Goal: Task Accomplishment & Management: Use online tool/utility

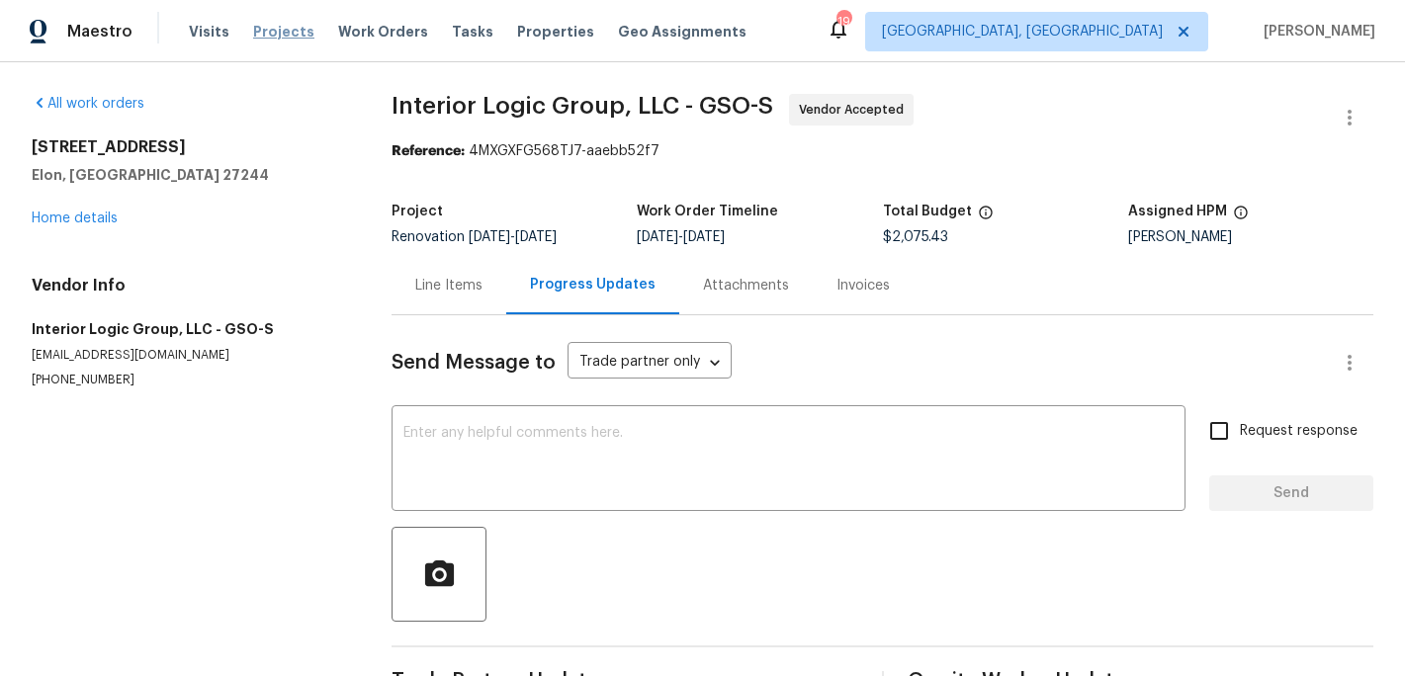
click at [284, 33] on span "Projects" at bounding box center [283, 32] width 61 height 20
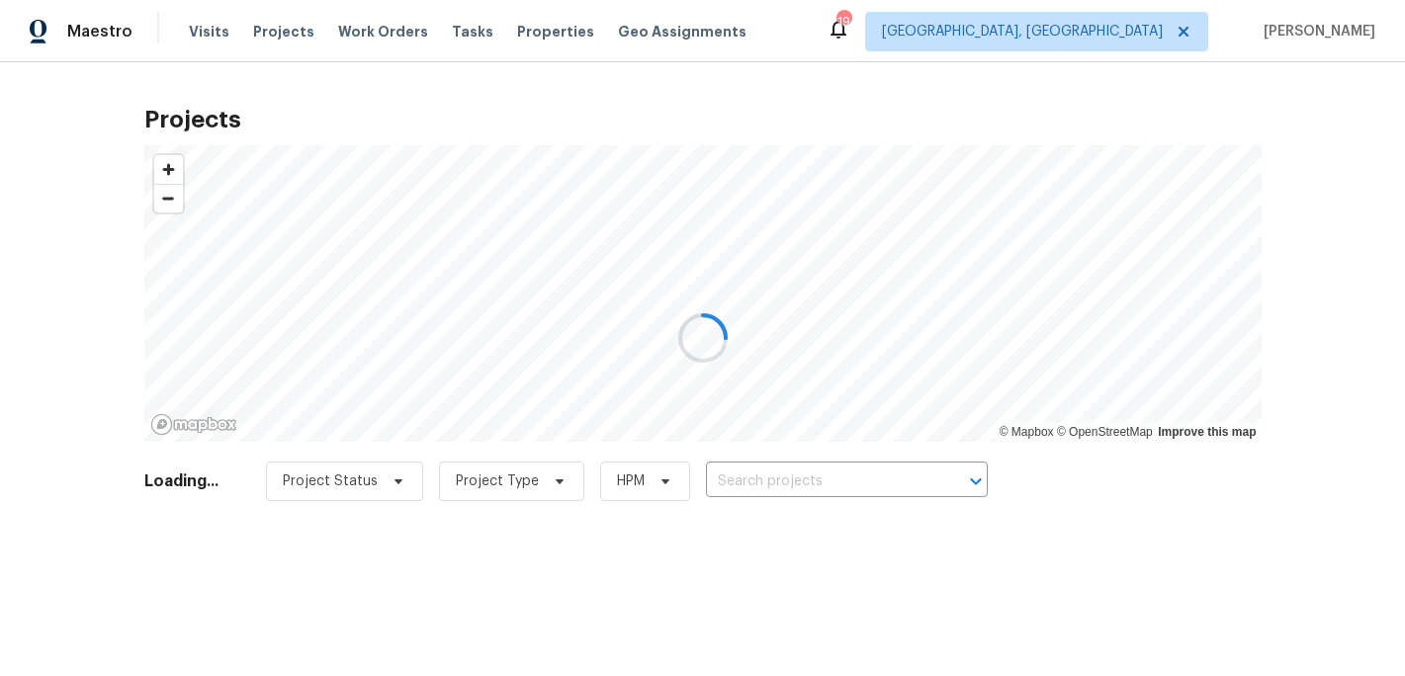
click at [763, 478] on div at bounding box center [702, 338] width 1405 height 676
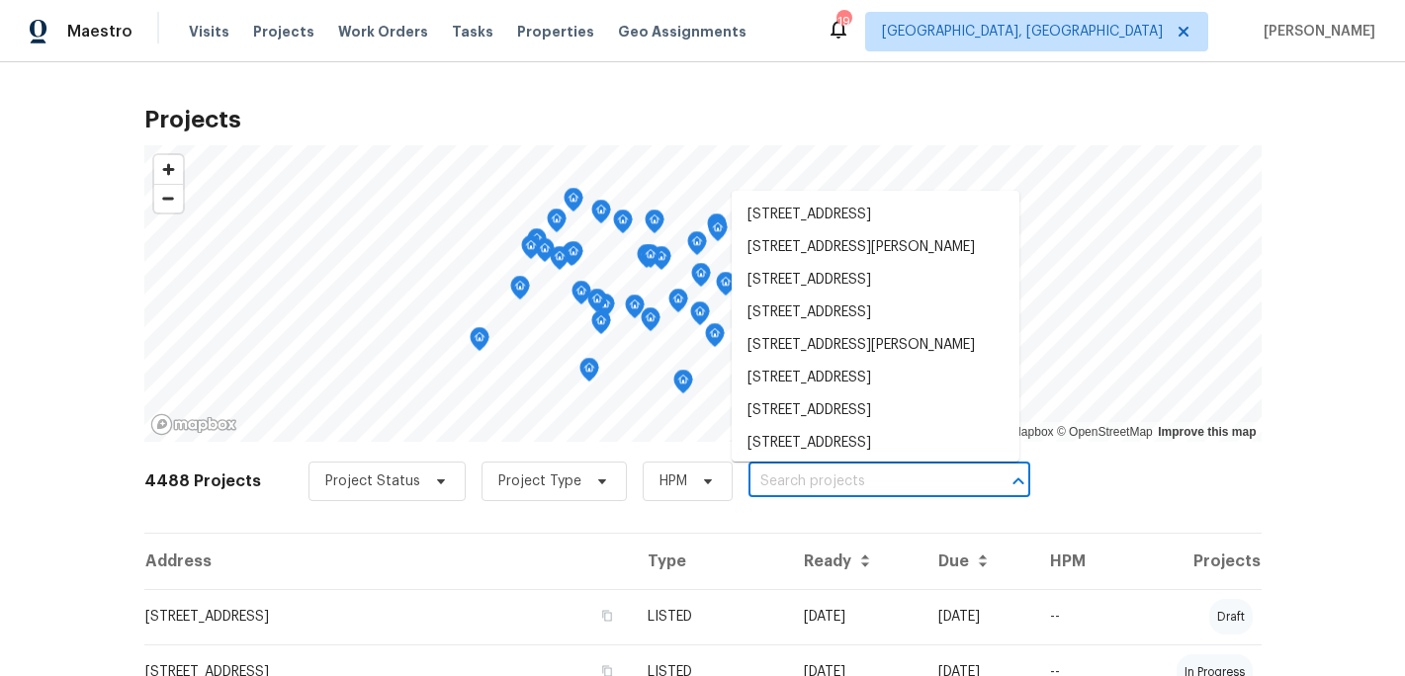
click at [763, 478] on input "text" at bounding box center [861, 482] width 226 height 31
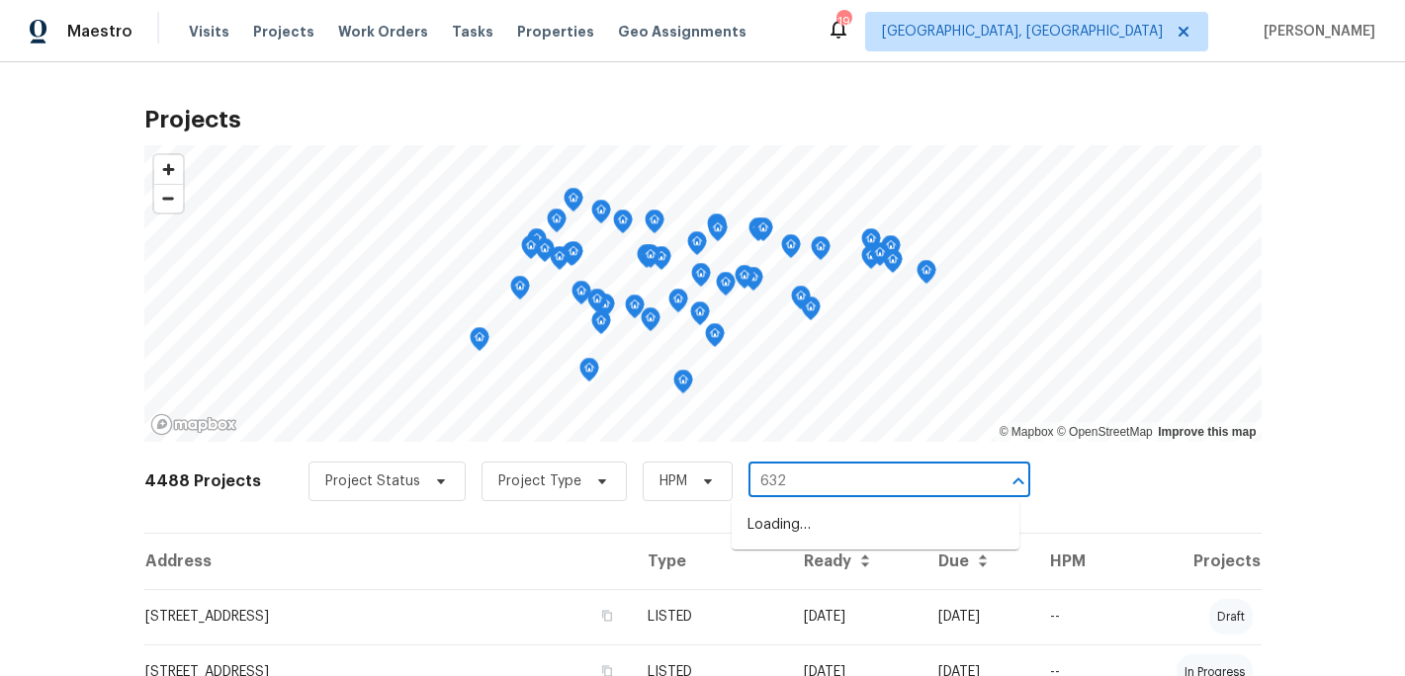
type input "6321"
click at [817, 530] on li "[STREET_ADDRESS][PERSON_NAME]" at bounding box center [876, 525] width 288 height 33
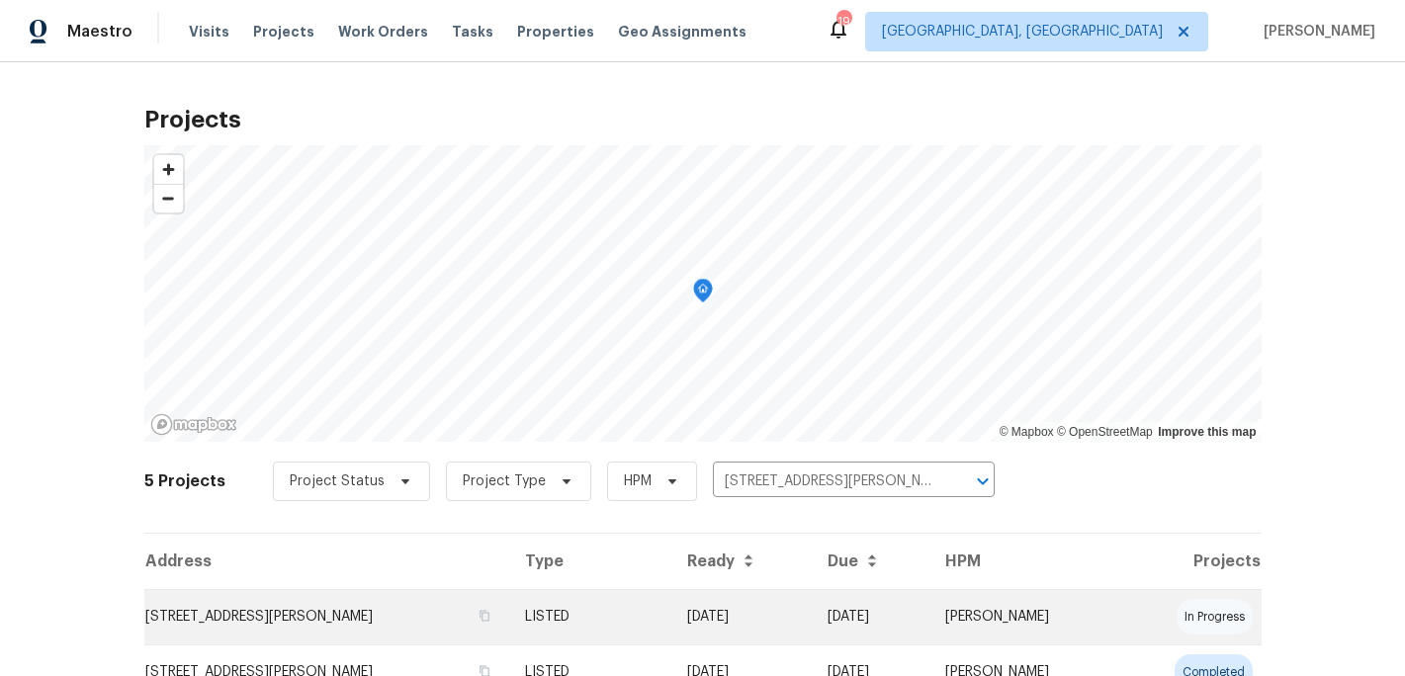
click at [745, 608] on td "[DATE]" at bounding box center [741, 616] width 140 height 55
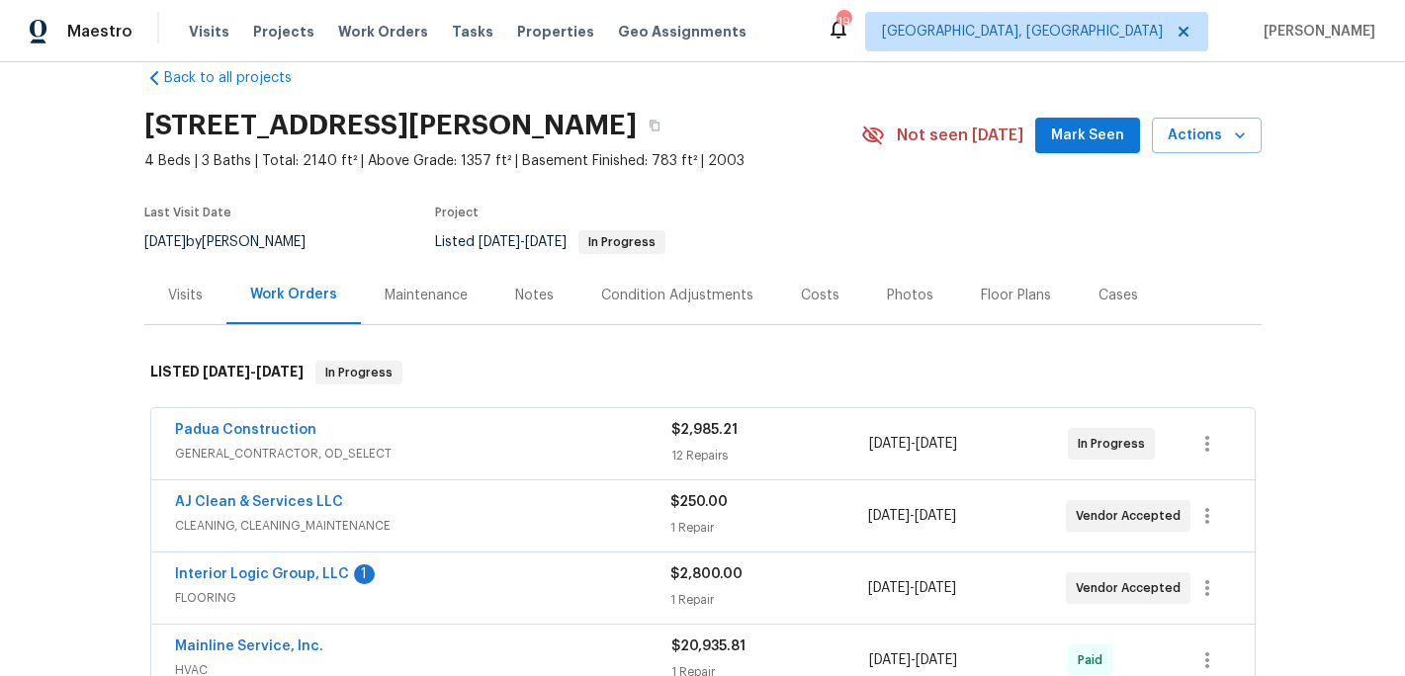
scroll to position [52, 0]
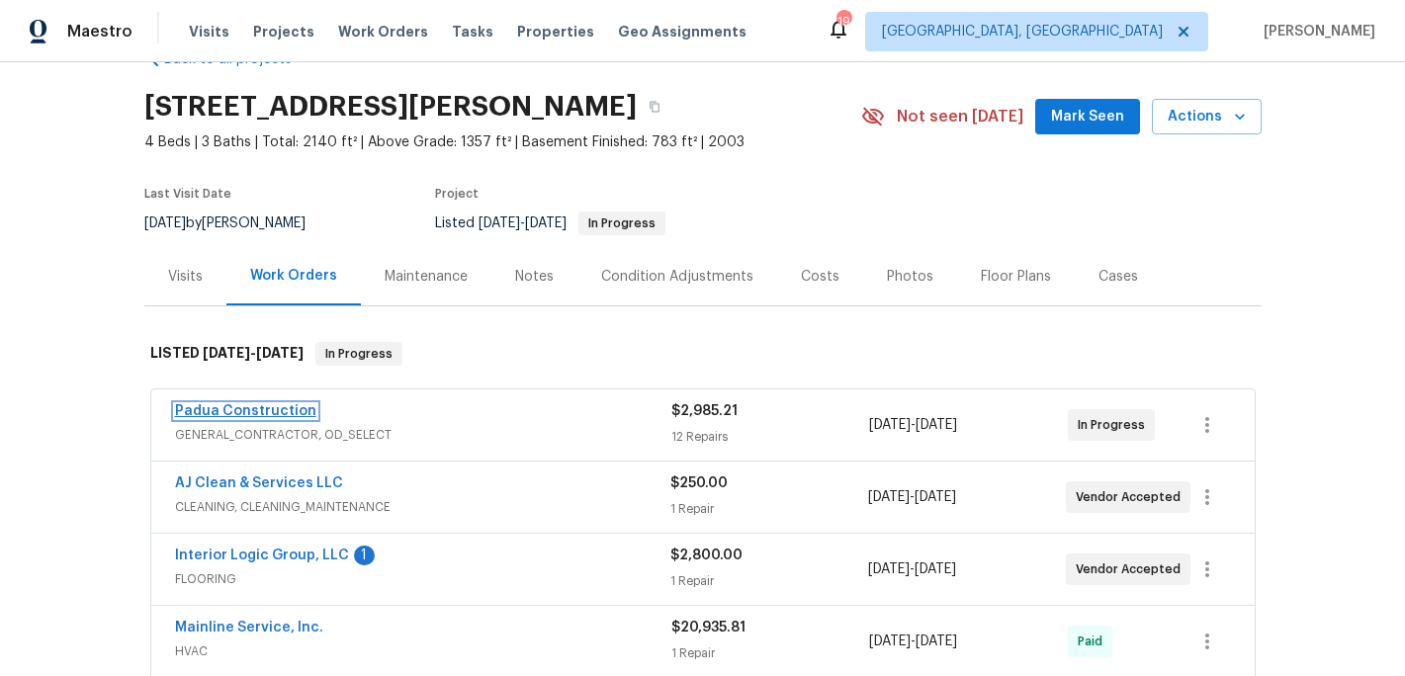
click at [262, 416] on link "Padua Construction" at bounding box center [245, 411] width 141 height 14
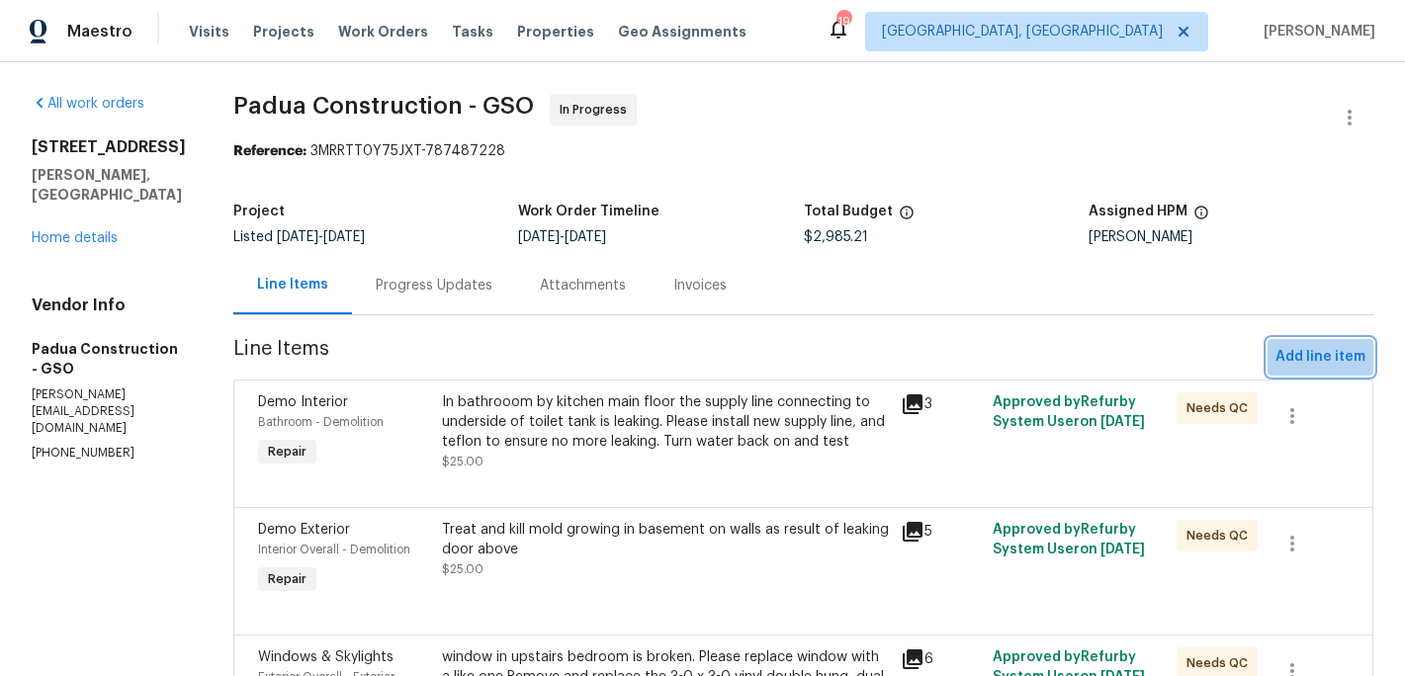
click at [1302, 361] on span "Add line item" at bounding box center [1321, 357] width 90 height 25
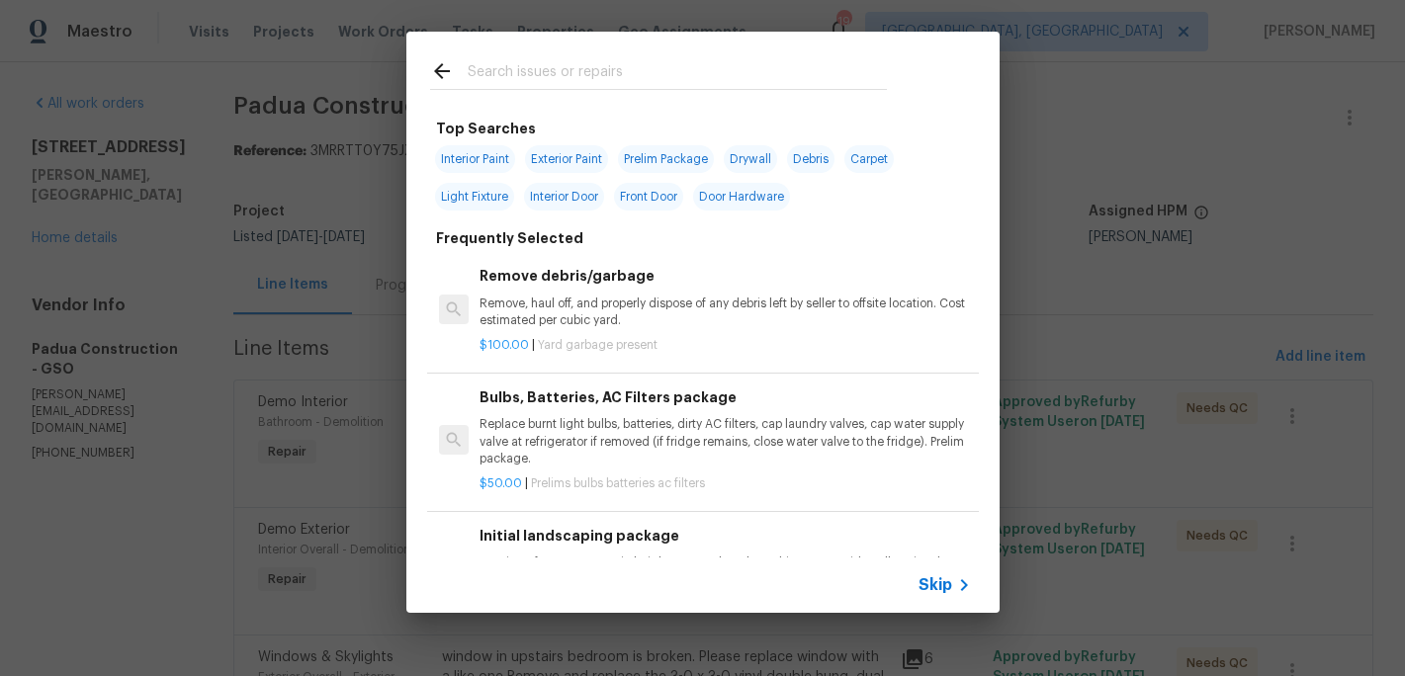
click at [519, 79] on input "text" at bounding box center [677, 74] width 419 height 30
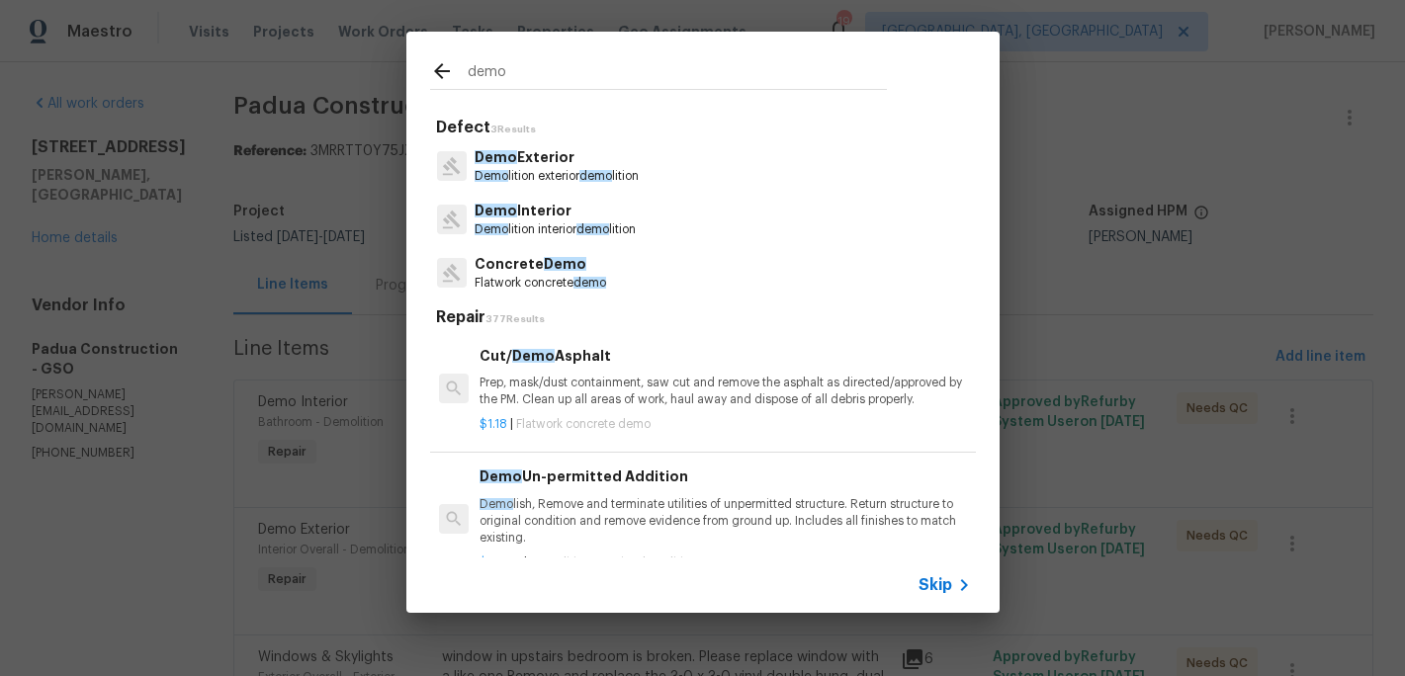
type input "demo"
click at [519, 221] on p "Demo lition interior demo lition" at bounding box center [555, 229] width 161 height 17
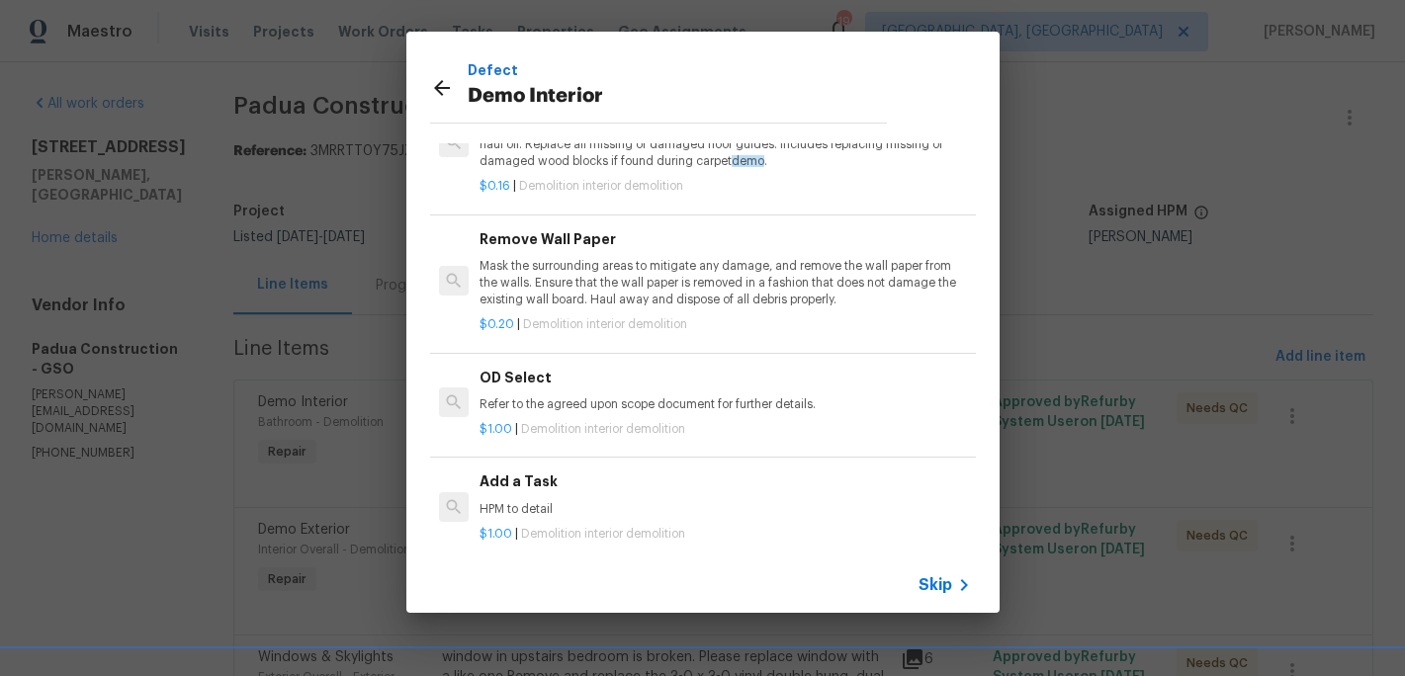
scroll to position [125, 0]
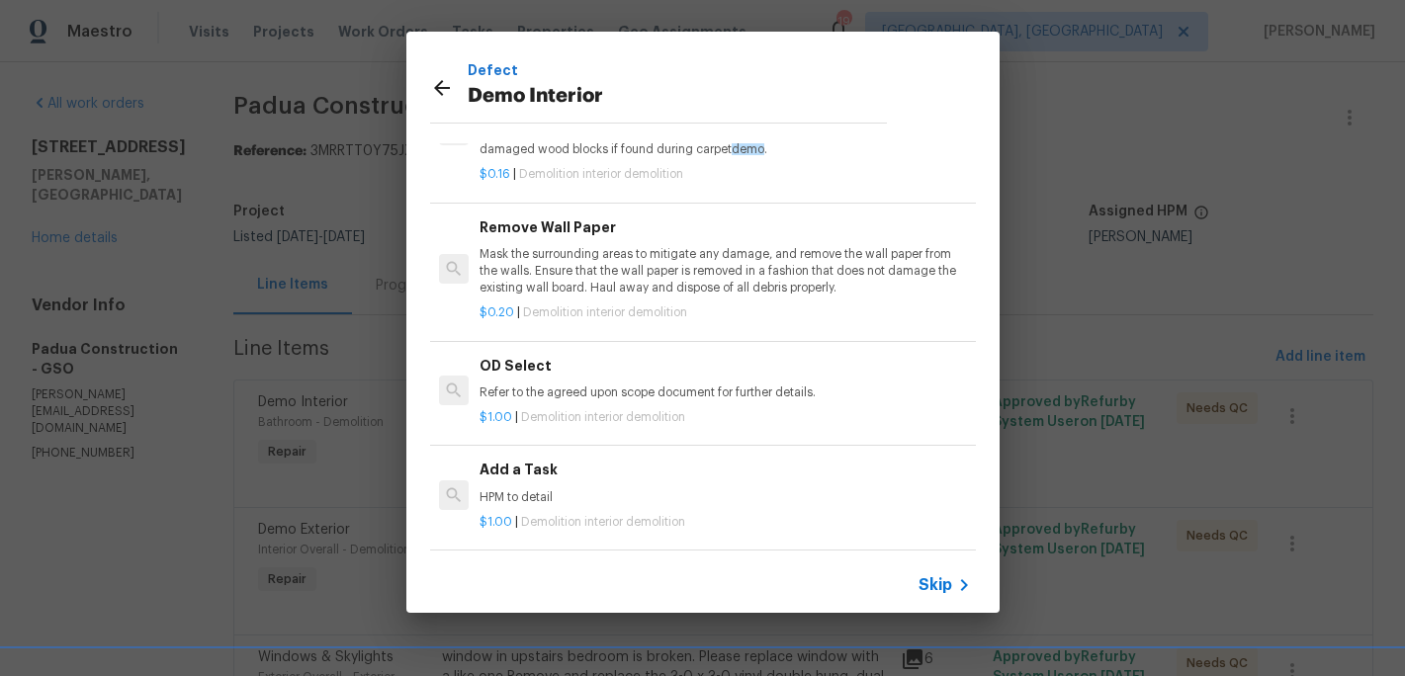
click at [516, 476] on h6 "Add a Task" at bounding box center [725, 470] width 490 height 22
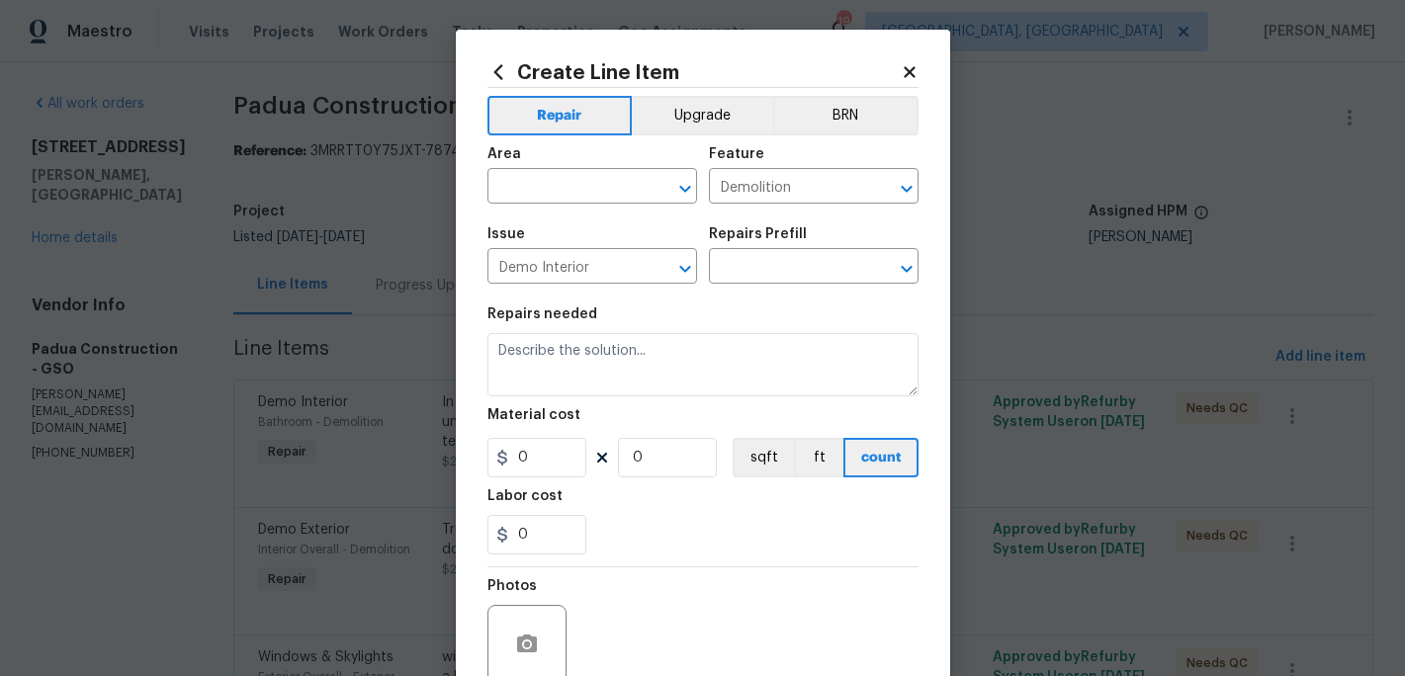
type input "Add a Task $1.00"
type textarea "HPM to detail"
type input "1"
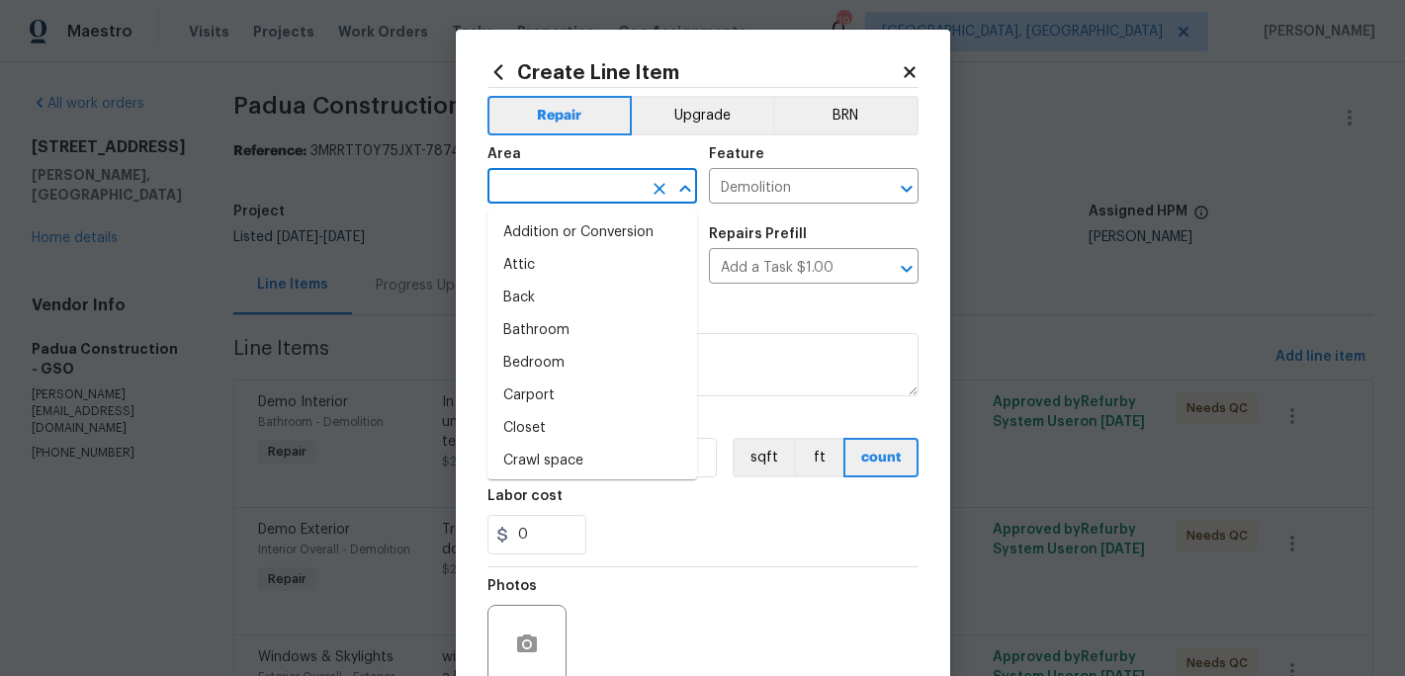
click at [572, 178] on input "text" at bounding box center [564, 188] width 154 height 31
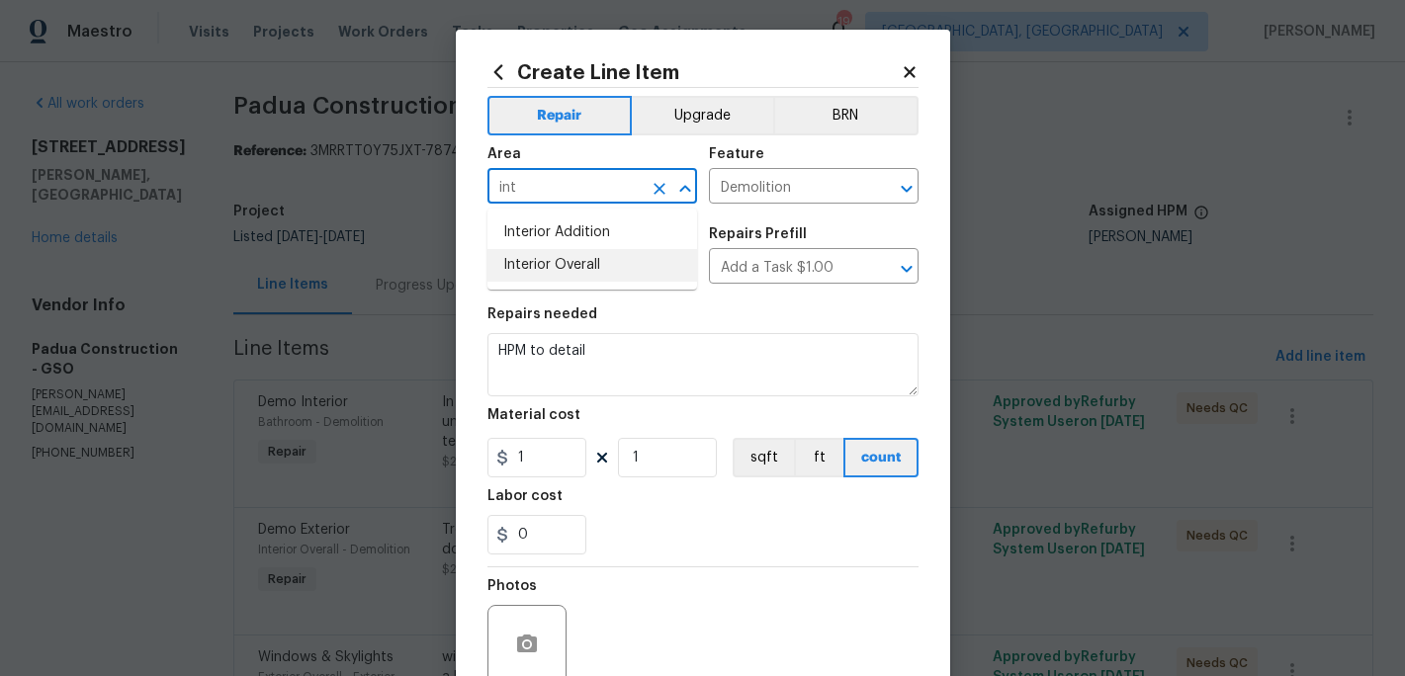
click at [568, 265] on li "Interior Overall" at bounding box center [592, 265] width 210 height 33
type input "Interior Overall"
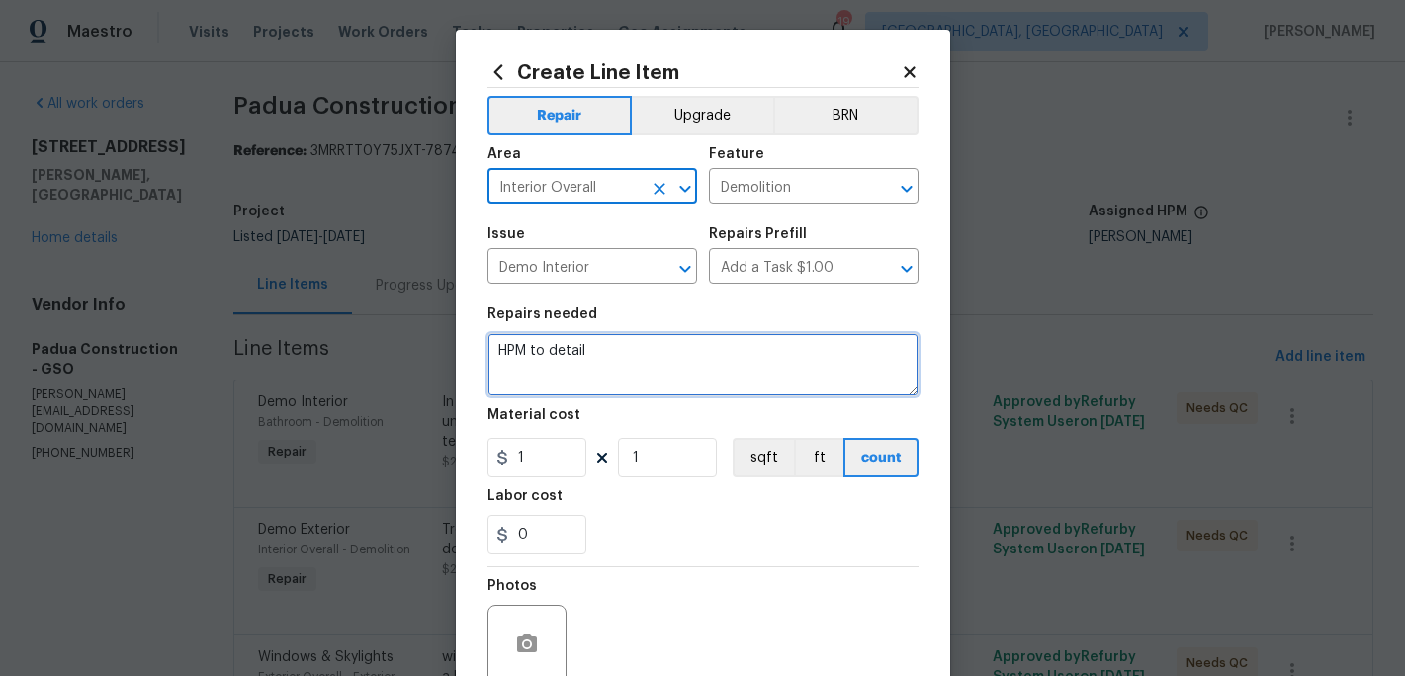
click at [617, 368] on textarea "HPM to detail" at bounding box center [702, 364] width 431 height 63
type textarea "H"
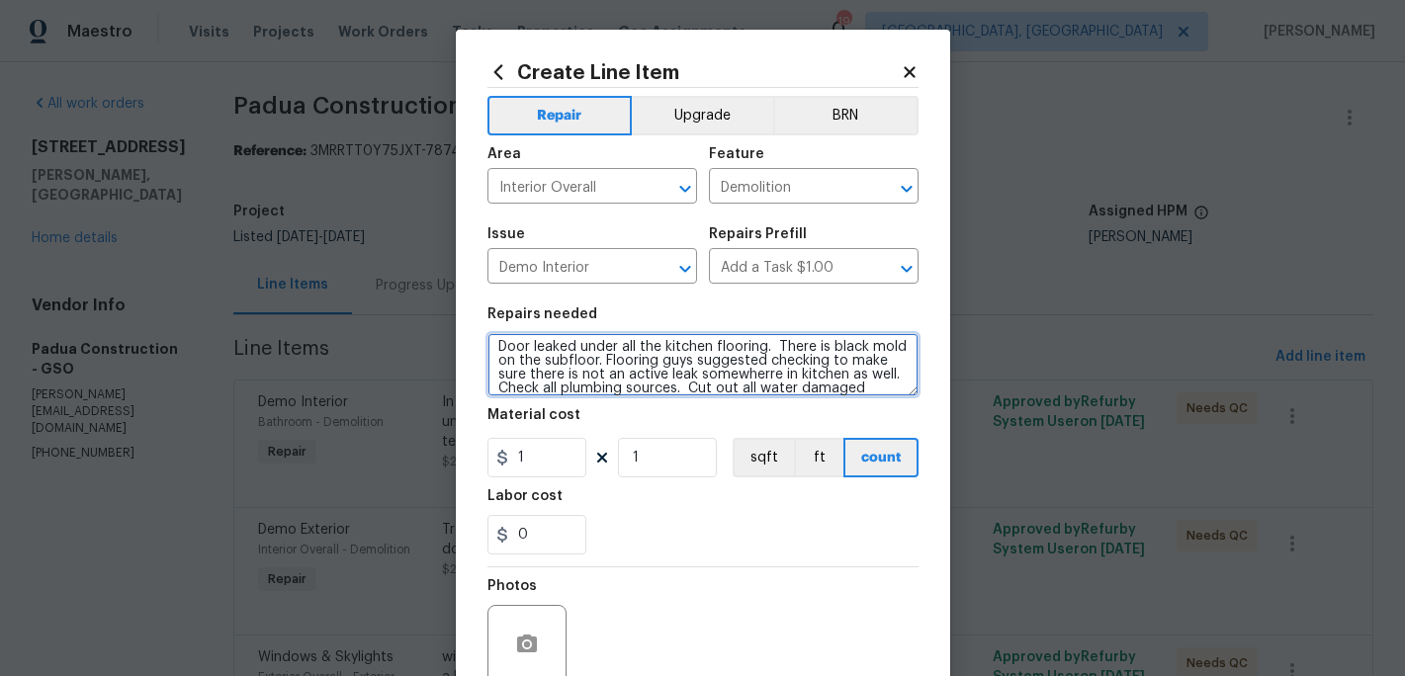
scroll to position [18, 0]
type textarea "Door leaked under all the kitchen flooring. There is black mold on the subfloor…"
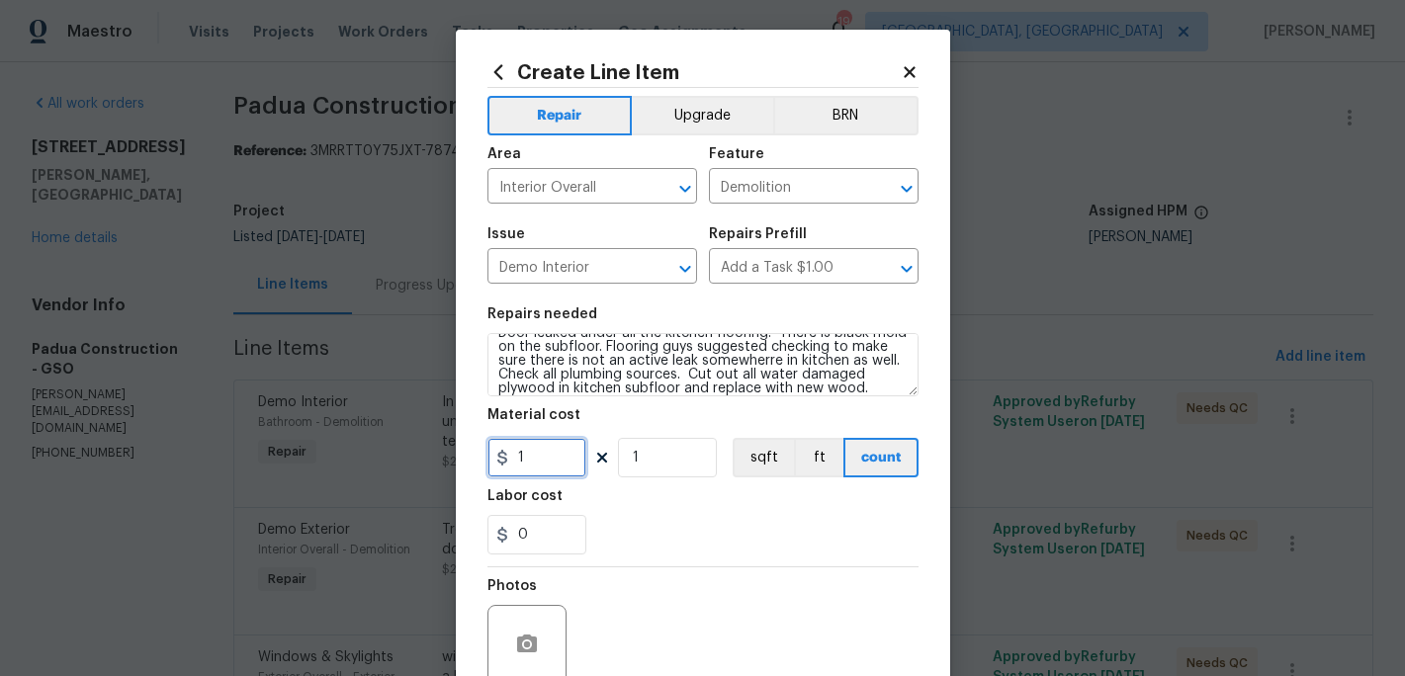
click at [551, 463] on input "1" at bounding box center [536, 458] width 99 height 40
type input "450"
click at [628, 527] on div "0" at bounding box center [702, 535] width 431 height 40
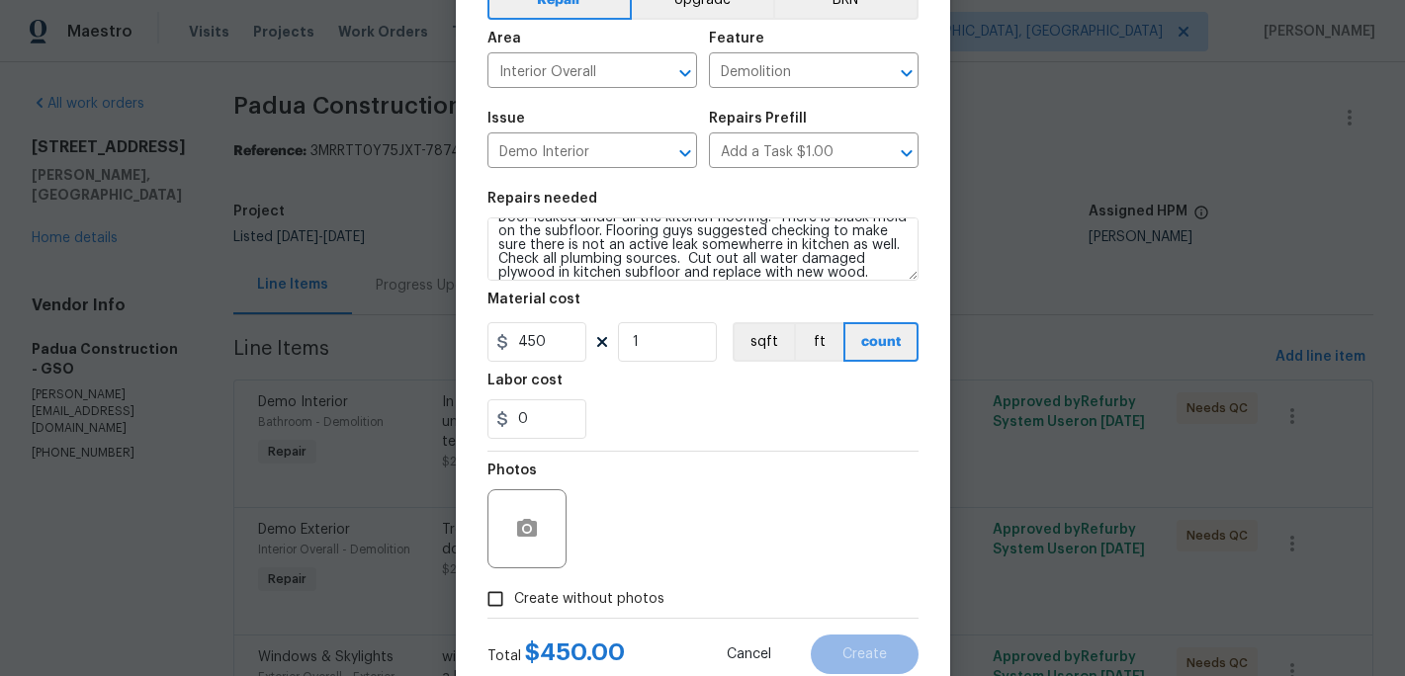
scroll to position [121, 0]
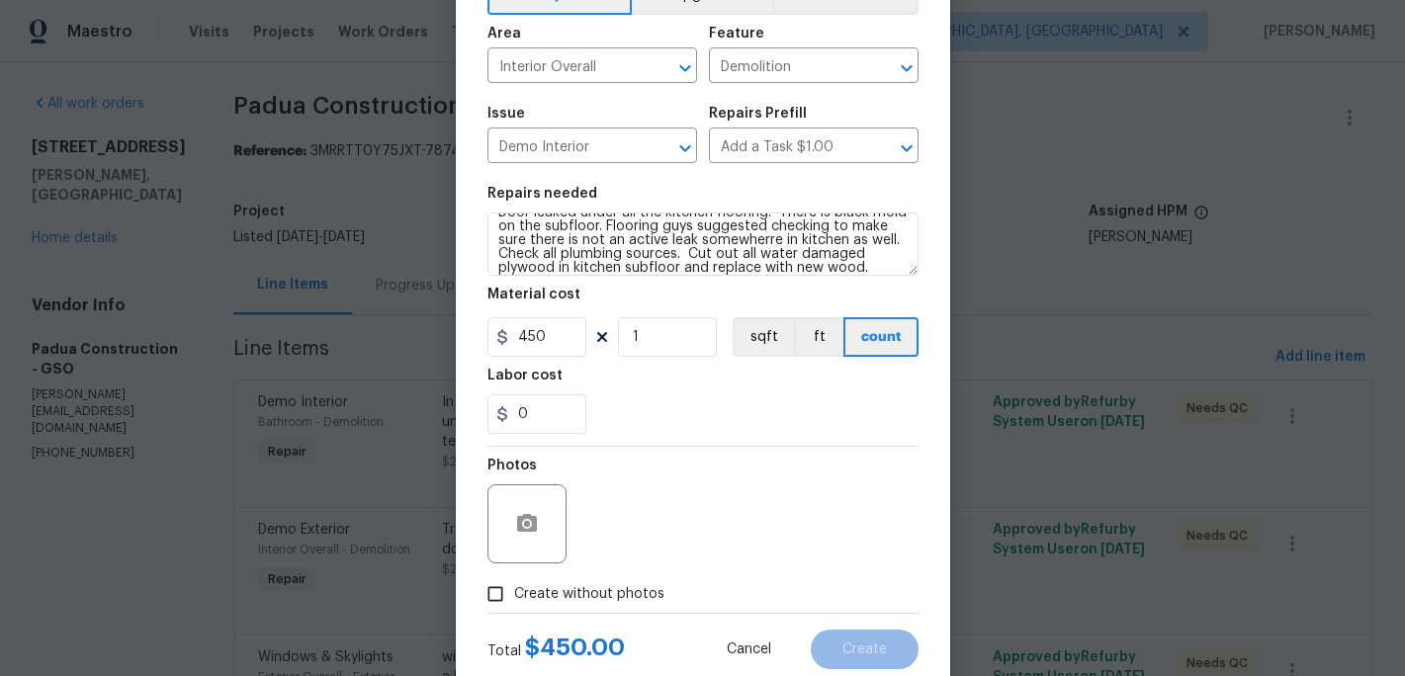
click at [508, 597] on input "Create without photos" at bounding box center [496, 594] width 38 height 38
checkbox input "true"
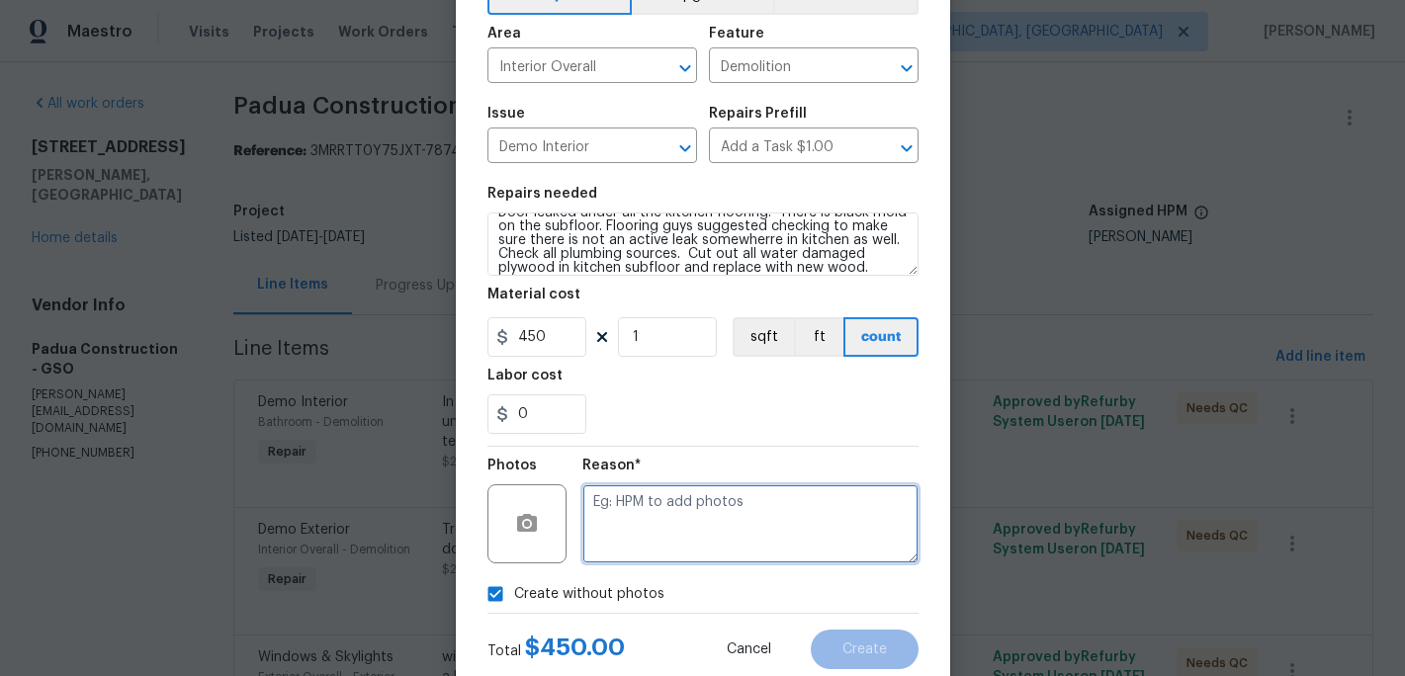
click at [634, 541] on textarea at bounding box center [750, 523] width 336 height 79
type textarea "c"
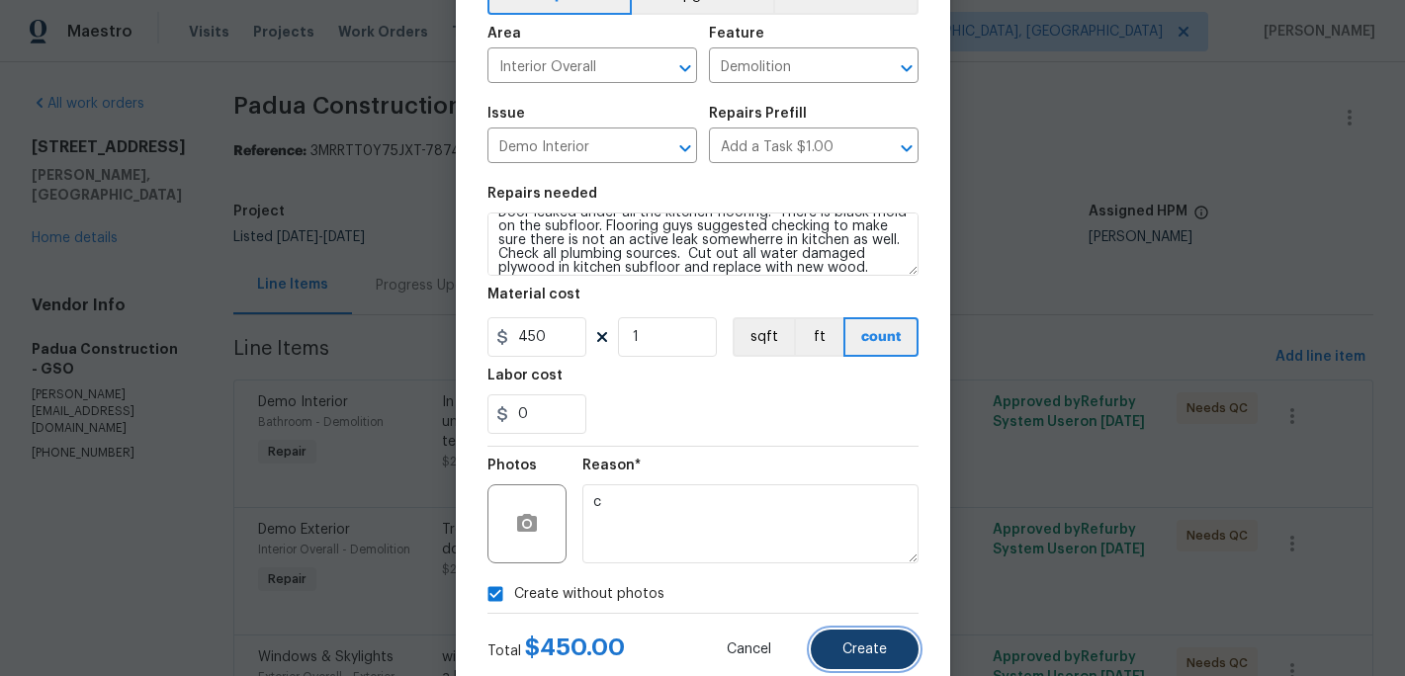
click at [867, 649] on span "Create" at bounding box center [864, 650] width 44 height 15
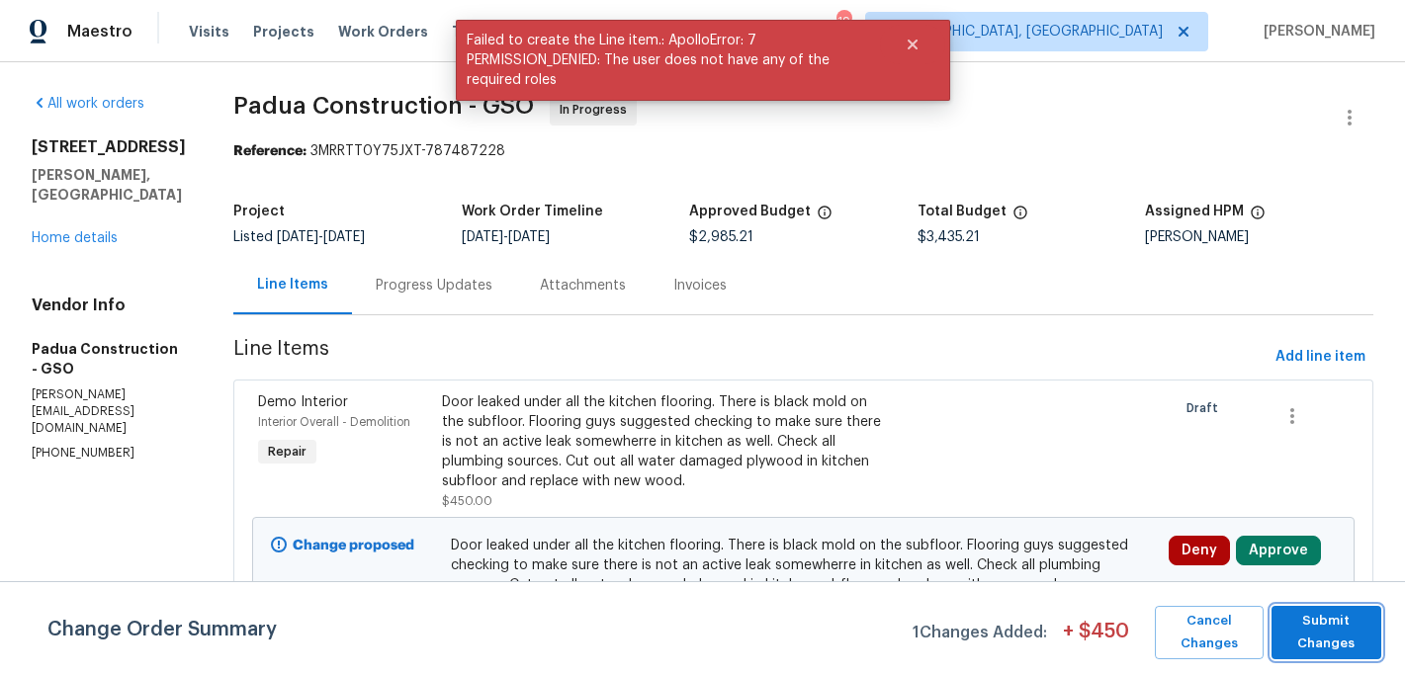
click at [1306, 628] on span "Submit Changes" at bounding box center [1326, 632] width 90 height 45
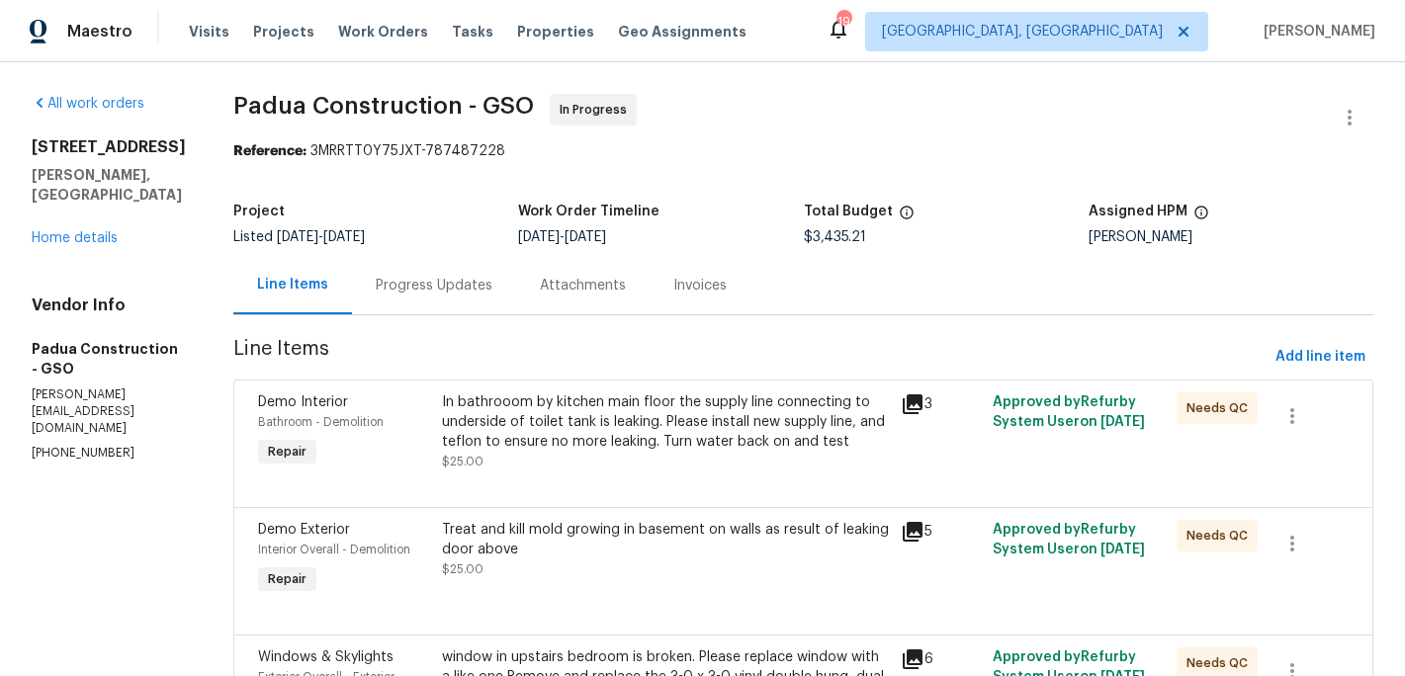
click at [618, 428] on div "In bathrooom by kitchen main floor the supply line connecting to underside of t…" at bounding box center [666, 422] width 448 height 59
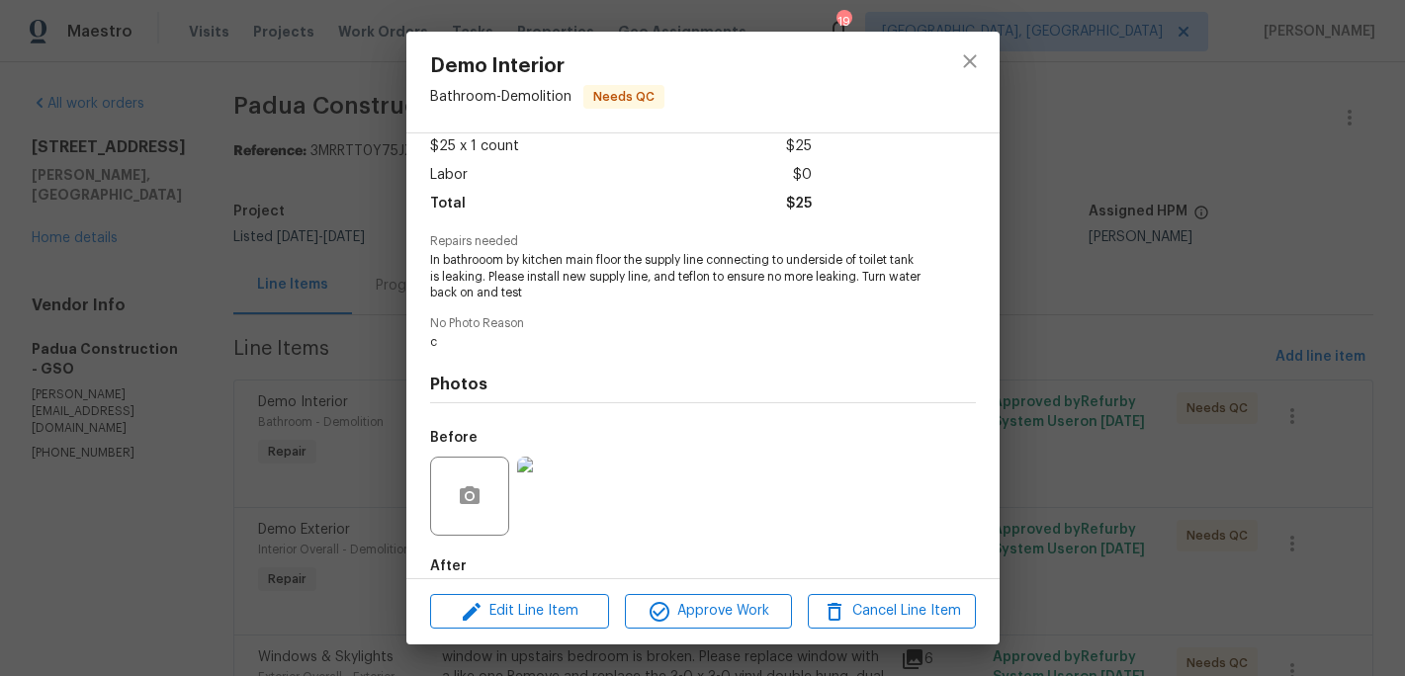
scroll to position [218, 0]
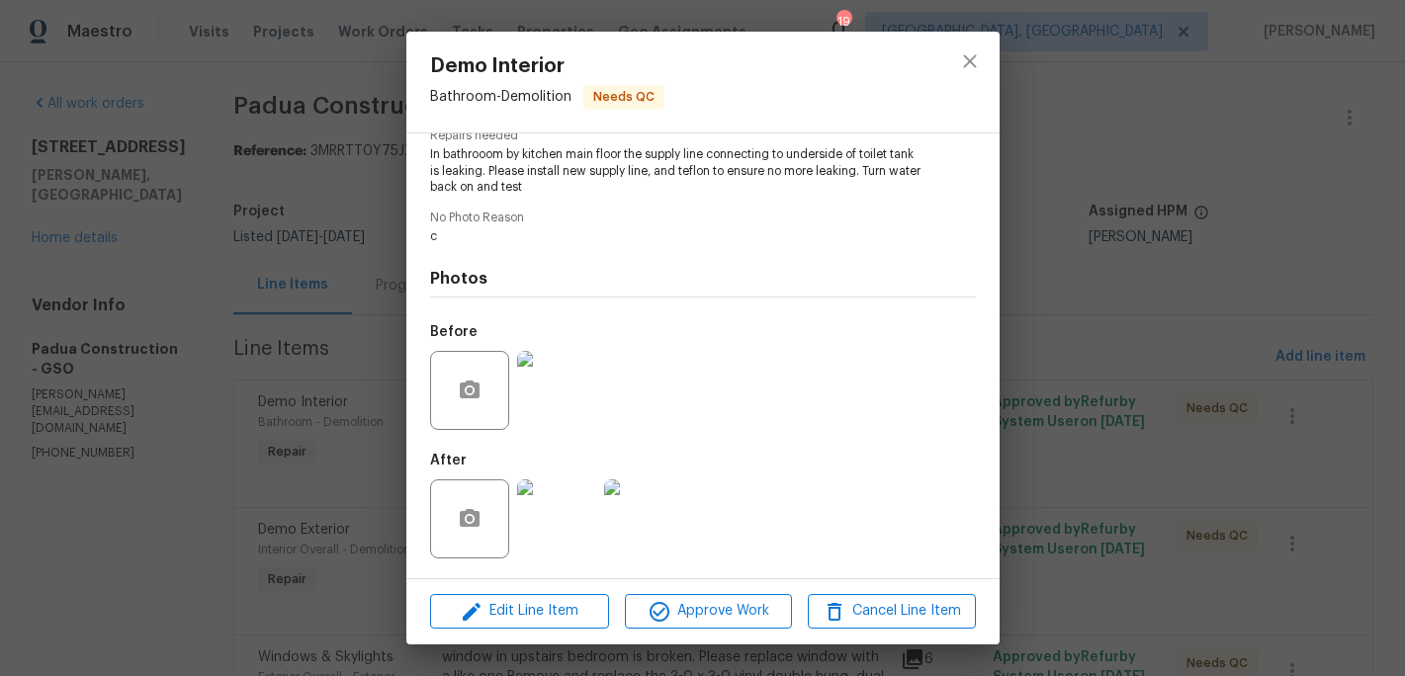
click at [586, 536] on img at bounding box center [556, 519] width 79 height 79
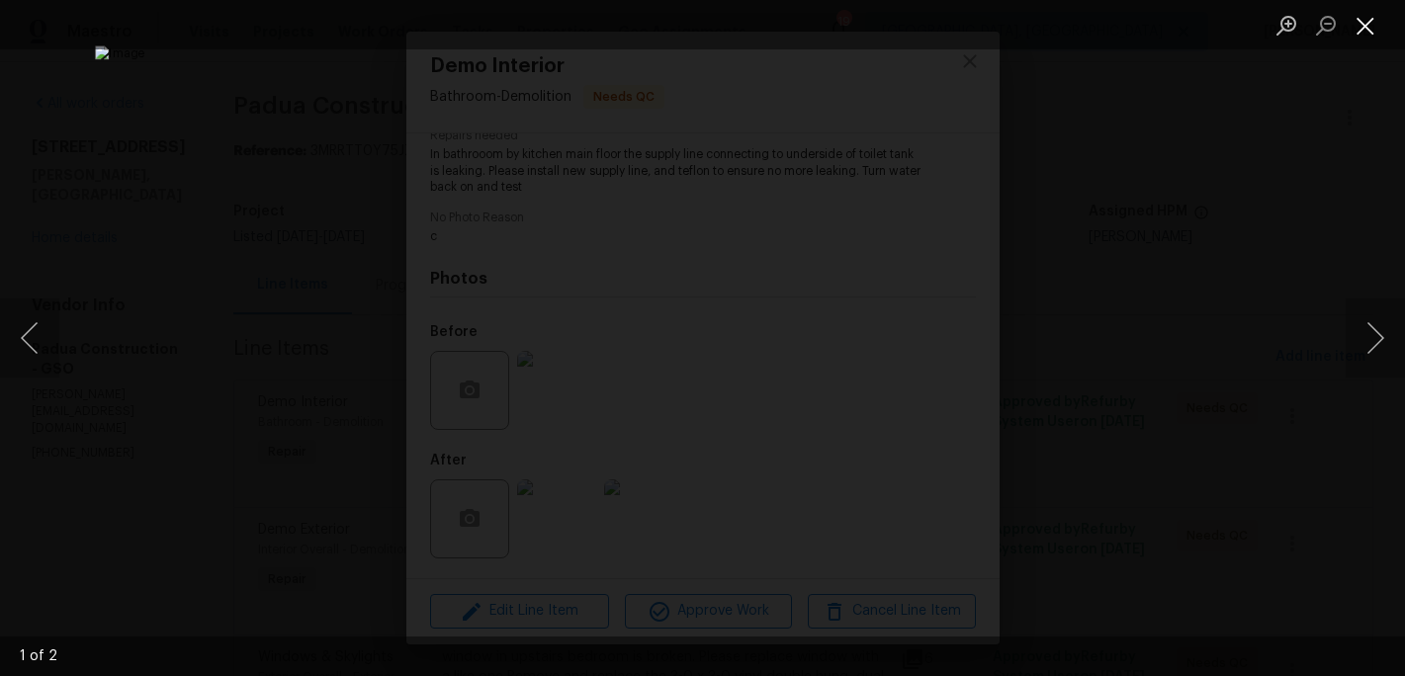
click at [1358, 27] on button "Close lightbox" at bounding box center [1366, 25] width 40 height 35
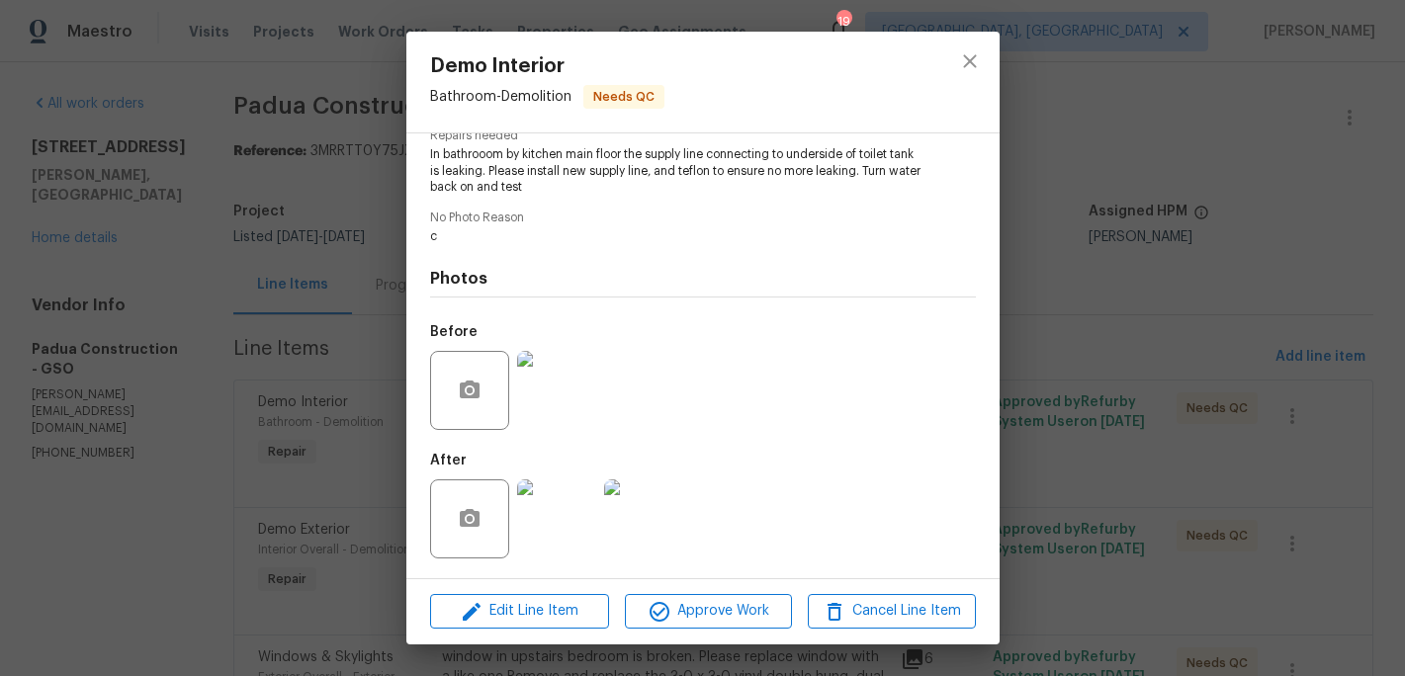
click at [665, 542] on img at bounding box center [643, 519] width 79 height 79
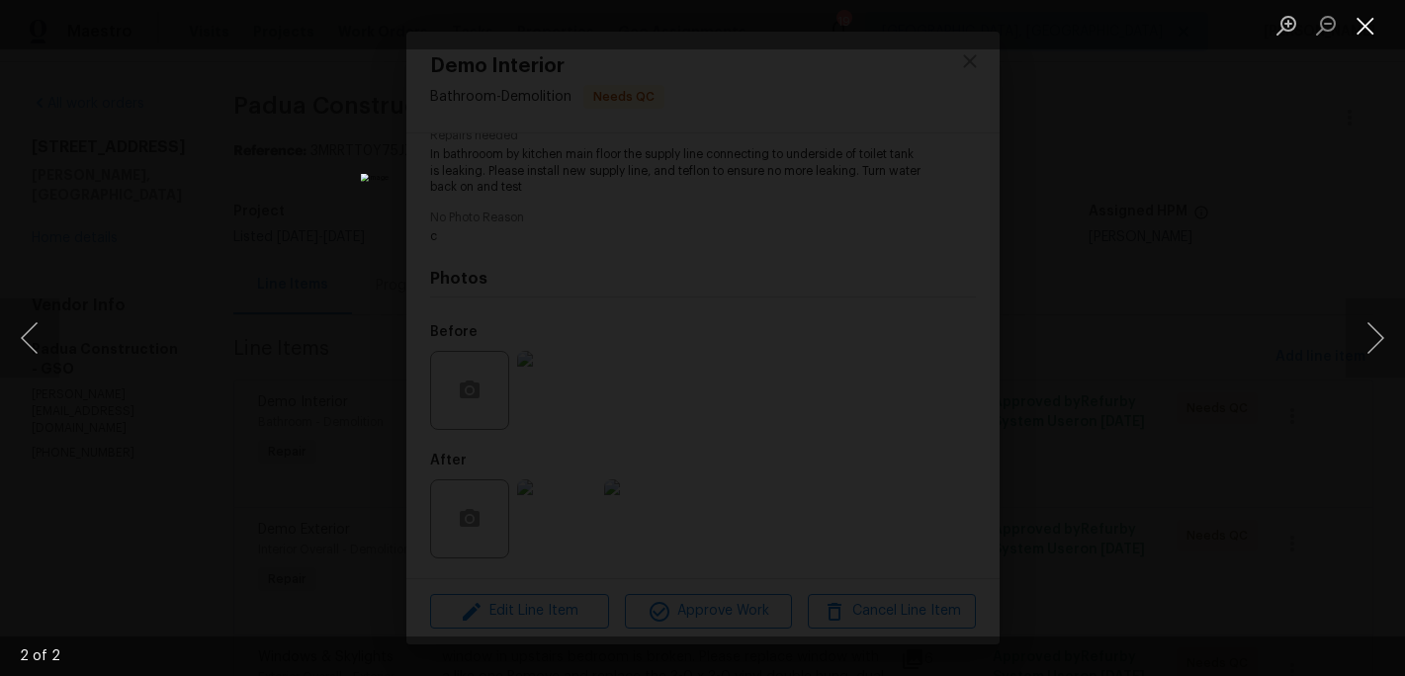
click at [1370, 37] on button "Close lightbox" at bounding box center [1366, 25] width 40 height 35
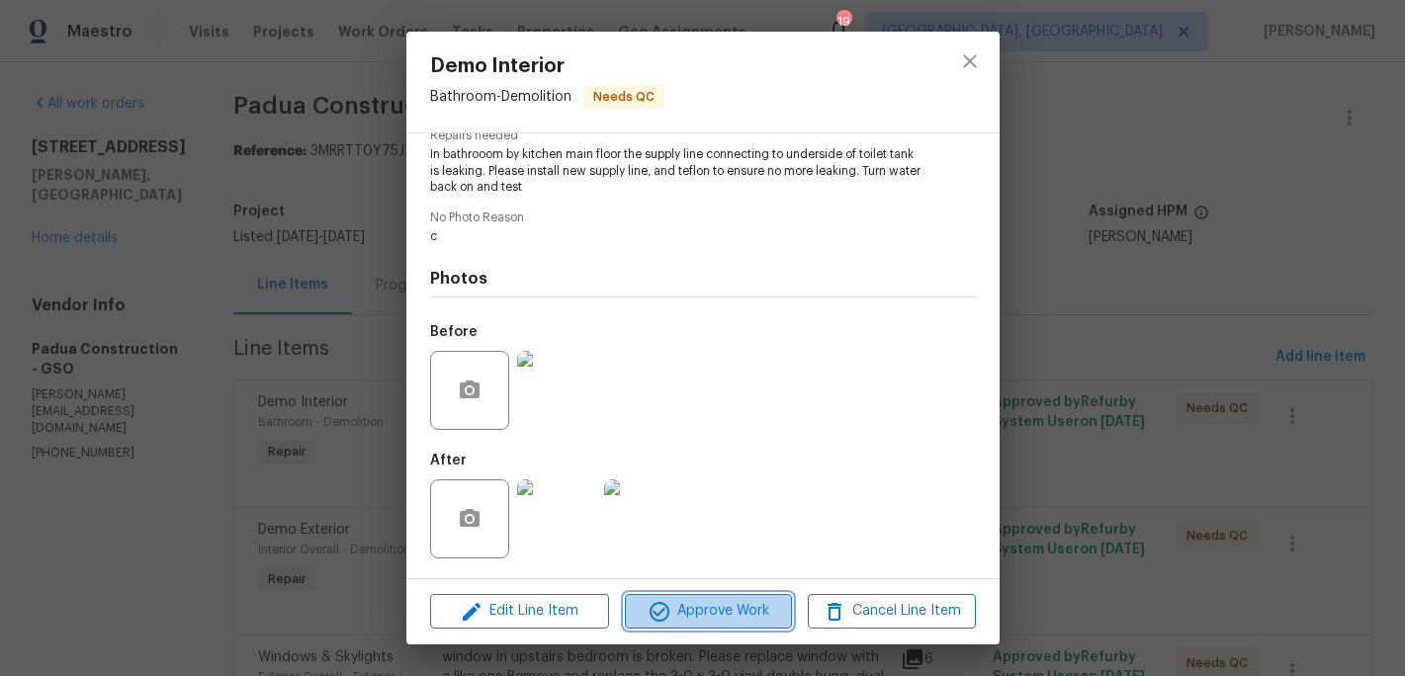
click at [731, 620] on span "Approve Work" at bounding box center [708, 611] width 155 height 25
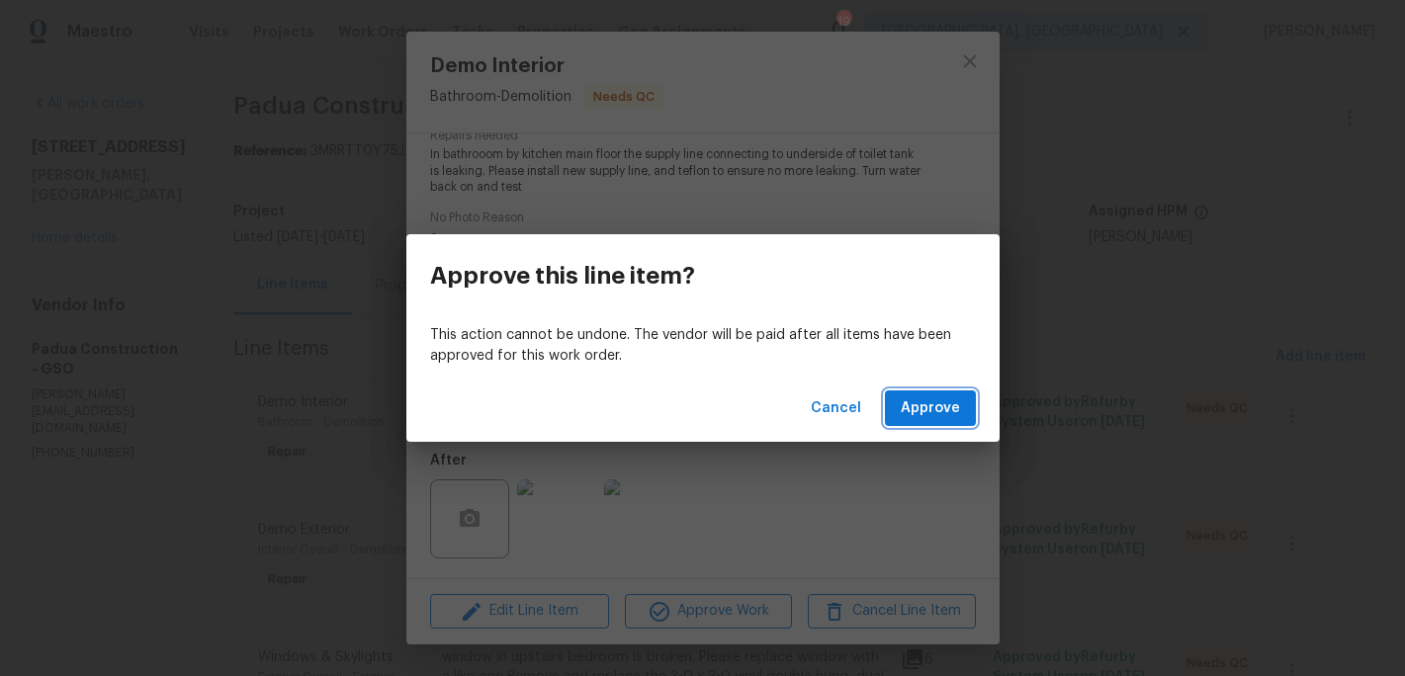
click at [917, 415] on span "Approve" at bounding box center [930, 408] width 59 height 25
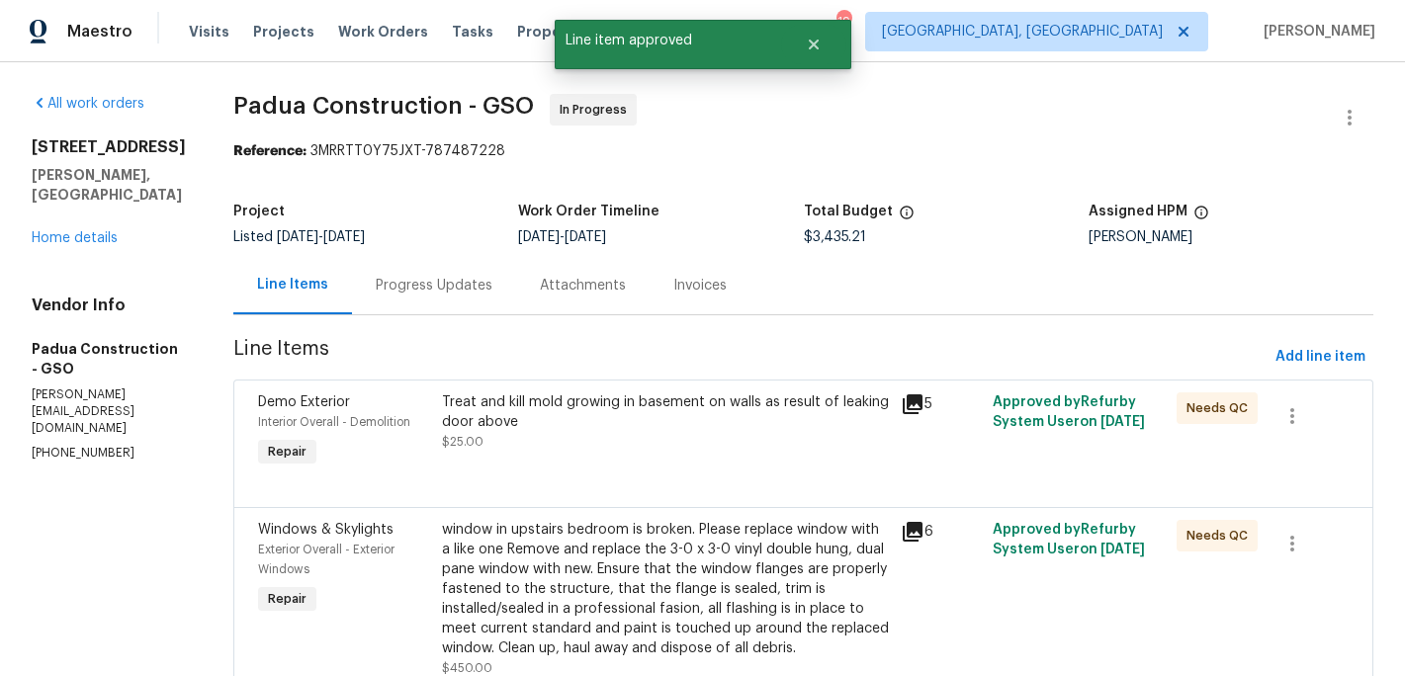
click at [646, 437] on div "Treat and kill mold growing in basement on walls as result of leaking door abov…" at bounding box center [666, 422] width 448 height 59
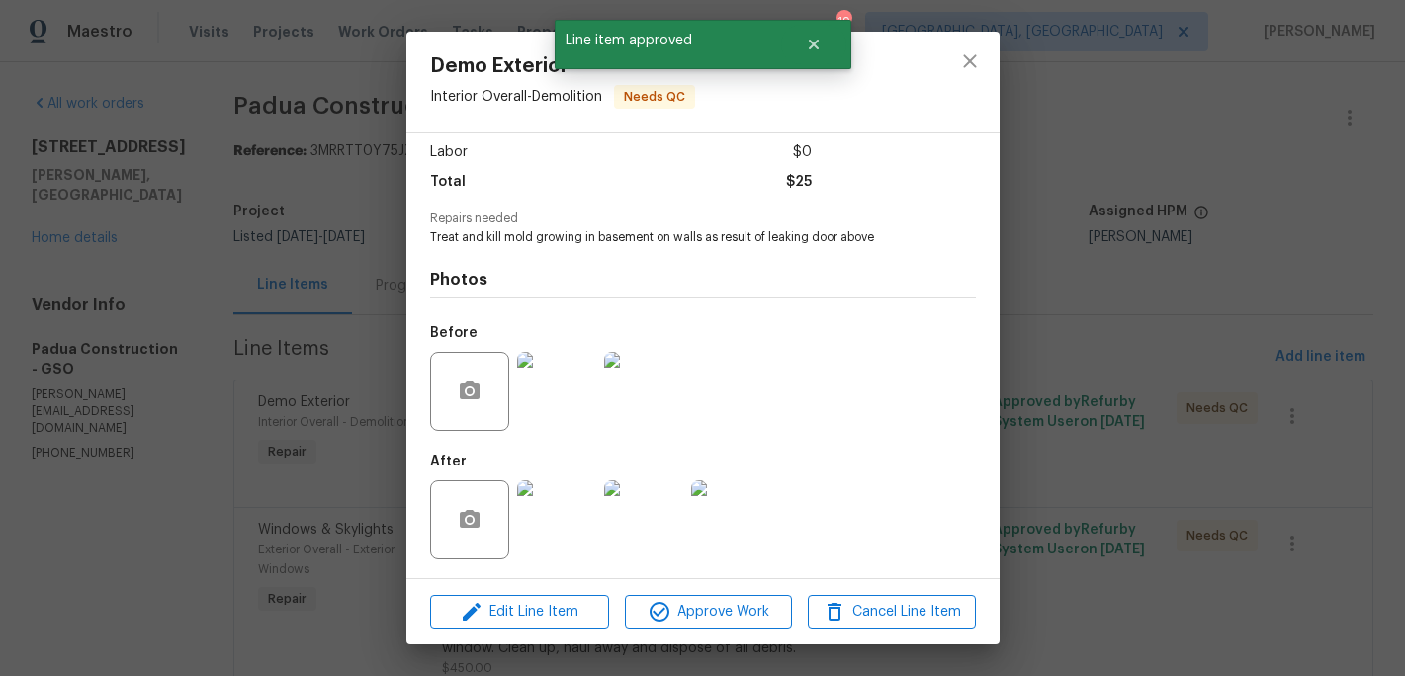
scroll to position [135, 0]
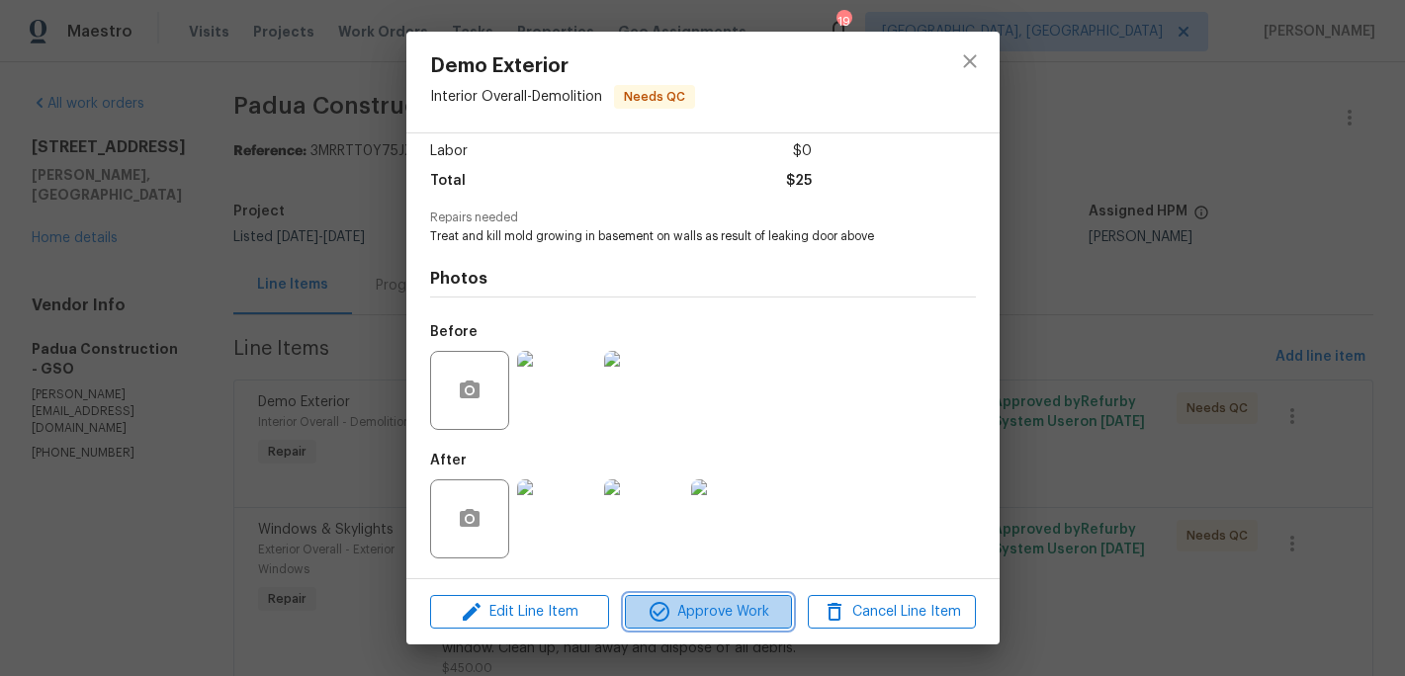
click at [711, 608] on span "Approve Work" at bounding box center [708, 612] width 155 height 25
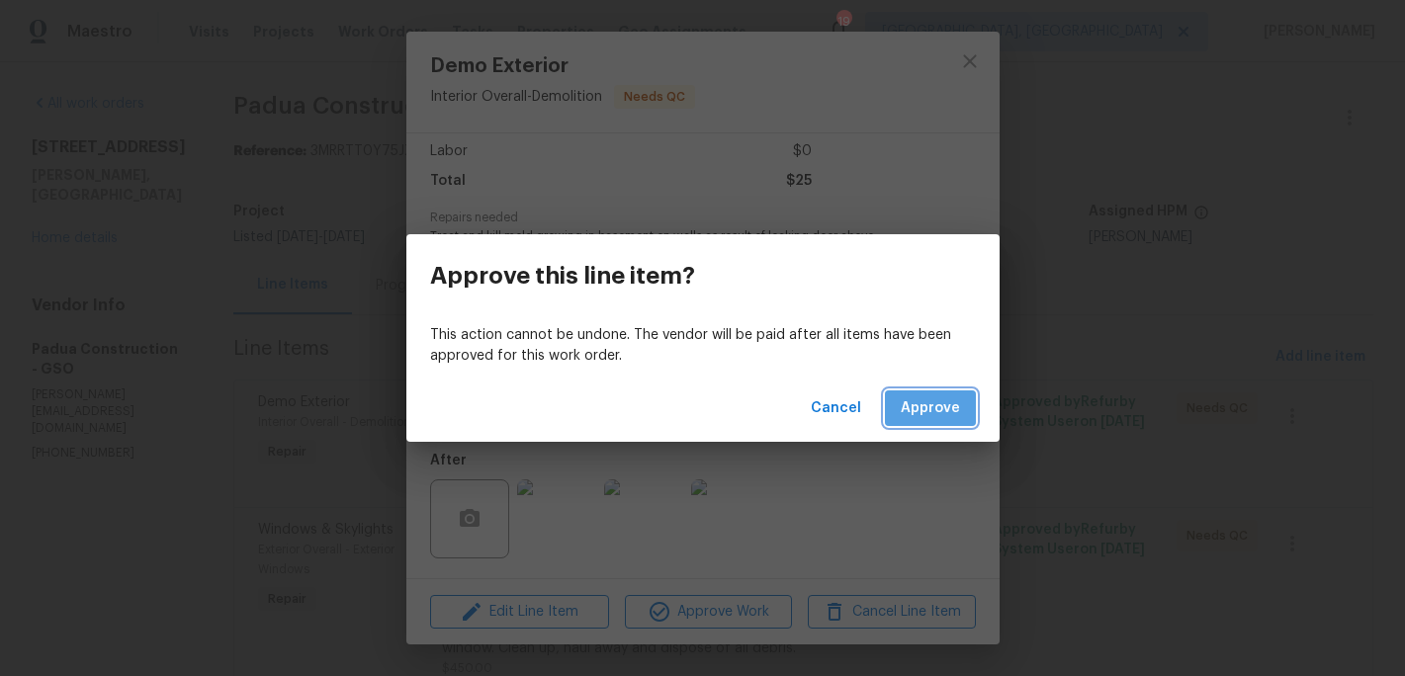
click at [924, 392] on button "Approve" at bounding box center [930, 409] width 91 height 37
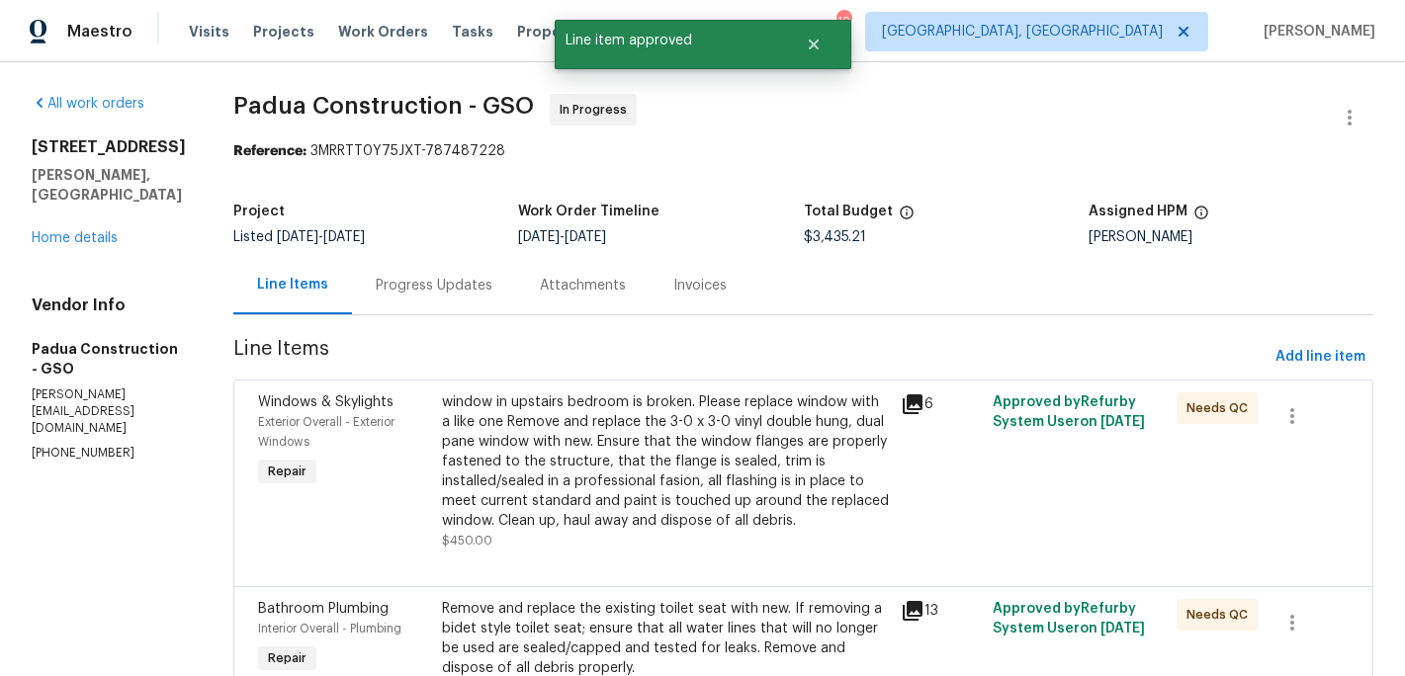
click at [603, 462] on div "window in upstairs bedroom is broken. Please replace window with a like one Rem…" at bounding box center [666, 462] width 448 height 138
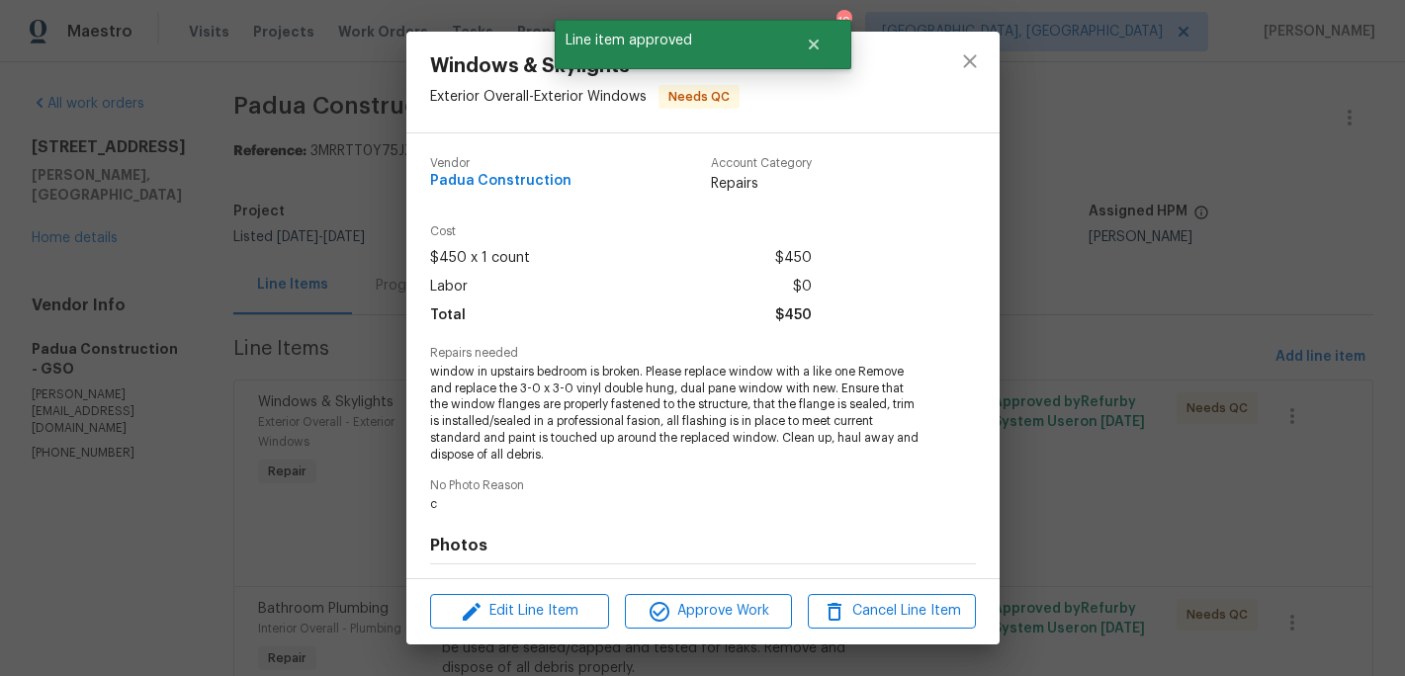
scroll to position [267, 0]
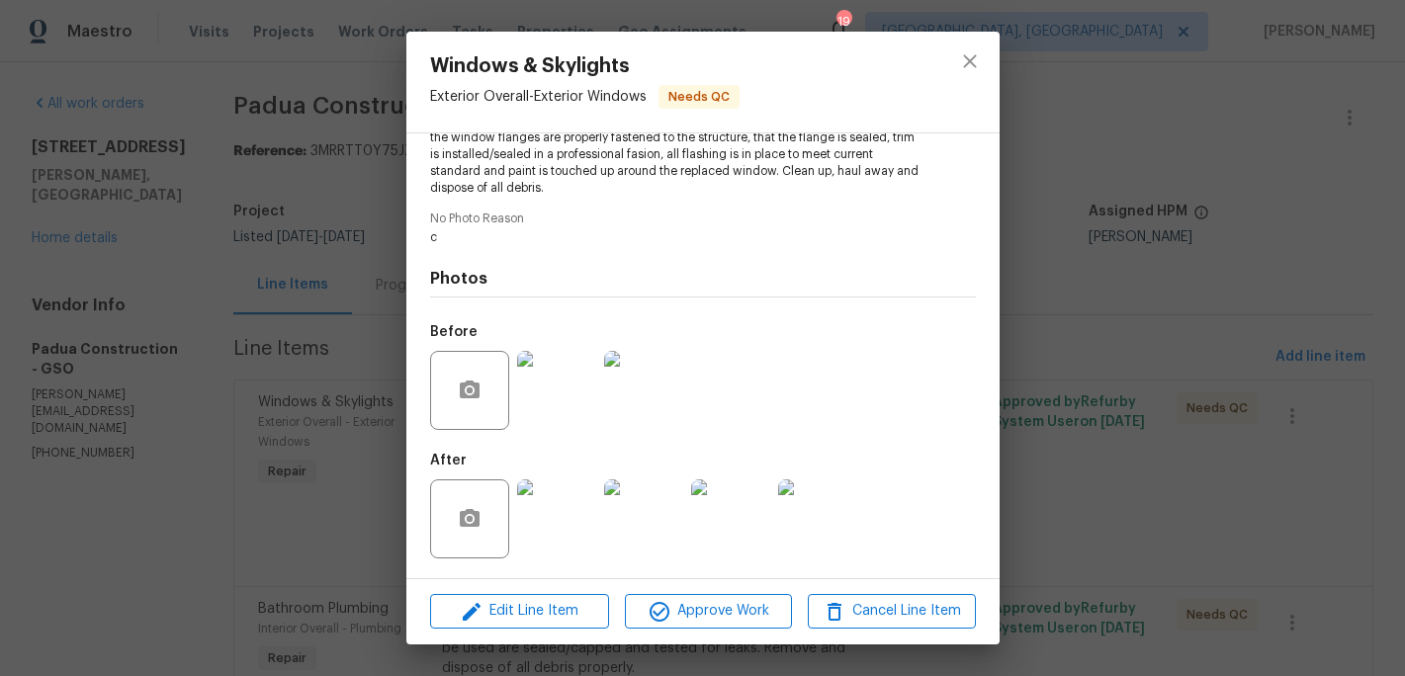
click at [552, 520] on img at bounding box center [556, 519] width 79 height 79
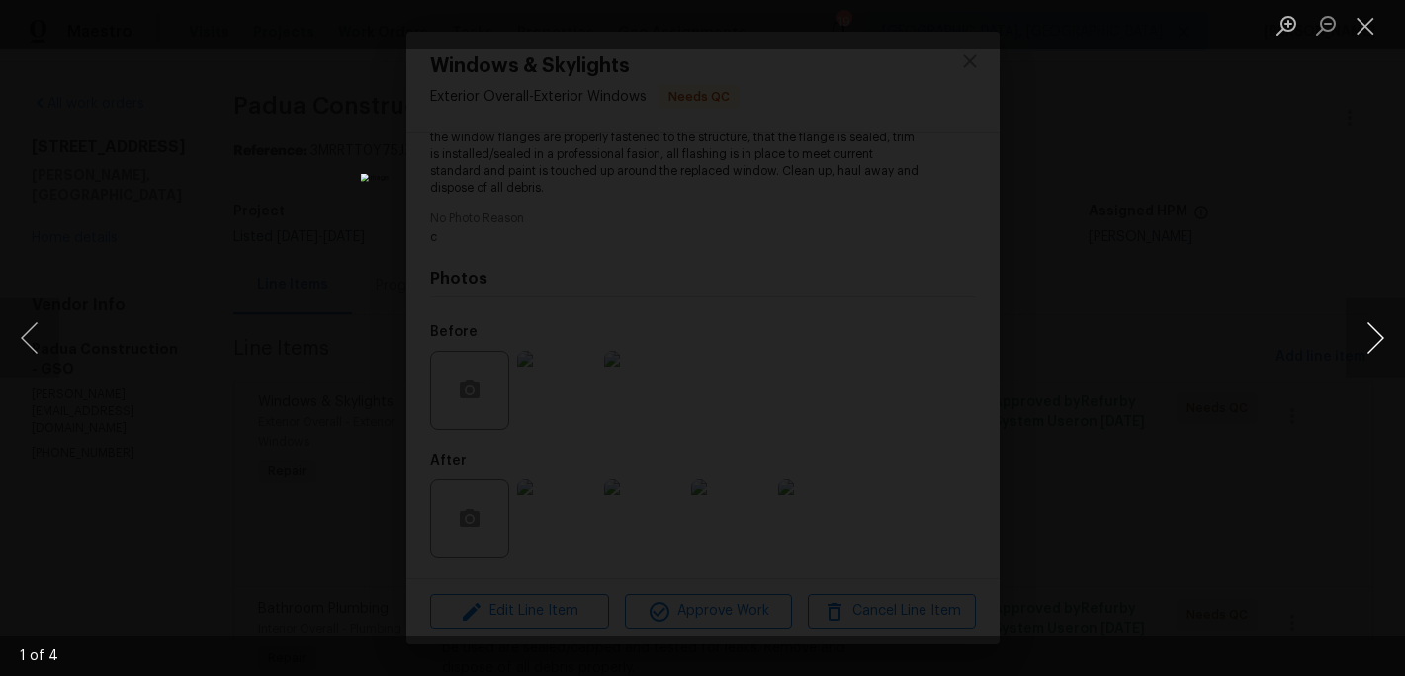
click at [1366, 341] on button "Next image" at bounding box center [1375, 338] width 59 height 79
click at [1365, 26] on button "Close lightbox" at bounding box center [1366, 25] width 40 height 35
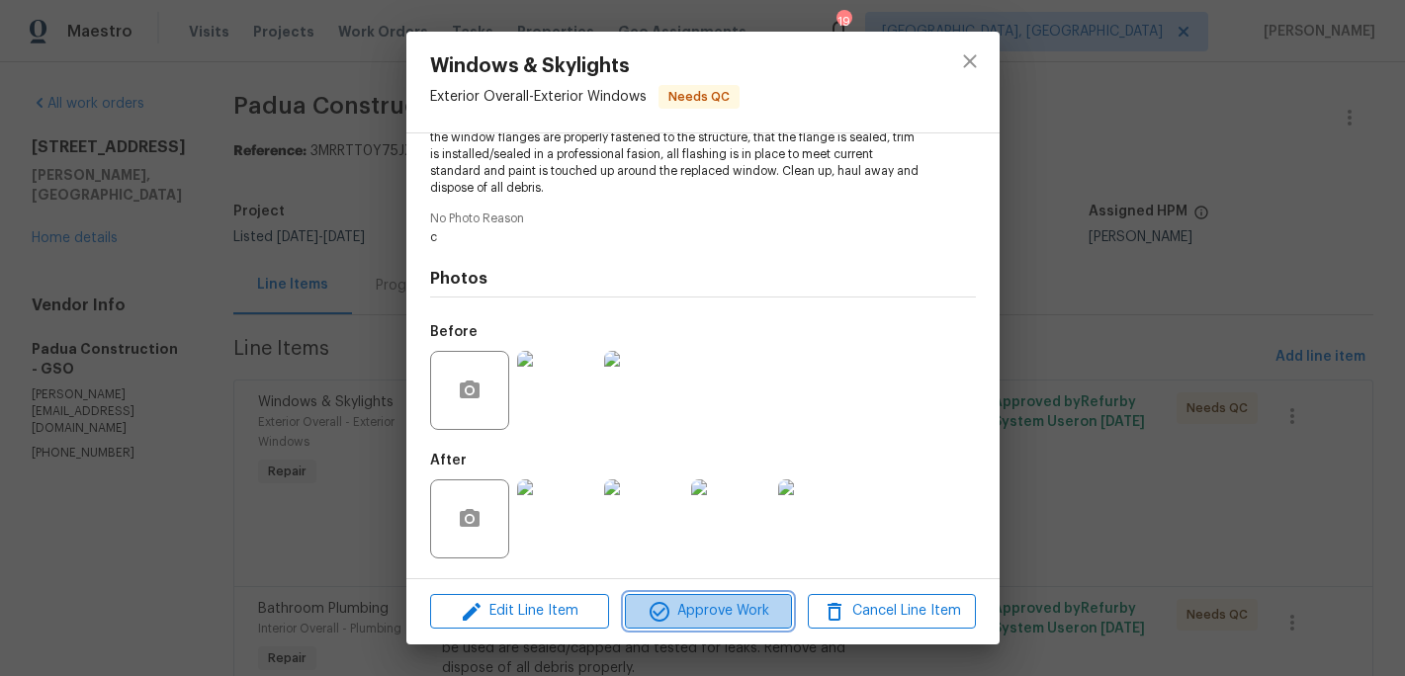
click at [732, 614] on span "Approve Work" at bounding box center [708, 611] width 155 height 25
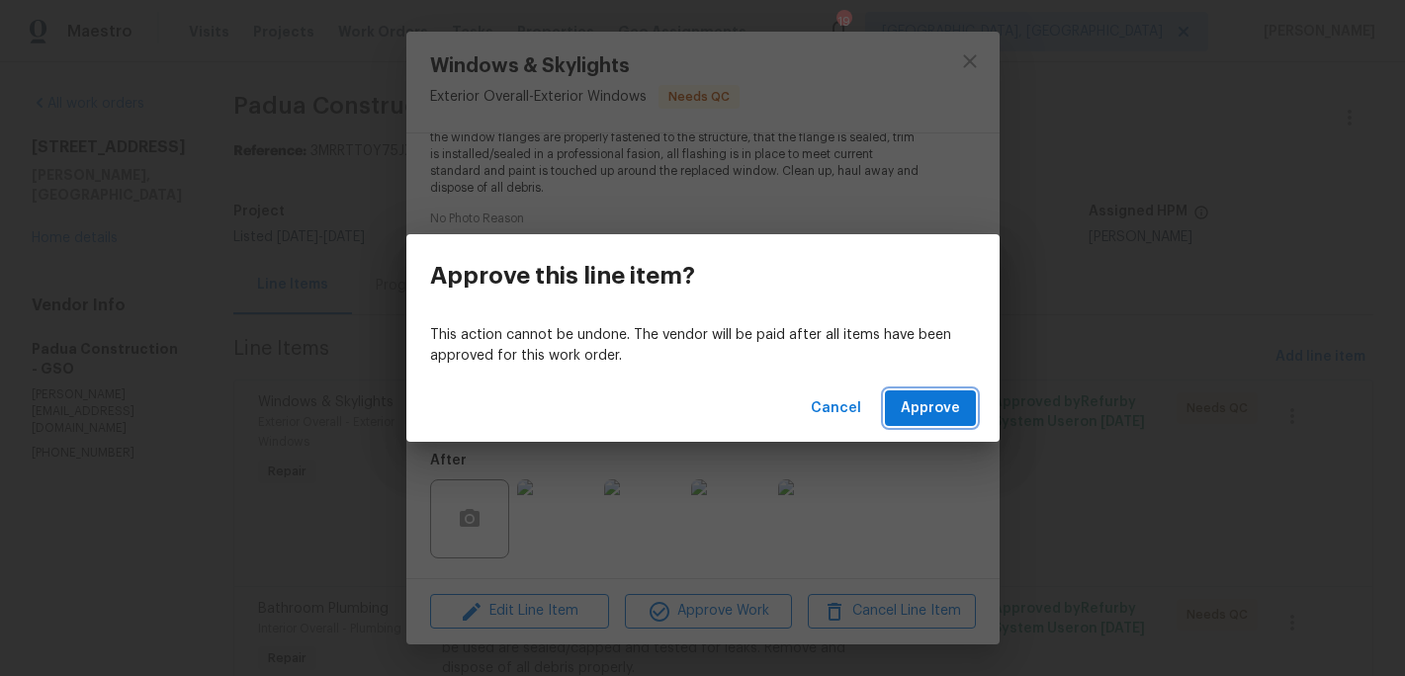
click at [932, 415] on span "Approve" at bounding box center [930, 408] width 59 height 25
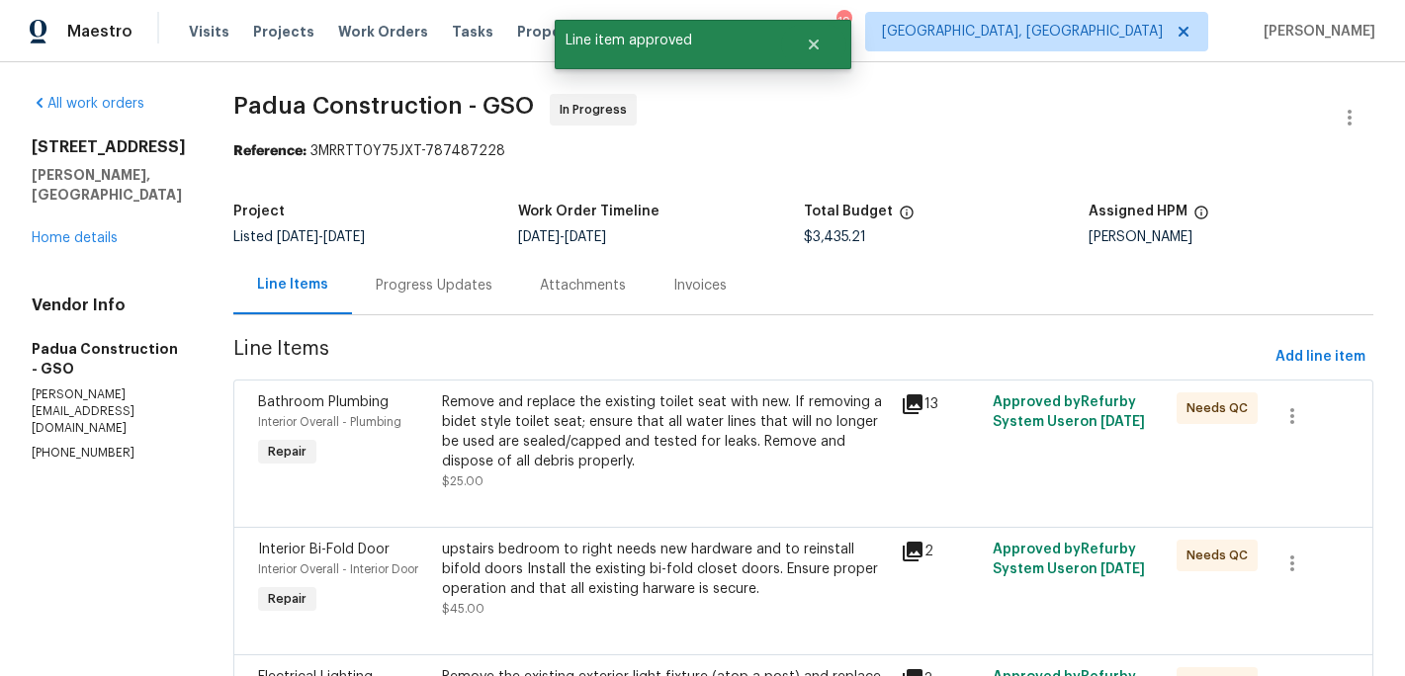
click at [695, 449] on div "Remove and replace the existing toilet seat with new. If removing a bidet style…" at bounding box center [666, 432] width 448 height 79
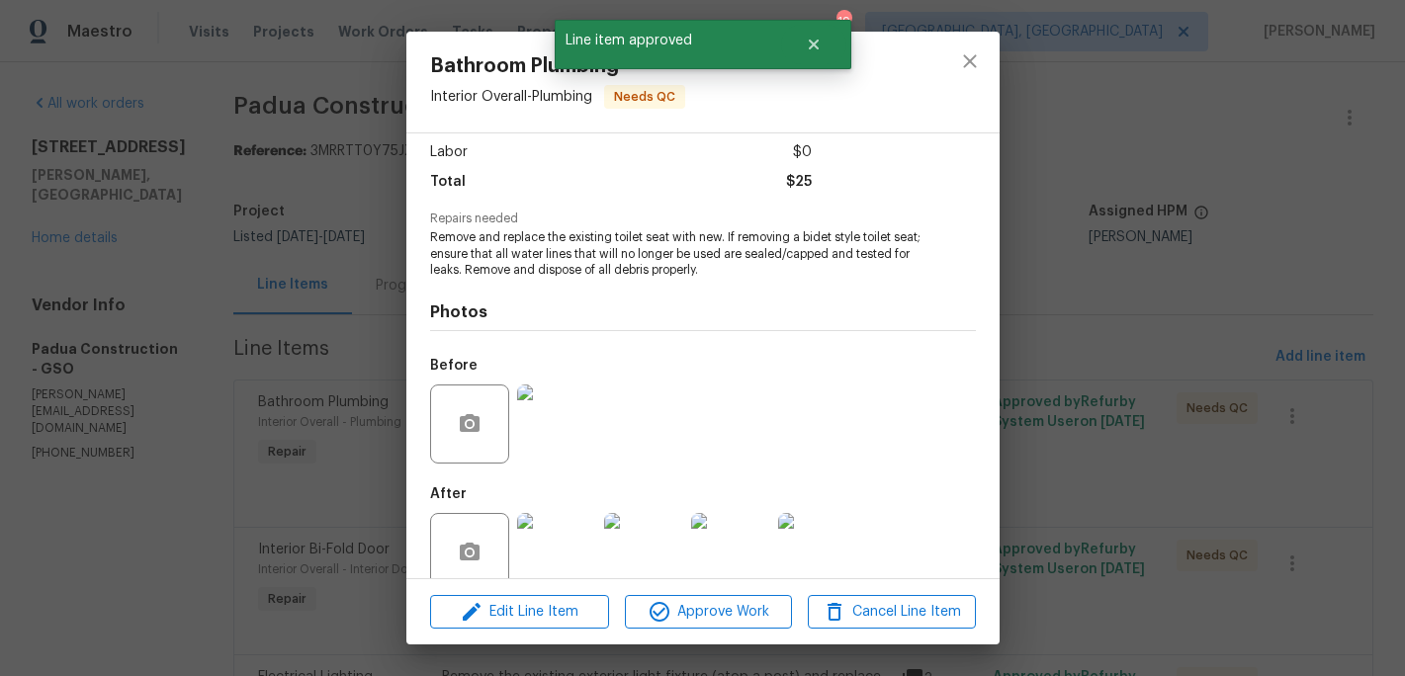
scroll to position [168, 0]
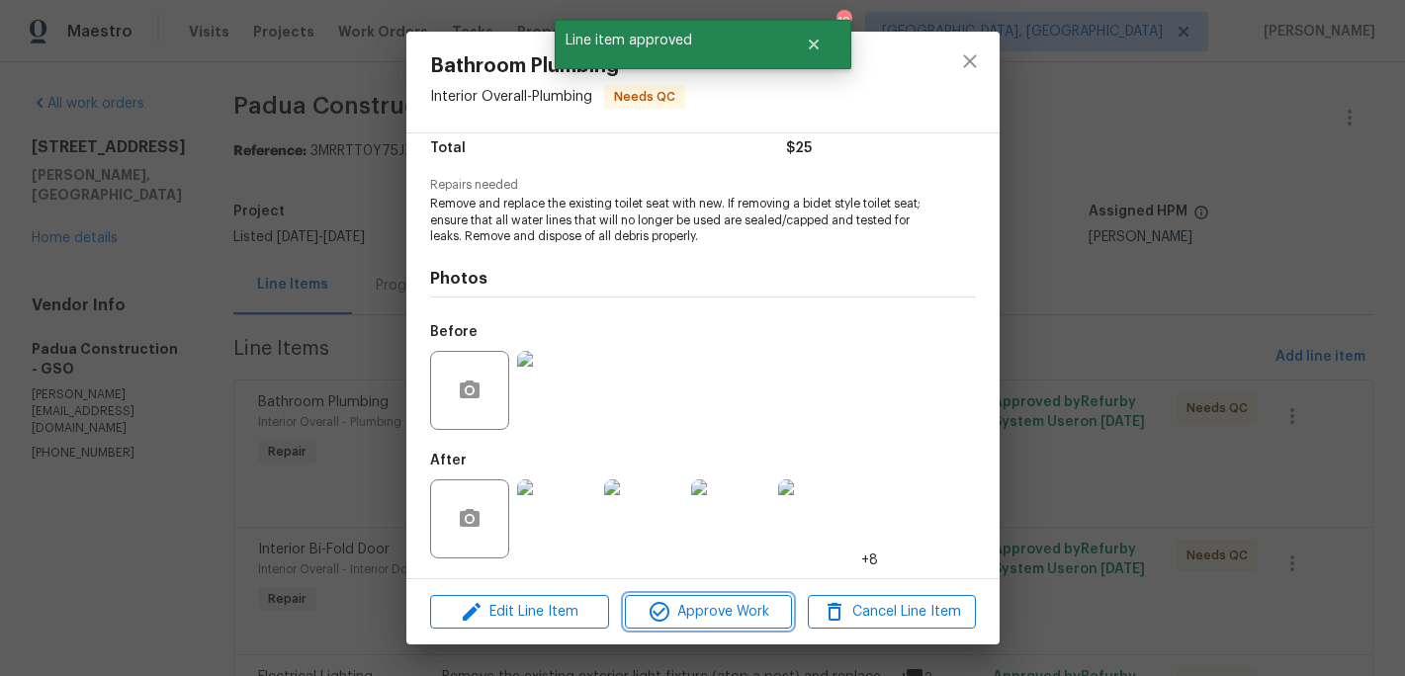
click at [715, 609] on span "Approve Work" at bounding box center [708, 612] width 155 height 25
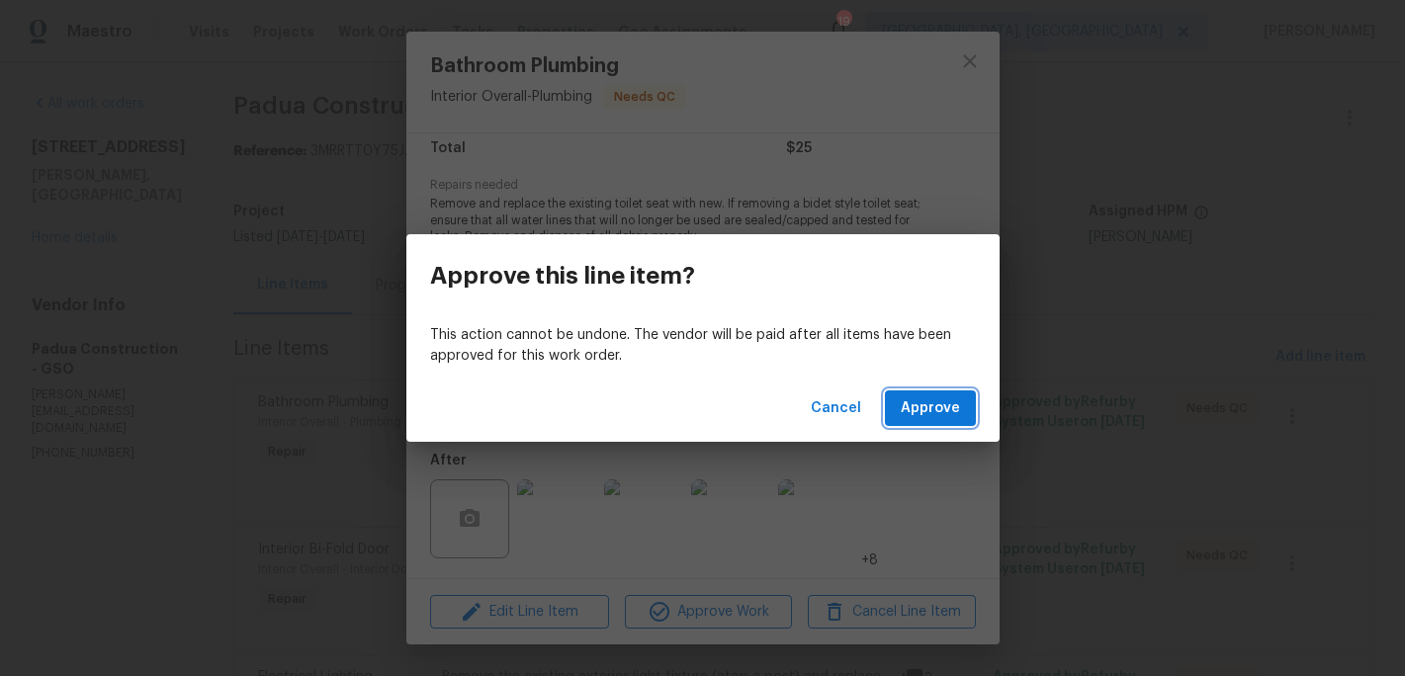
click at [910, 407] on span "Approve" at bounding box center [930, 408] width 59 height 25
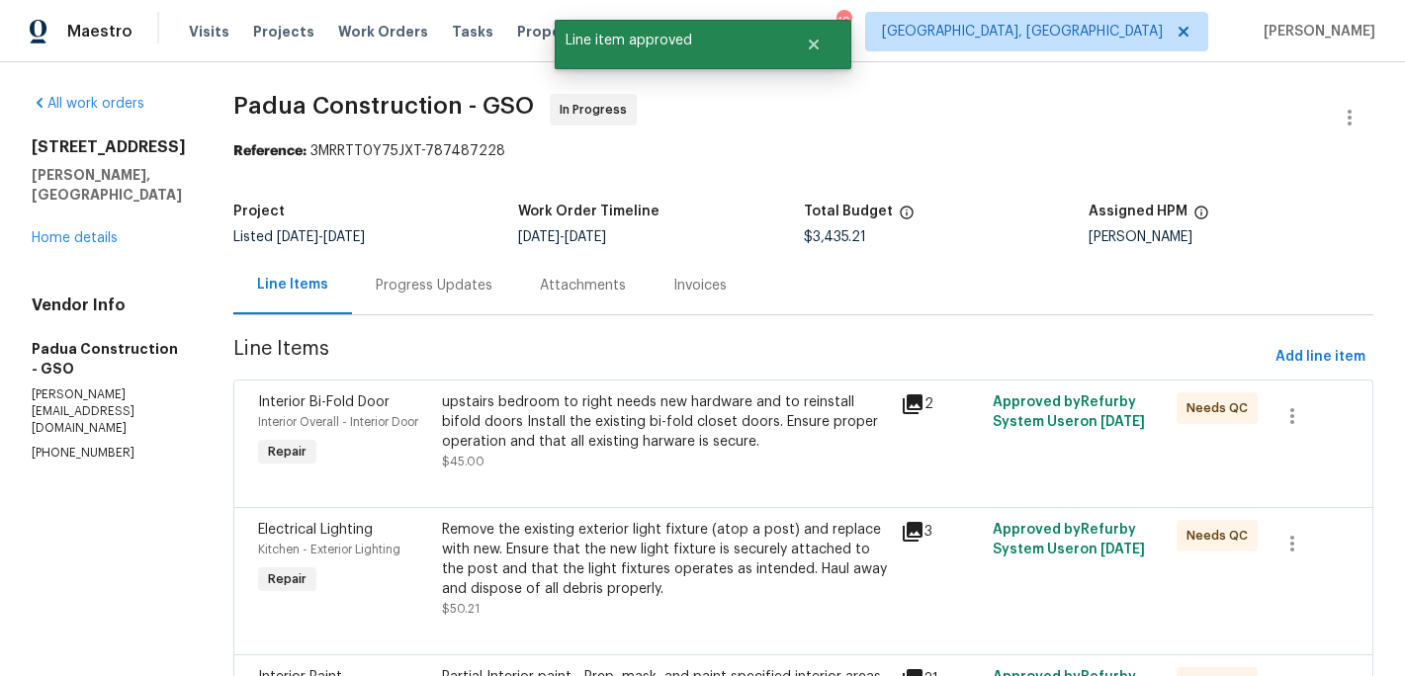
click at [648, 446] on div "upstairs bedroom to right needs new hardware and to reinstall bifold doors Inst…" at bounding box center [666, 422] width 448 height 59
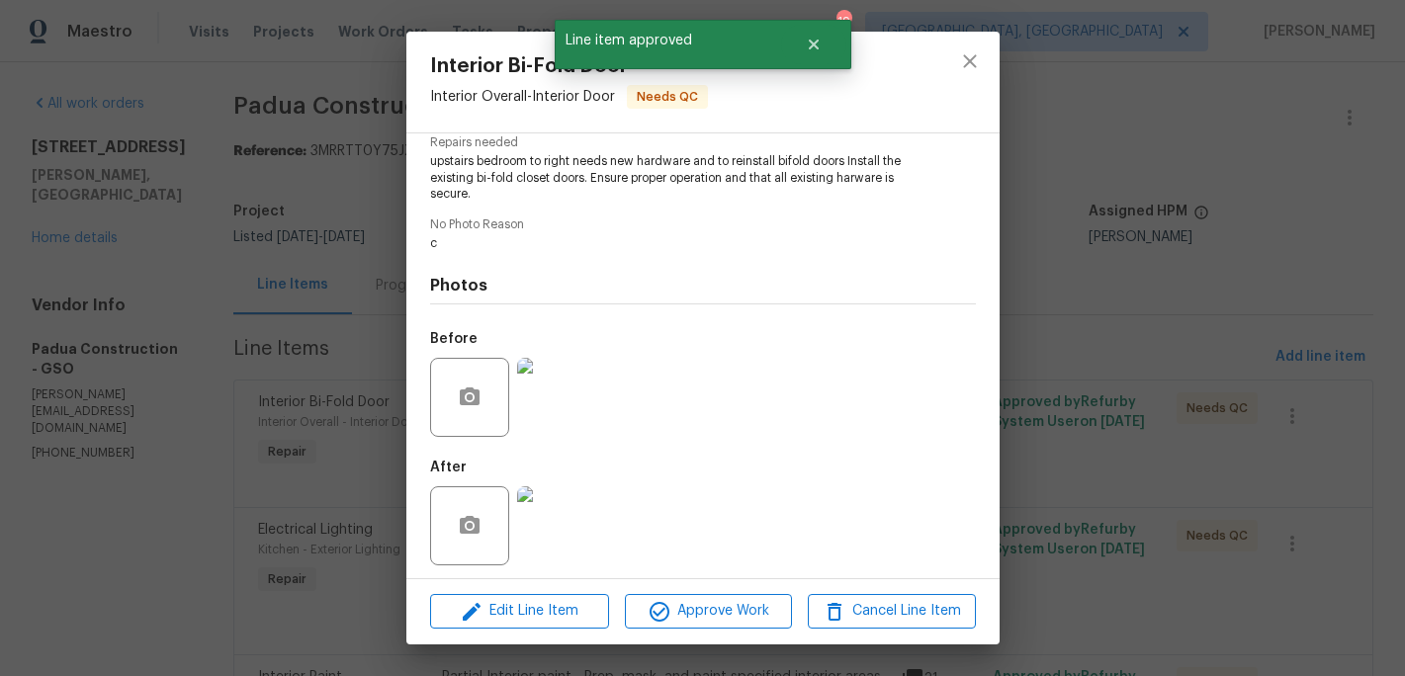
scroll to position [218, 0]
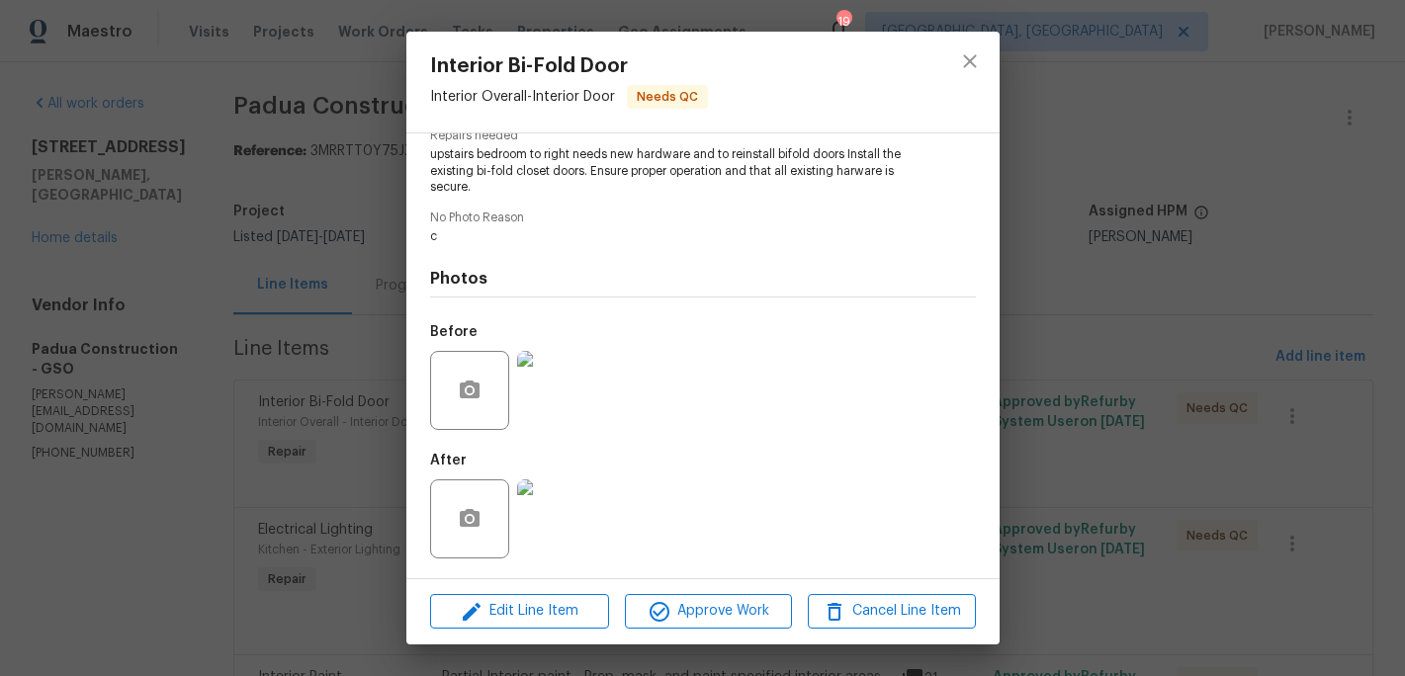
click at [563, 488] on img at bounding box center [556, 519] width 79 height 79
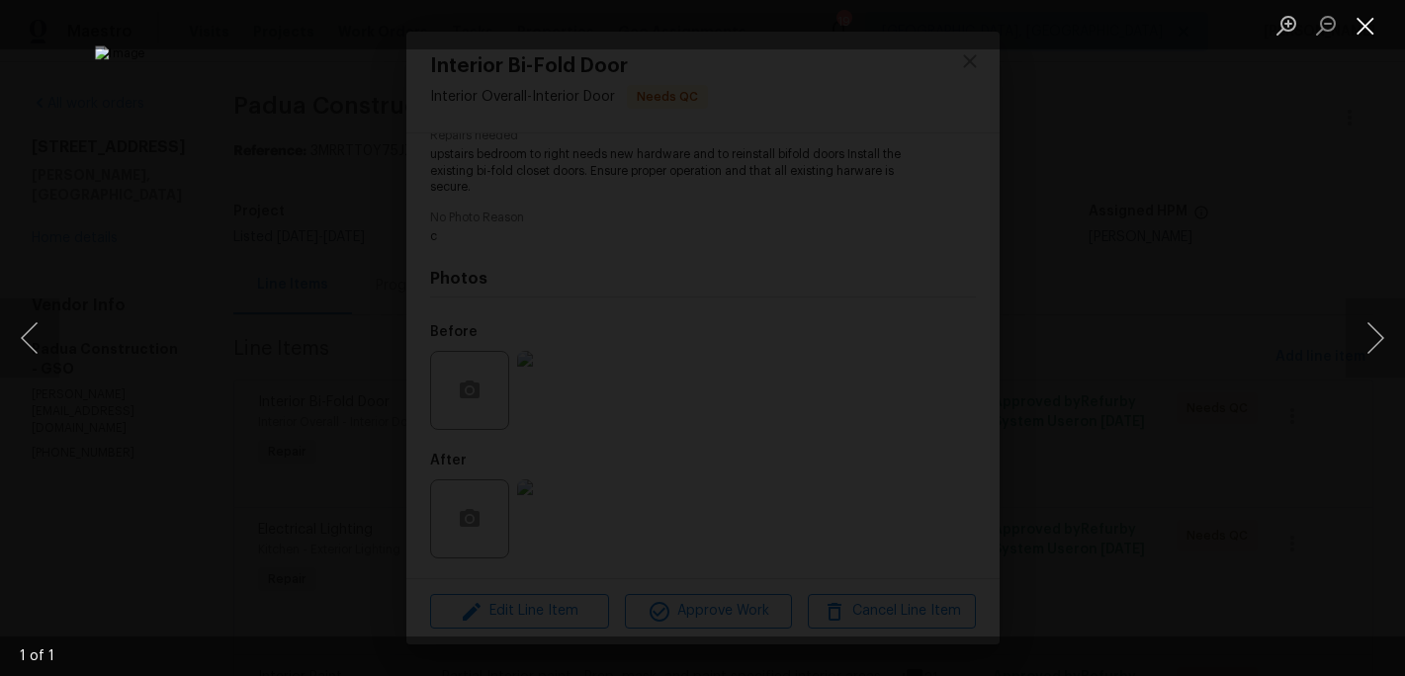
click at [1368, 31] on button "Close lightbox" at bounding box center [1366, 25] width 40 height 35
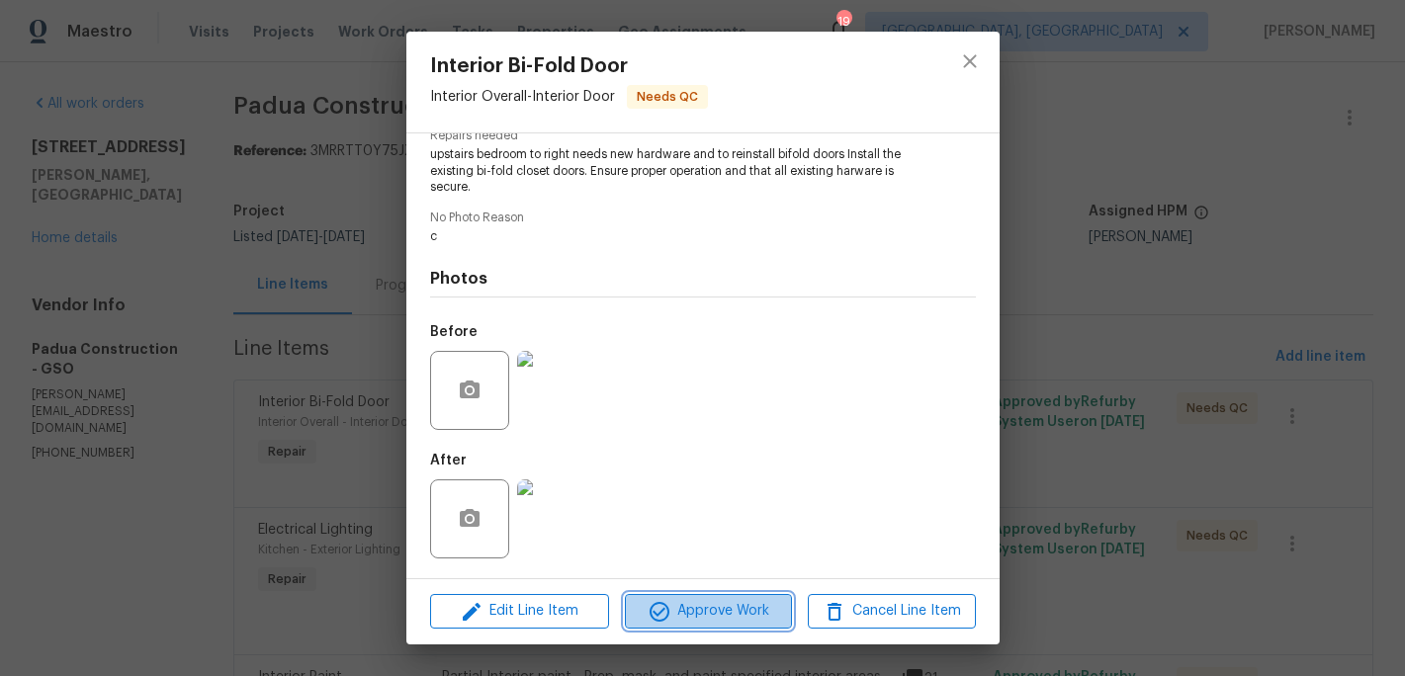
click at [725, 618] on span "Approve Work" at bounding box center [708, 611] width 155 height 25
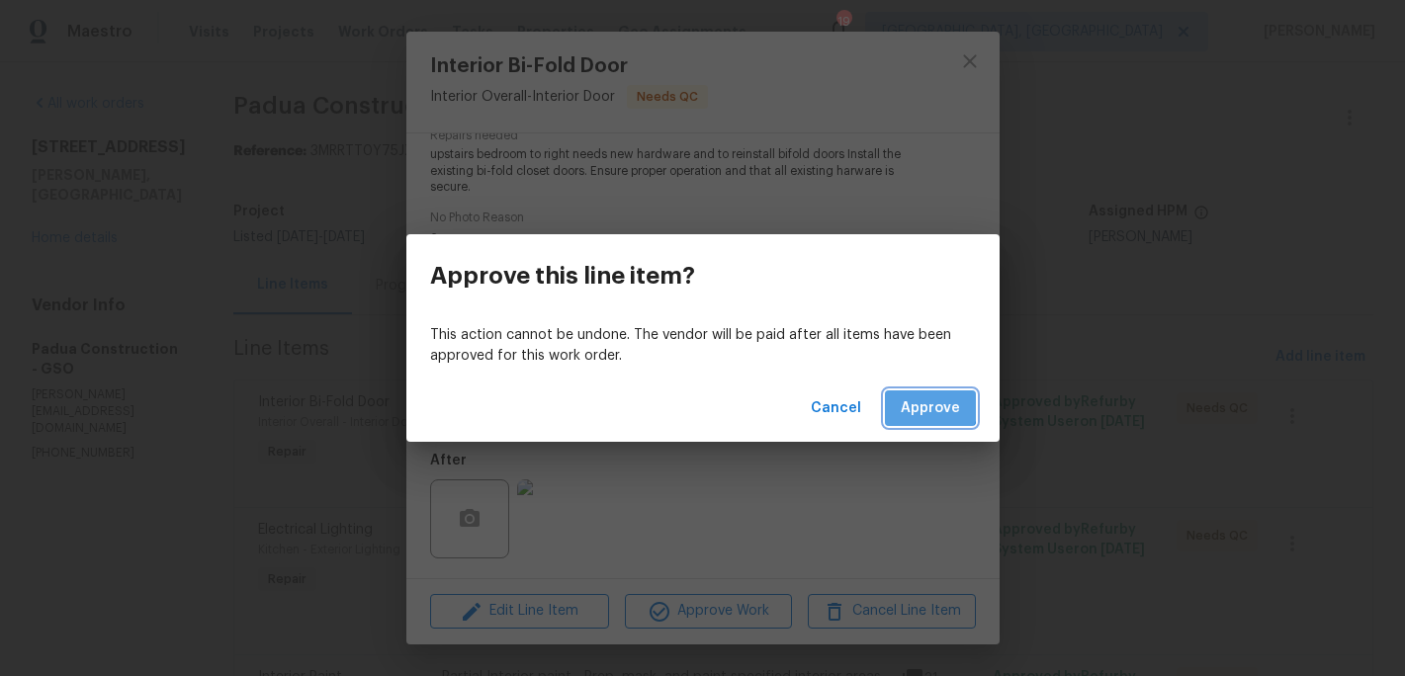
click at [920, 402] on span "Approve" at bounding box center [930, 408] width 59 height 25
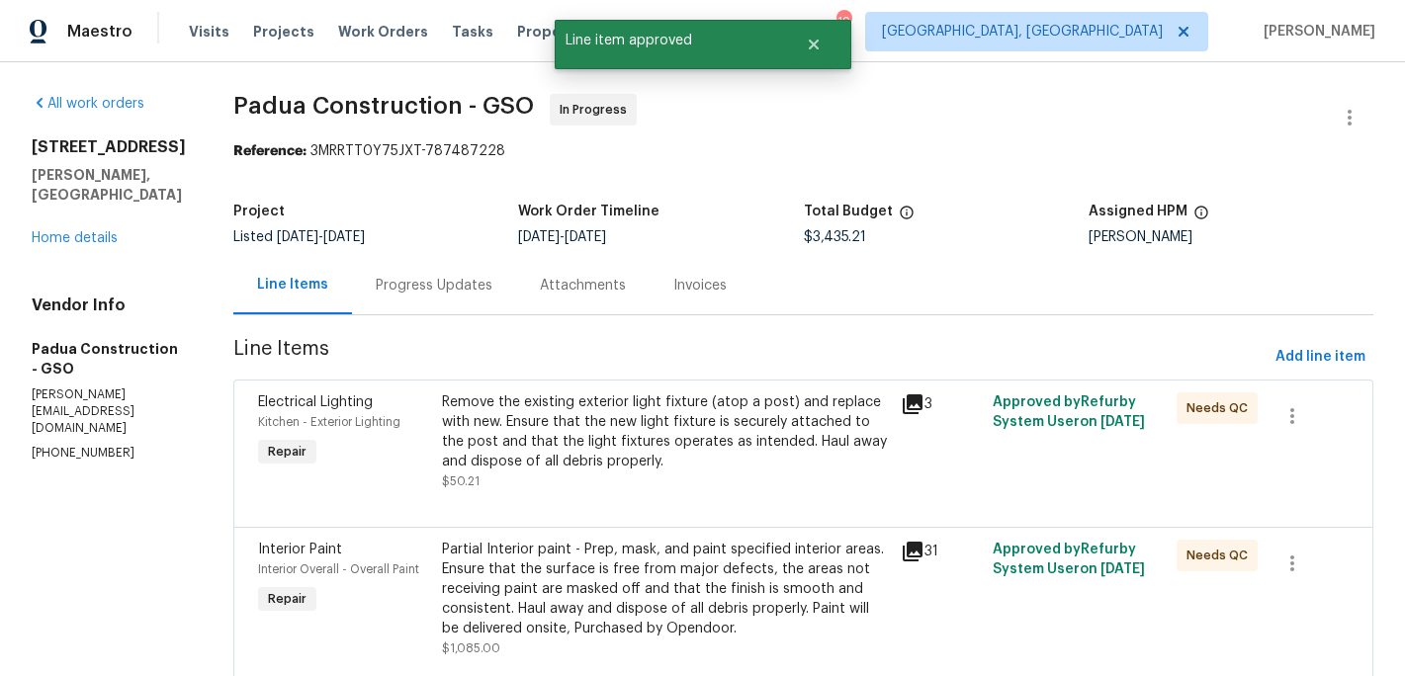
click at [645, 430] on div "Remove the existing exterior light fixture (atop a post) and replace with new. …" at bounding box center [666, 432] width 448 height 79
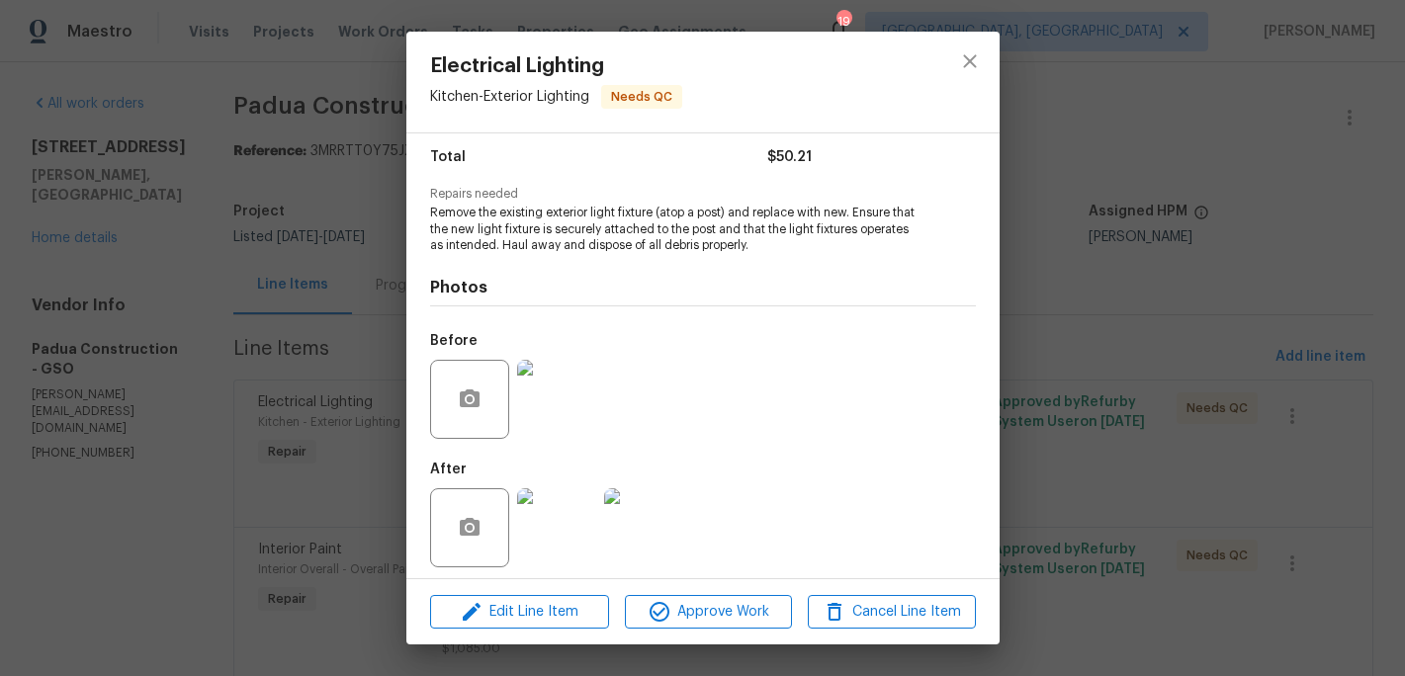
scroll to position [165, 0]
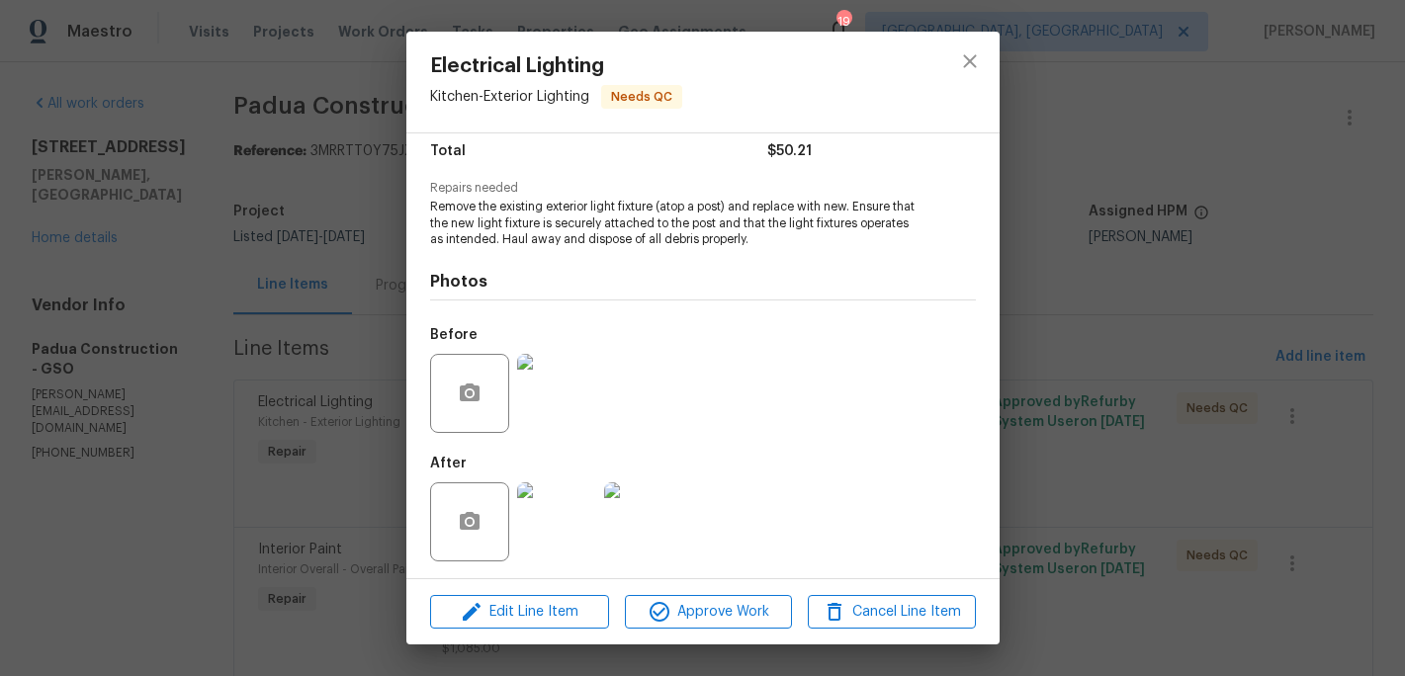
click at [572, 557] on img at bounding box center [556, 522] width 79 height 79
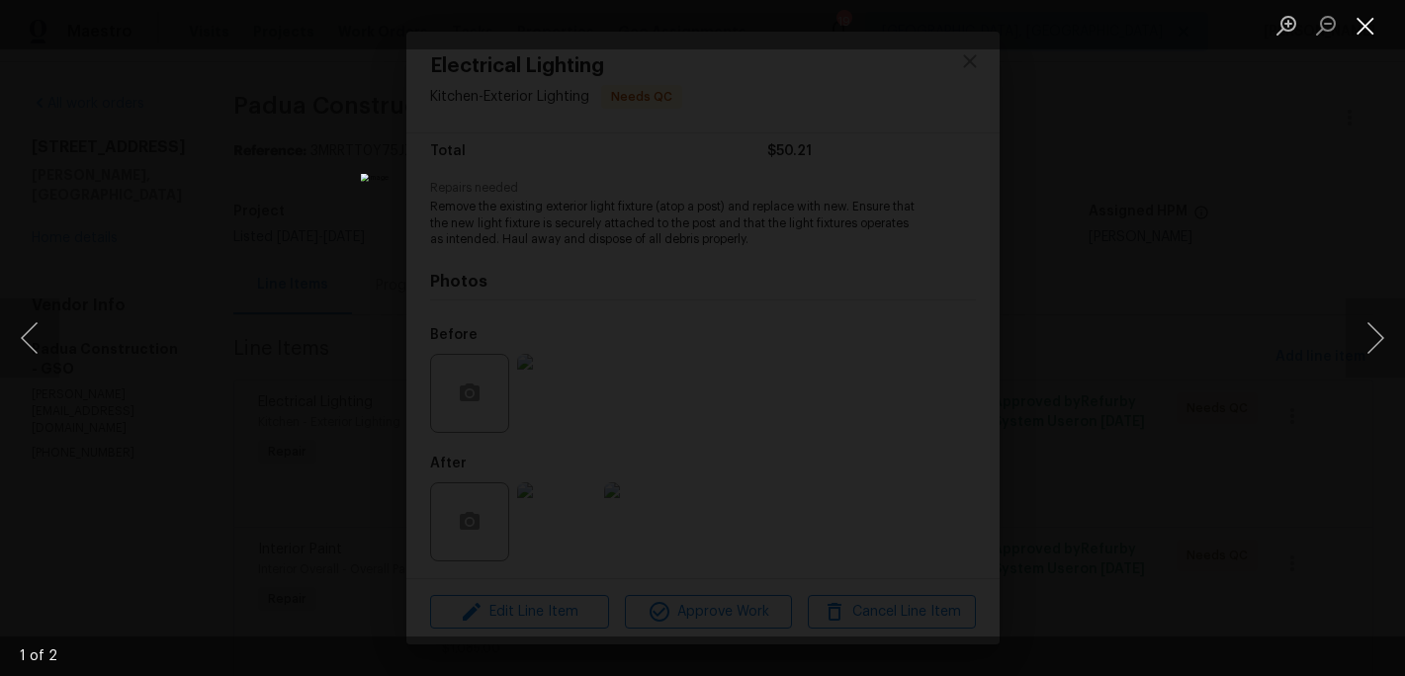
click at [1370, 32] on button "Close lightbox" at bounding box center [1366, 25] width 40 height 35
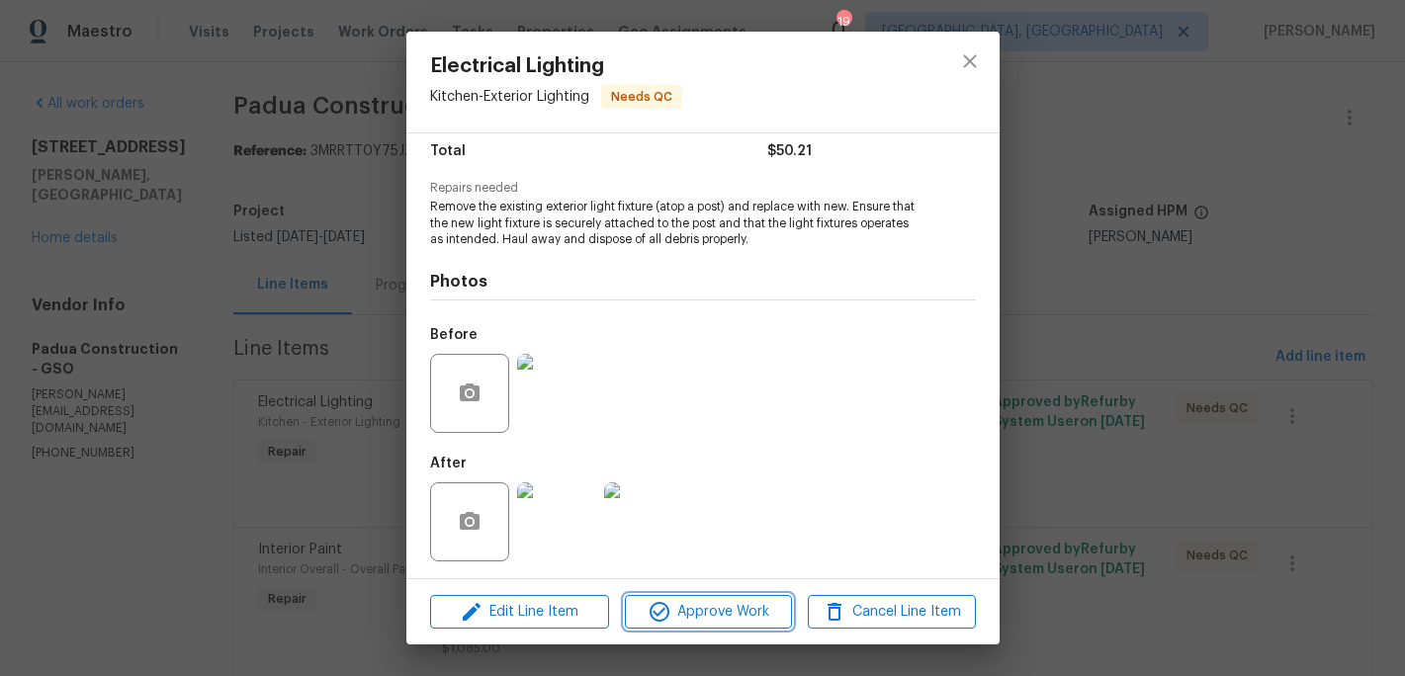
click at [717, 619] on span "Approve Work" at bounding box center [708, 612] width 155 height 25
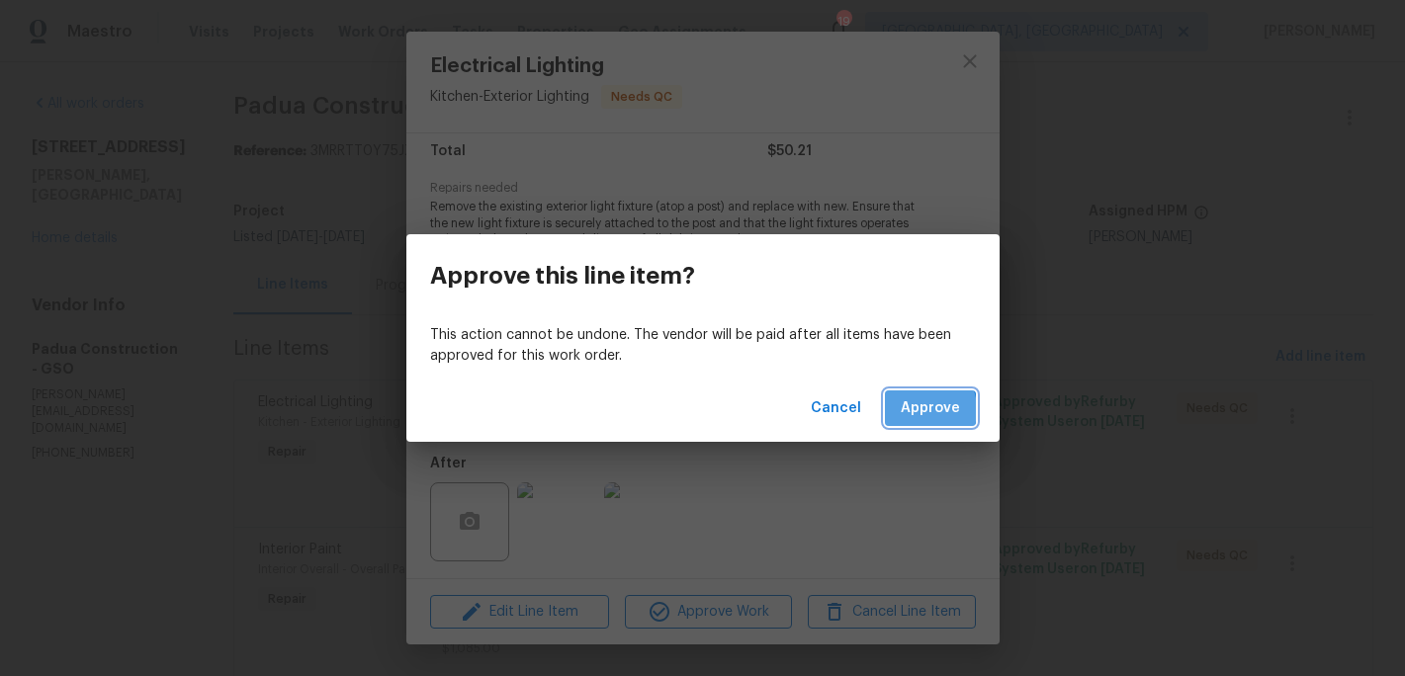
click at [916, 410] on span "Approve" at bounding box center [930, 408] width 59 height 25
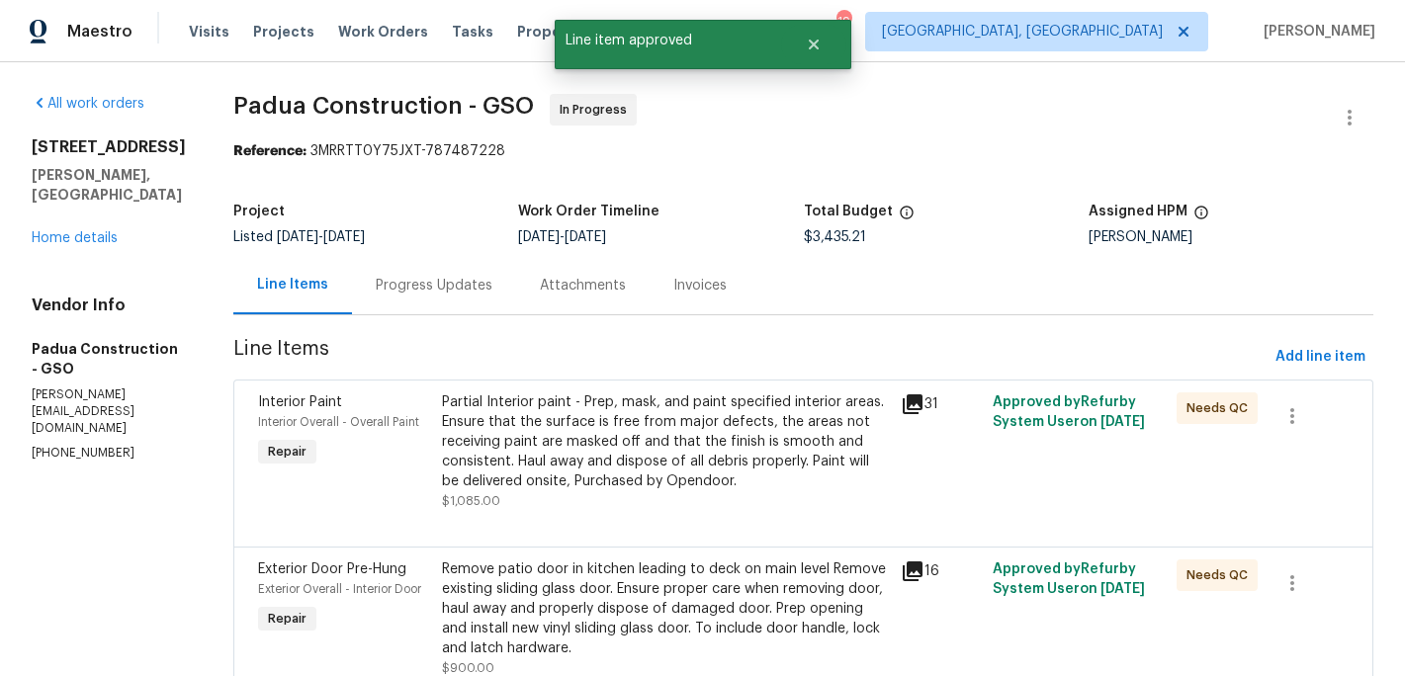
click at [682, 463] on div "Partial Interior paint - Prep, mask, and paint specified interior areas. Ensure…" at bounding box center [666, 442] width 448 height 99
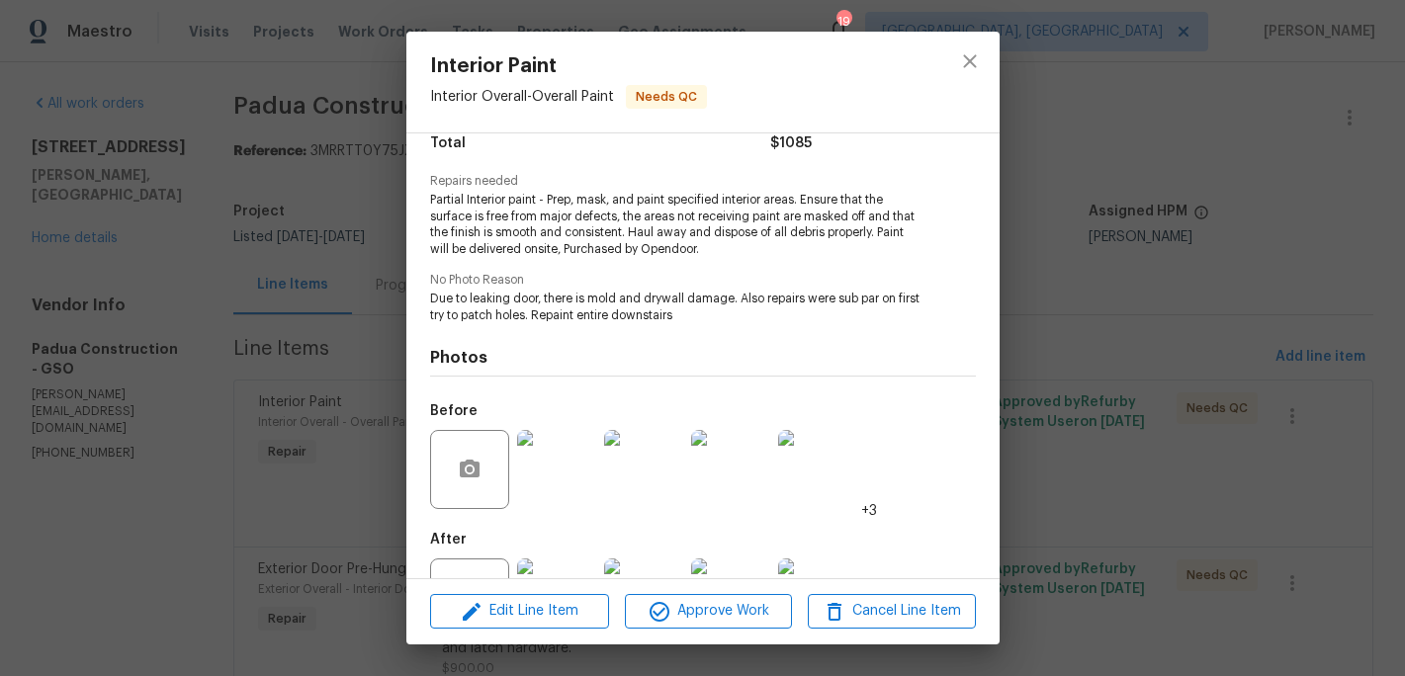
scroll to position [250, 0]
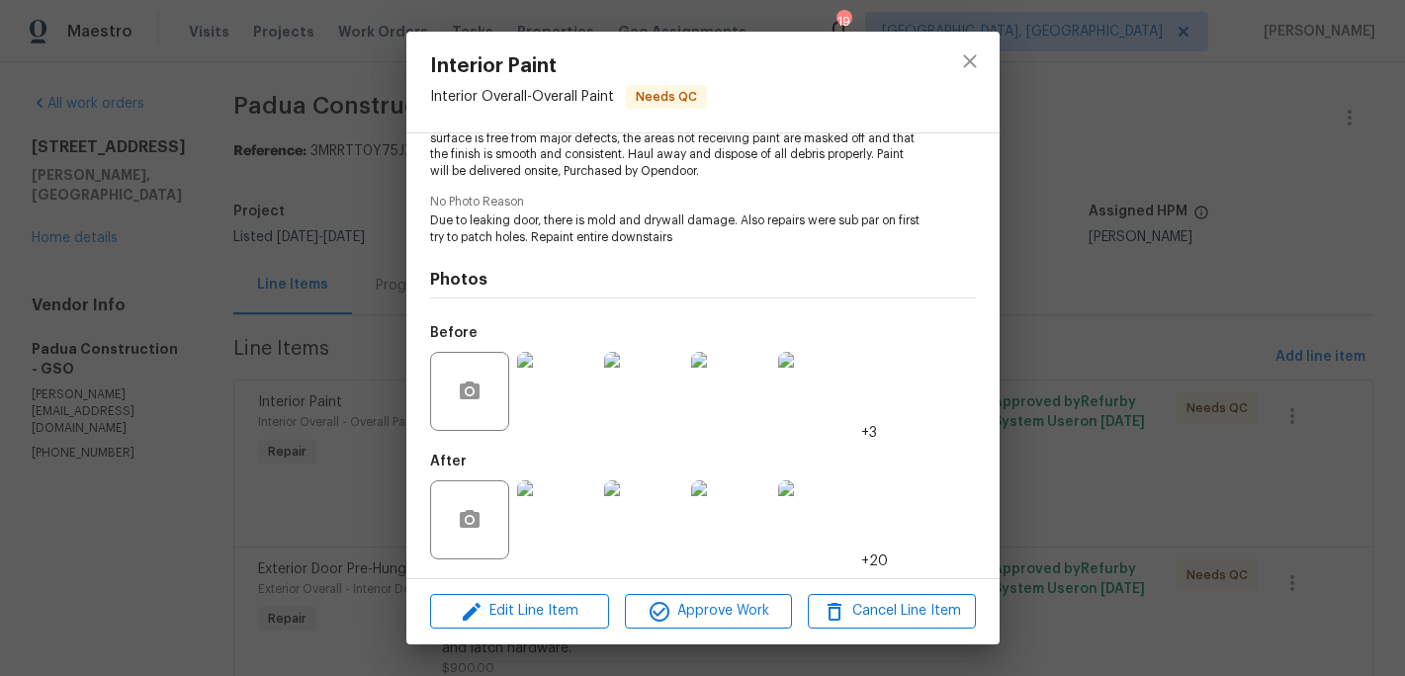
click at [568, 519] on img at bounding box center [556, 520] width 79 height 79
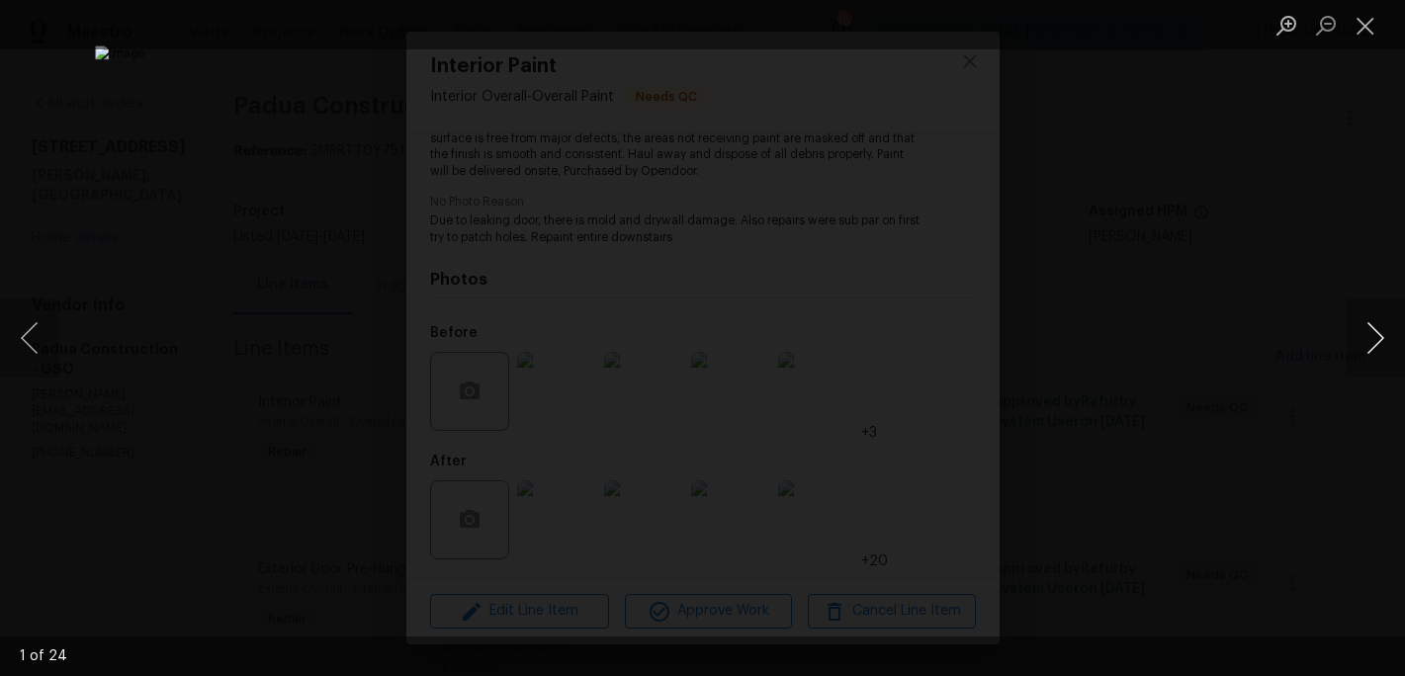
click at [1374, 345] on button "Next image" at bounding box center [1375, 338] width 59 height 79
click at [1359, 27] on button "Close lightbox" at bounding box center [1366, 25] width 40 height 35
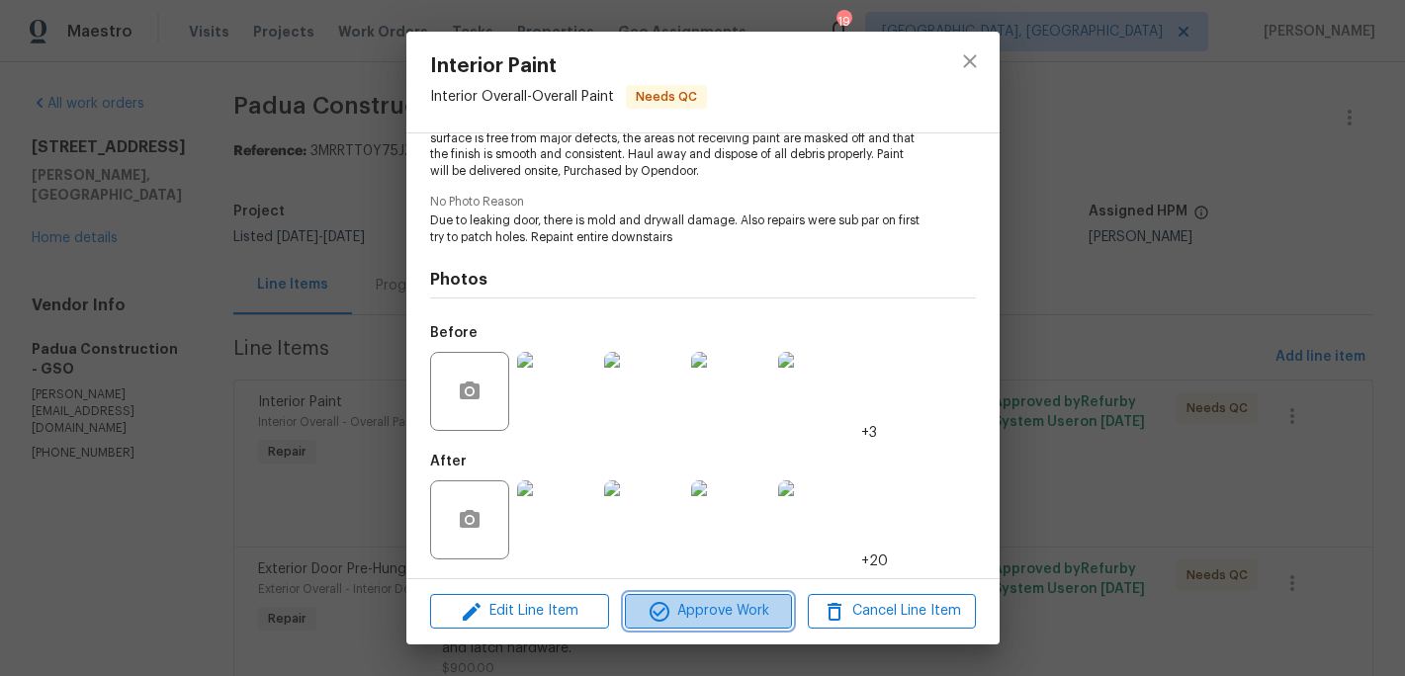
click at [704, 607] on span "Approve Work" at bounding box center [708, 611] width 155 height 25
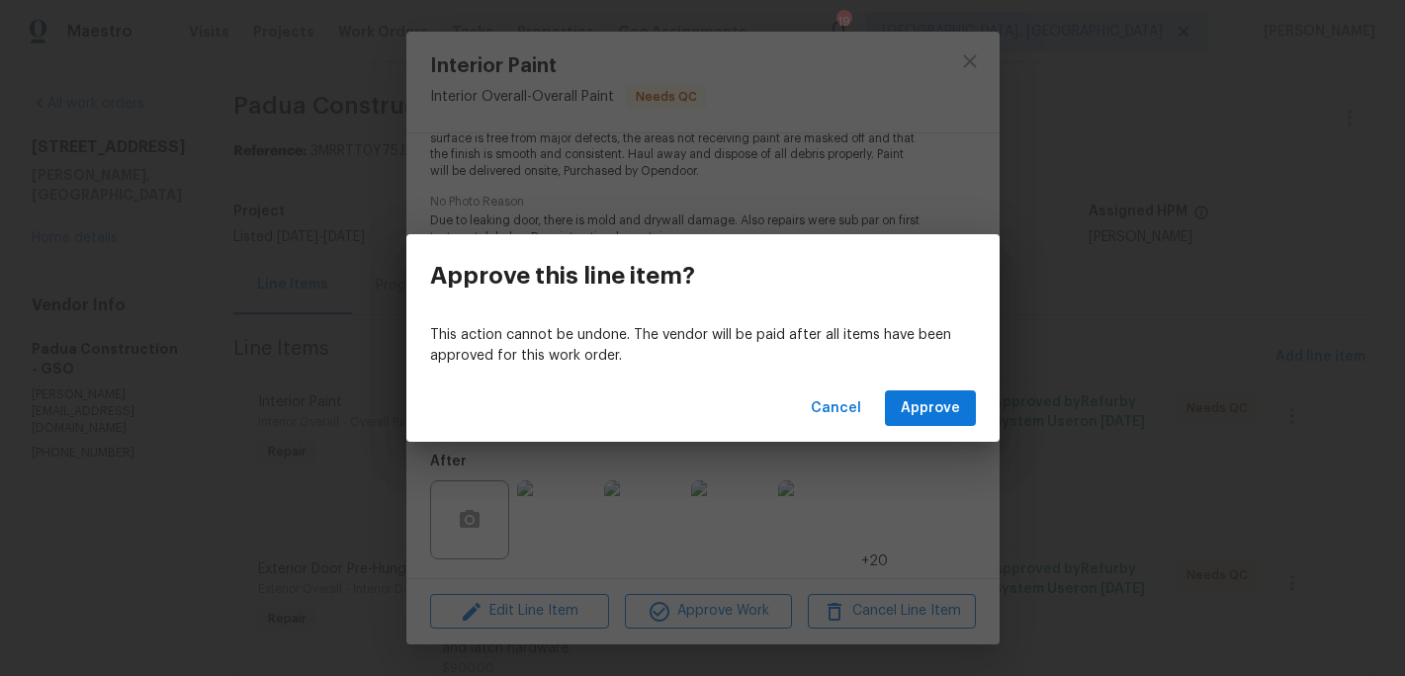
click at [923, 382] on div "Cancel Approve" at bounding box center [702, 409] width 593 height 68
click at [914, 400] on span "Approve" at bounding box center [930, 408] width 59 height 25
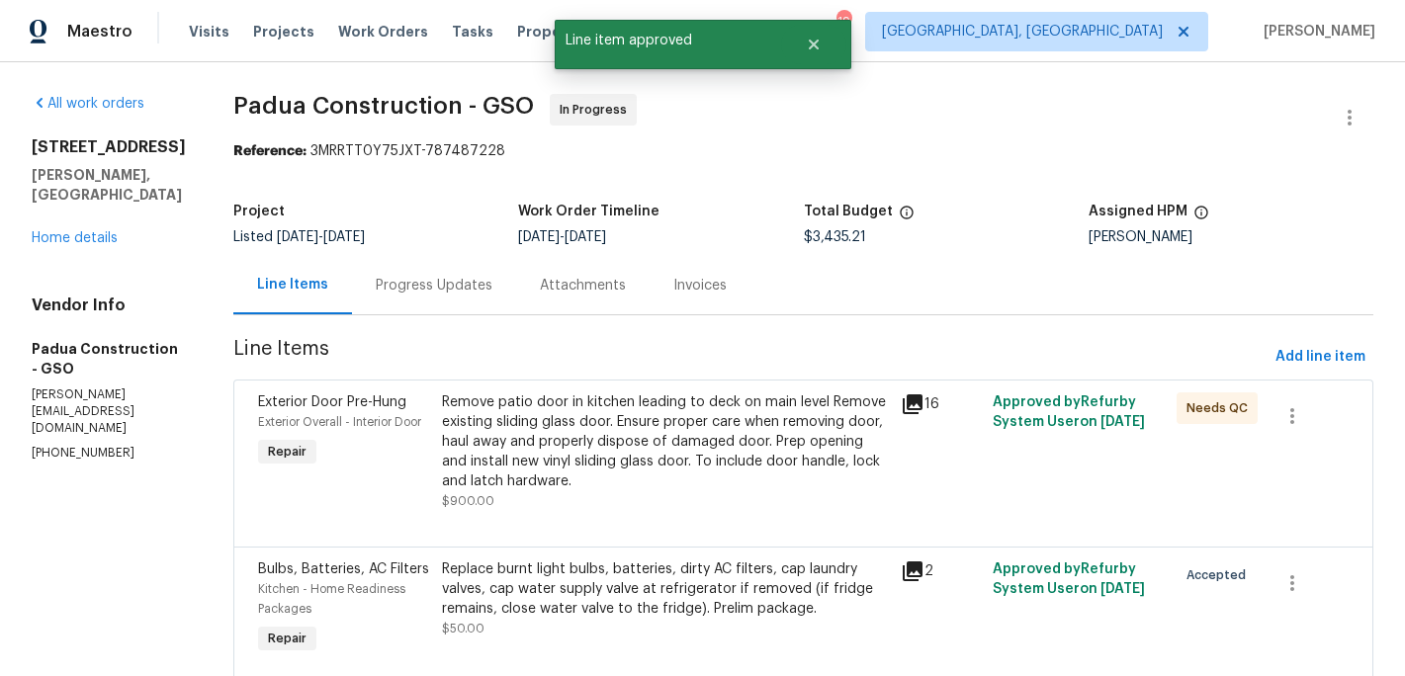
click at [668, 444] on div "Remove patio door in kitchen leading to deck on main level Remove existing slid…" at bounding box center [666, 442] width 448 height 99
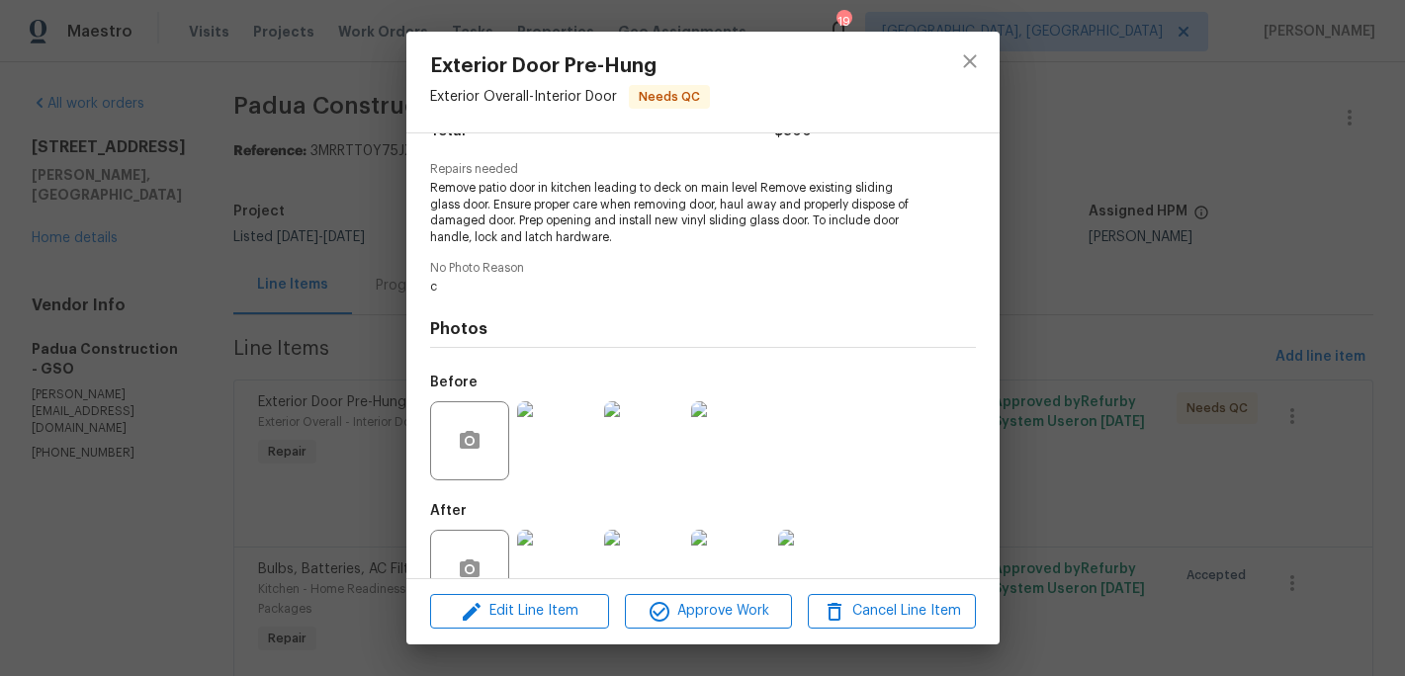
scroll to position [234, 0]
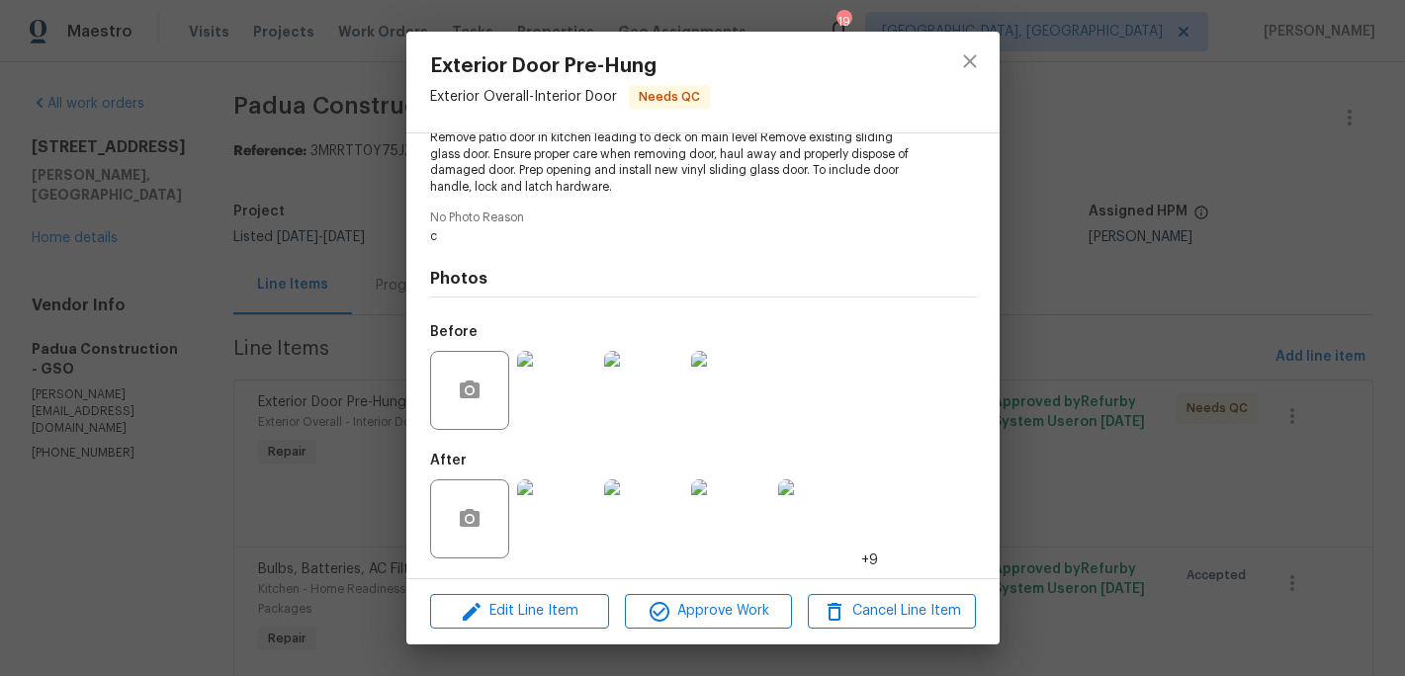
click at [585, 537] on img at bounding box center [556, 519] width 79 height 79
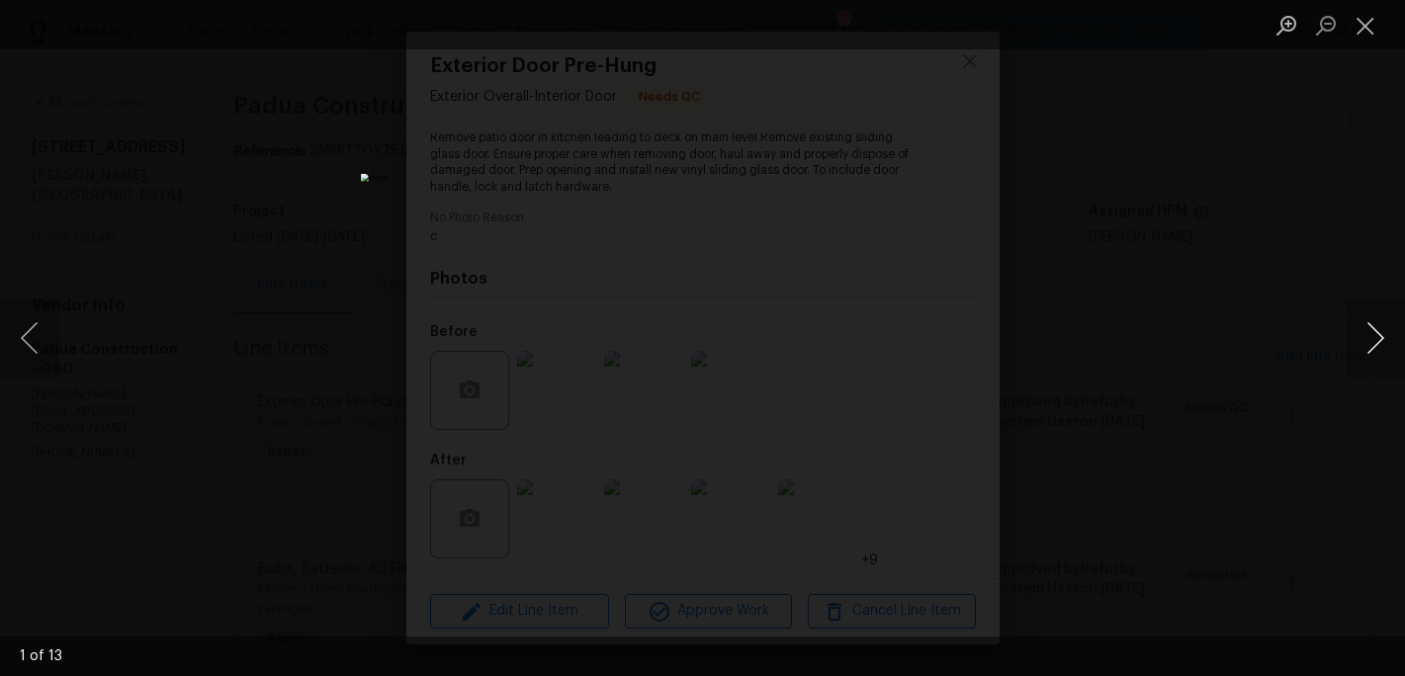
click at [1369, 348] on button "Next image" at bounding box center [1375, 338] width 59 height 79
click at [27, 354] on button "Previous image" at bounding box center [29, 338] width 59 height 79
click at [1359, 31] on button "Close lightbox" at bounding box center [1366, 25] width 40 height 35
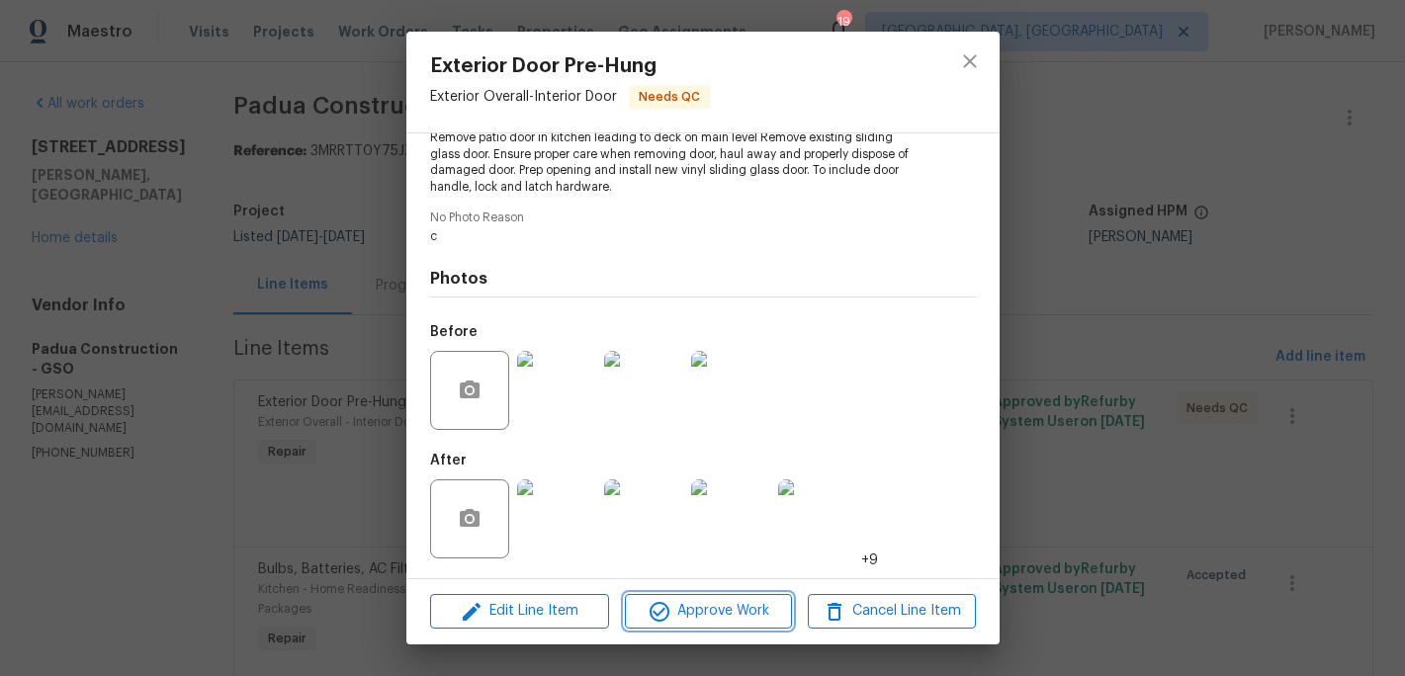
click at [726, 610] on span "Approve Work" at bounding box center [708, 611] width 155 height 25
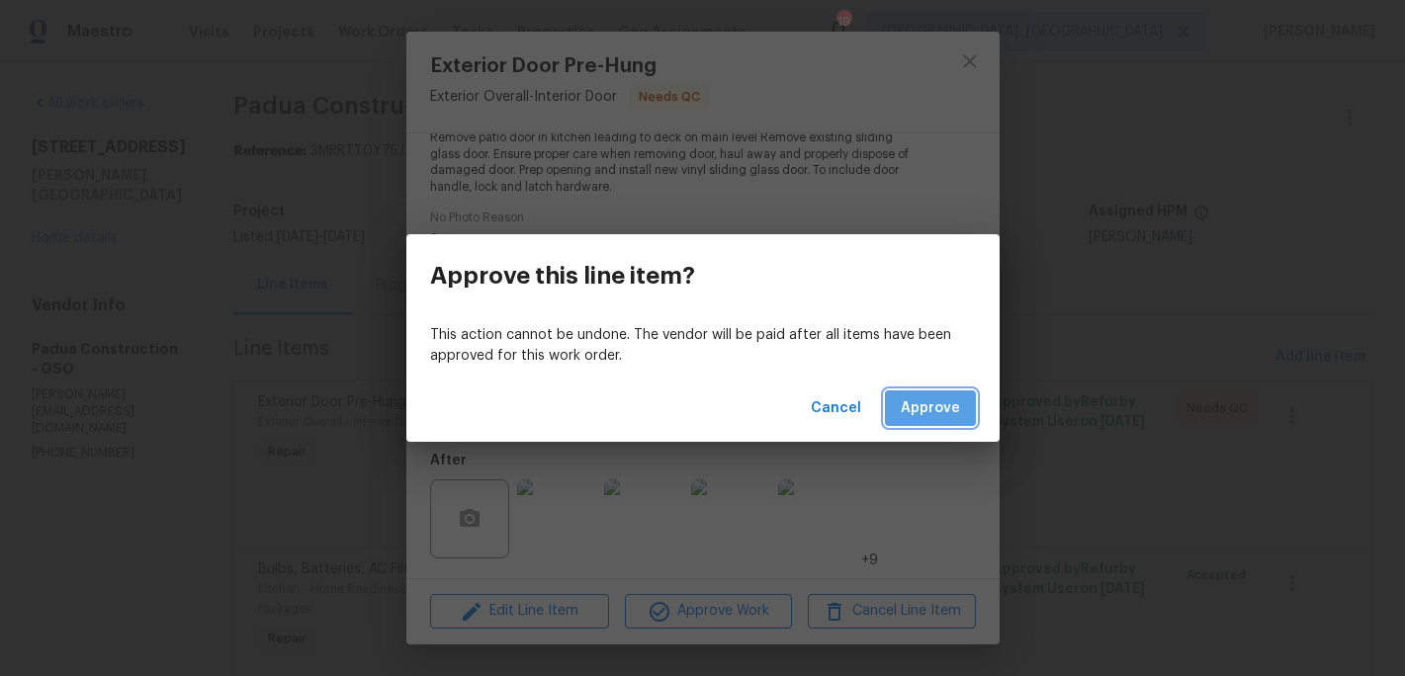
click at [925, 393] on button "Approve" at bounding box center [930, 409] width 91 height 37
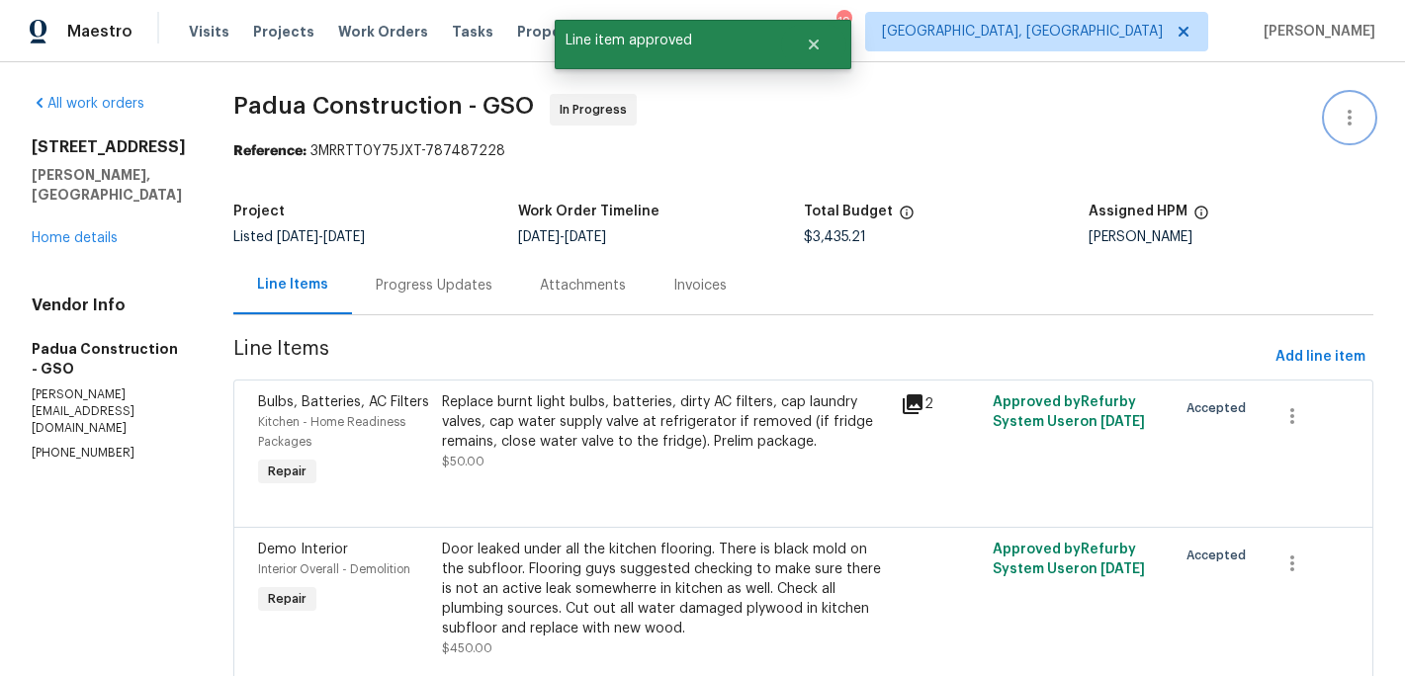
click at [1352, 120] on icon "button" at bounding box center [1350, 118] width 24 height 24
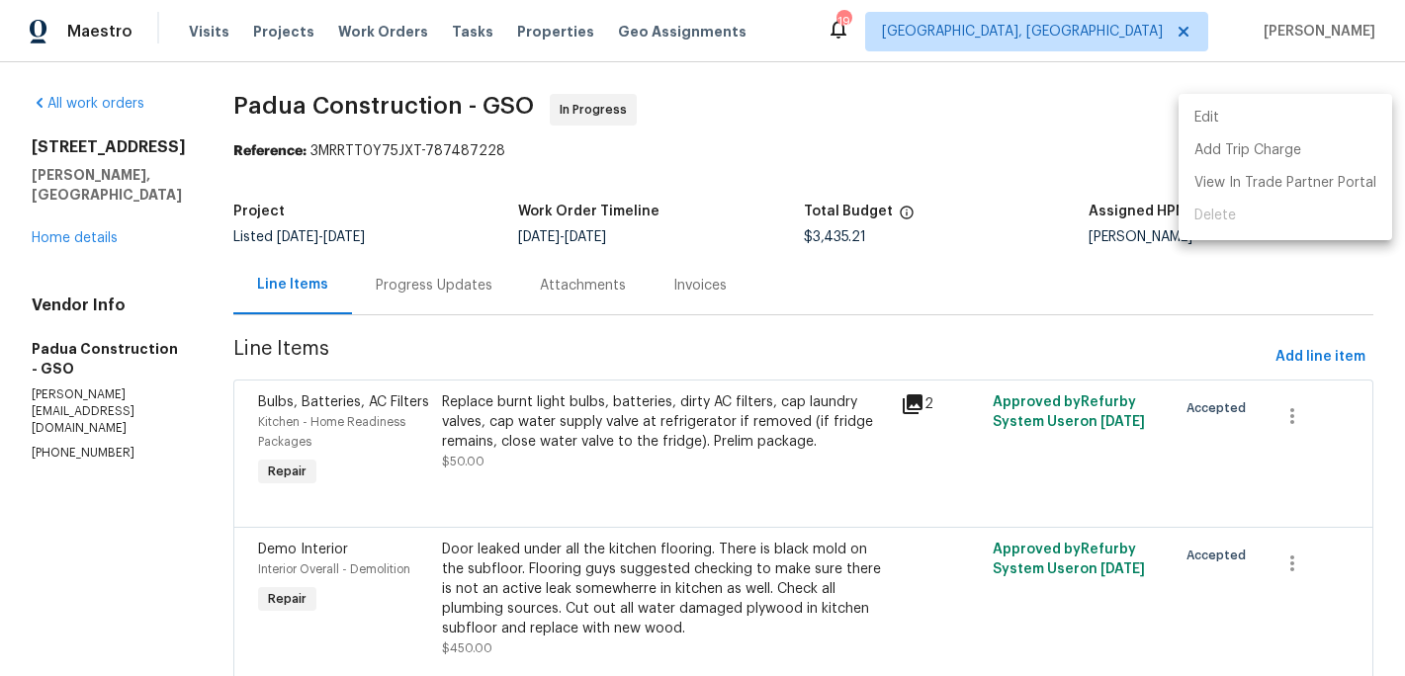
click at [1209, 120] on li "Edit" at bounding box center [1286, 118] width 214 height 33
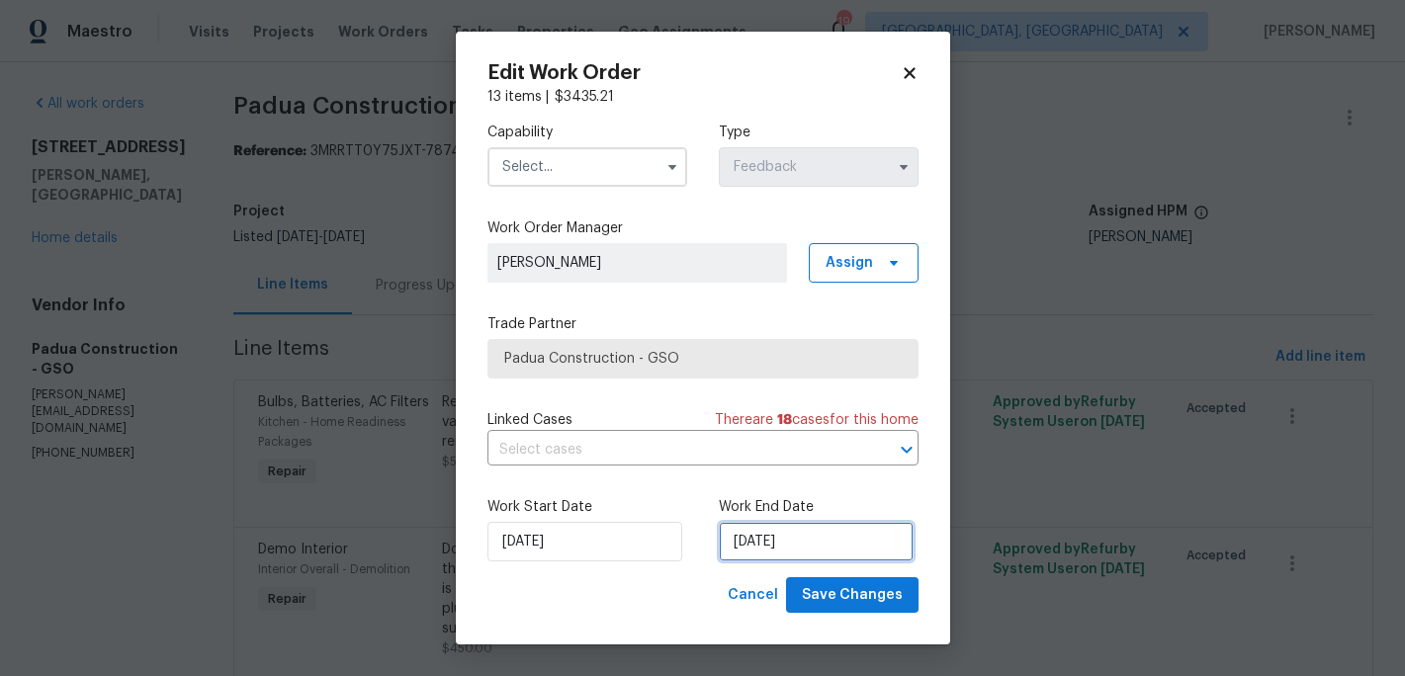
click at [778, 541] on input "[DATE]" at bounding box center [816, 542] width 195 height 40
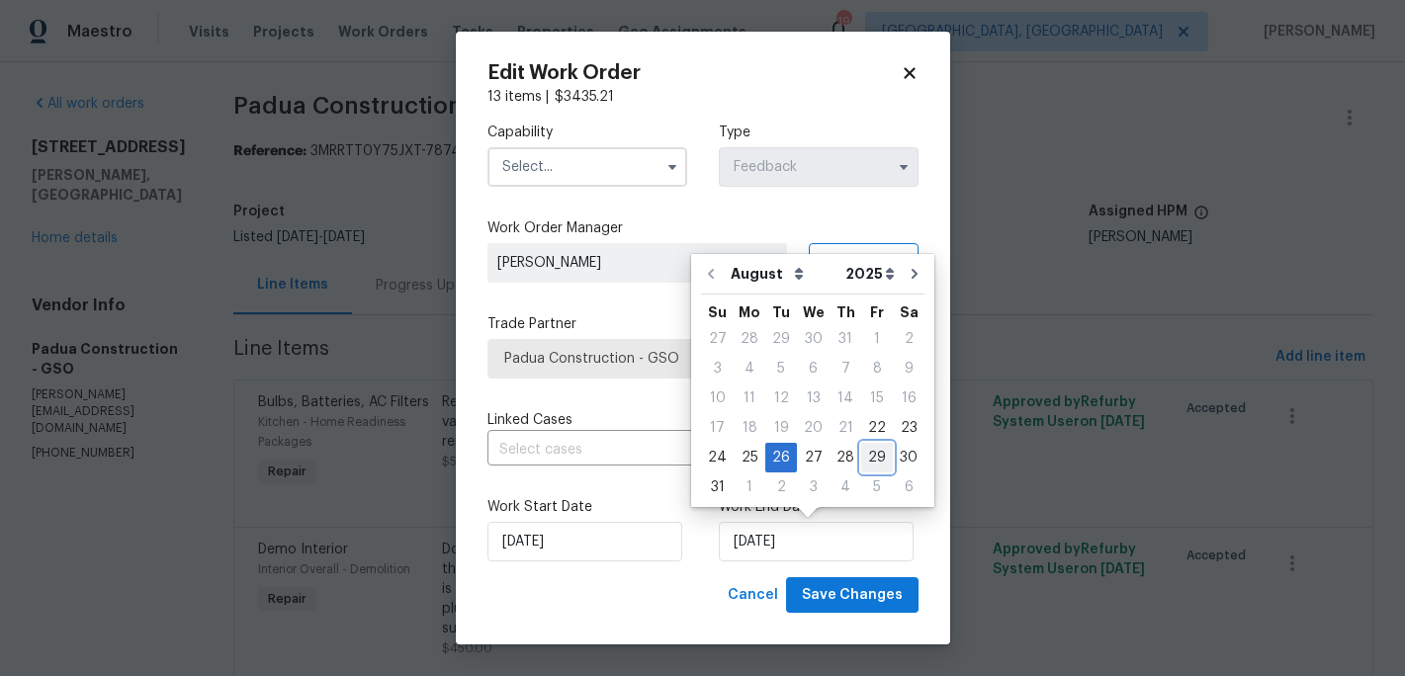
click at [876, 456] on div "29" at bounding box center [877, 458] width 32 height 28
type input "[DATE]"
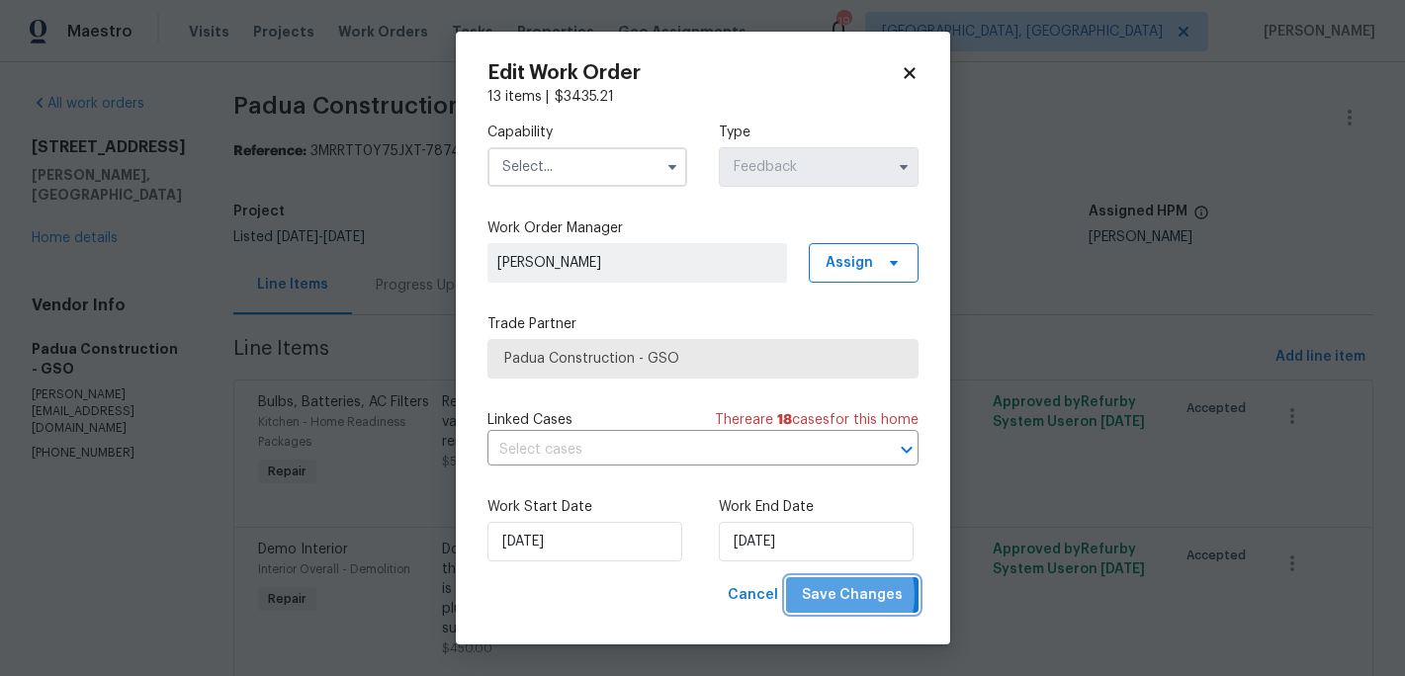
click at [824, 595] on span "Save Changes" at bounding box center [852, 595] width 101 height 25
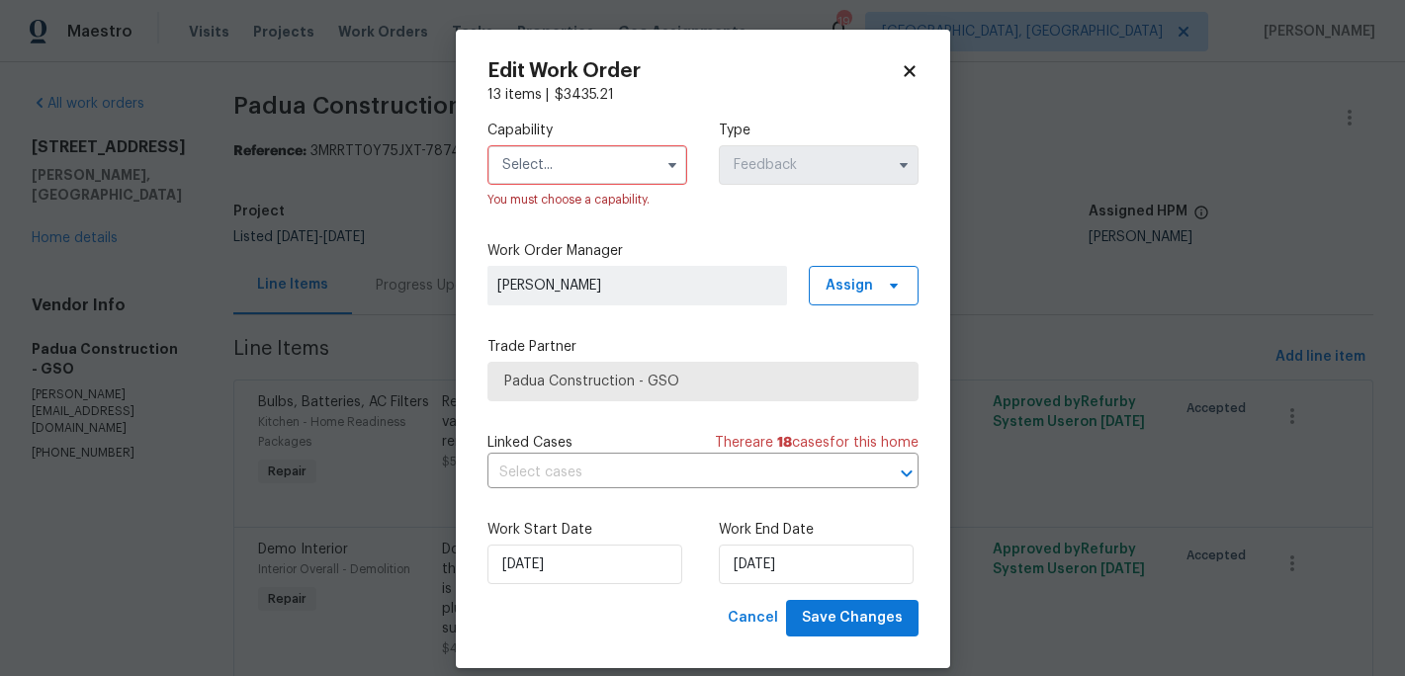
click at [575, 177] on input "text" at bounding box center [587, 165] width 200 height 40
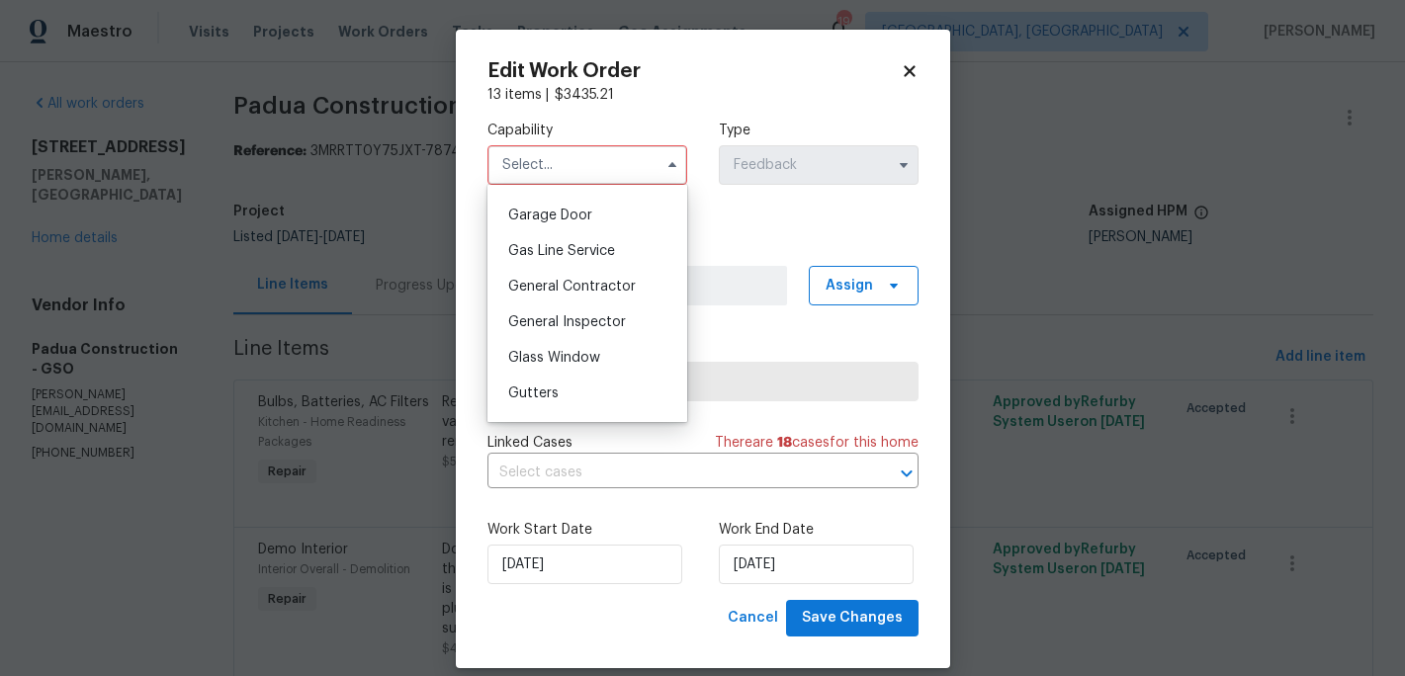
scroll to position [870, 0]
click at [552, 281] on span "General Contractor" at bounding box center [572, 283] width 128 height 14
type input "General Contractor"
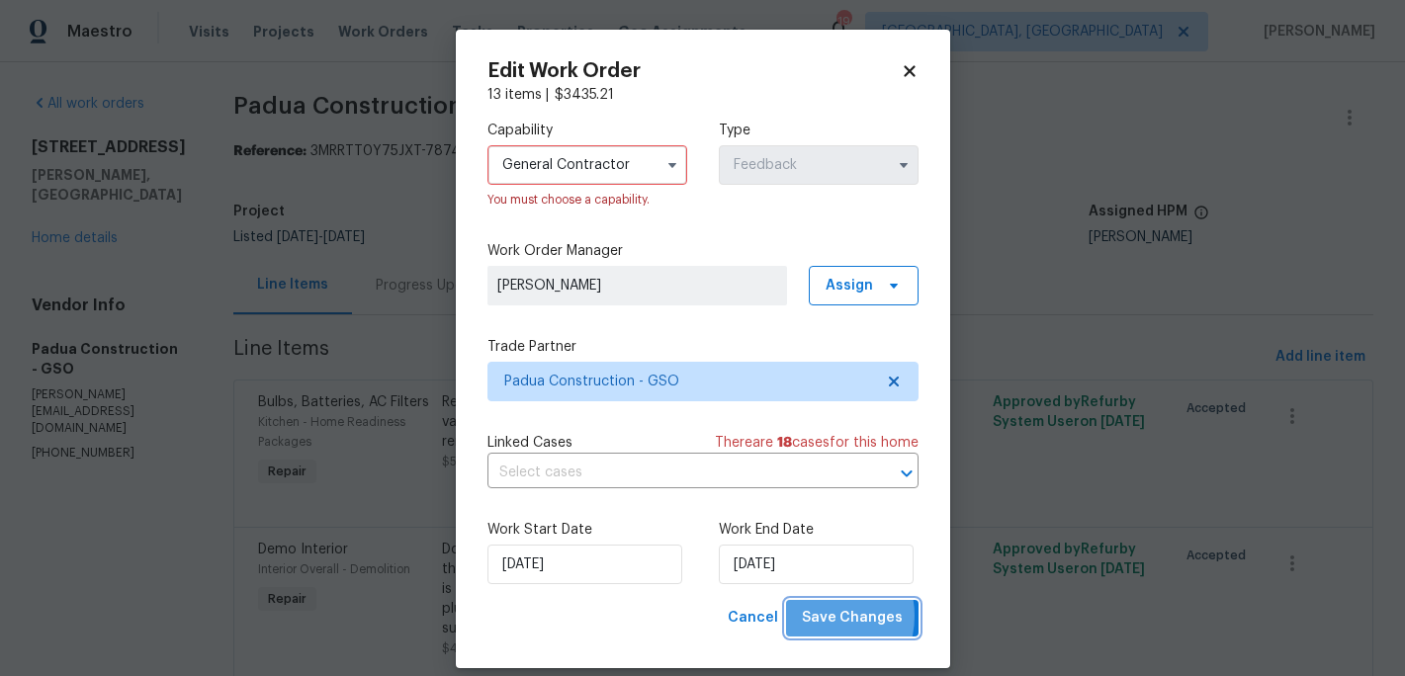
click at [823, 617] on span "Save Changes" at bounding box center [852, 618] width 101 height 25
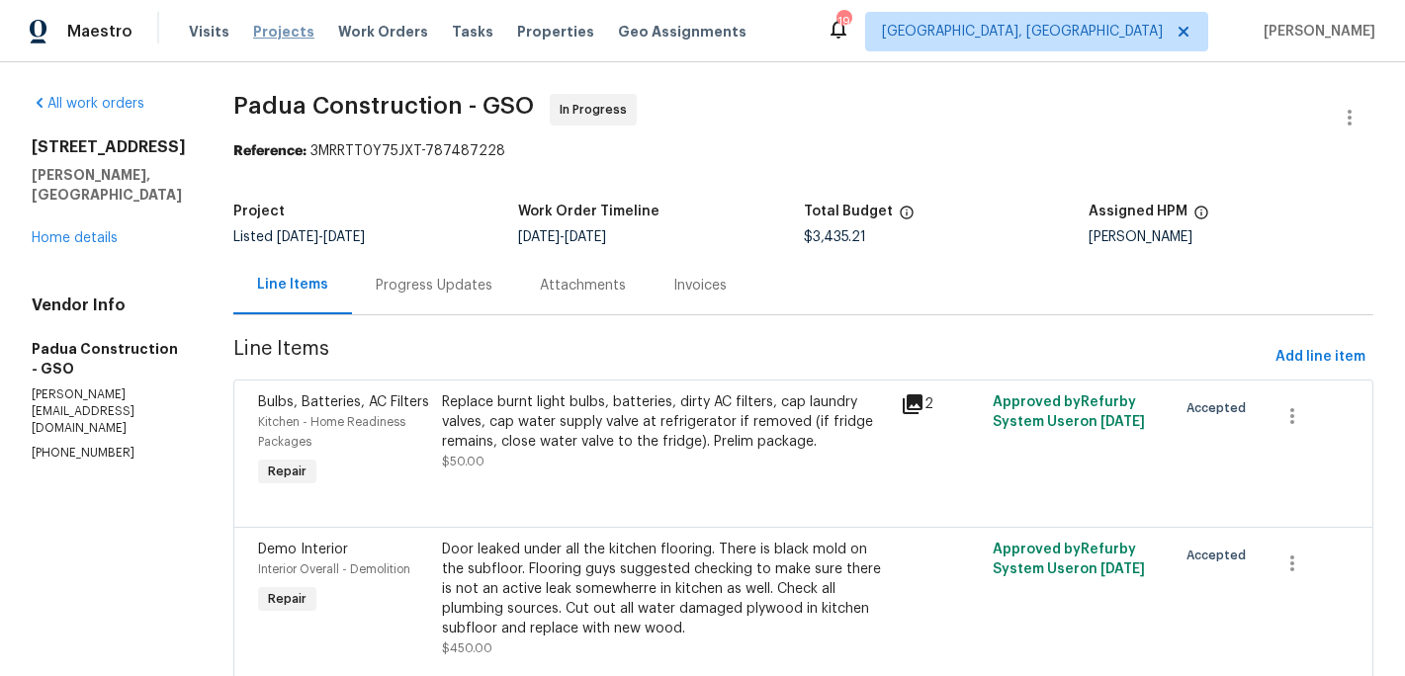
click at [290, 33] on span "Projects" at bounding box center [283, 32] width 61 height 20
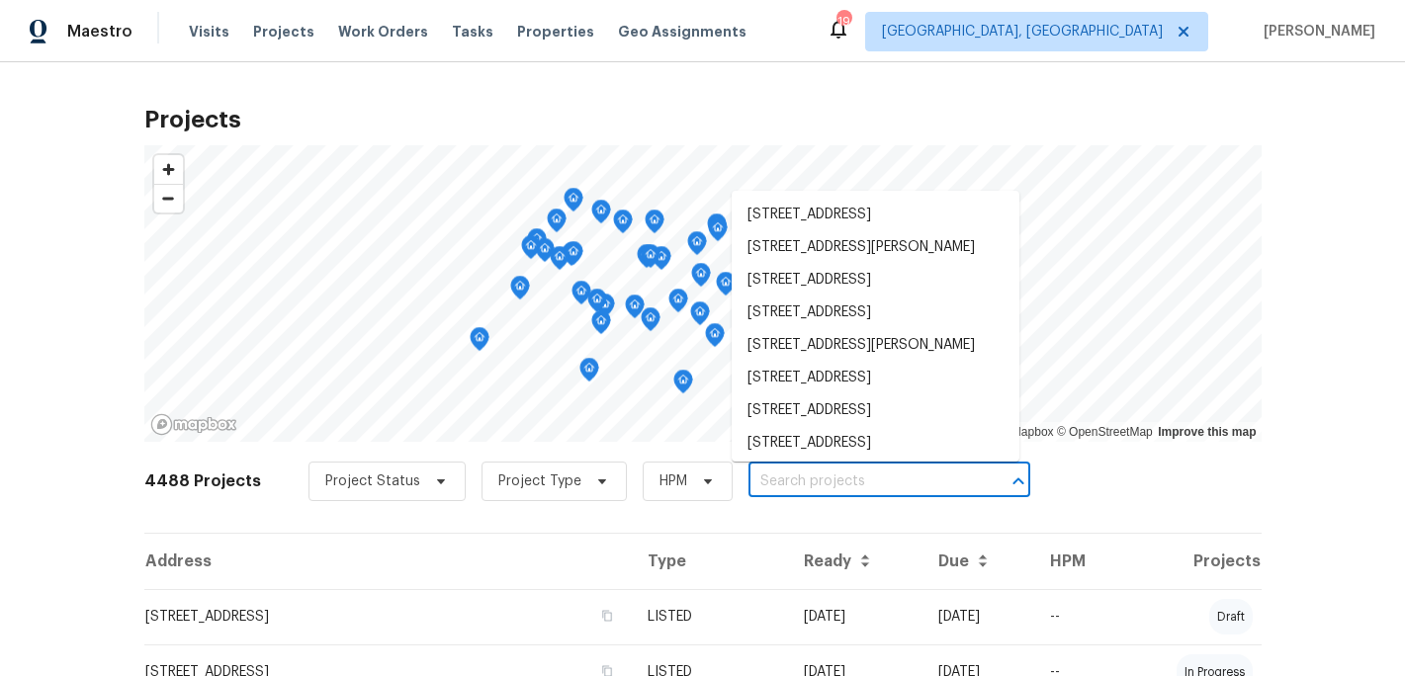
click at [758, 489] on input "text" at bounding box center [861, 482] width 226 height 31
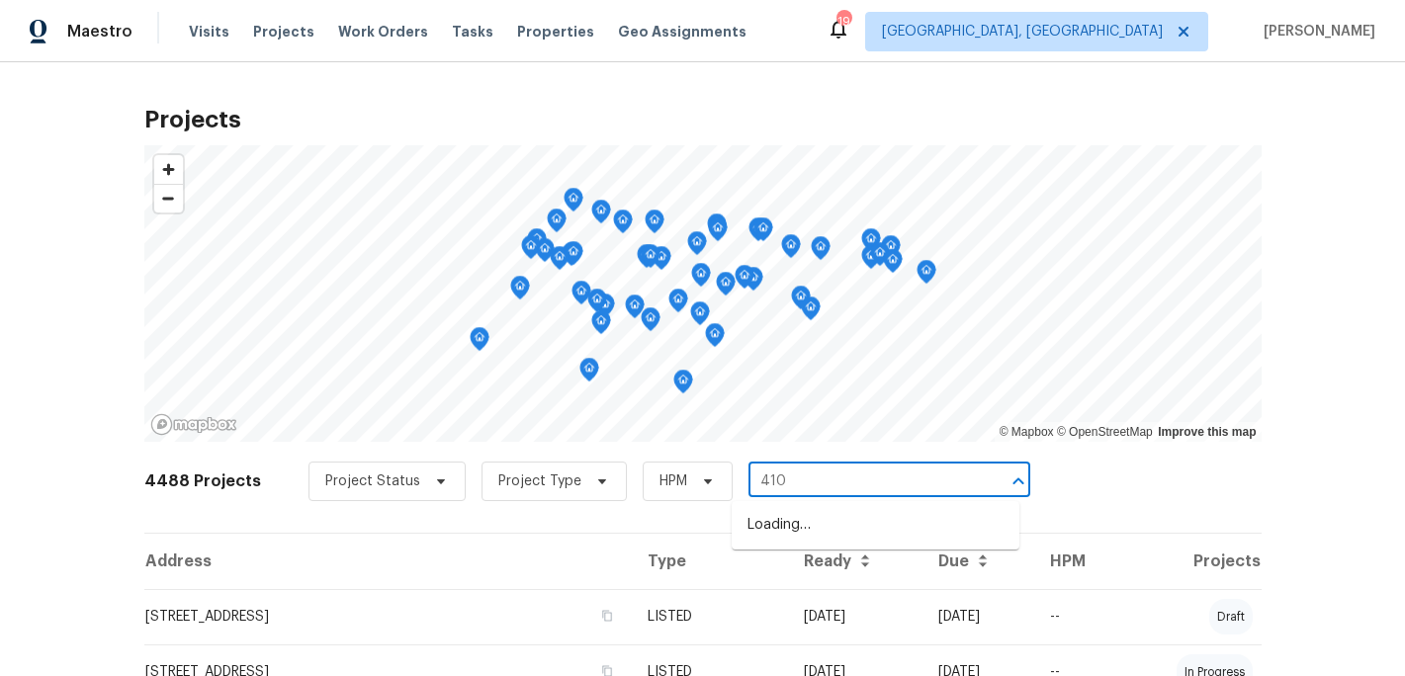
type input "4107"
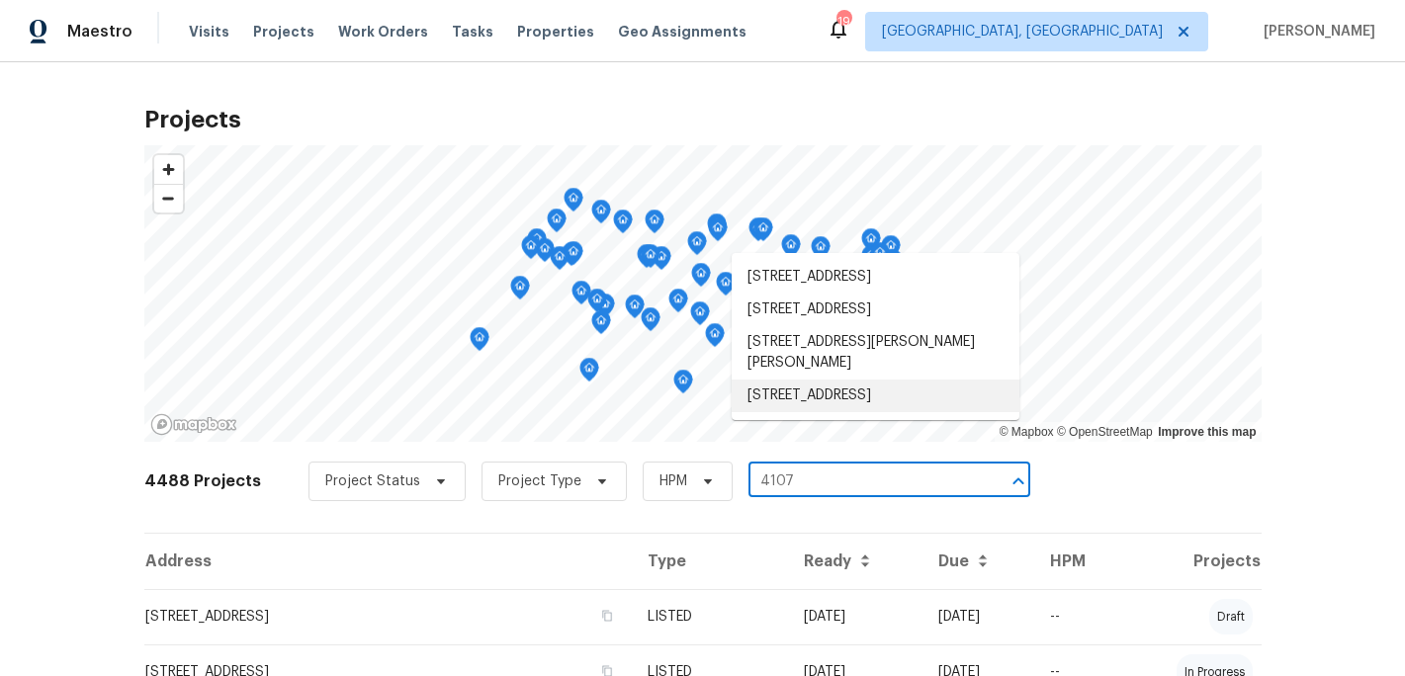
click at [811, 412] on li "[STREET_ADDRESS]" at bounding box center [876, 396] width 288 height 33
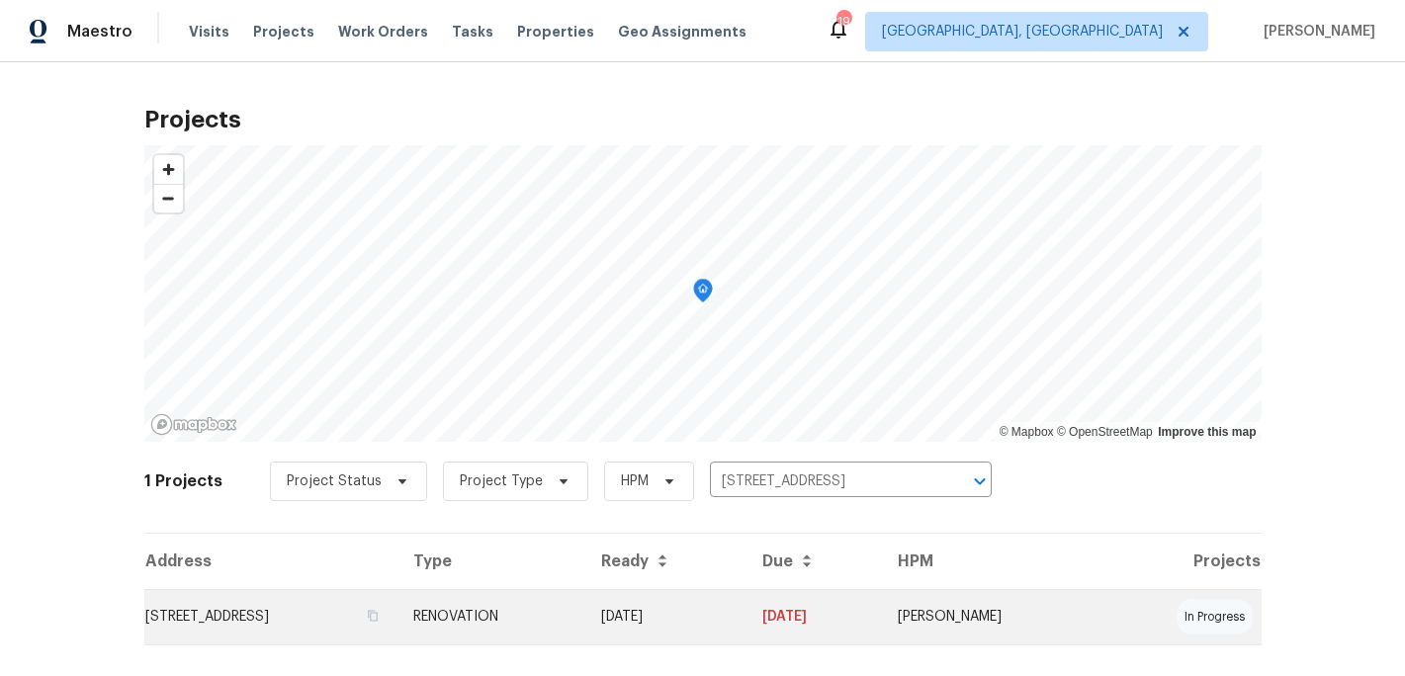
click at [584, 611] on td "RENOVATION" at bounding box center [490, 616] width 187 height 55
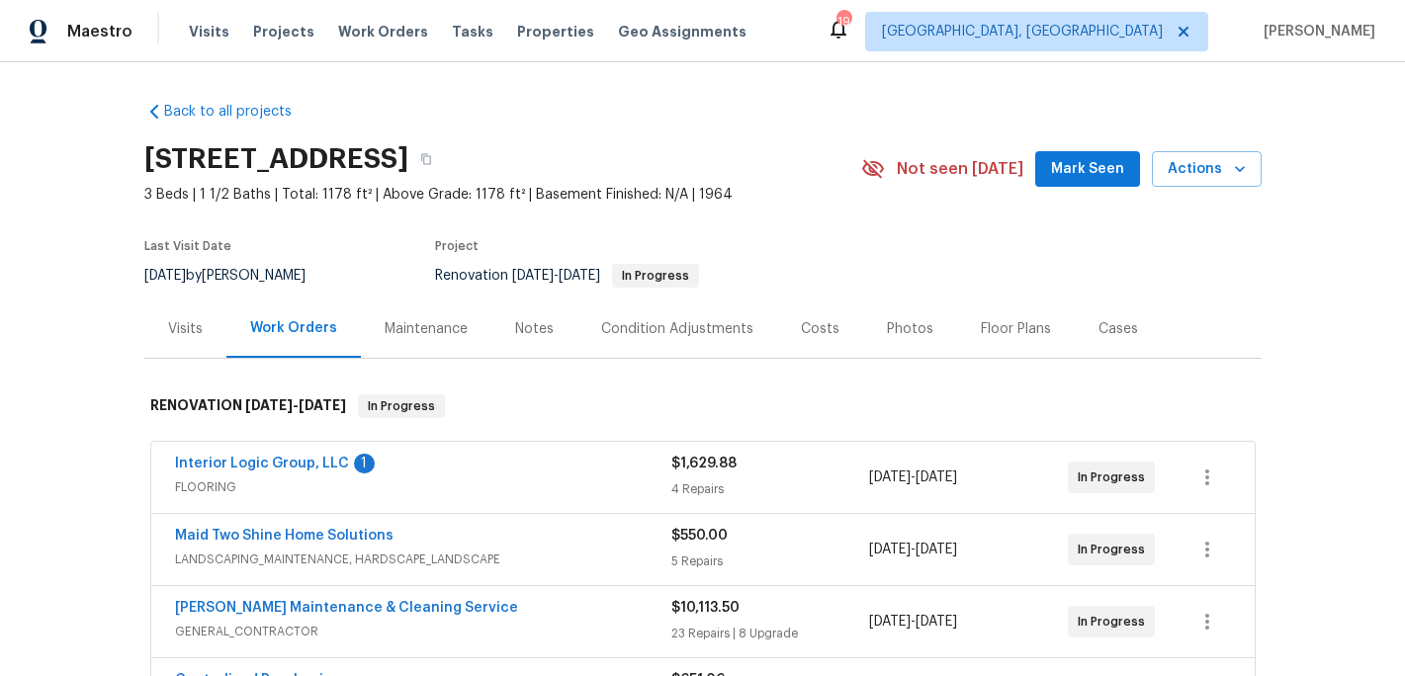
click at [262, 482] on span "FLOORING" at bounding box center [423, 488] width 496 height 20
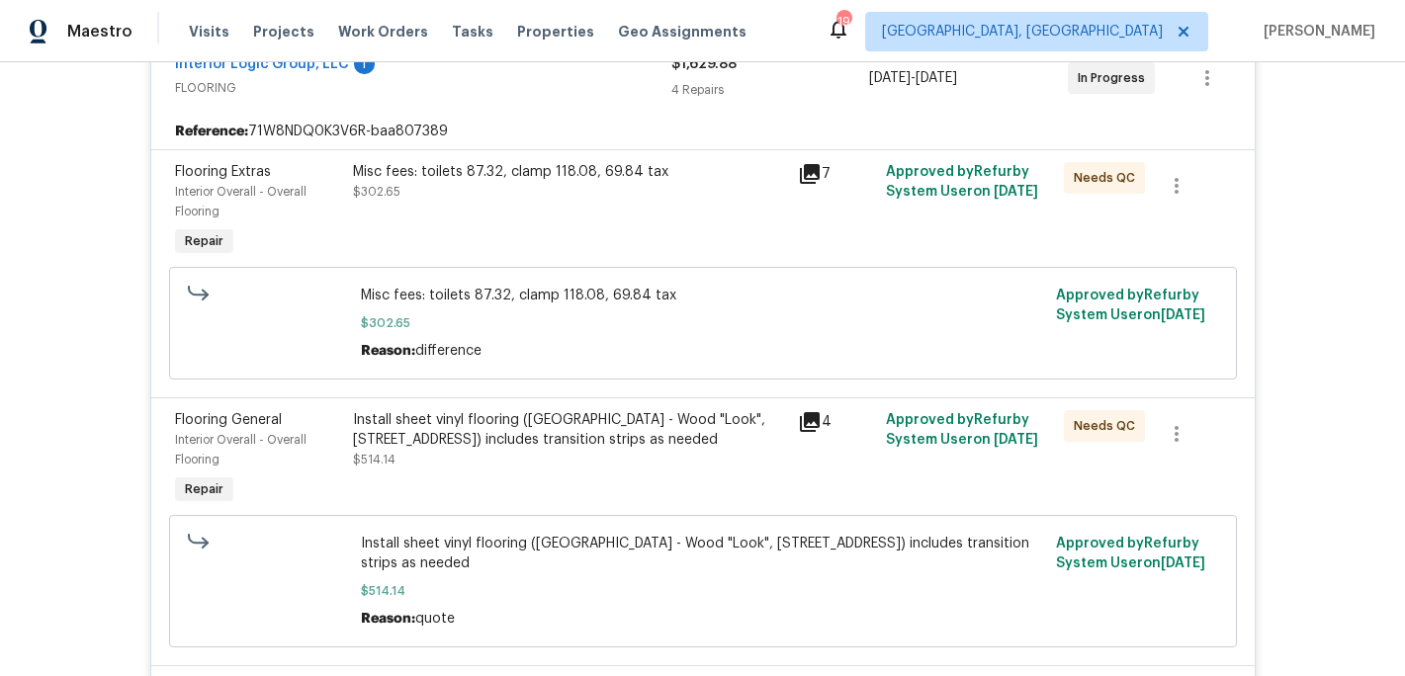
scroll to position [427, 0]
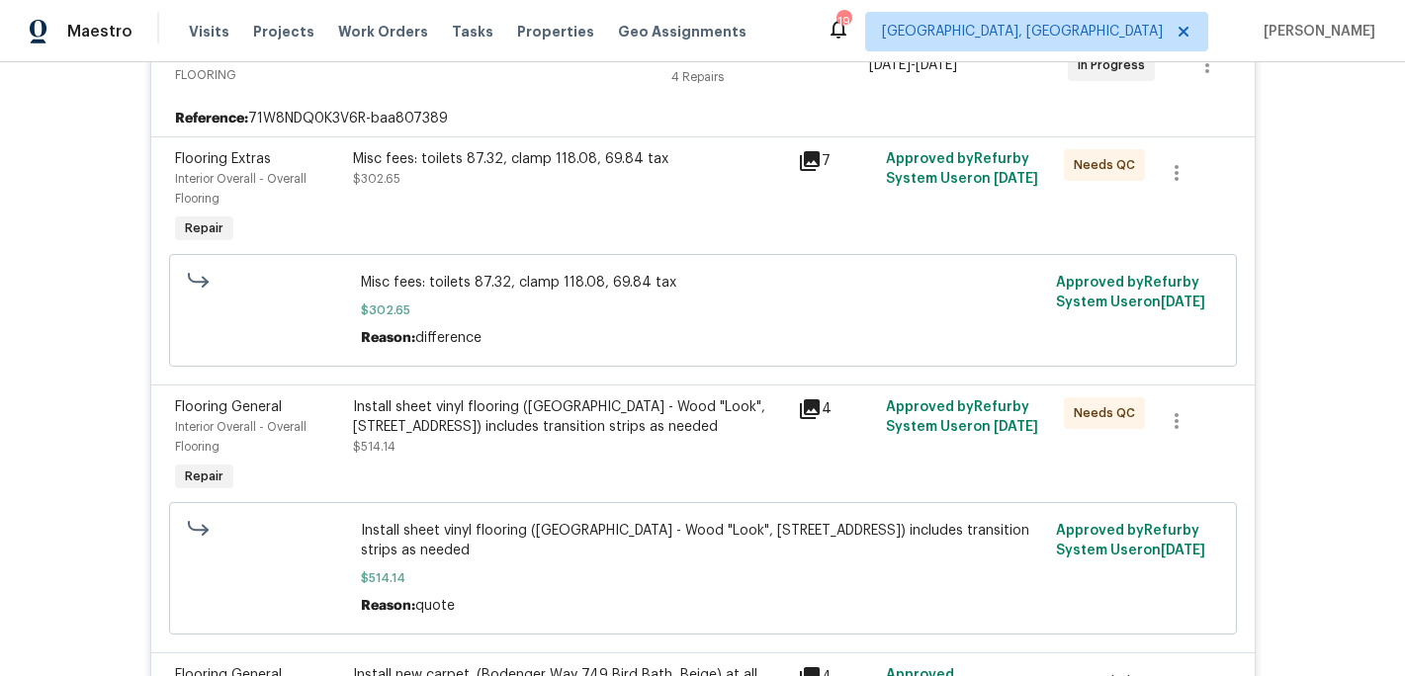
click at [548, 172] on div "Misc fees: toilets 87.32, clamp 118.08, 69.84 tax $302.65" at bounding box center [569, 169] width 433 height 40
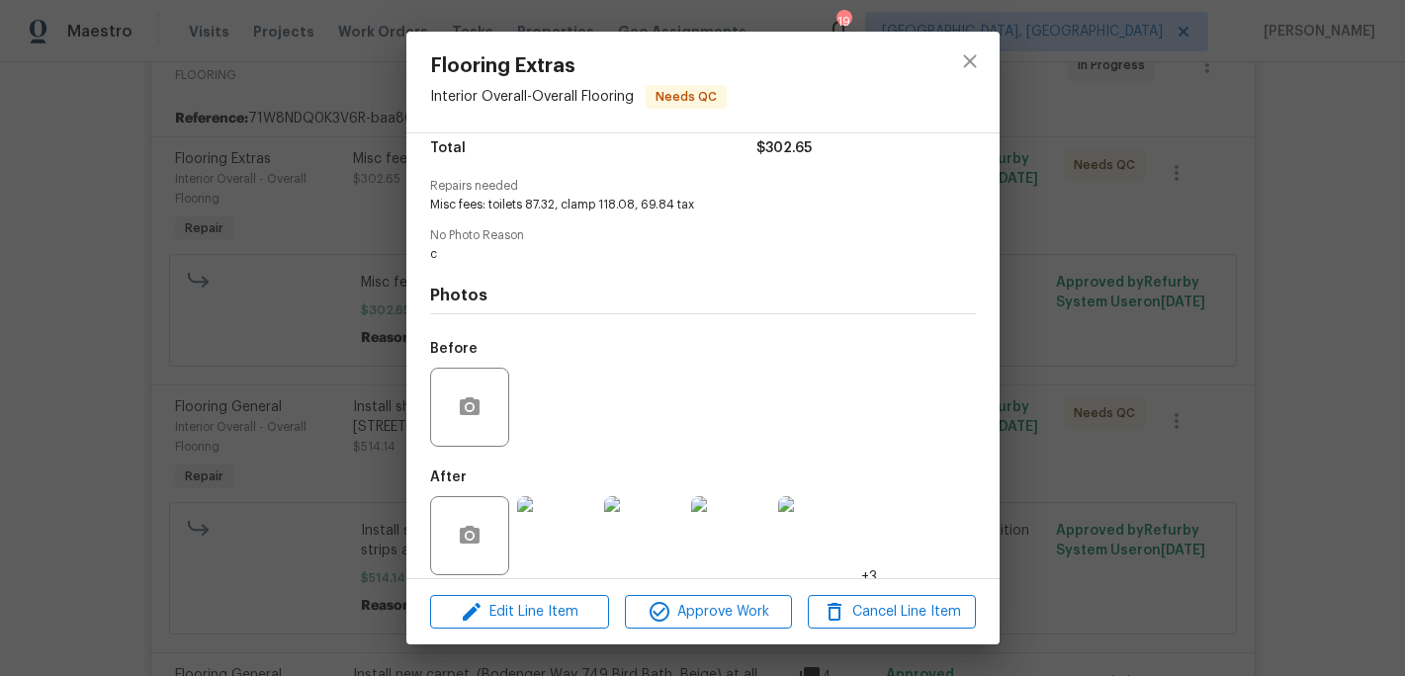
scroll to position [184, 0]
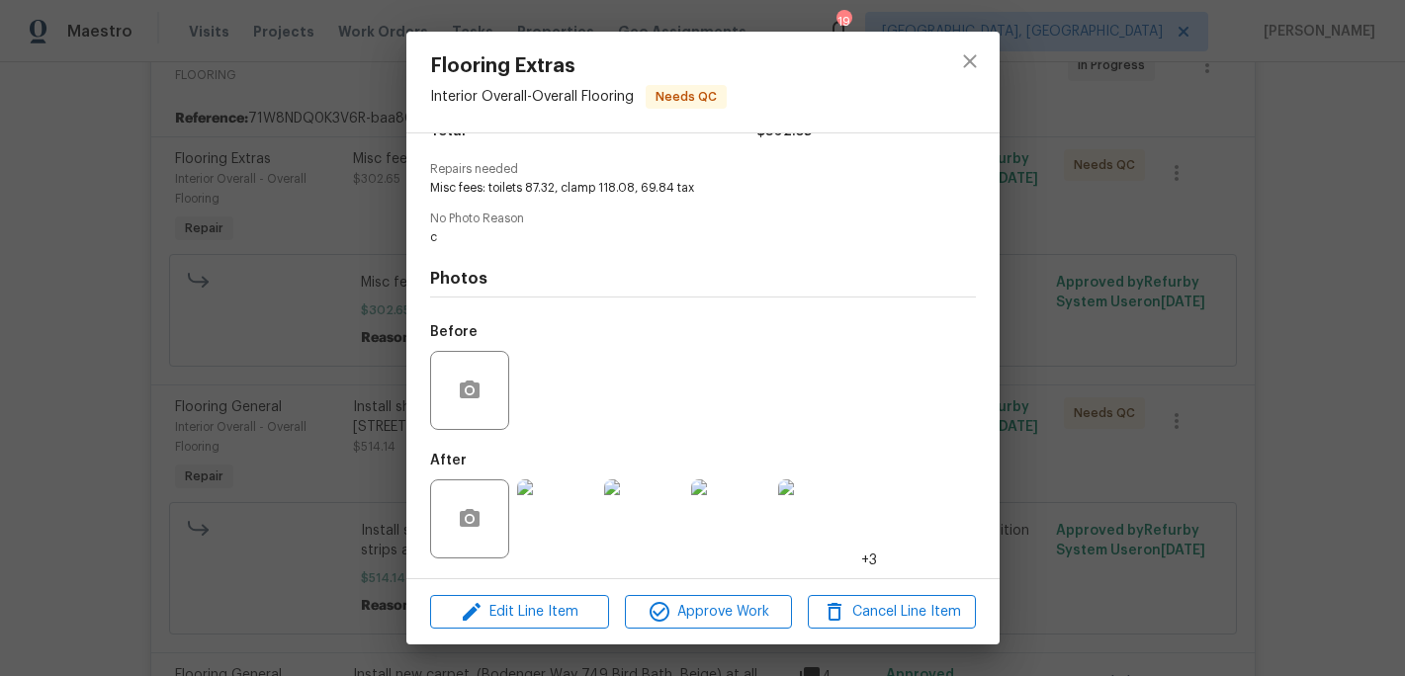
click at [583, 519] on img at bounding box center [556, 519] width 79 height 79
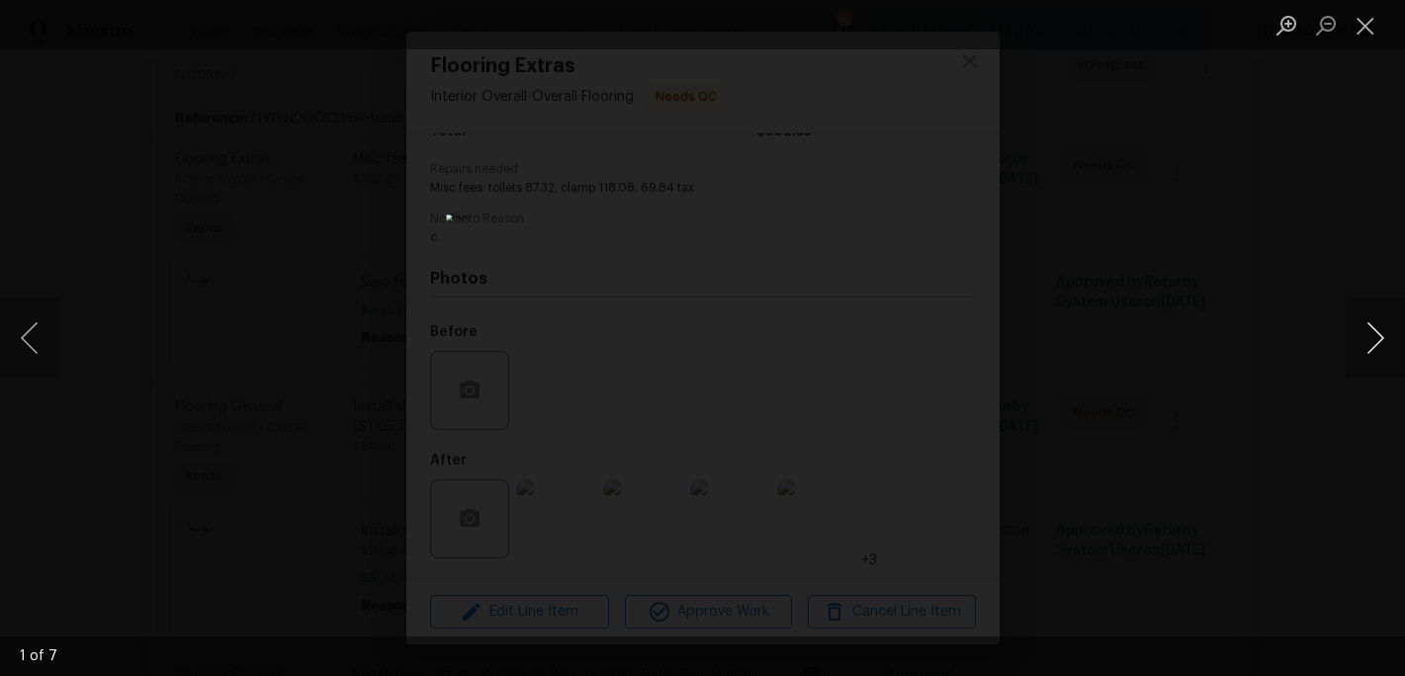
click at [1392, 345] on button "Next image" at bounding box center [1375, 338] width 59 height 79
click at [1360, 330] on button "Next image" at bounding box center [1375, 338] width 59 height 79
click at [1359, 348] on button "Next image" at bounding box center [1375, 338] width 59 height 79
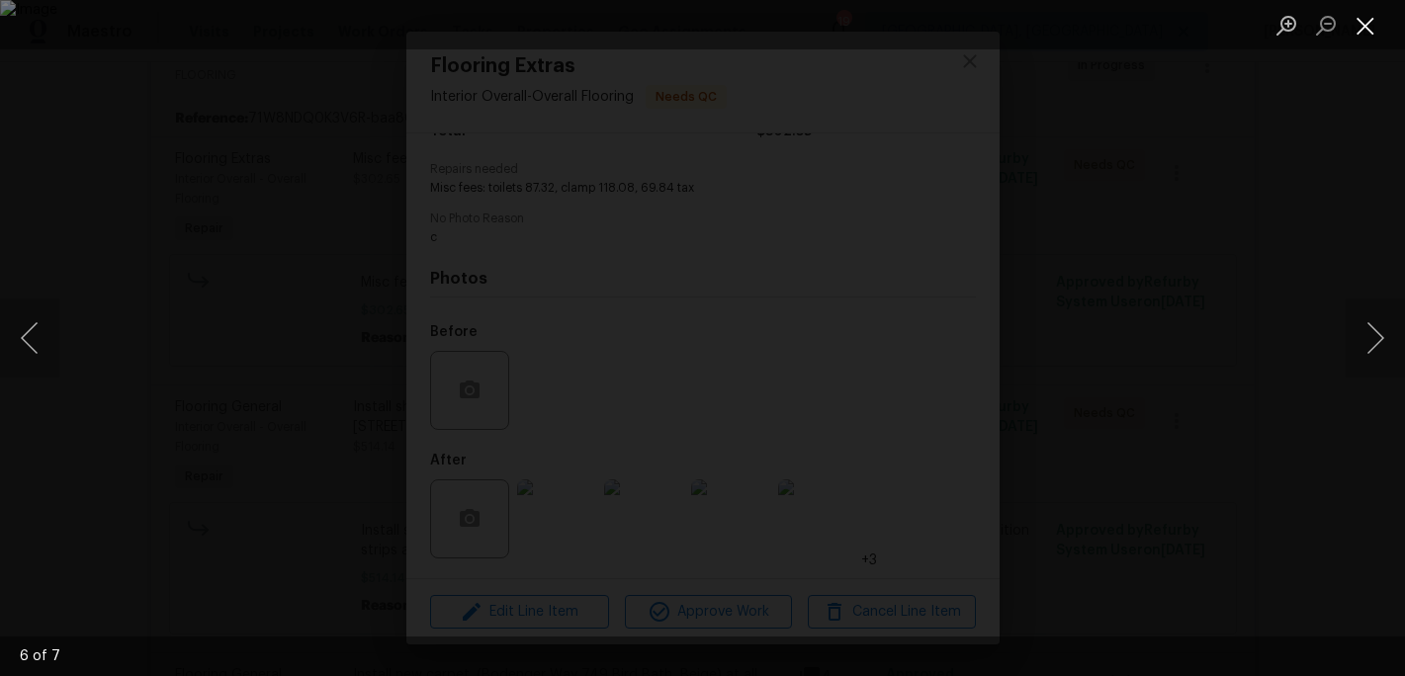
click at [1360, 26] on button "Close lightbox" at bounding box center [1366, 25] width 40 height 35
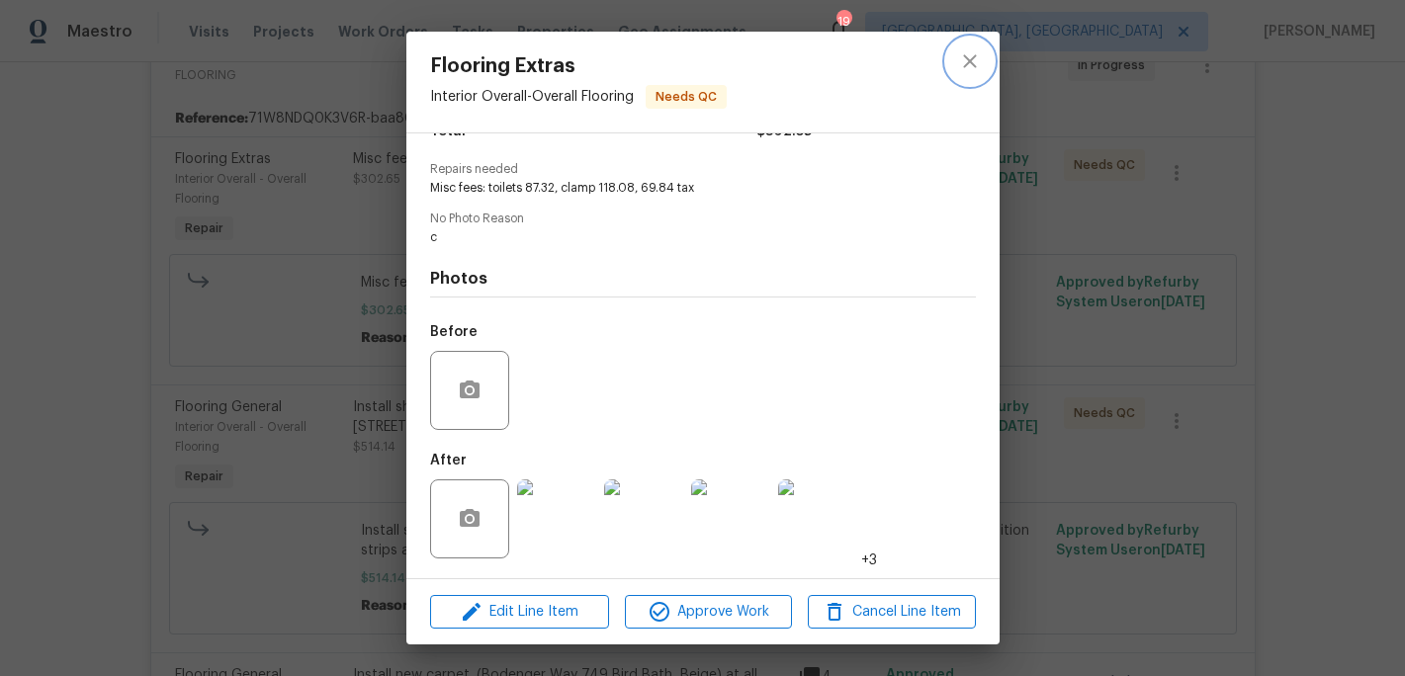
click at [973, 51] on icon "close" at bounding box center [970, 61] width 24 height 24
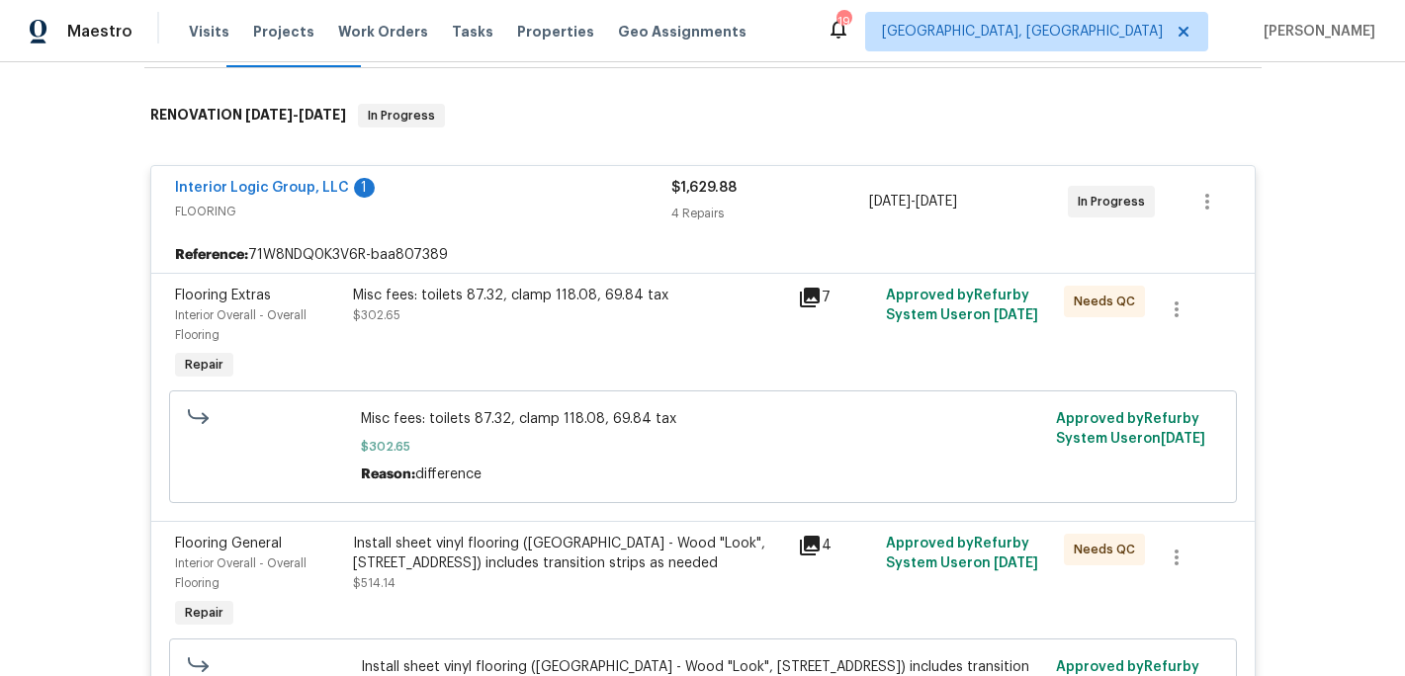
scroll to position [0, 0]
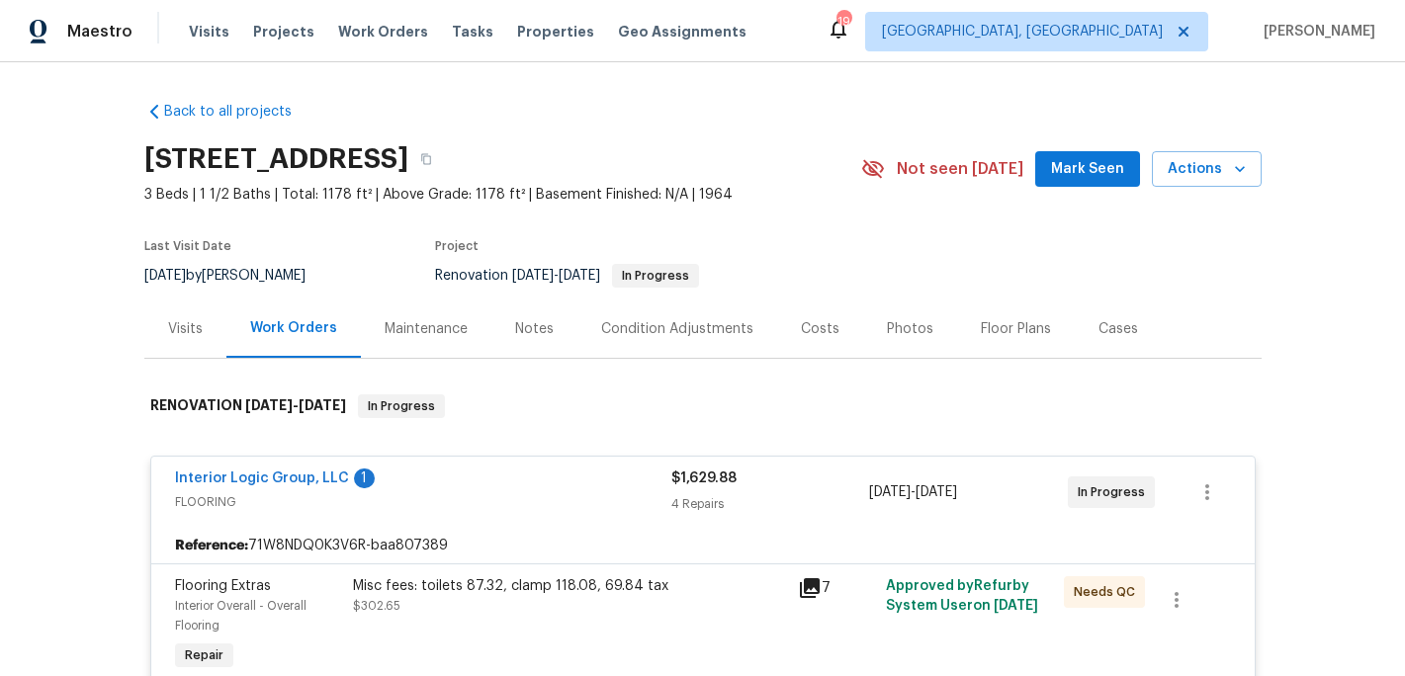
click at [316, 329] on div "Work Orders" at bounding box center [293, 328] width 87 height 20
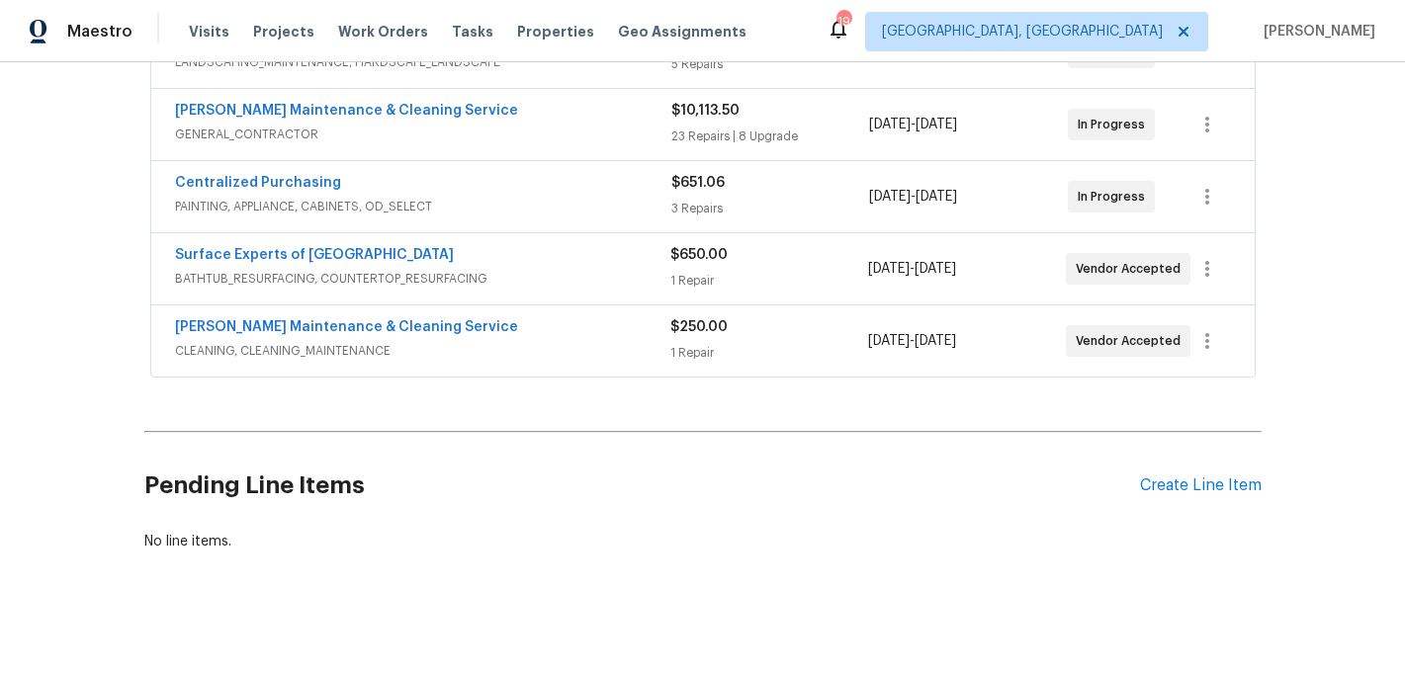
scroll to position [1407, 0]
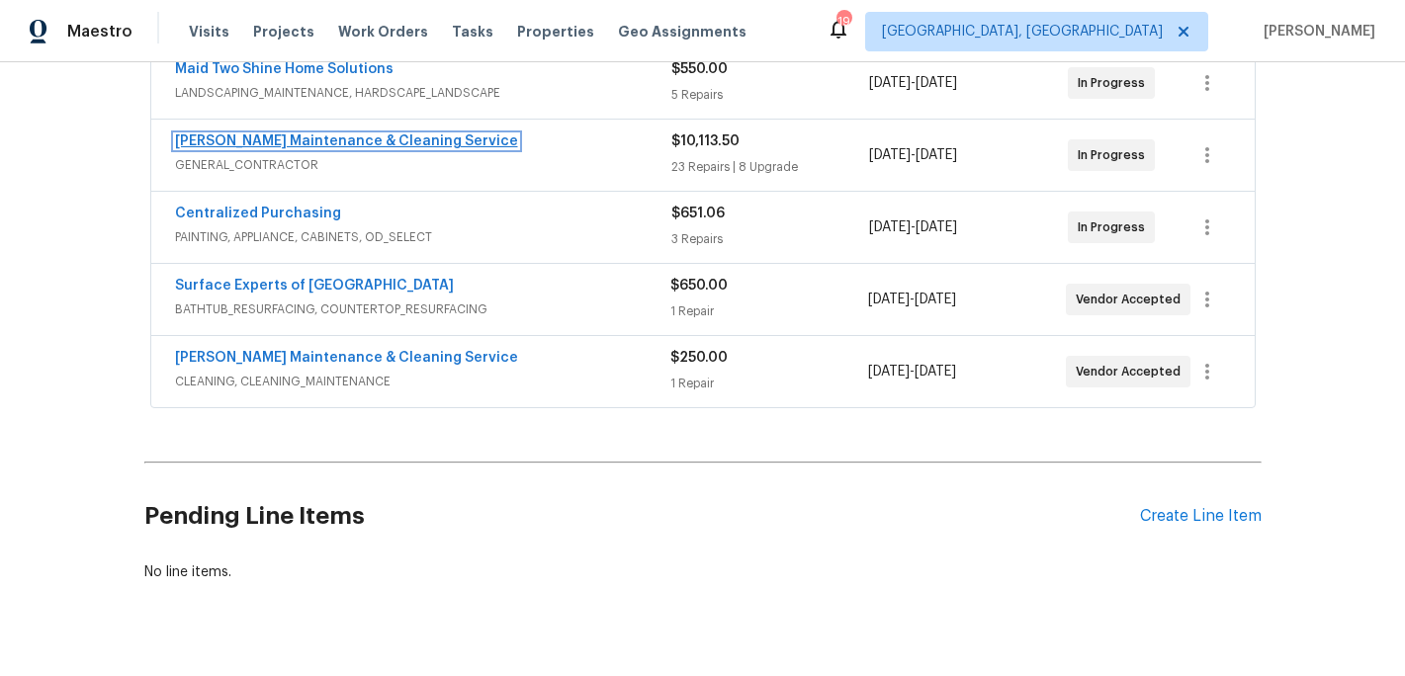
click at [358, 148] on link "[PERSON_NAME] Maintenance & Cleaning Service" at bounding box center [346, 141] width 343 height 14
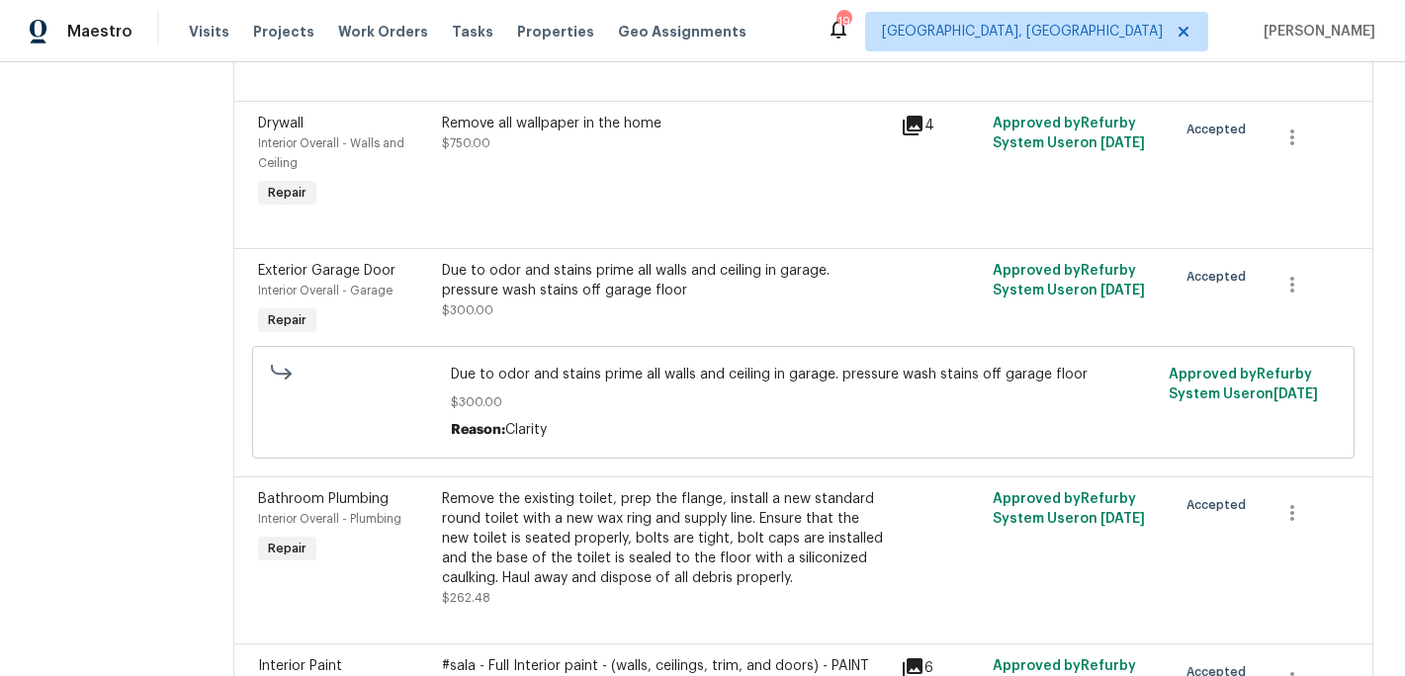
scroll to position [1070, 0]
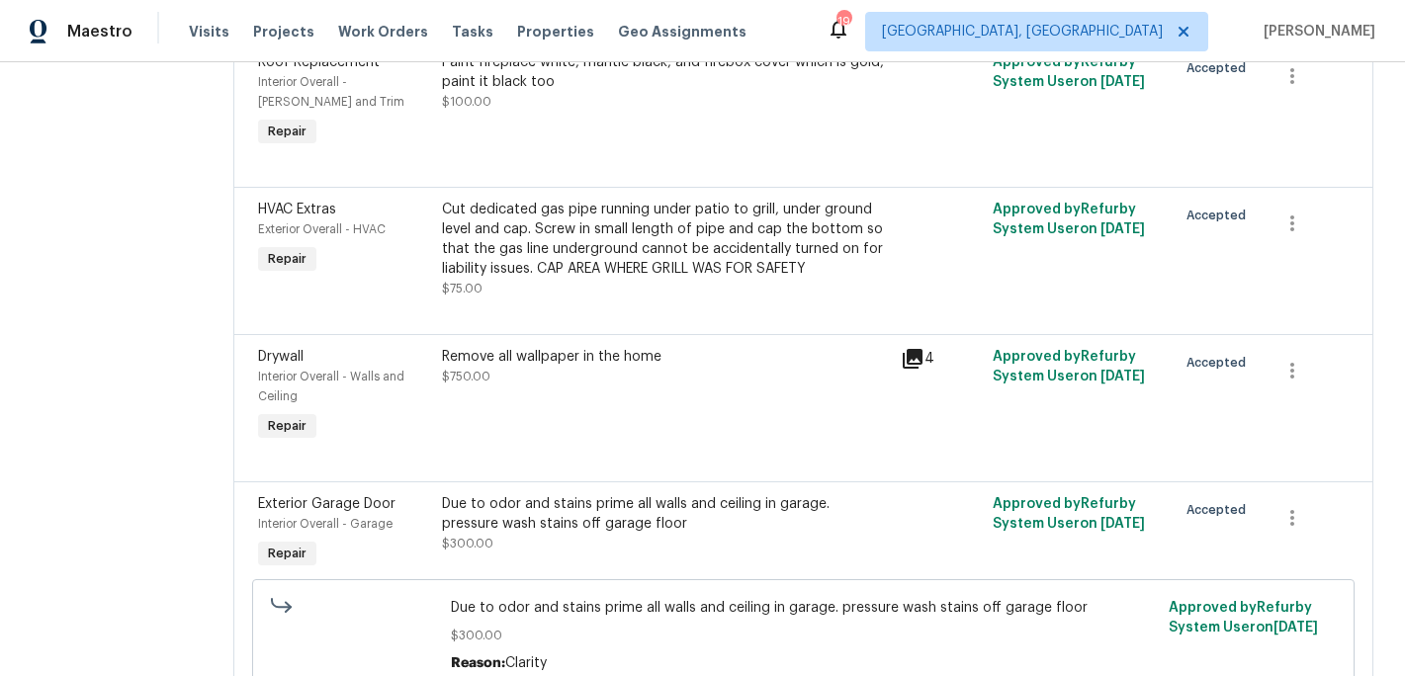
click at [526, 358] on div "Remove all wallpaper in the home" at bounding box center [666, 357] width 448 height 20
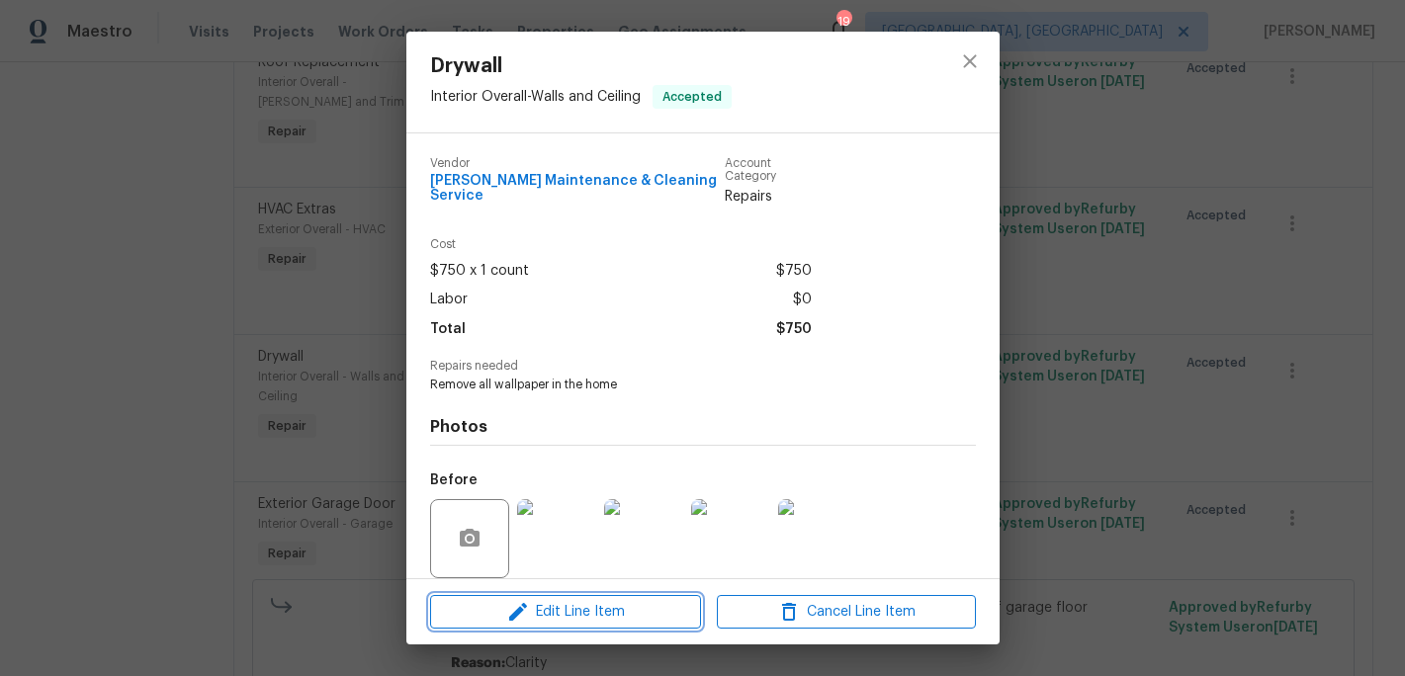
click at [563, 612] on span "Edit Line Item" at bounding box center [565, 612] width 259 height 25
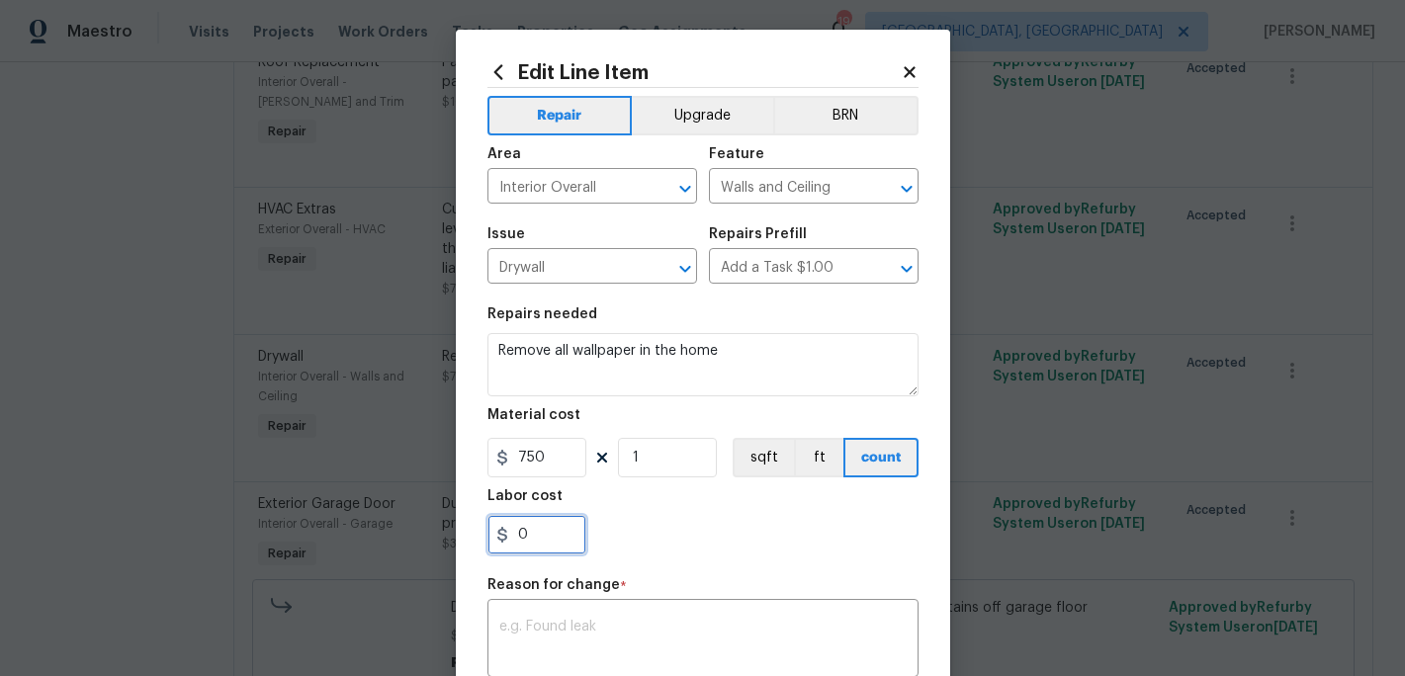
click at [514, 531] on input "0" at bounding box center [536, 535] width 99 height 40
type input "100"
click at [640, 543] on div "100" at bounding box center [702, 535] width 431 height 40
click at [567, 619] on div "x ​" at bounding box center [702, 640] width 431 height 73
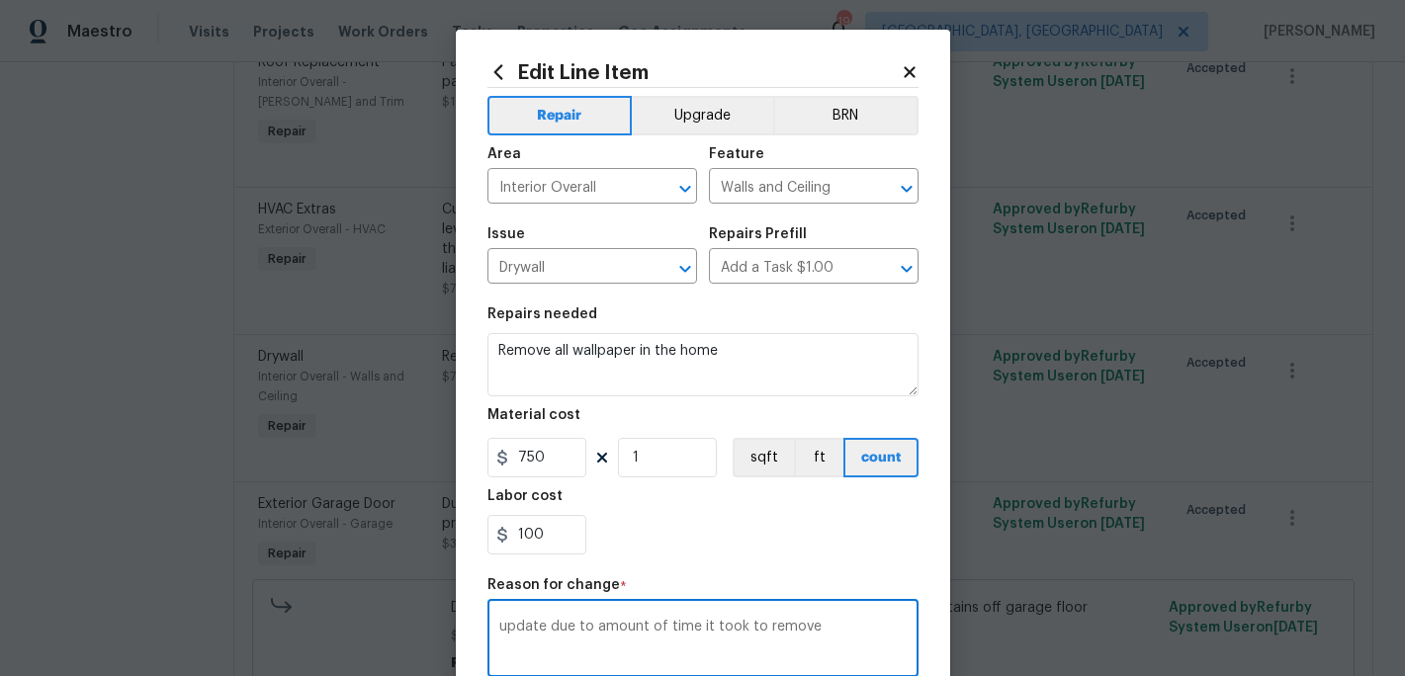
type textarea "update due to amount of time it took to remove"
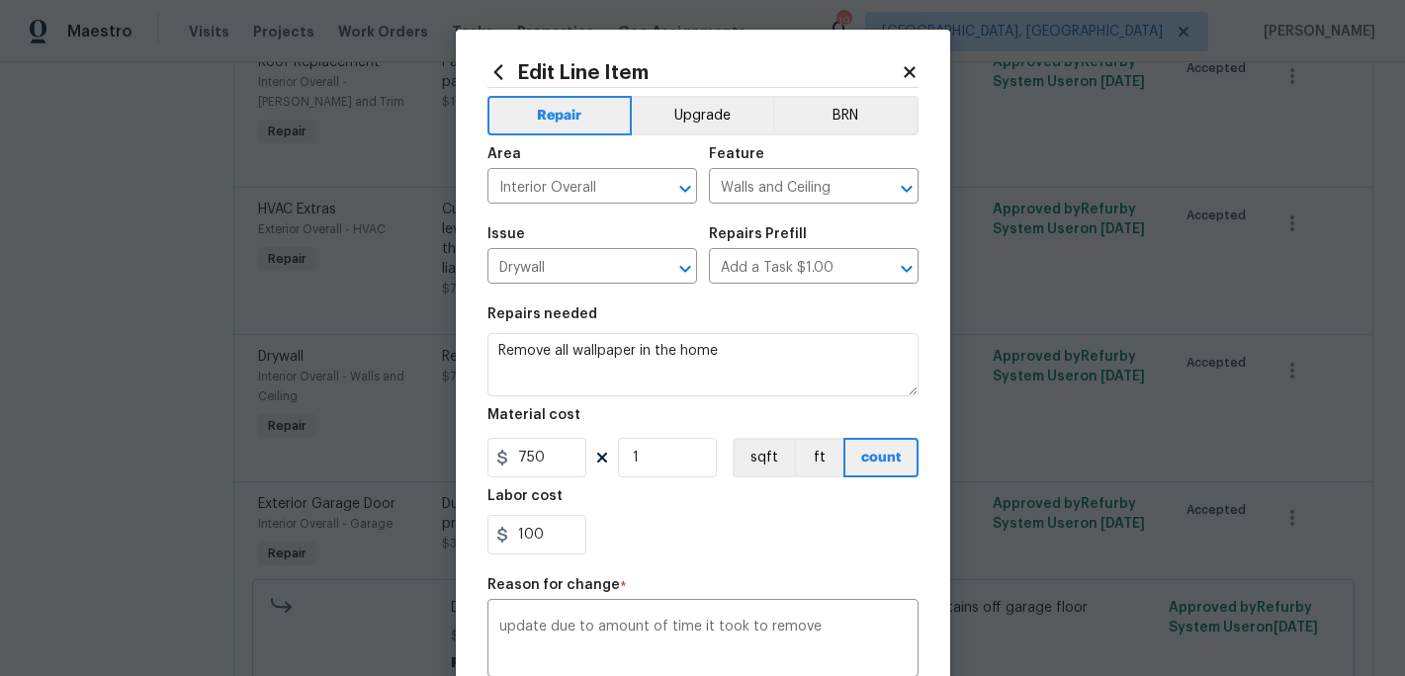
click at [696, 572] on div "Repair Upgrade BRN Area Interior Overall ​ Feature Walls and Ceiling ​ Issue Dr…" at bounding box center [702, 472] width 431 height 768
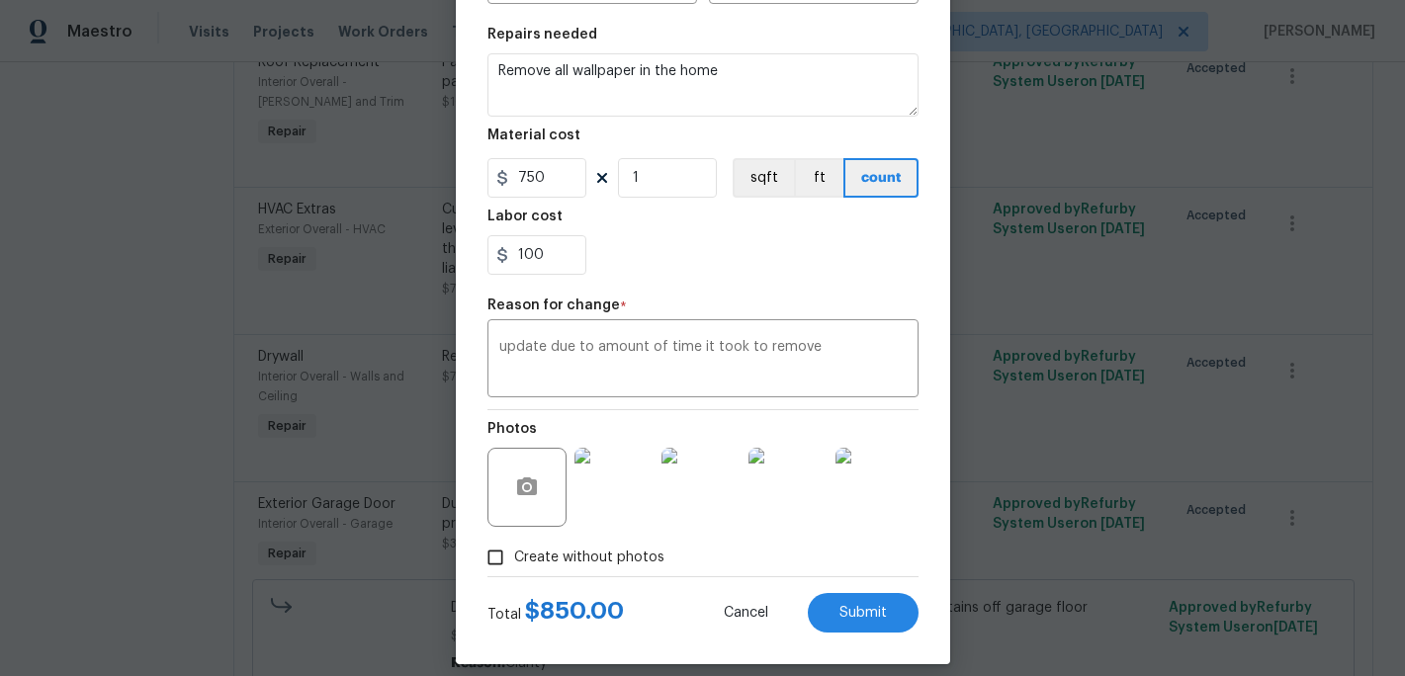
scroll to position [299, 0]
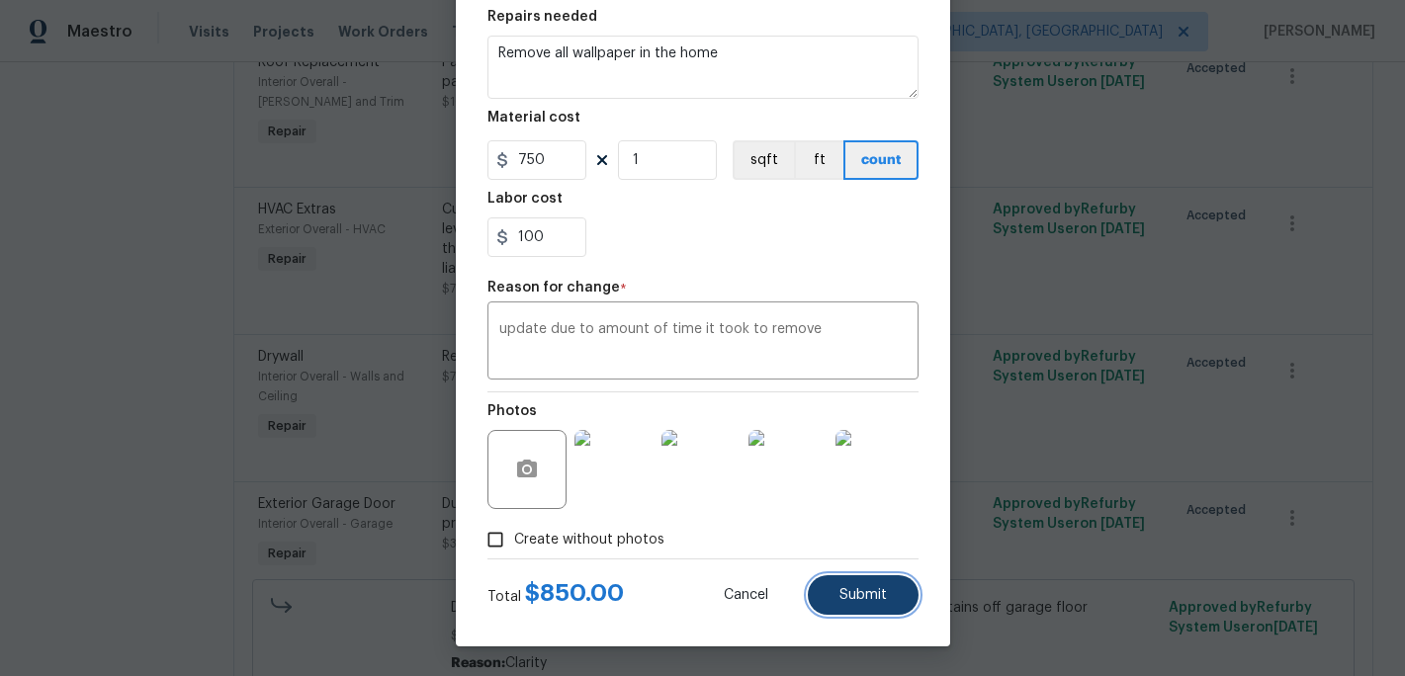
click at [843, 588] on span "Submit" at bounding box center [862, 595] width 47 height 15
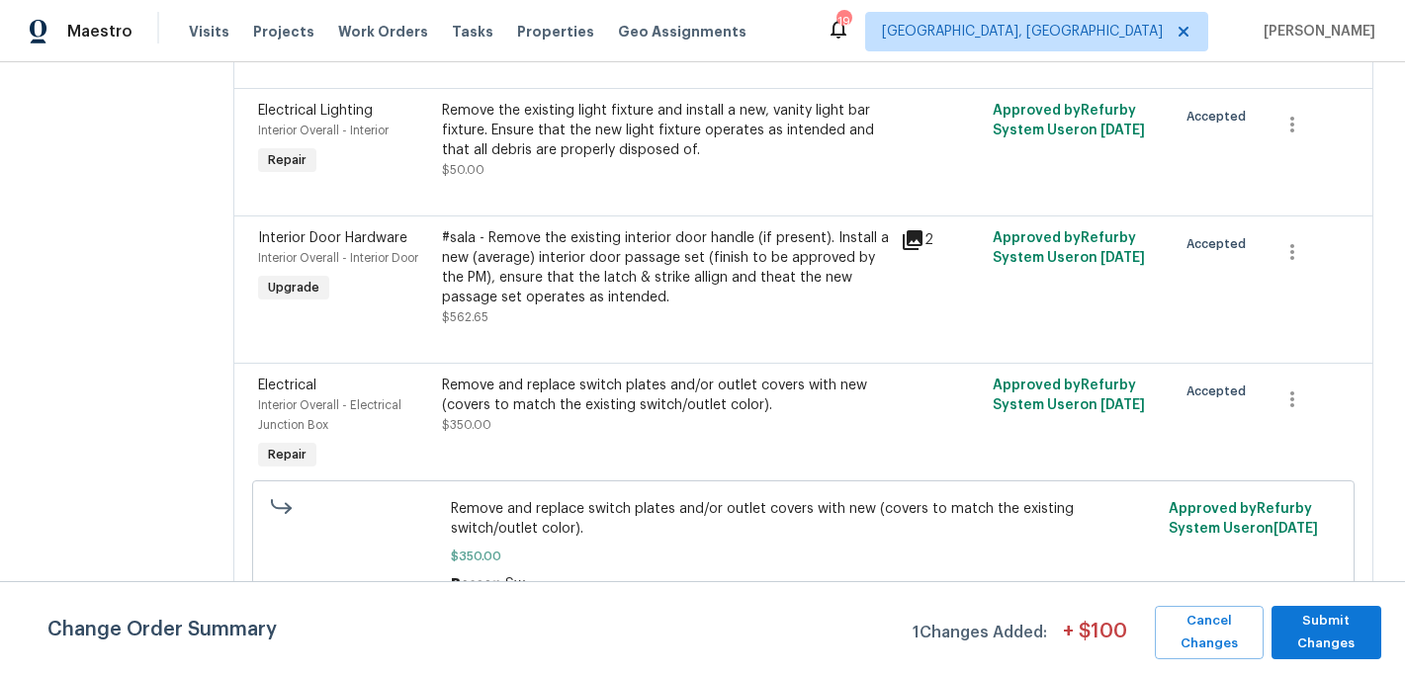
scroll to position [4578, 0]
click at [1317, 626] on span "Submit Changes" at bounding box center [1326, 632] width 90 height 45
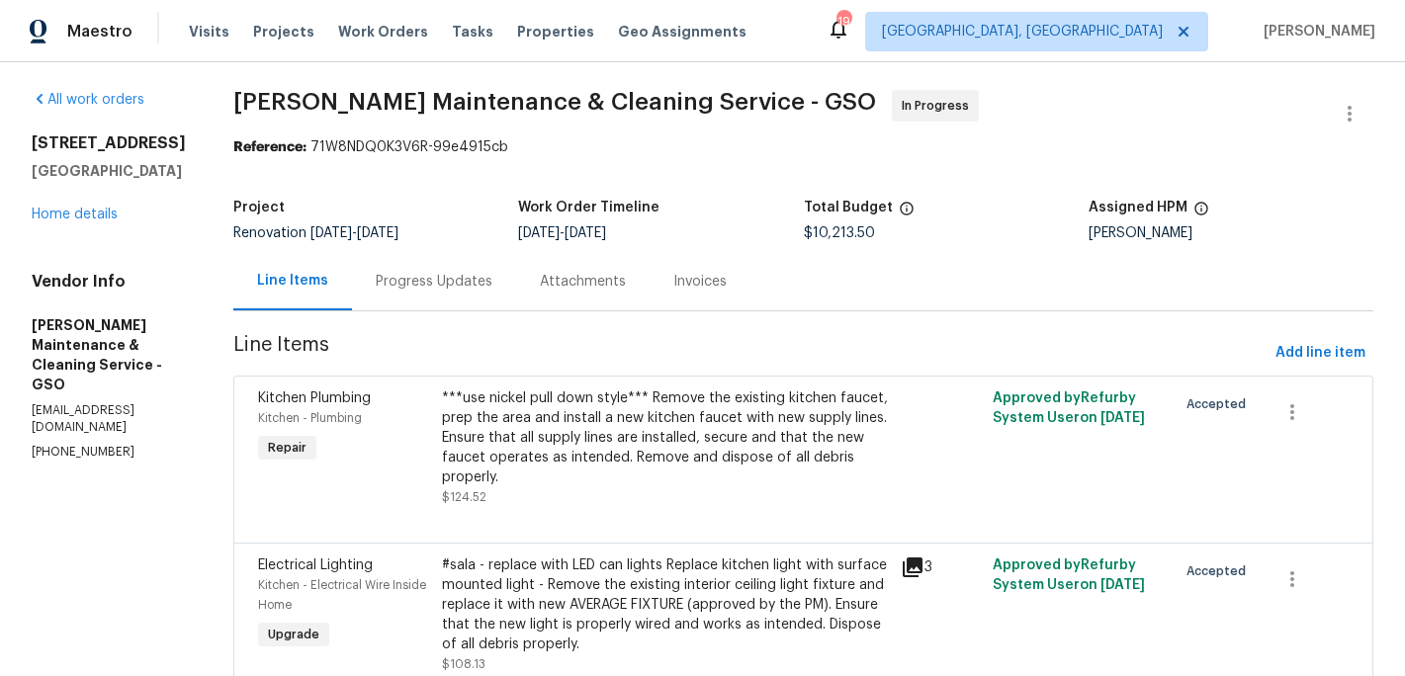
scroll to position [0, 0]
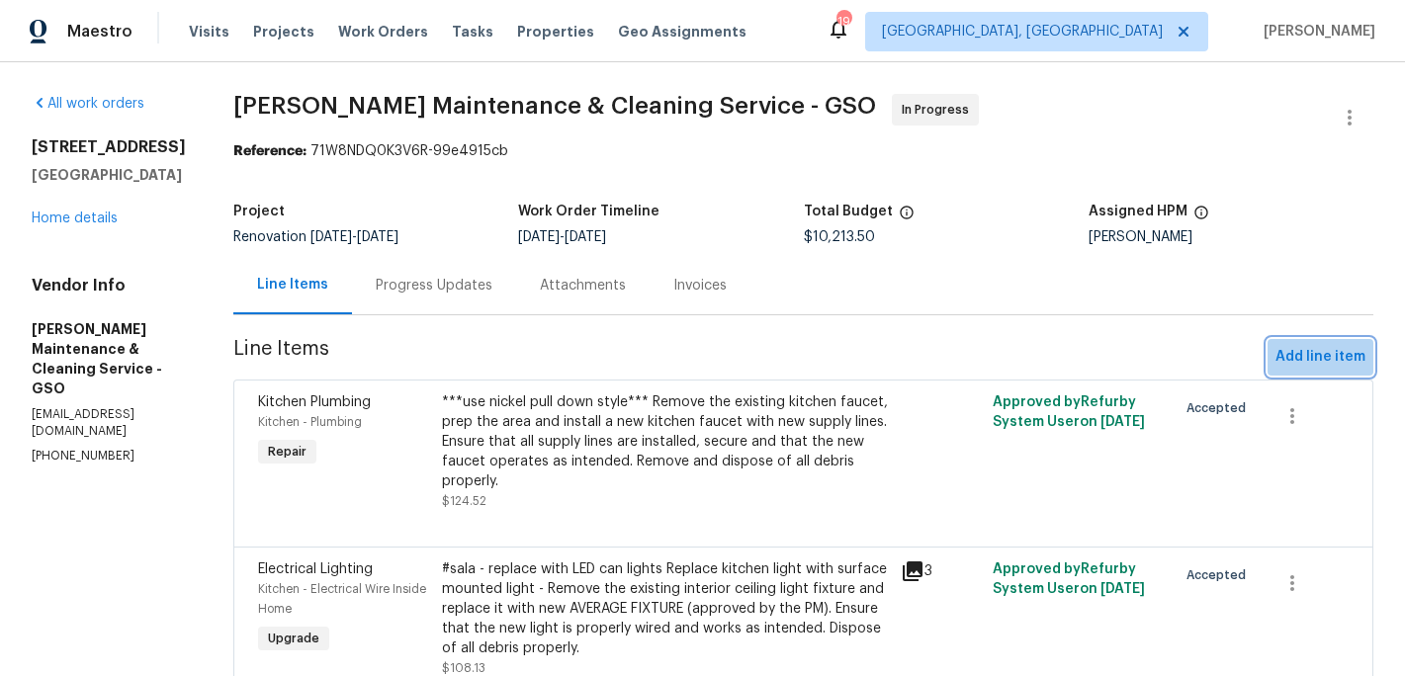
click at [1313, 350] on span "Add line item" at bounding box center [1321, 357] width 90 height 25
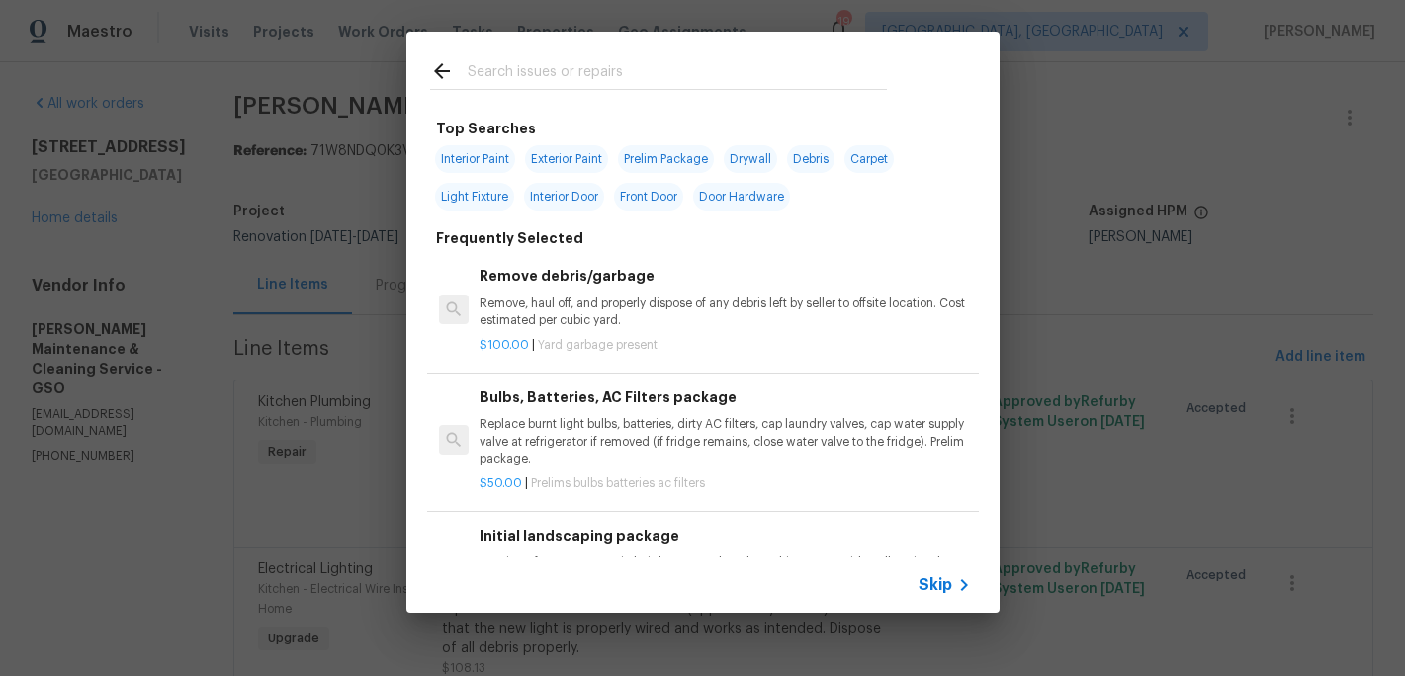
click at [510, 54] on div at bounding box center [658, 71] width 504 height 78
click at [500, 69] on input "text" at bounding box center [677, 74] width 419 height 30
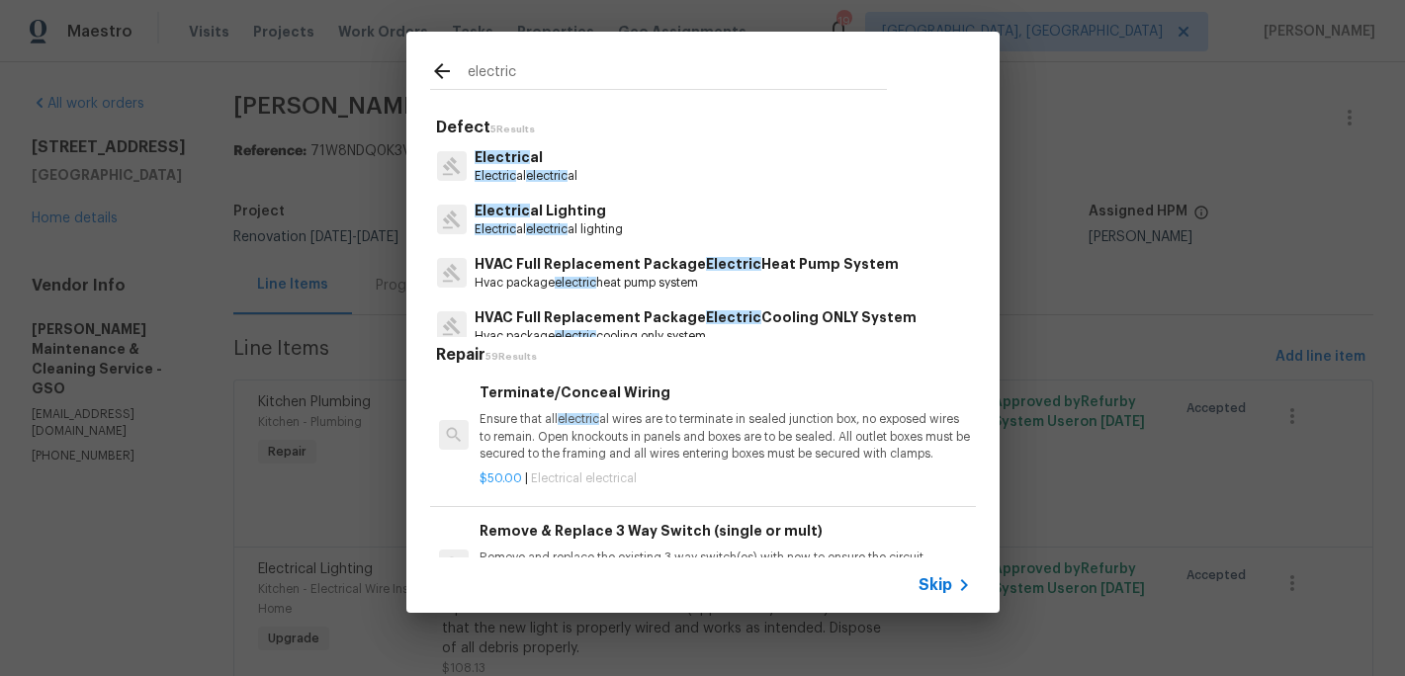
type input "electric"
click at [512, 163] on span "Electric" at bounding box center [502, 157] width 55 height 14
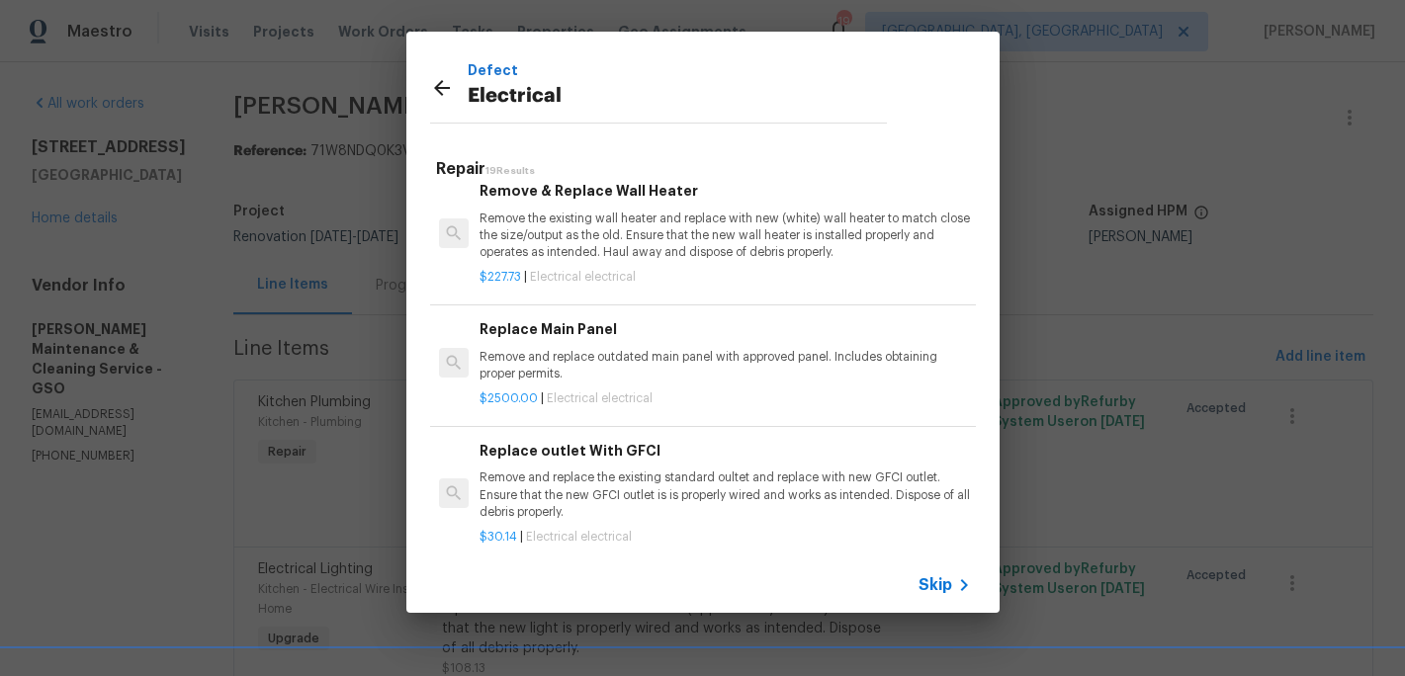
scroll to position [1495, 0]
click at [593, 361] on p "Remove and replace outdated main panel with approved panel. Includes obtaining …" at bounding box center [725, 362] width 490 height 34
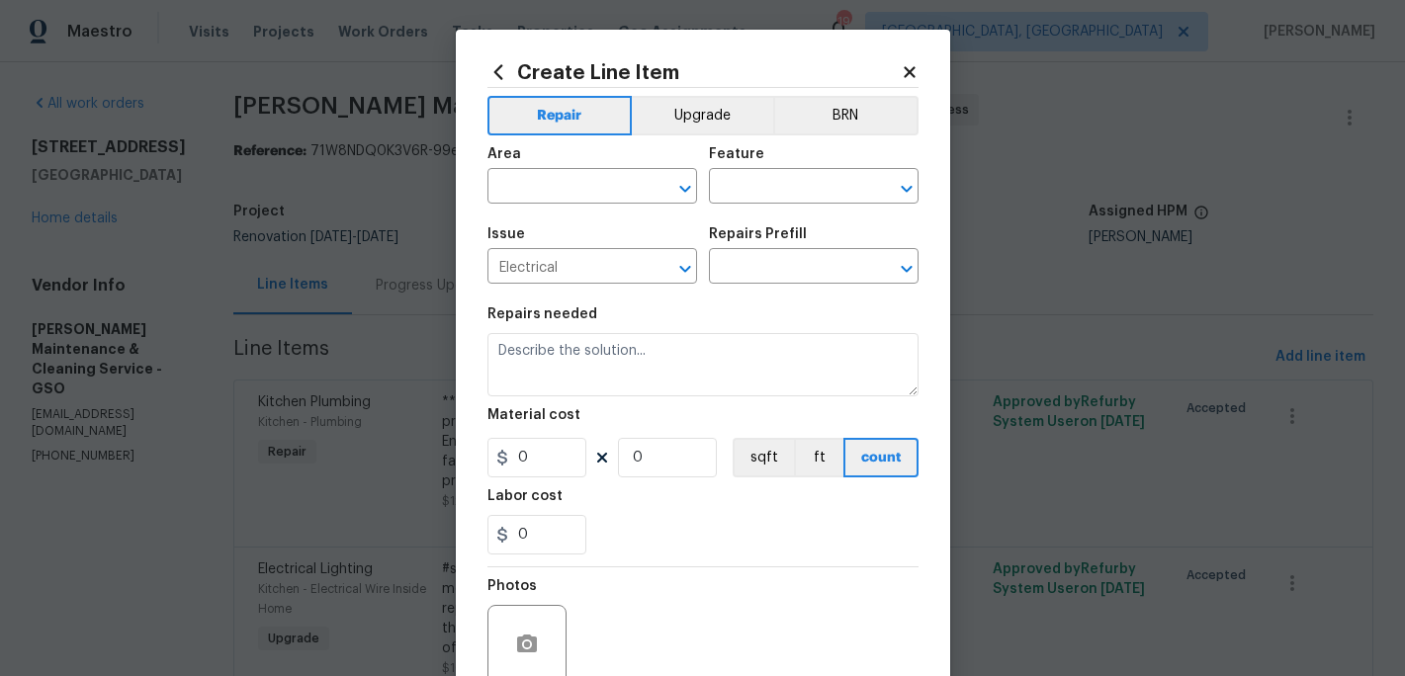
type input "Replace Main Panel $2,500.00"
type textarea "Remove and replace outdated main panel with approved panel. Includes obtaining …"
type input "2500"
type input "1"
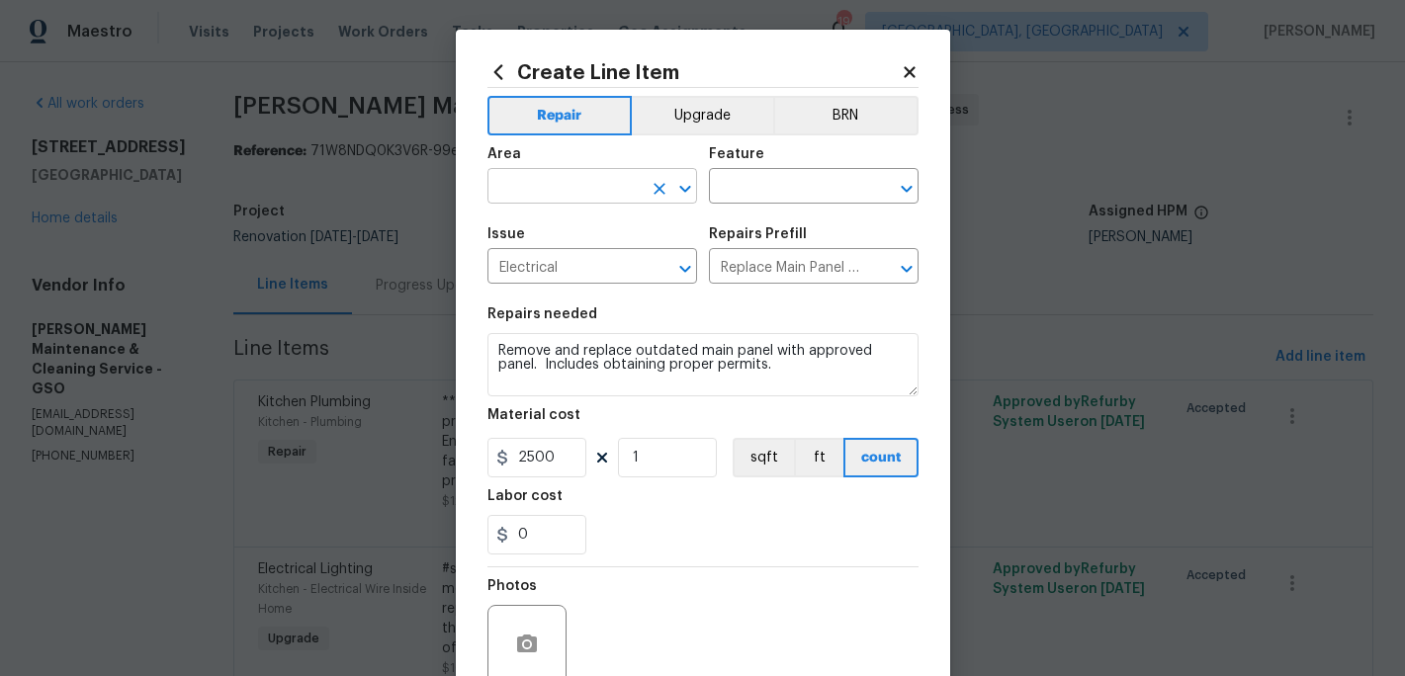
click at [564, 198] on input "text" at bounding box center [564, 188] width 154 height 31
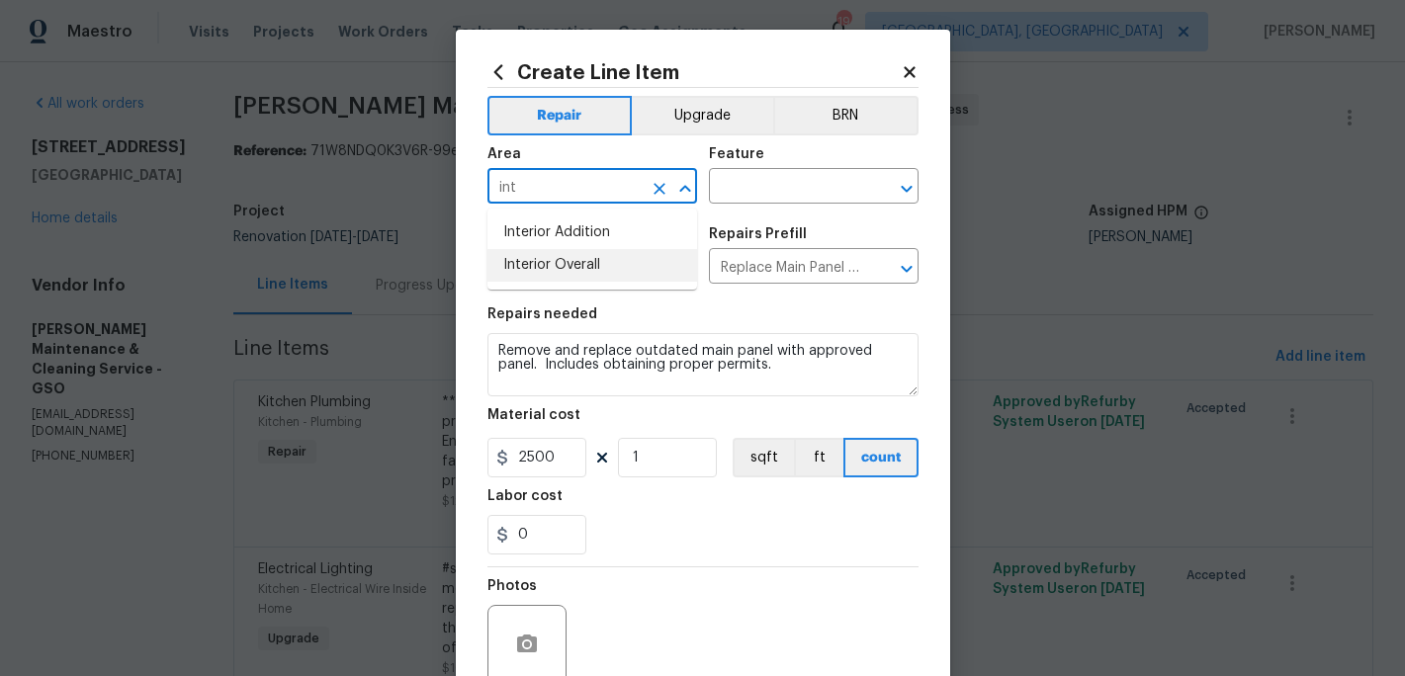
click at [571, 264] on li "Interior Overall" at bounding box center [592, 265] width 210 height 33
type input "Interior Overall"
click at [796, 181] on input "text" at bounding box center [786, 188] width 154 height 31
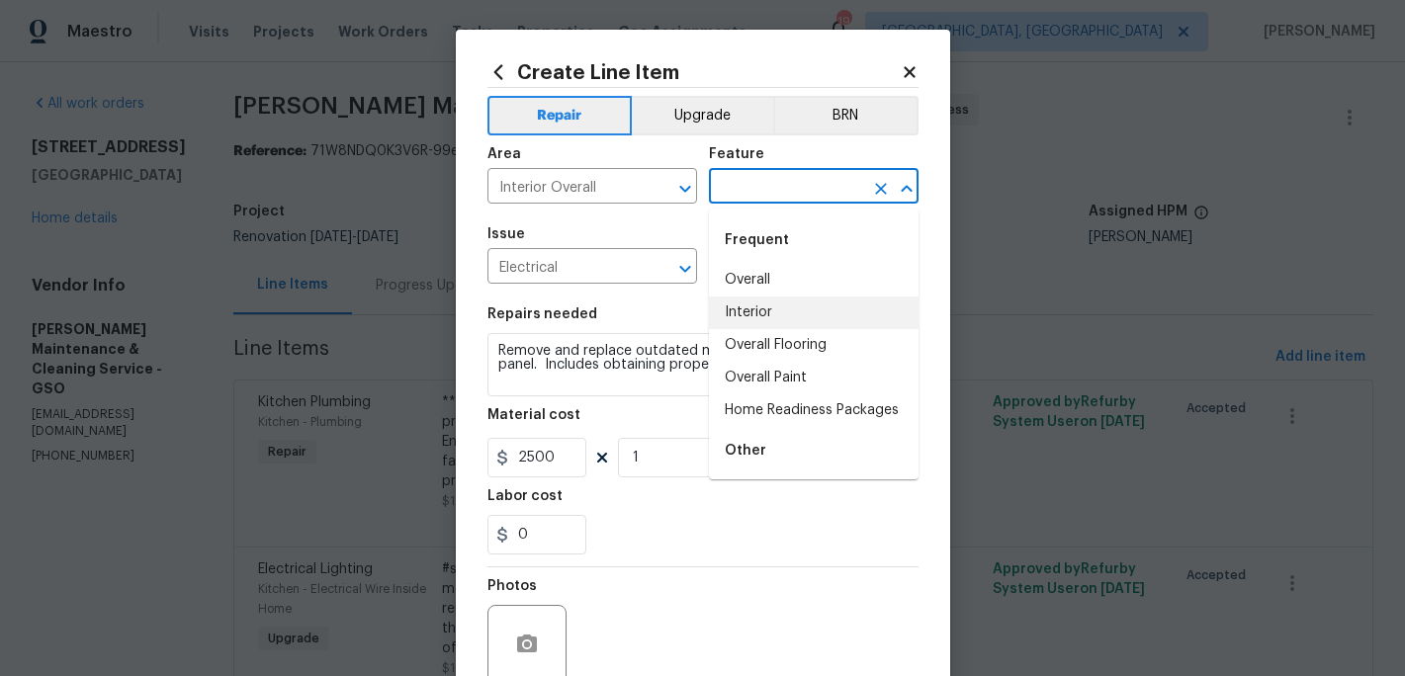
click at [750, 309] on li "Interior" at bounding box center [814, 313] width 210 height 33
type input "Interior"
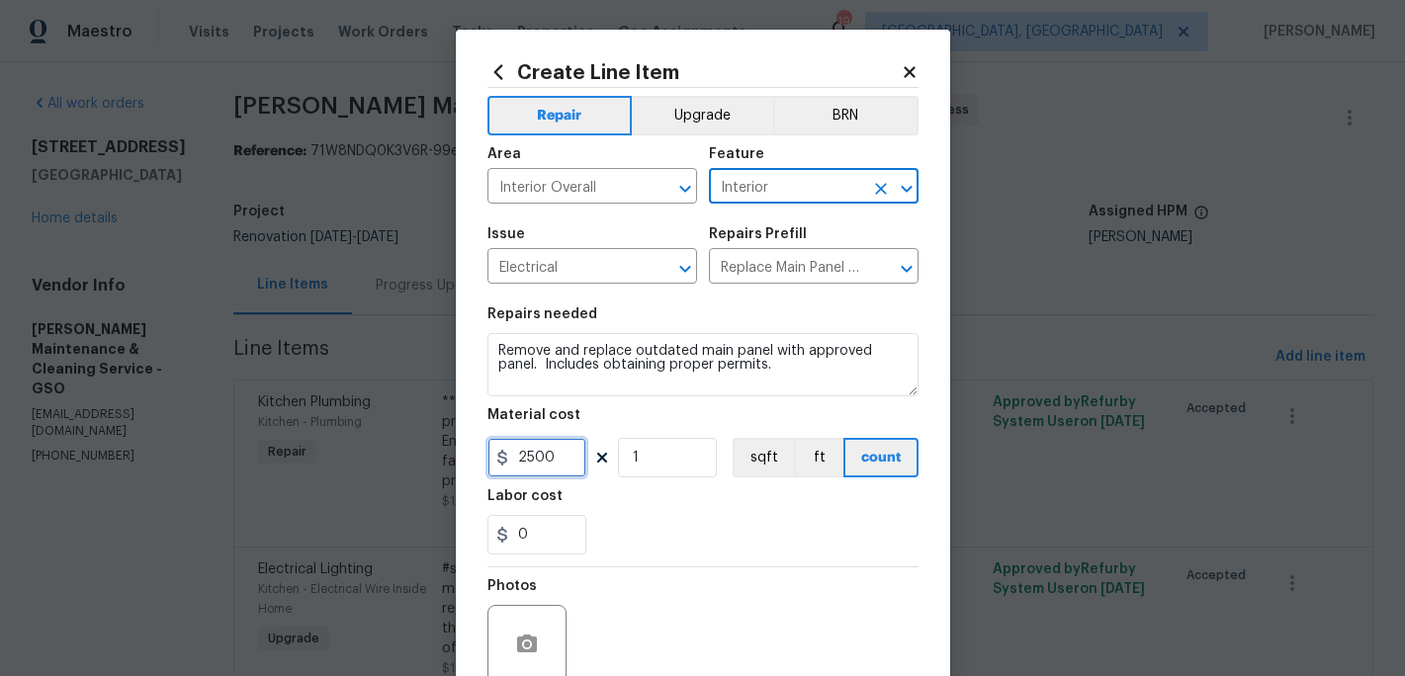
click at [572, 452] on input "2500" at bounding box center [536, 458] width 99 height 40
type input "750"
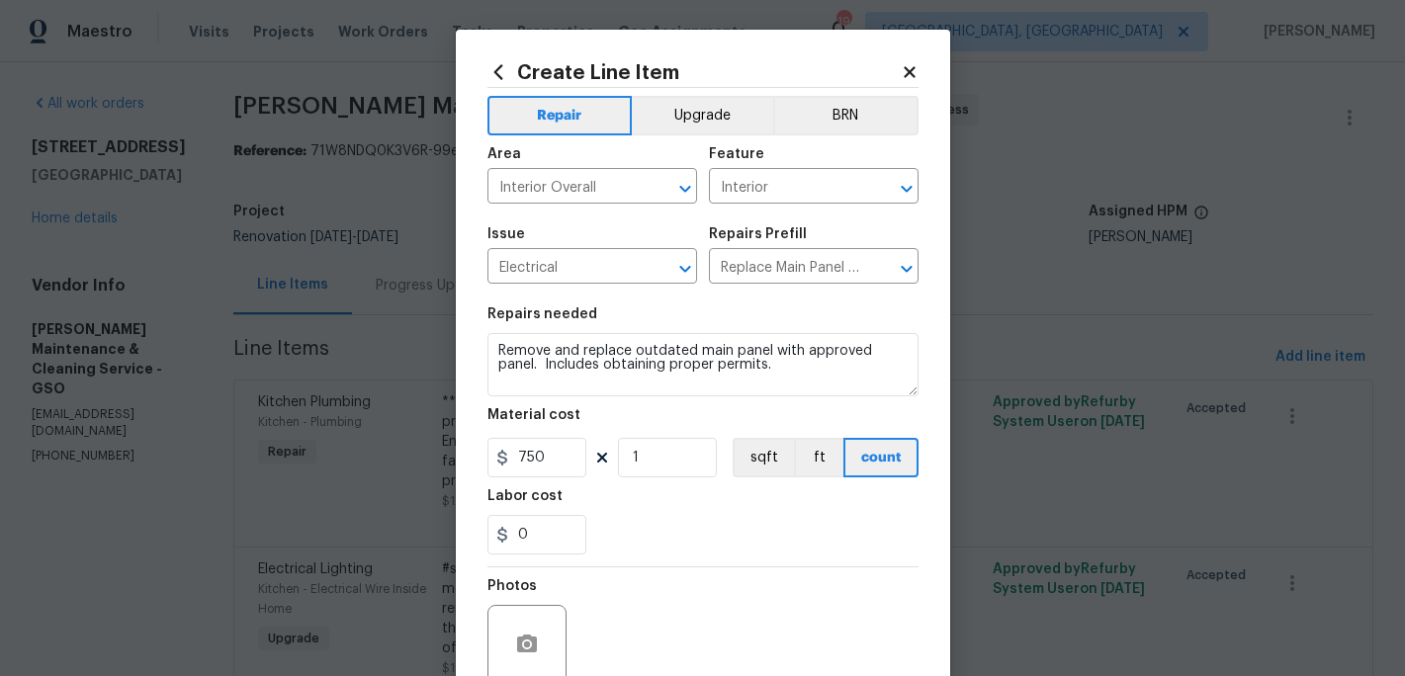
click at [694, 510] on div "Labor cost" at bounding box center [702, 502] width 431 height 26
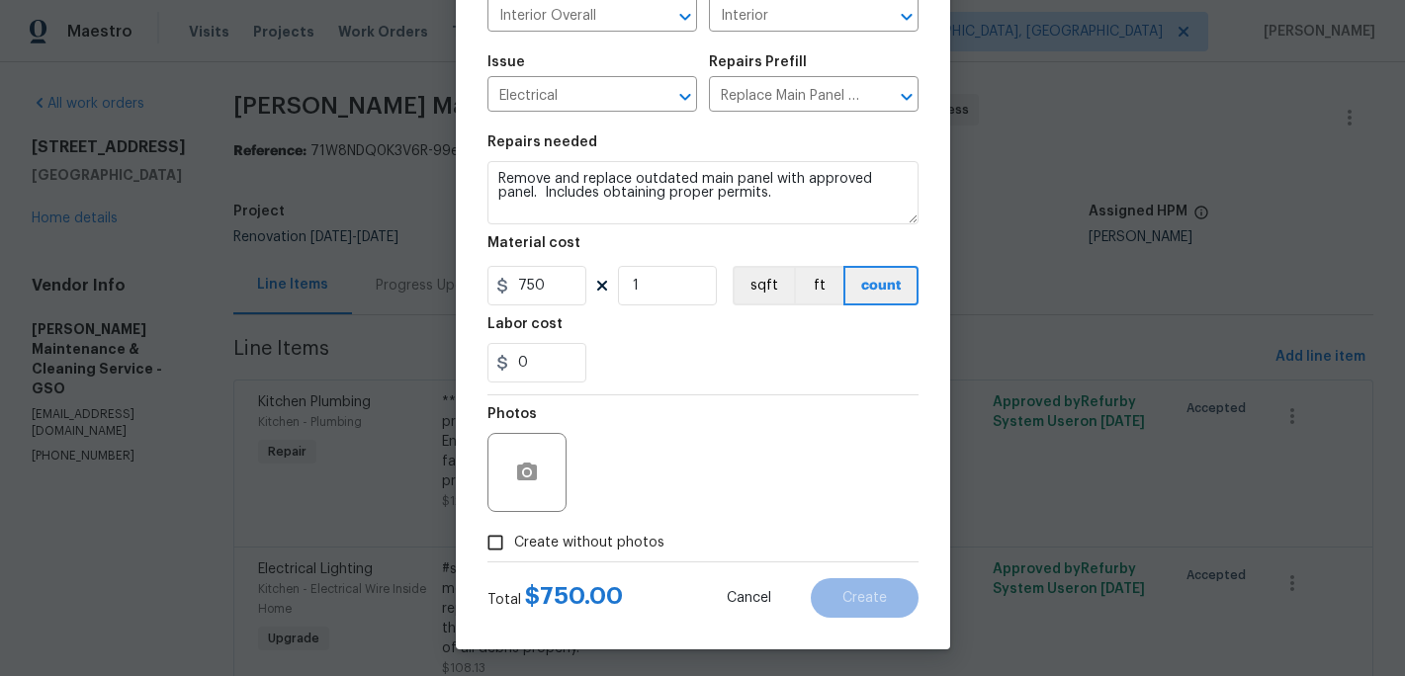
scroll to position [176, 0]
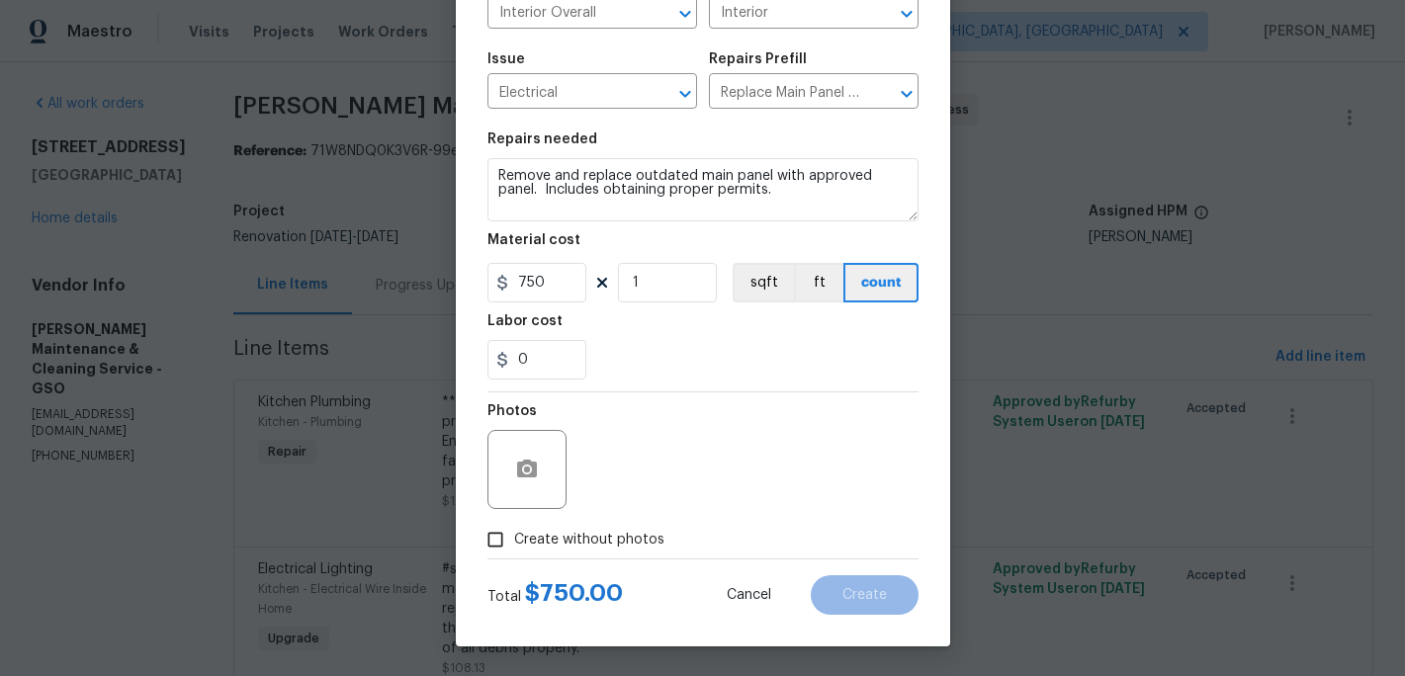
click at [504, 533] on input "Create without photos" at bounding box center [496, 540] width 38 height 38
checkbox input "true"
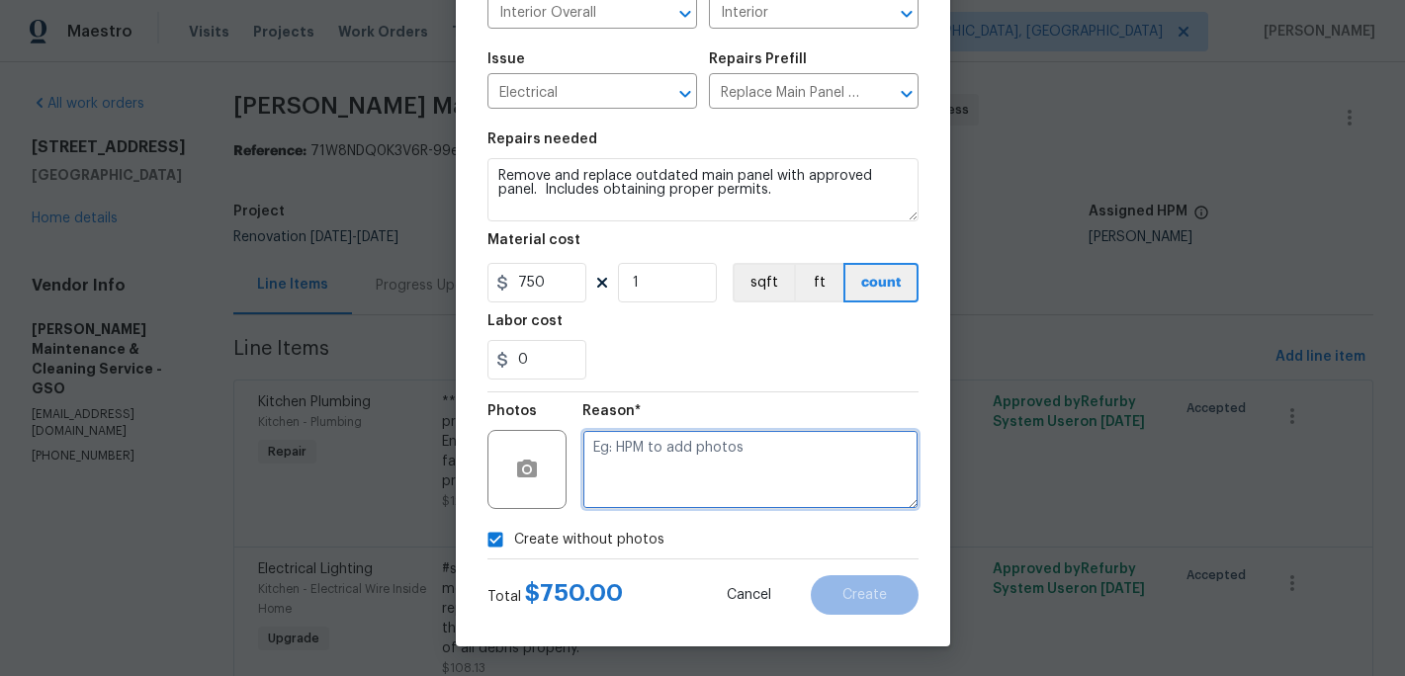
click at [603, 490] on textarea at bounding box center [750, 469] width 336 height 79
type textarea "c"
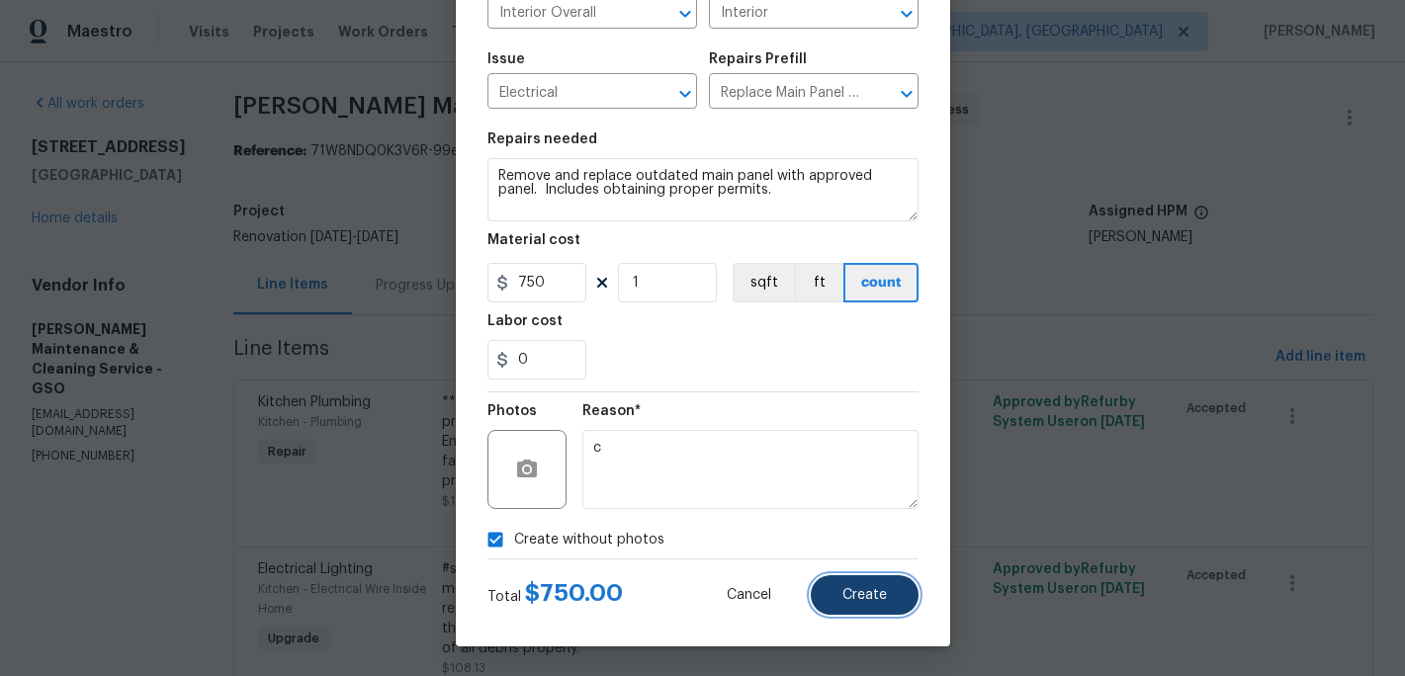
click at [847, 595] on span "Create" at bounding box center [864, 595] width 44 height 15
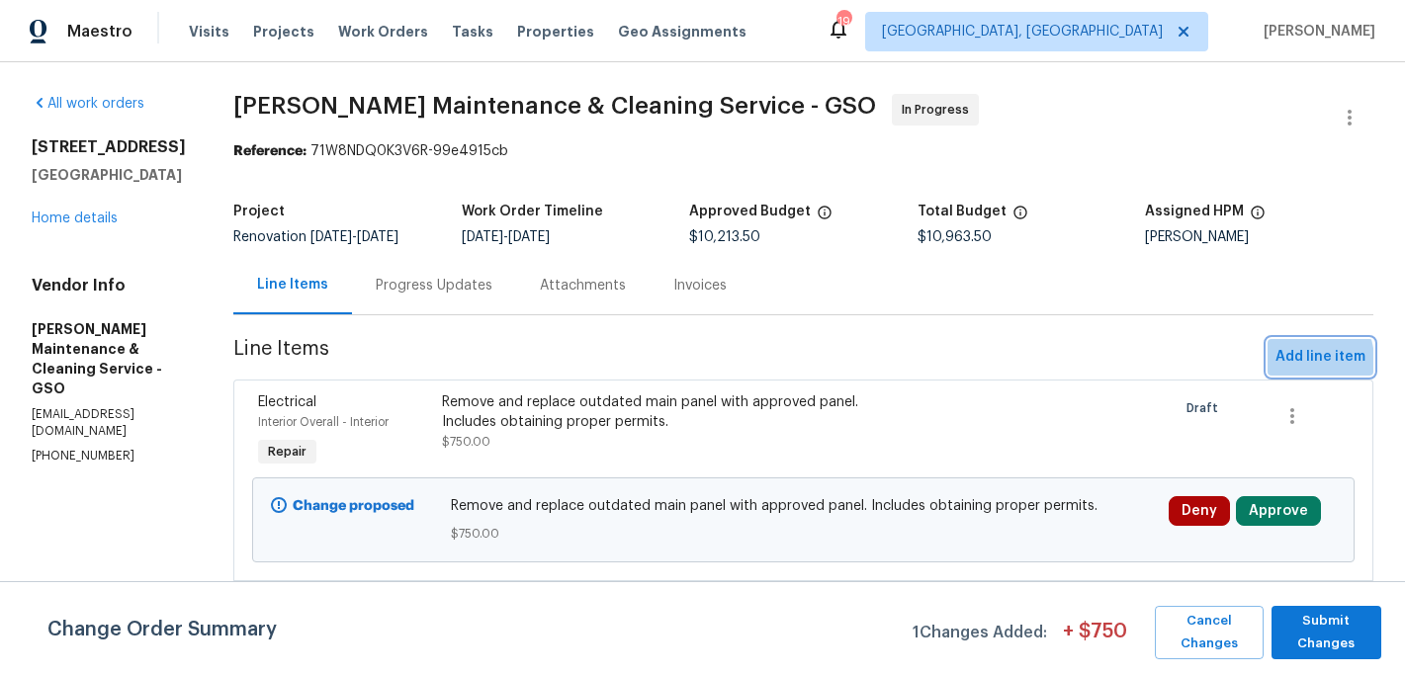
click at [1299, 361] on span "Add line item" at bounding box center [1321, 357] width 90 height 25
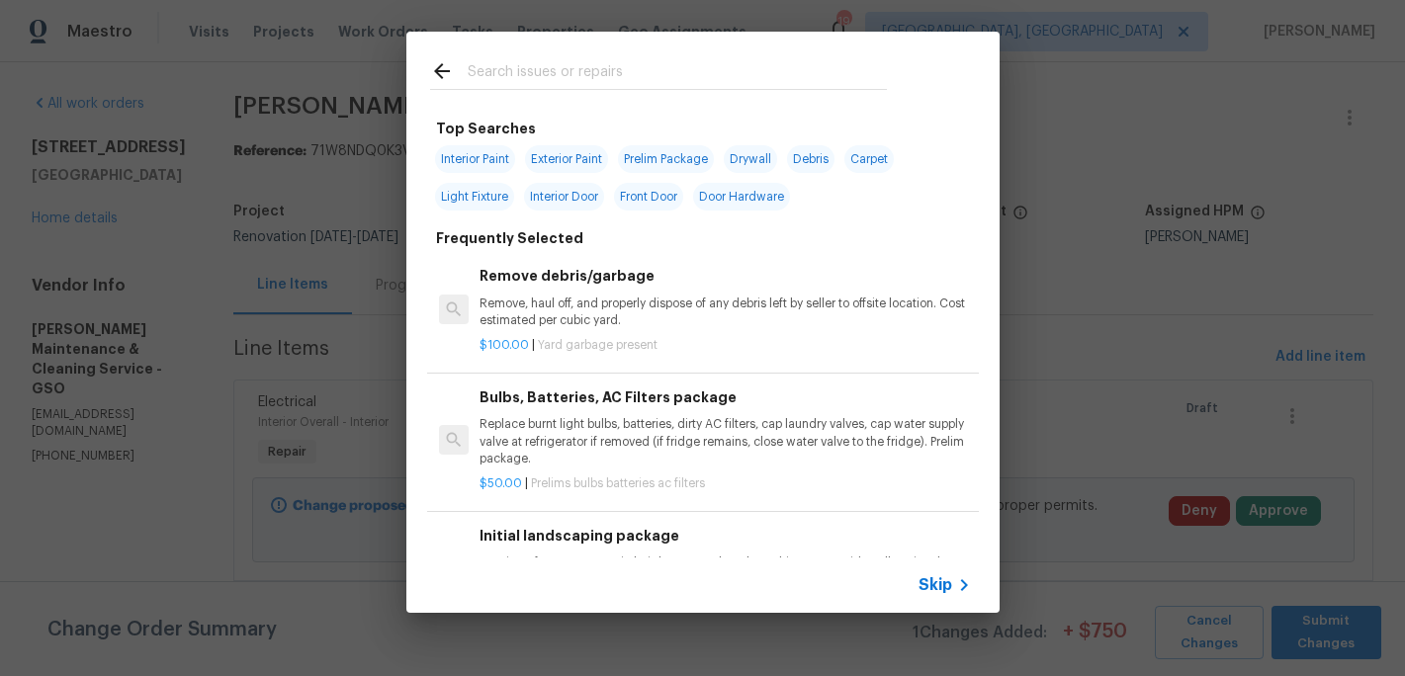
click at [510, 79] on input "text" at bounding box center [677, 74] width 419 height 30
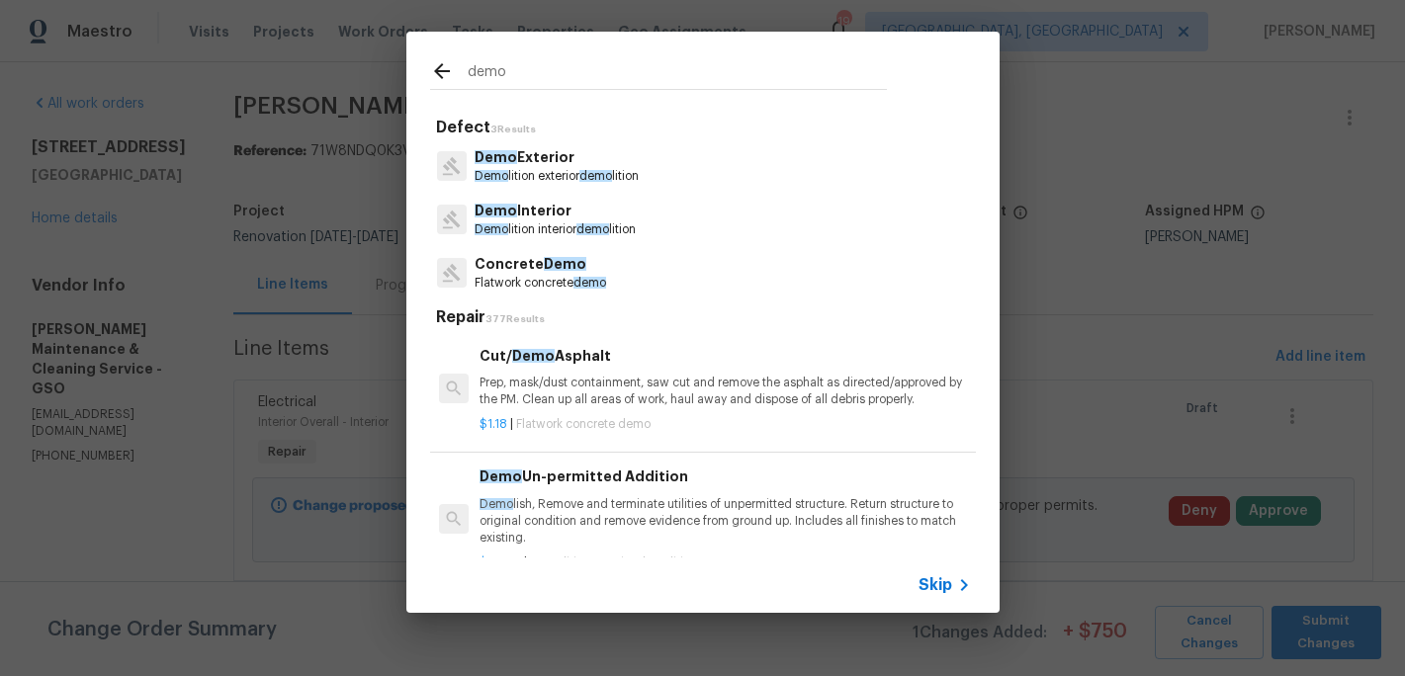
type input "demo"
click at [520, 225] on p "Demo lition interior demo lition" at bounding box center [555, 229] width 161 height 17
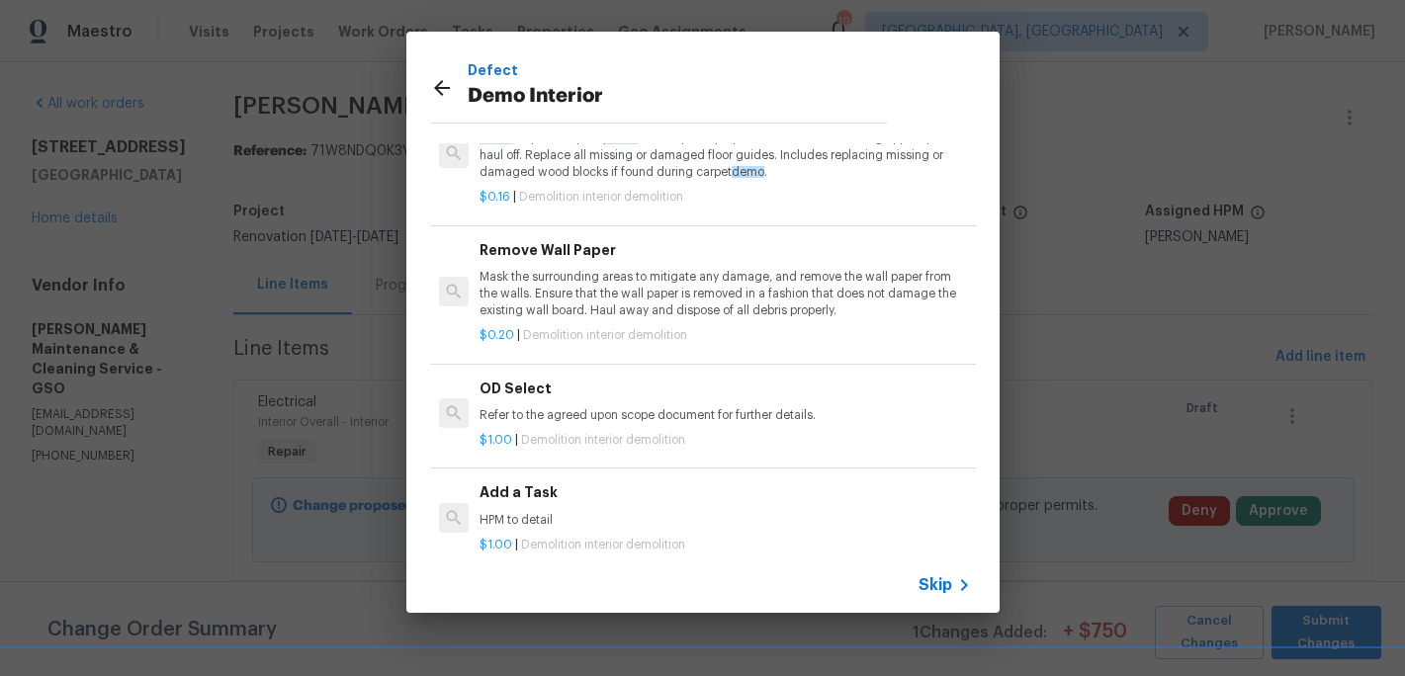
scroll to position [125, 0]
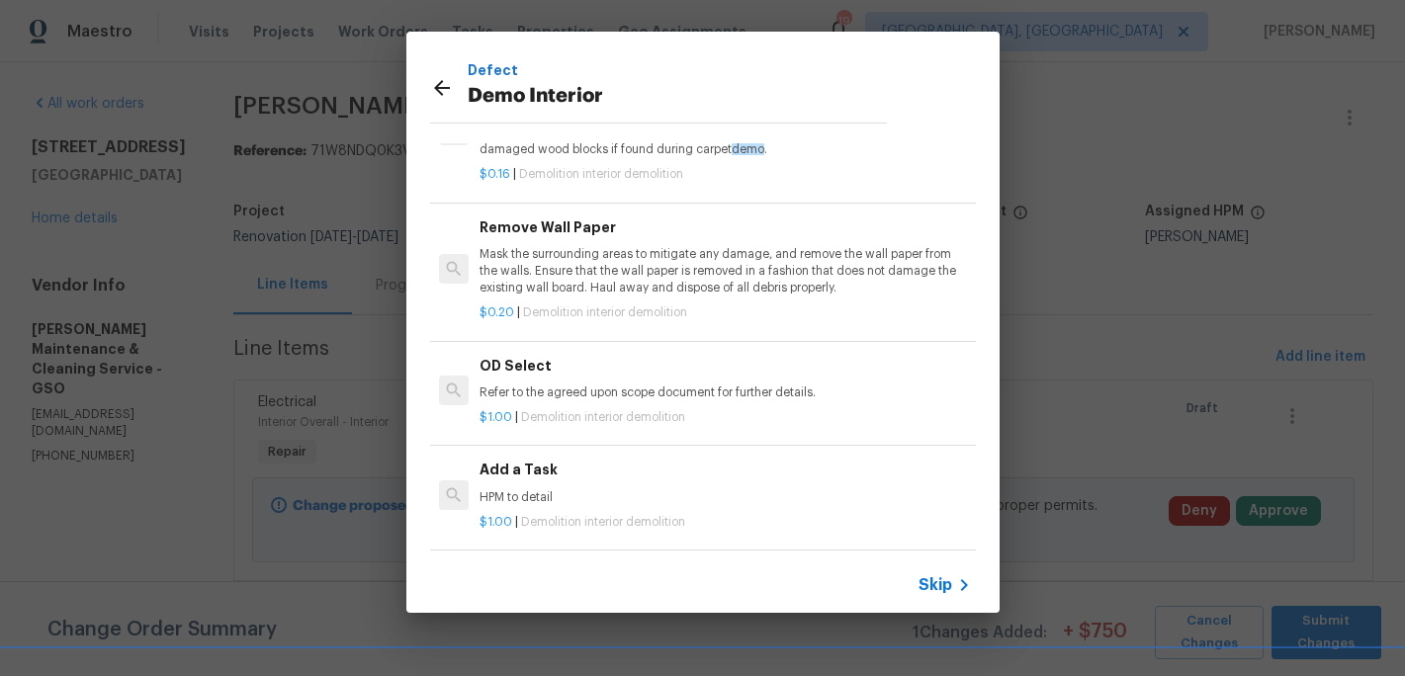
click at [537, 486] on div "Add a Task HPM to detail" at bounding box center [725, 482] width 490 height 47
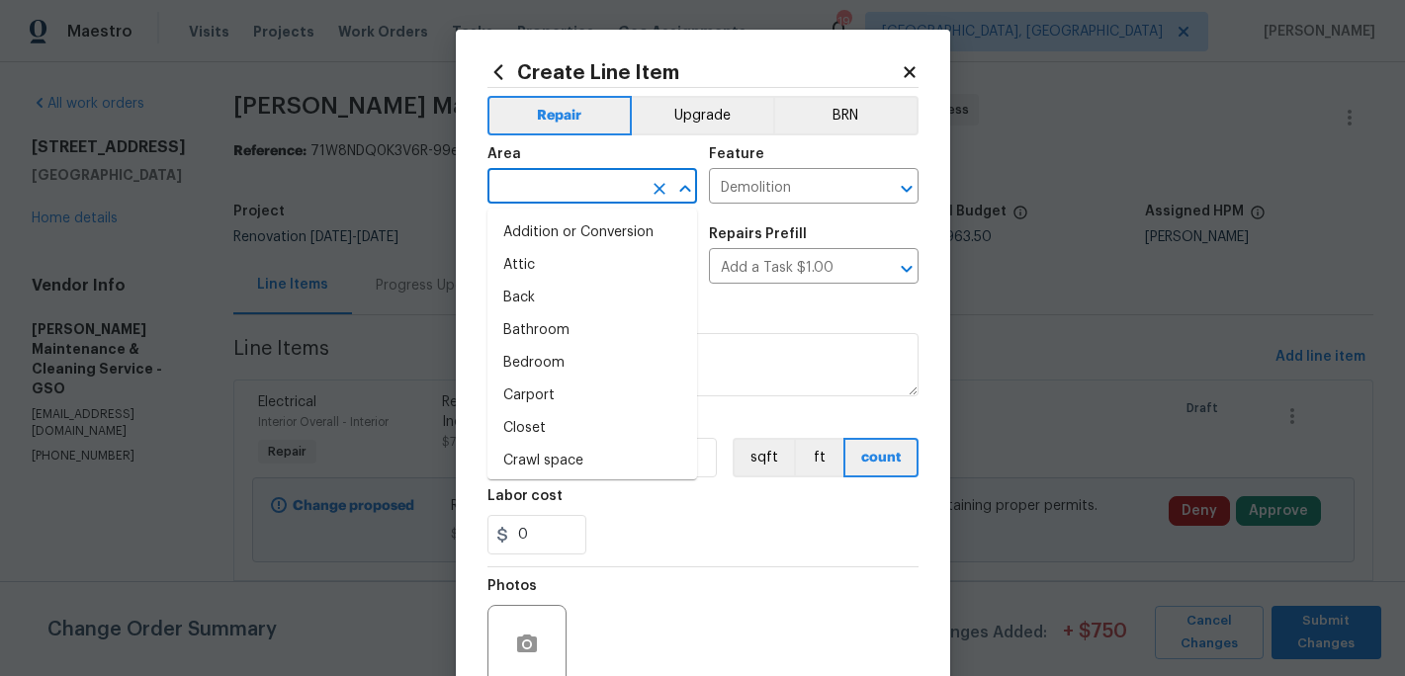
click at [536, 182] on input "text" at bounding box center [564, 188] width 154 height 31
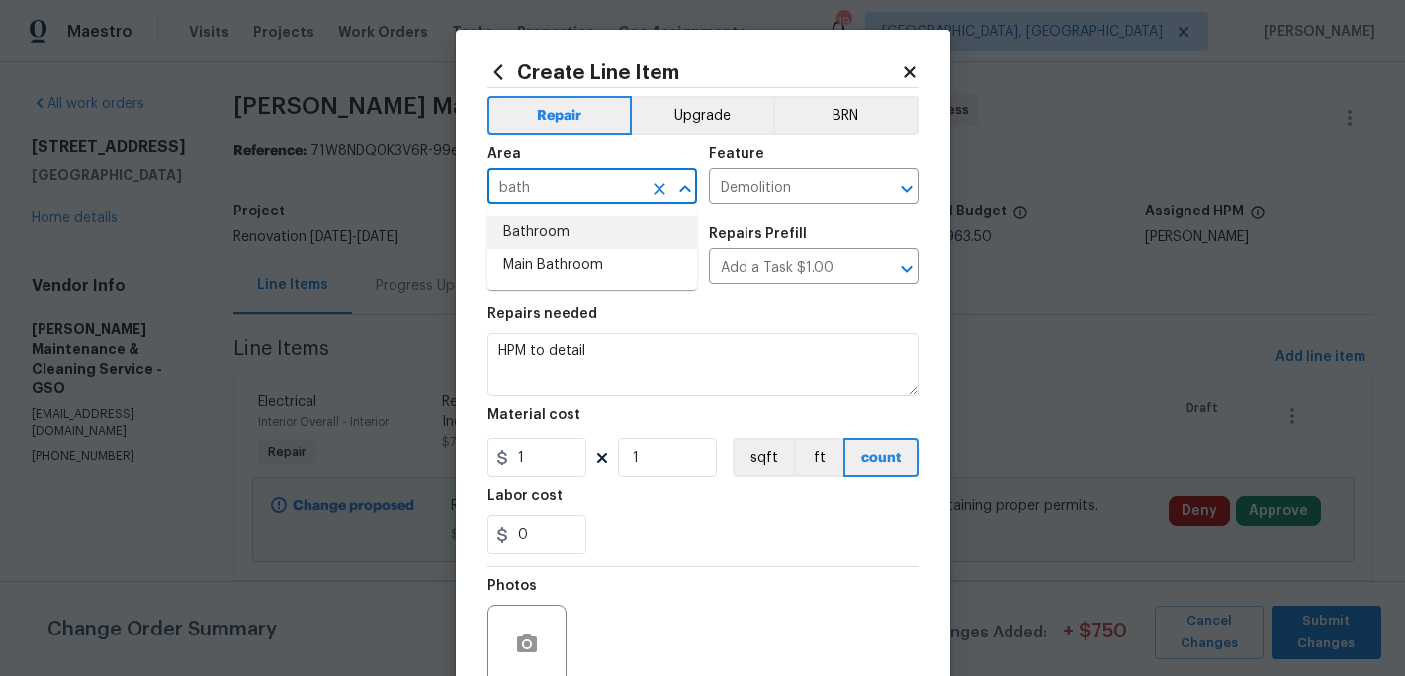
click at [536, 228] on li "Bathroom" at bounding box center [592, 233] width 210 height 33
type input "Bathroom"
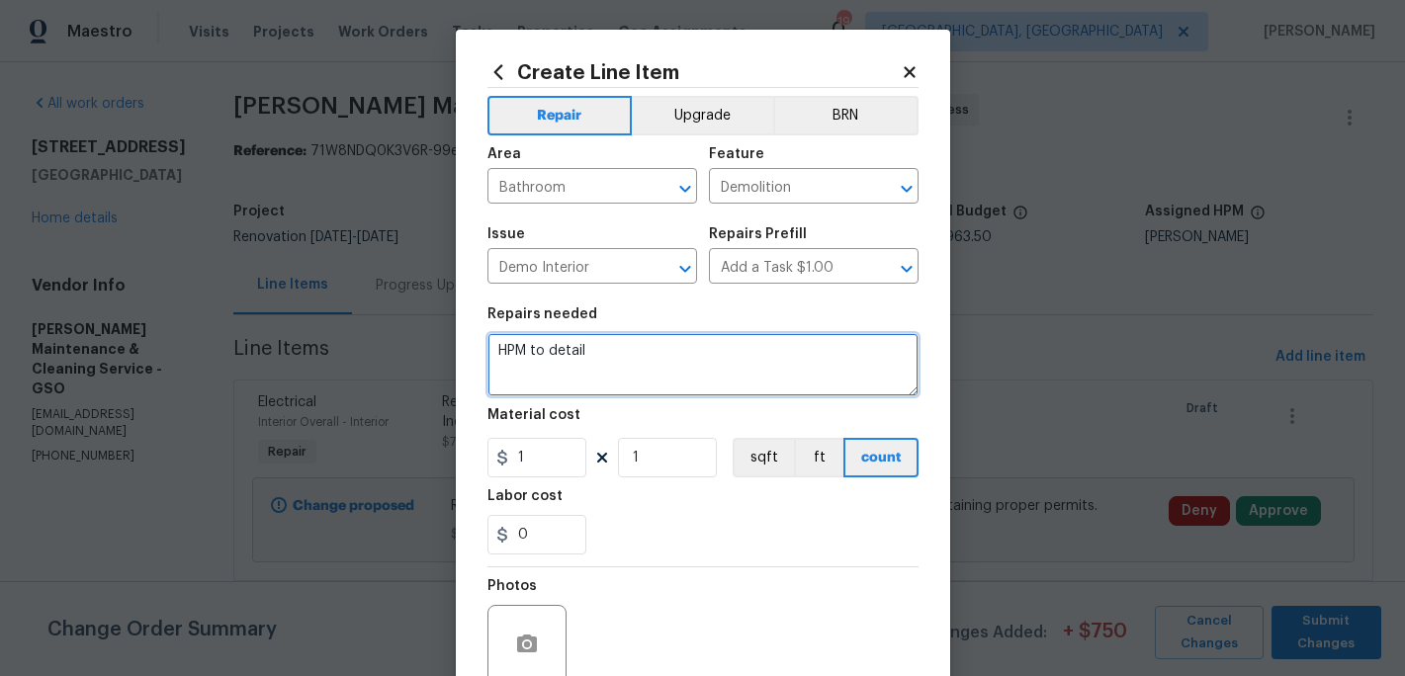
click at [590, 346] on textarea "HPM to detail" at bounding box center [702, 364] width 431 height 63
type textarea "H"
type textarea "Due to water. leak remove bathroom subfloor and replace with new wood"
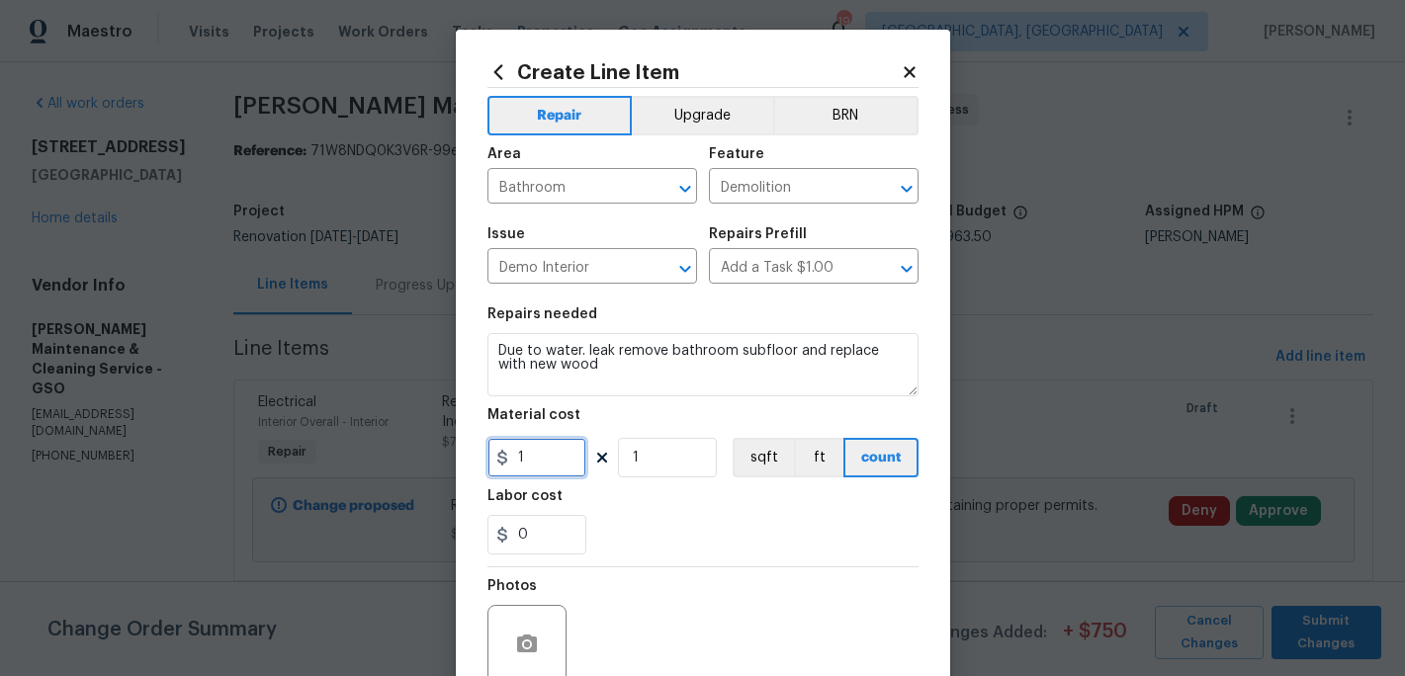
click at [533, 452] on input "1" at bounding box center [536, 458] width 99 height 40
type input "275"
click at [629, 500] on div "Labor cost" at bounding box center [702, 502] width 431 height 26
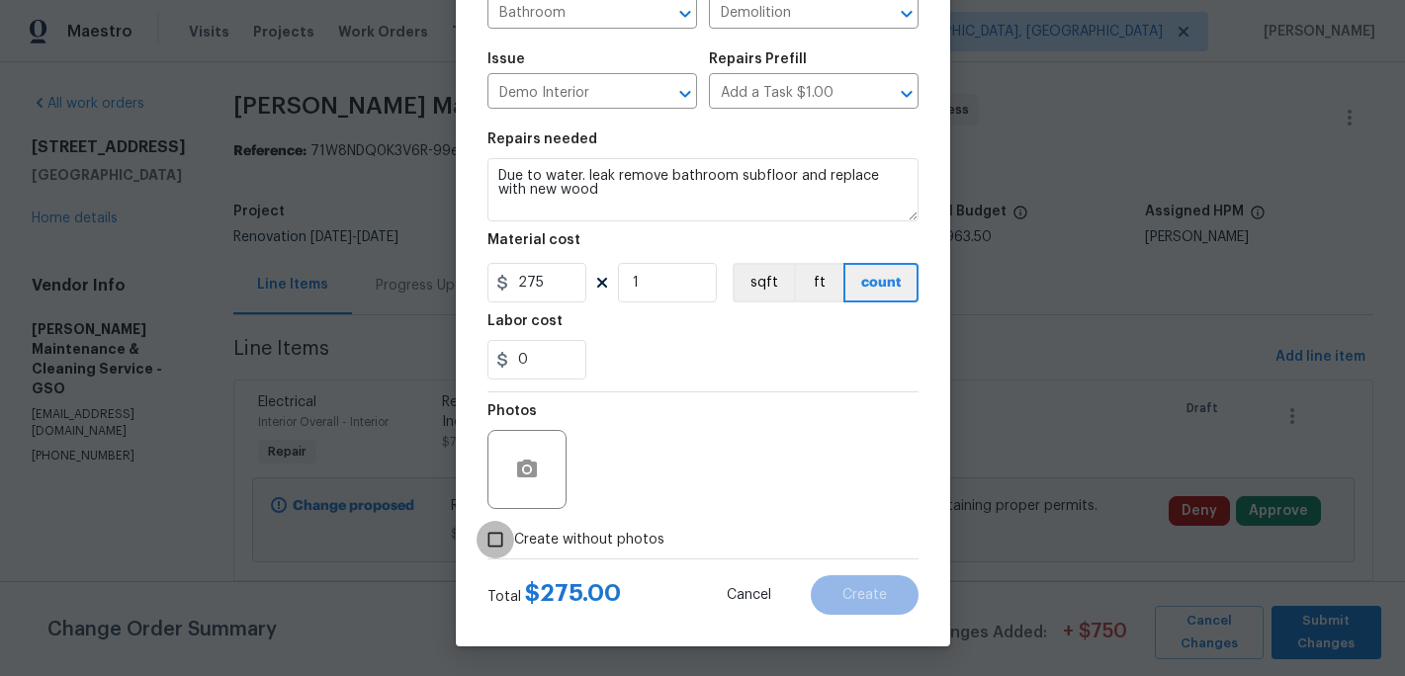
click at [505, 537] on input "Create without photos" at bounding box center [496, 540] width 38 height 38
checkbox input "true"
click at [599, 515] on div "Reason*" at bounding box center [750, 457] width 336 height 129
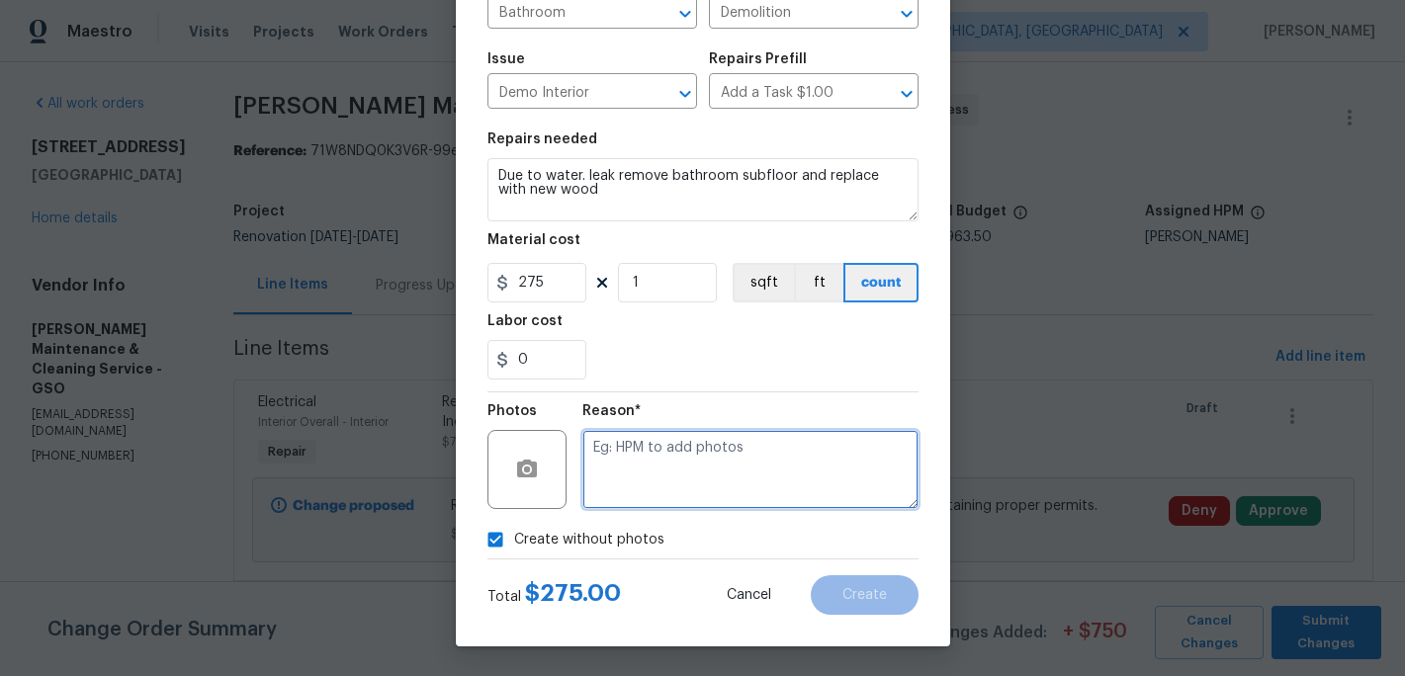
click at [599, 495] on textarea at bounding box center [750, 469] width 336 height 79
type textarea "c"
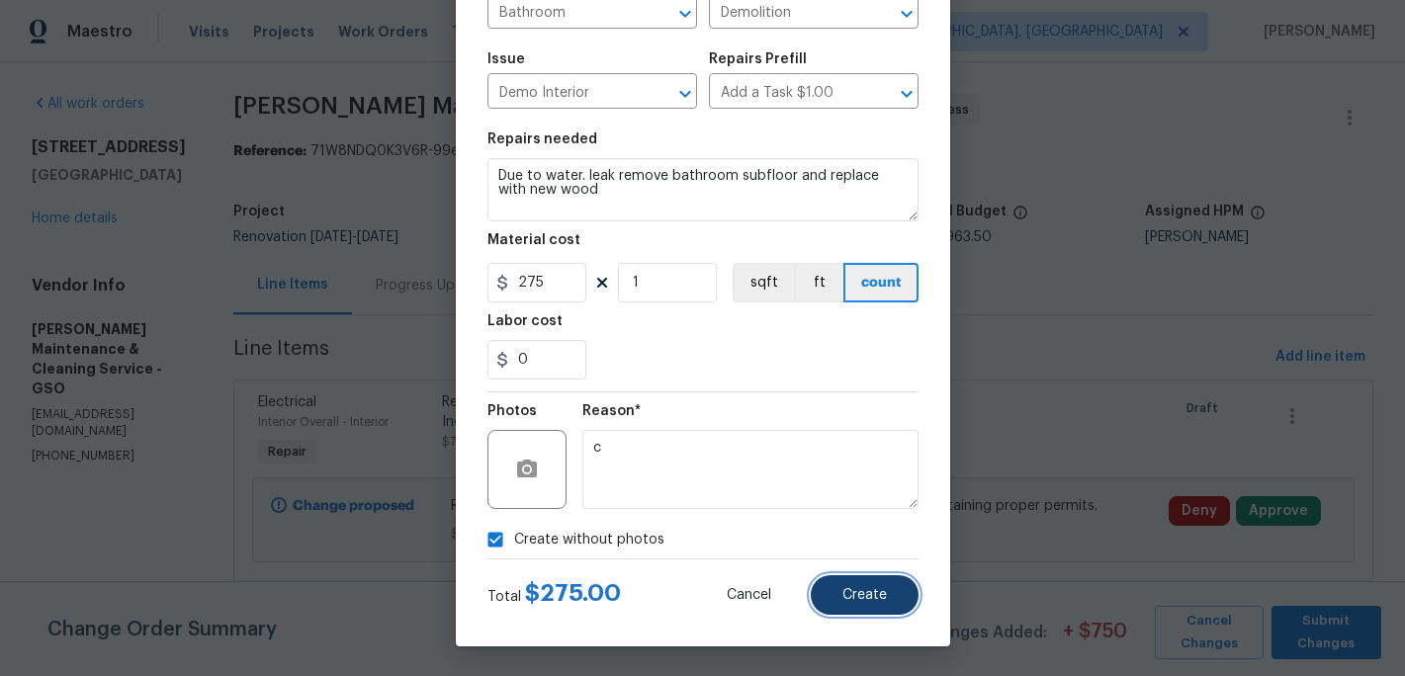
click at [847, 575] on button "Create" at bounding box center [865, 595] width 108 height 40
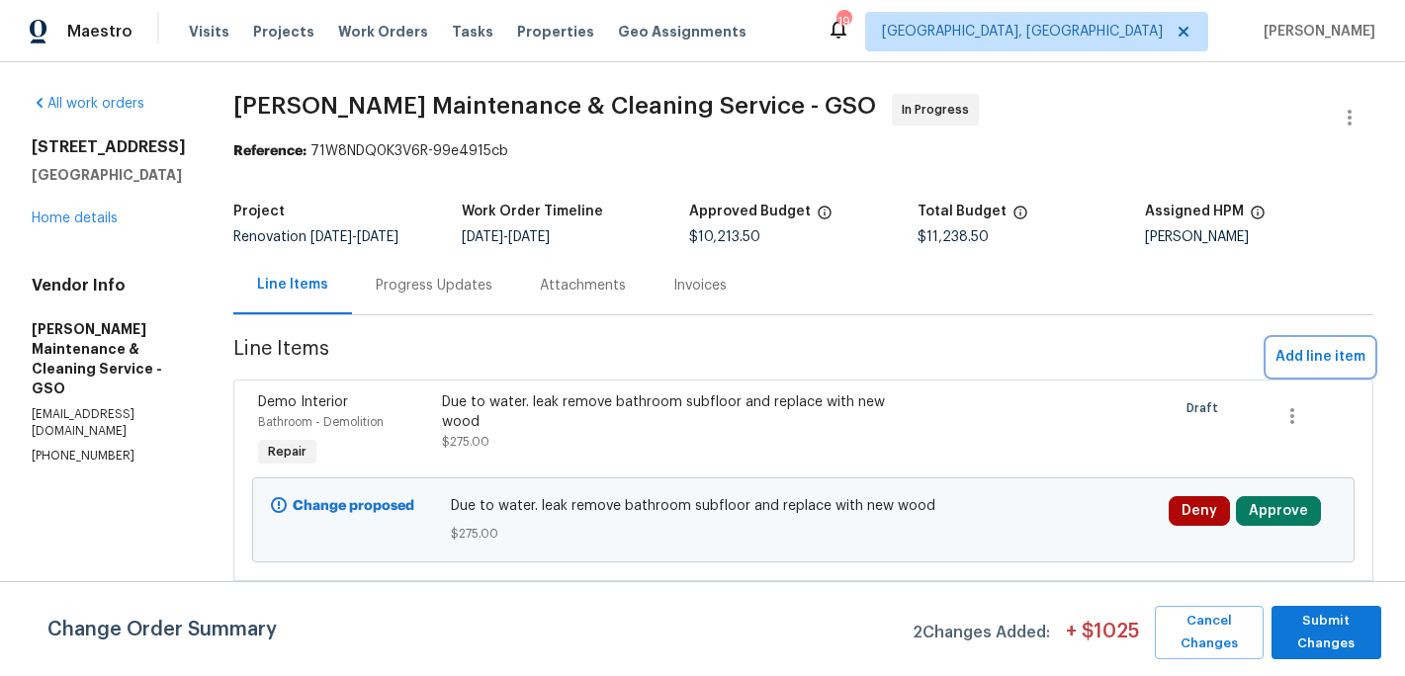
click at [1304, 373] on button "Add line item" at bounding box center [1321, 357] width 106 height 37
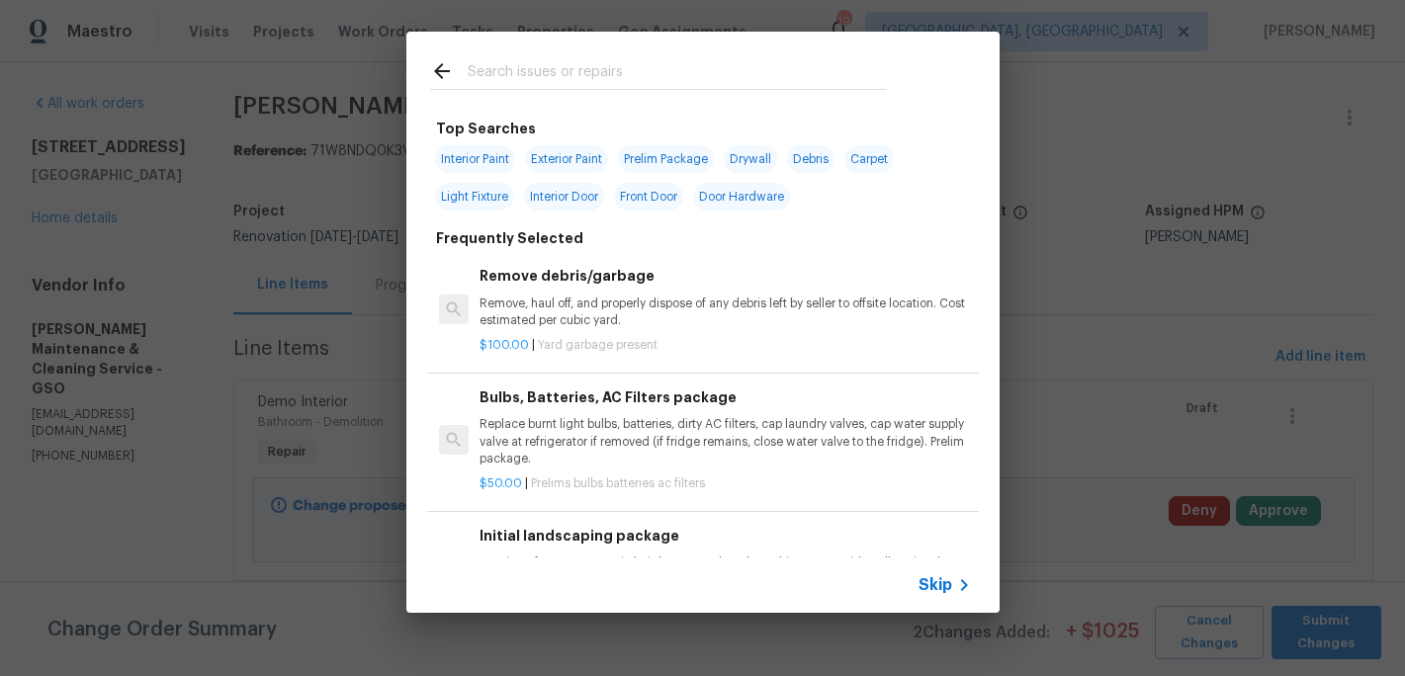
click at [512, 62] on input "text" at bounding box center [677, 74] width 419 height 30
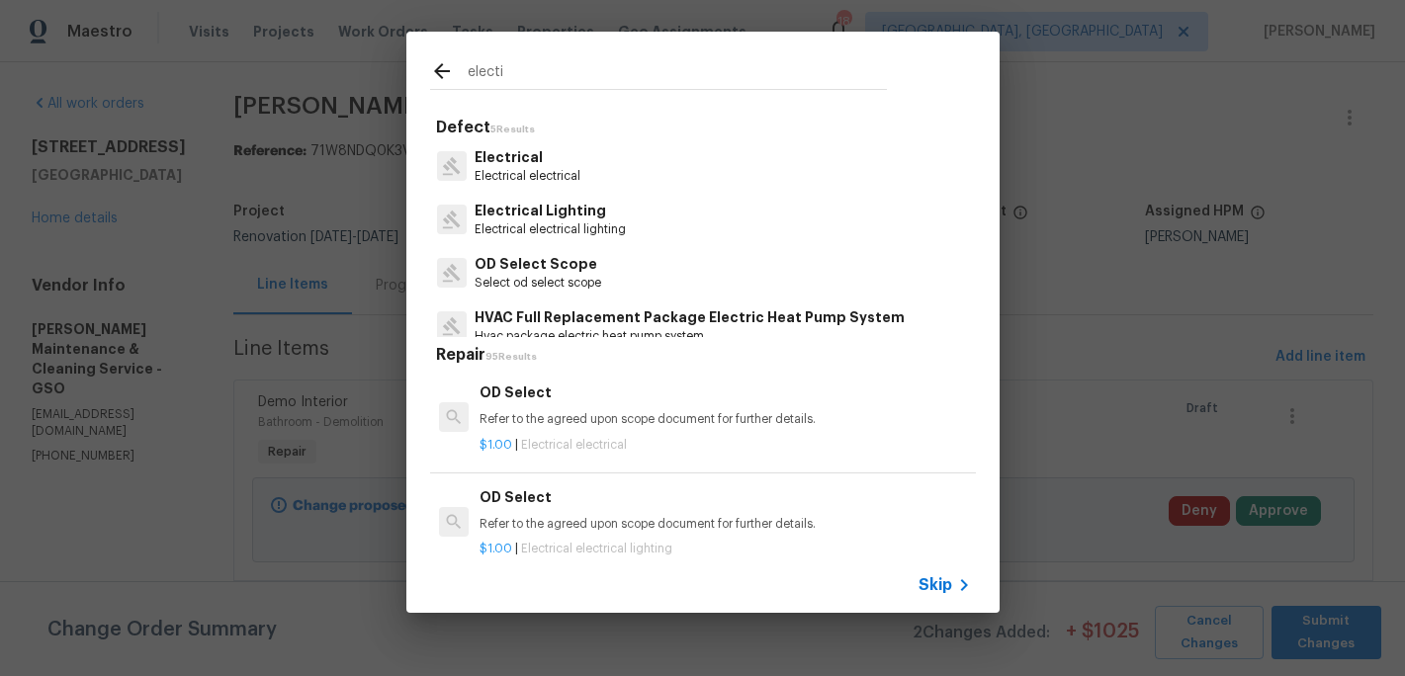
type input "electi"
click at [531, 160] on p "Electrical" at bounding box center [528, 157] width 106 height 21
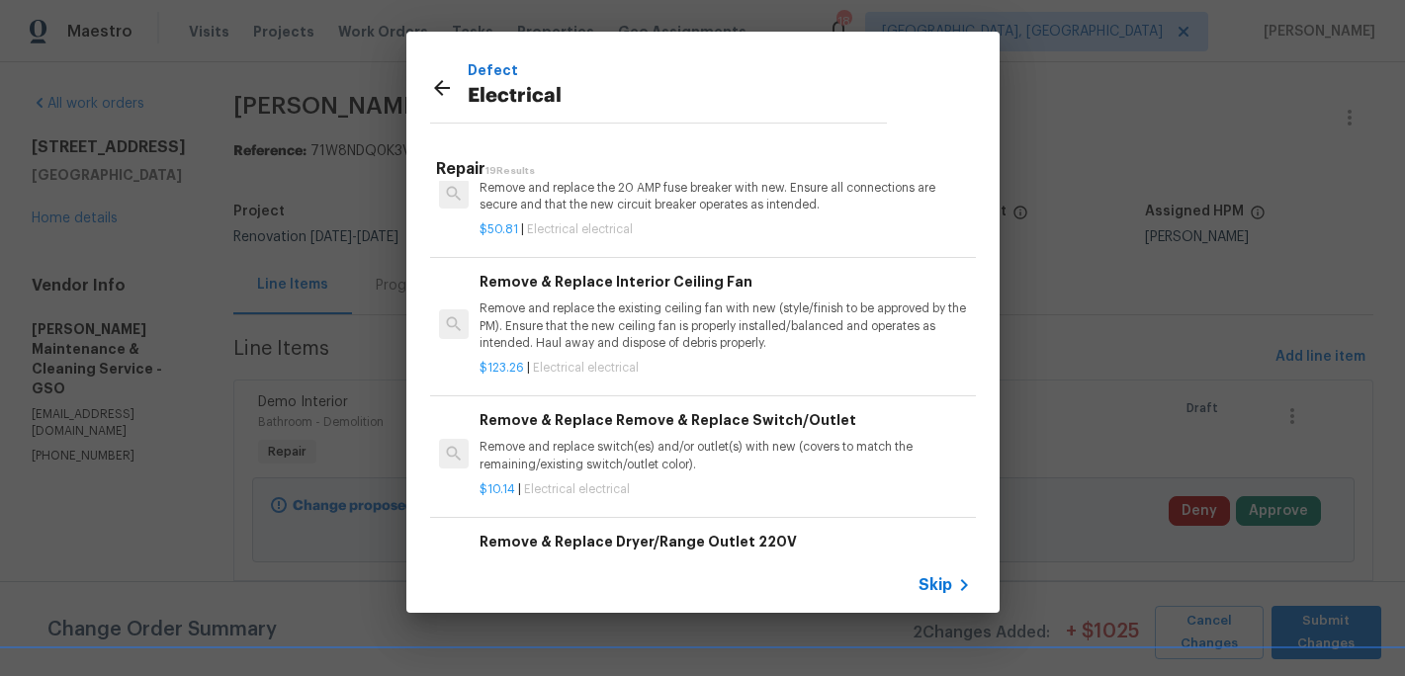
scroll to position [521, 0]
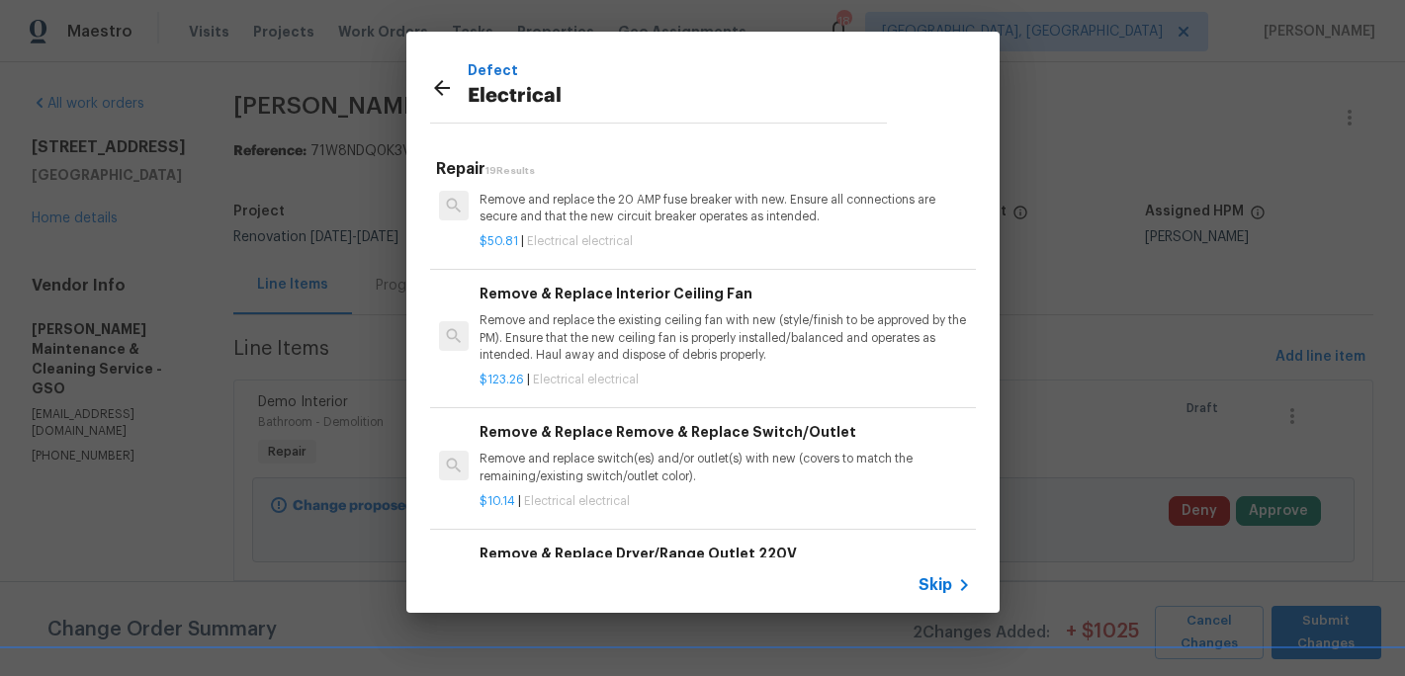
click at [614, 322] on p "Remove and replace the existing ceiling fan with new (style/finish to be approv…" at bounding box center [725, 337] width 490 height 50
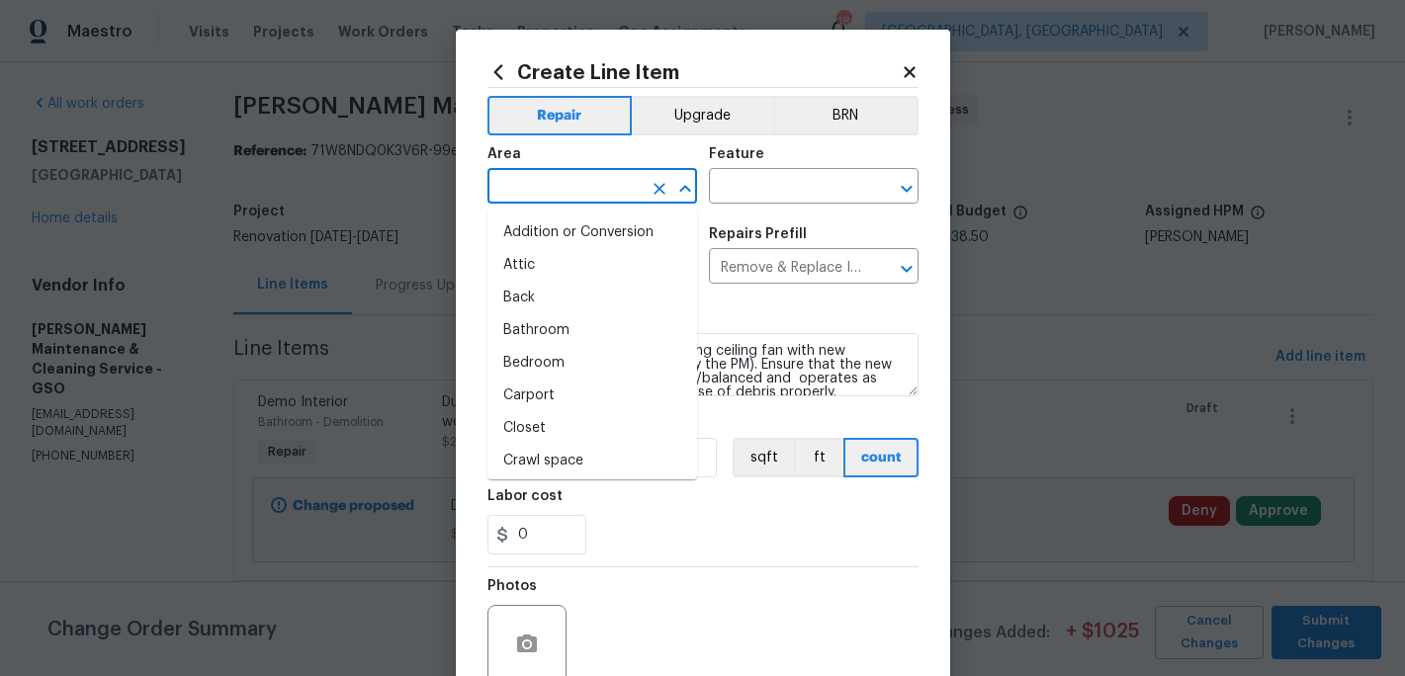
click at [547, 173] on input "text" at bounding box center [564, 188] width 154 height 31
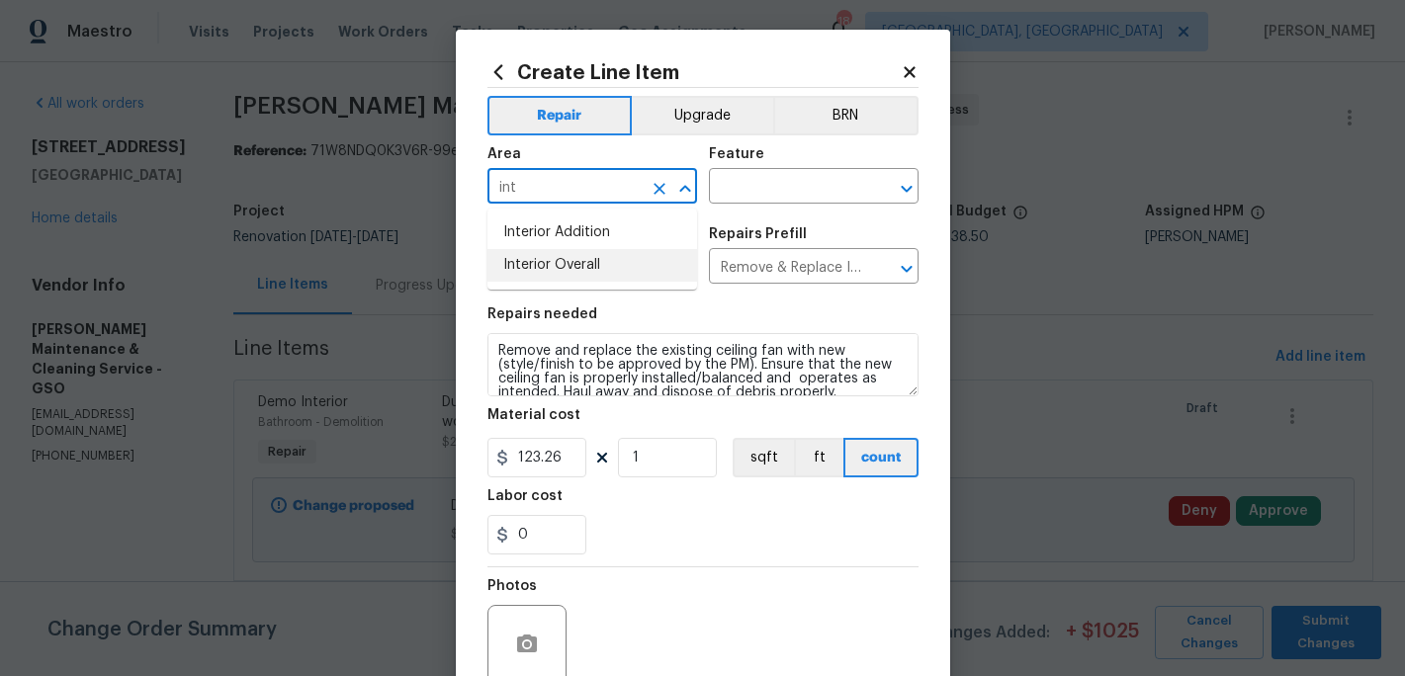
click at [554, 266] on li "Interior Overall" at bounding box center [592, 265] width 210 height 33
type input "Interior Overall"
click at [744, 180] on input "text" at bounding box center [786, 188] width 154 height 31
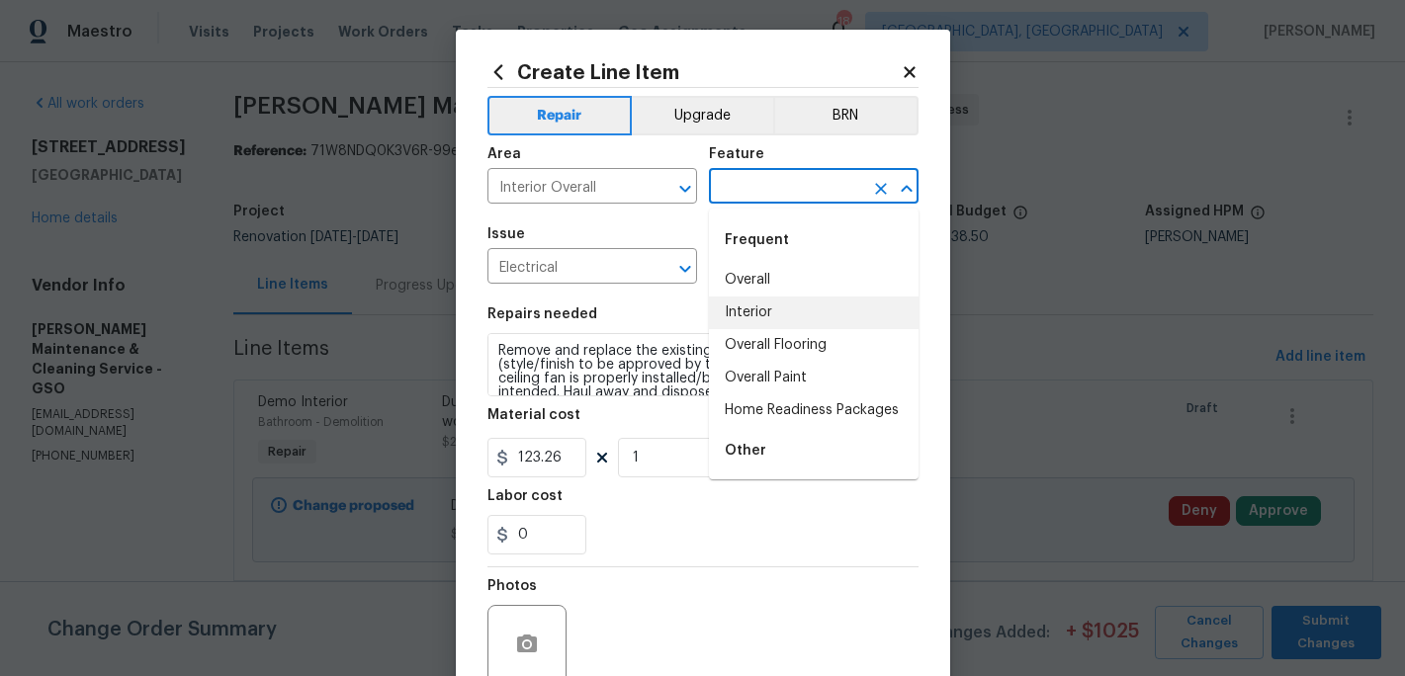
click at [746, 308] on li "Interior" at bounding box center [814, 313] width 210 height 33
type input "Interior"
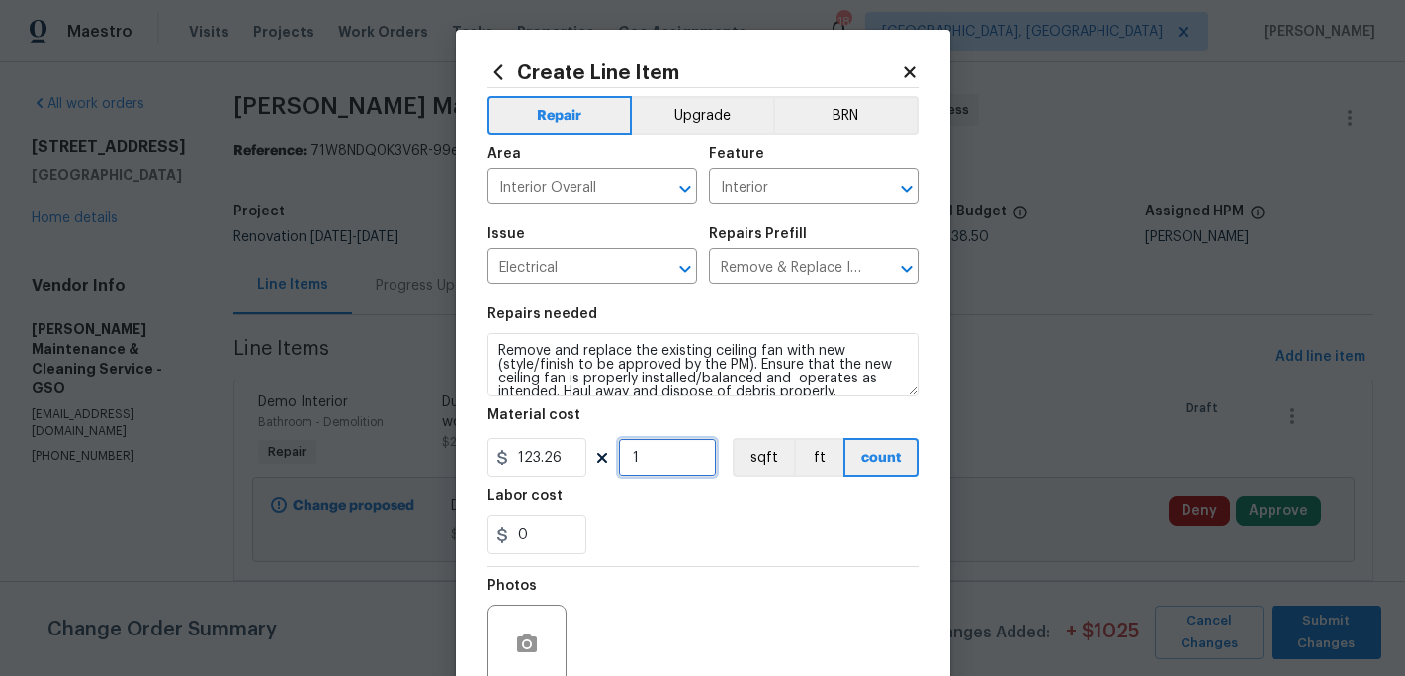
click at [643, 465] on input "1" at bounding box center [667, 458] width 99 height 40
type input "3"
click at [675, 579] on div "Photos" at bounding box center [702, 632] width 431 height 129
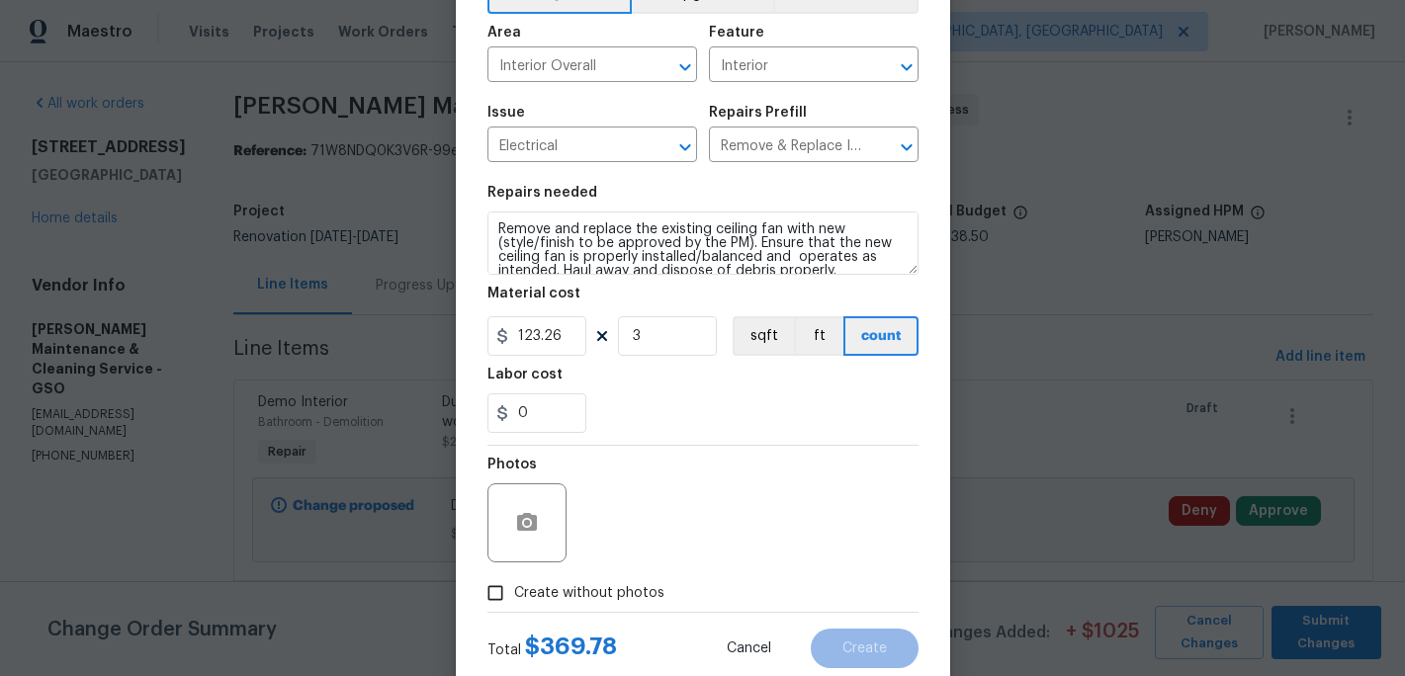
scroll to position [176, 0]
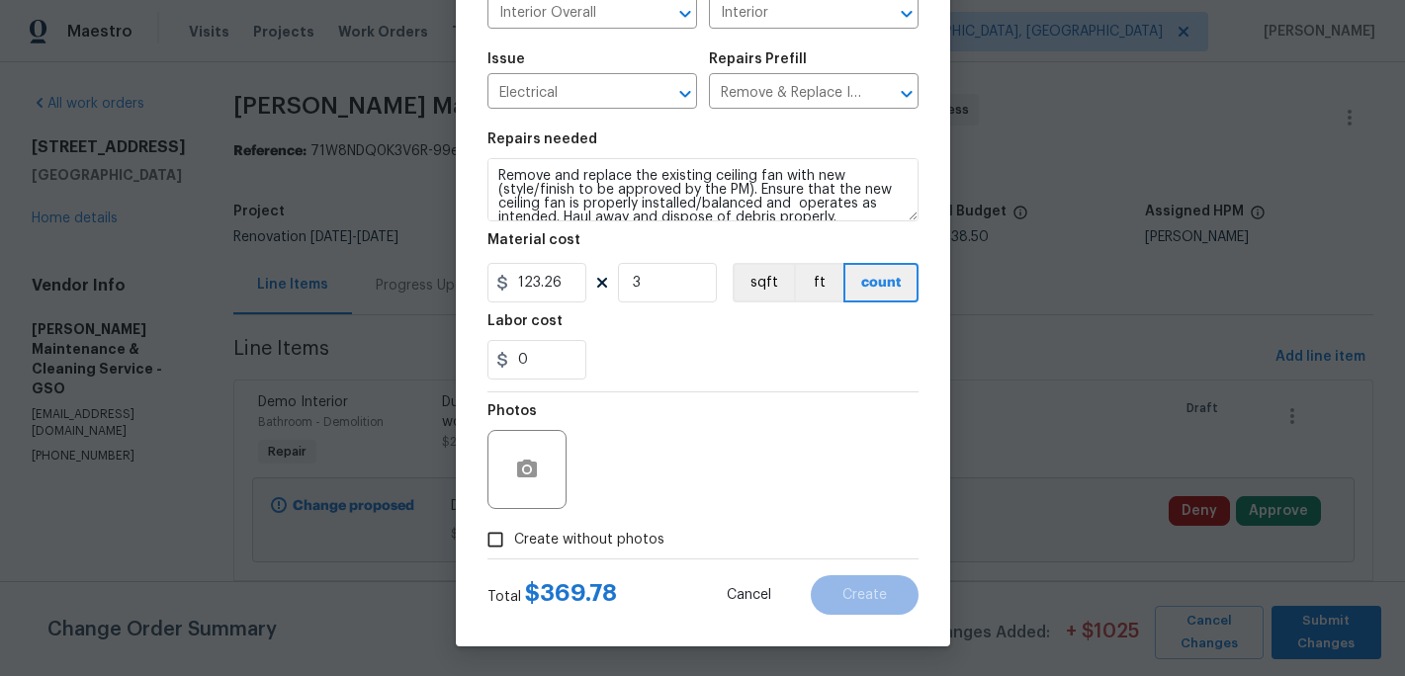
drag, startPoint x: 515, startPoint y: 544, endPoint x: 528, endPoint y: 540, distance: 13.4
click at [515, 544] on span "Create without photos" at bounding box center [589, 540] width 150 height 21
click at [514, 544] on input "Create without photos" at bounding box center [496, 540] width 38 height 38
checkbox input "true"
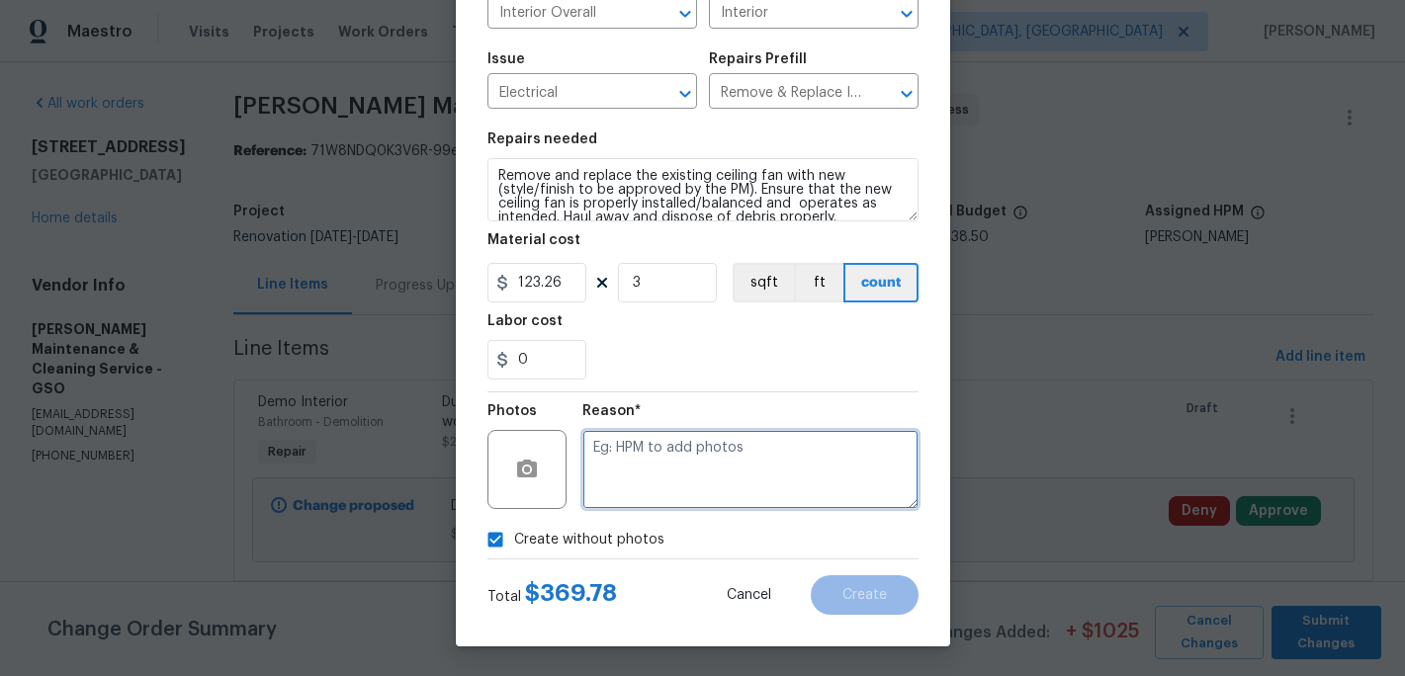
click at [622, 493] on textarea at bounding box center [750, 469] width 336 height 79
type textarea "c"
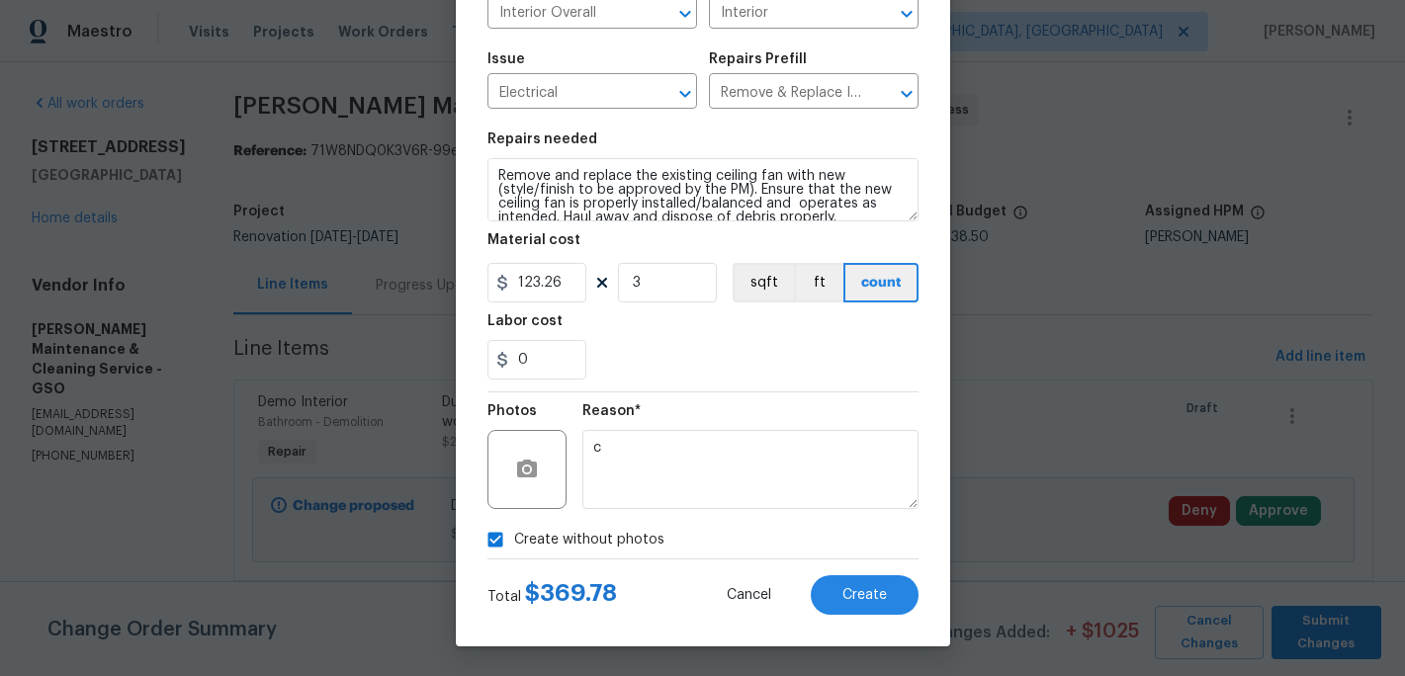
click at [877, 619] on div "Create Line Item Repair Upgrade BRN Area Interior Overall ​ Feature Interior ​ …" at bounding box center [703, 251] width 494 height 792
click at [877, 606] on button "Create" at bounding box center [865, 595] width 108 height 40
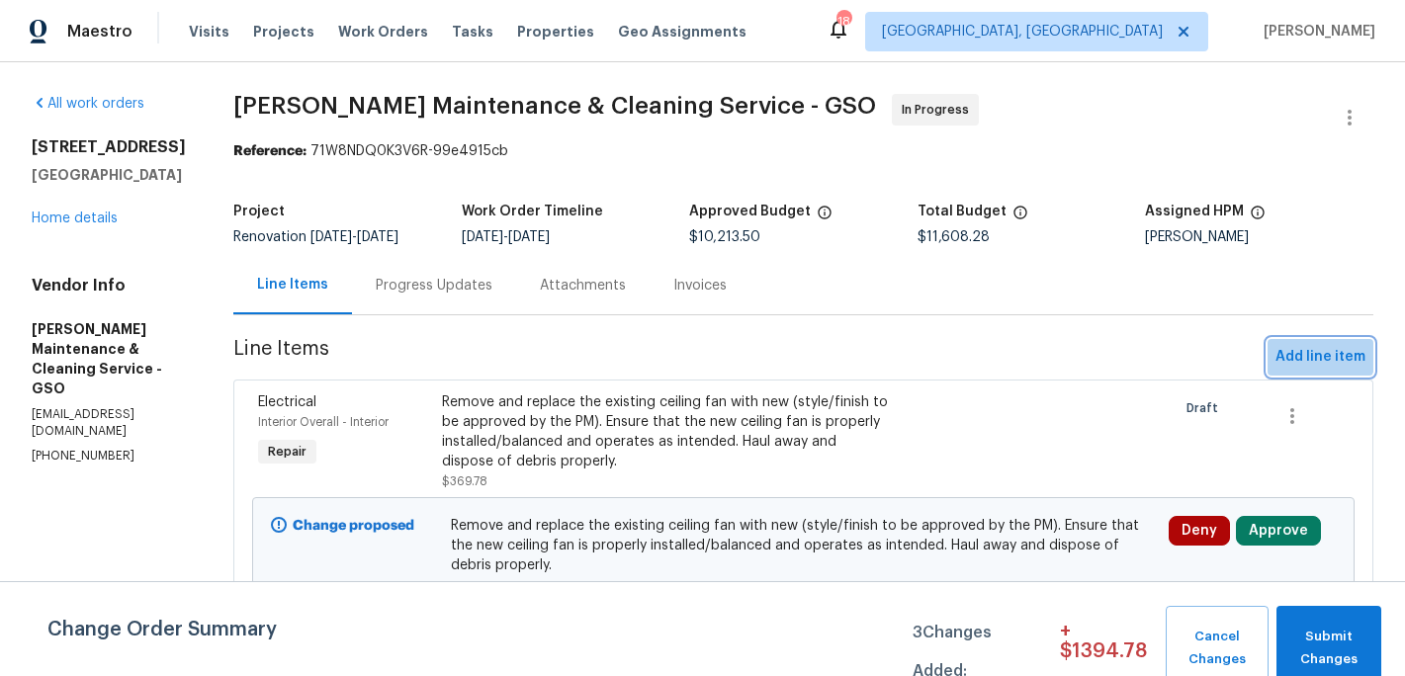
click at [1314, 347] on span "Add line item" at bounding box center [1321, 357] width 90 height 25
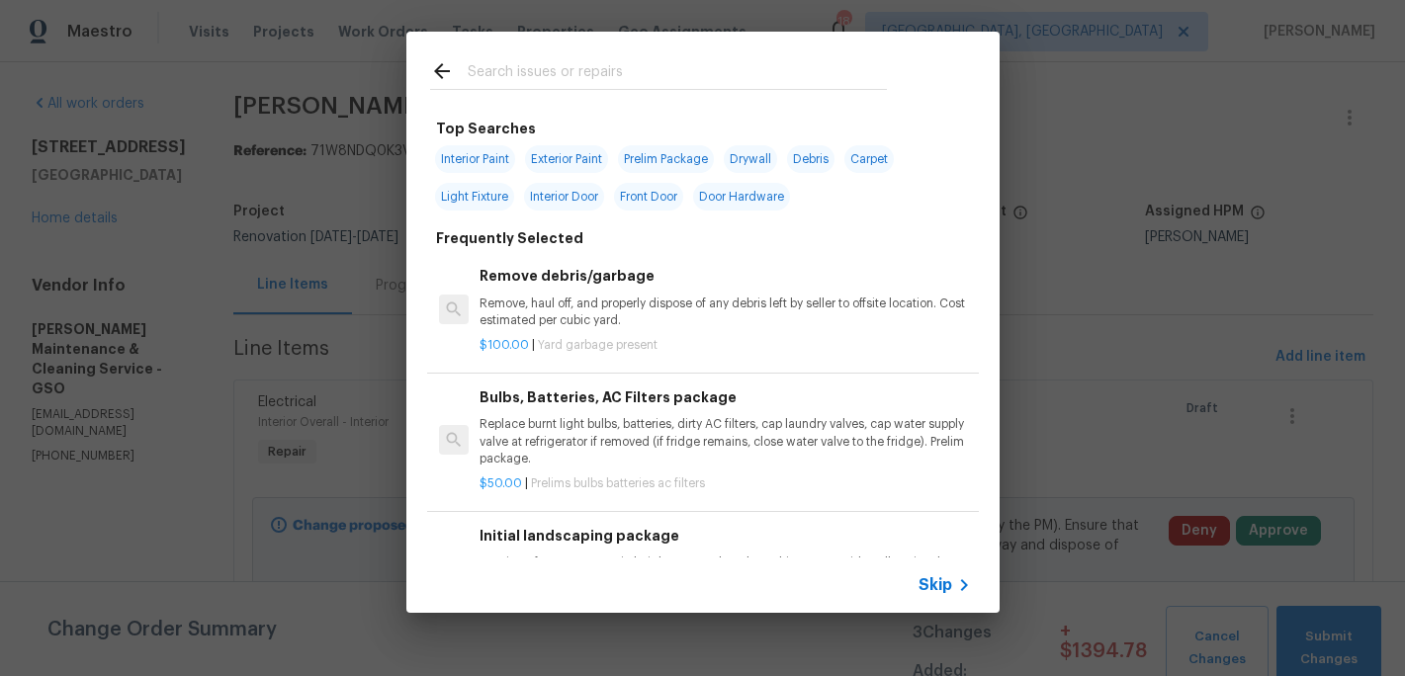
click at [525, 71] on input "text" at bounding box center [677, 74] width 419 height 30
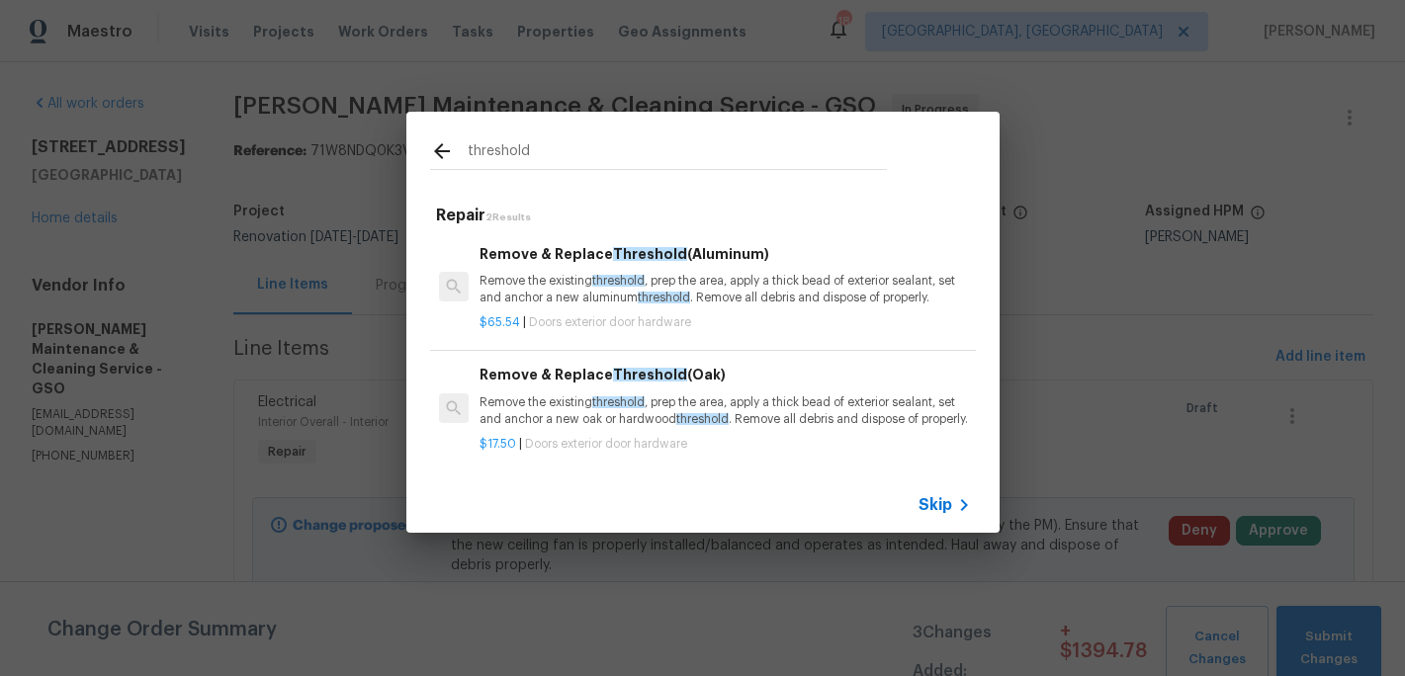
type input "threshold"
click at [581, 289] on p "Remove the existing threshold , prep the area, apply a thick bead of exterior s…" at bounding box center [725, 290] width 490 height 34
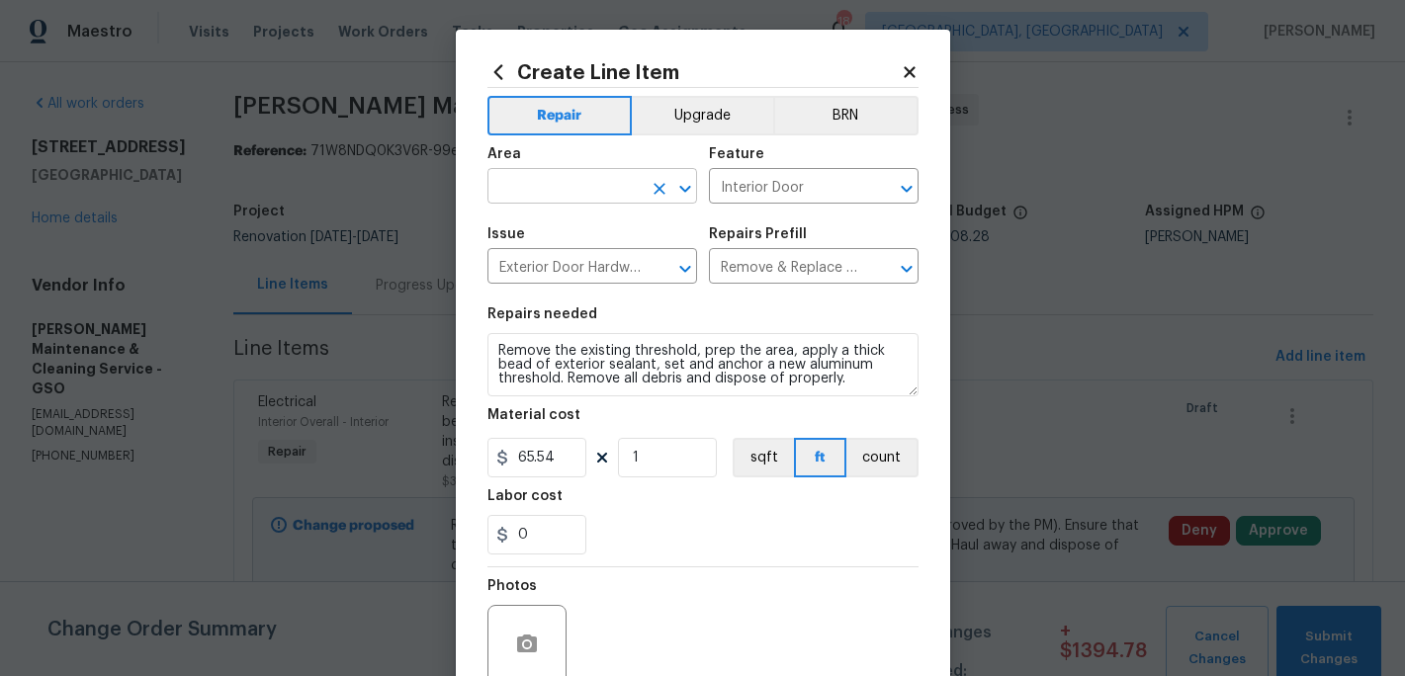
click at [534, 173] on input "text" at bounding box center [564, 188] width 154 height 31
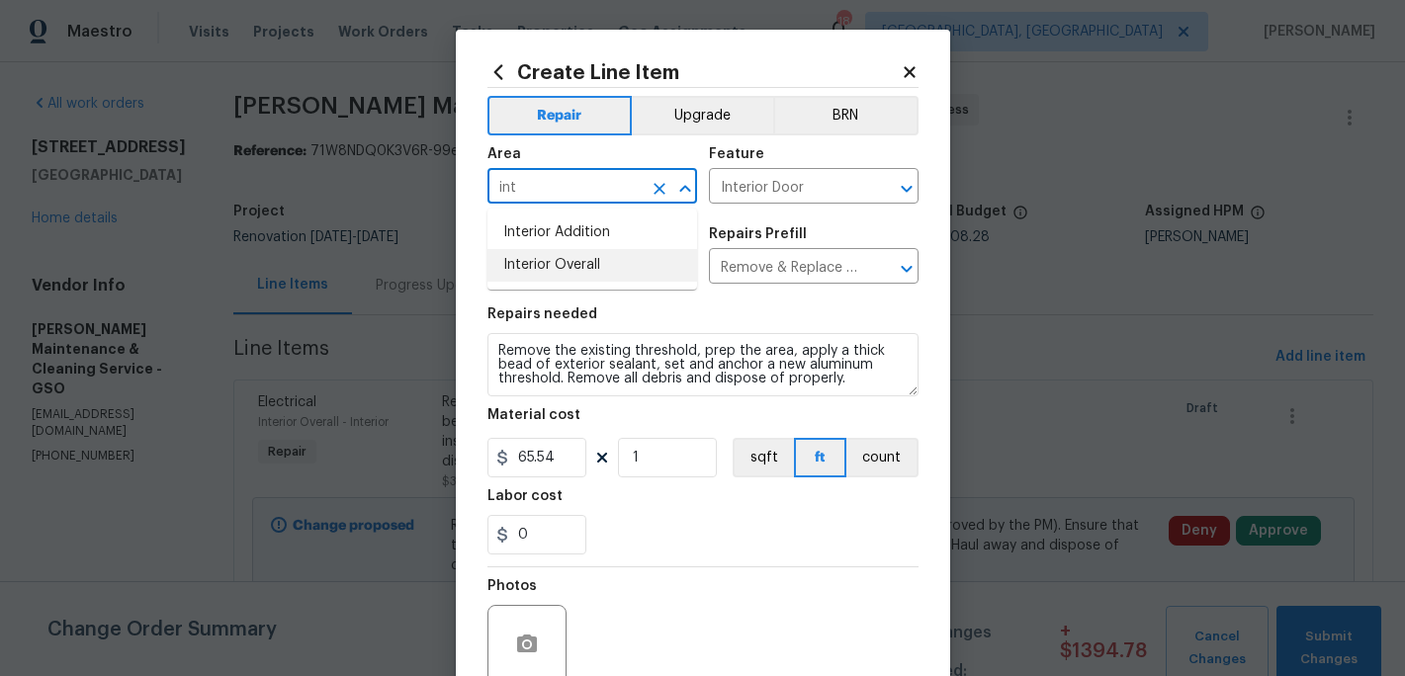
click at [537, 278] on li "Interior Overall" at bounding box center [592, 265] width 210 height 33
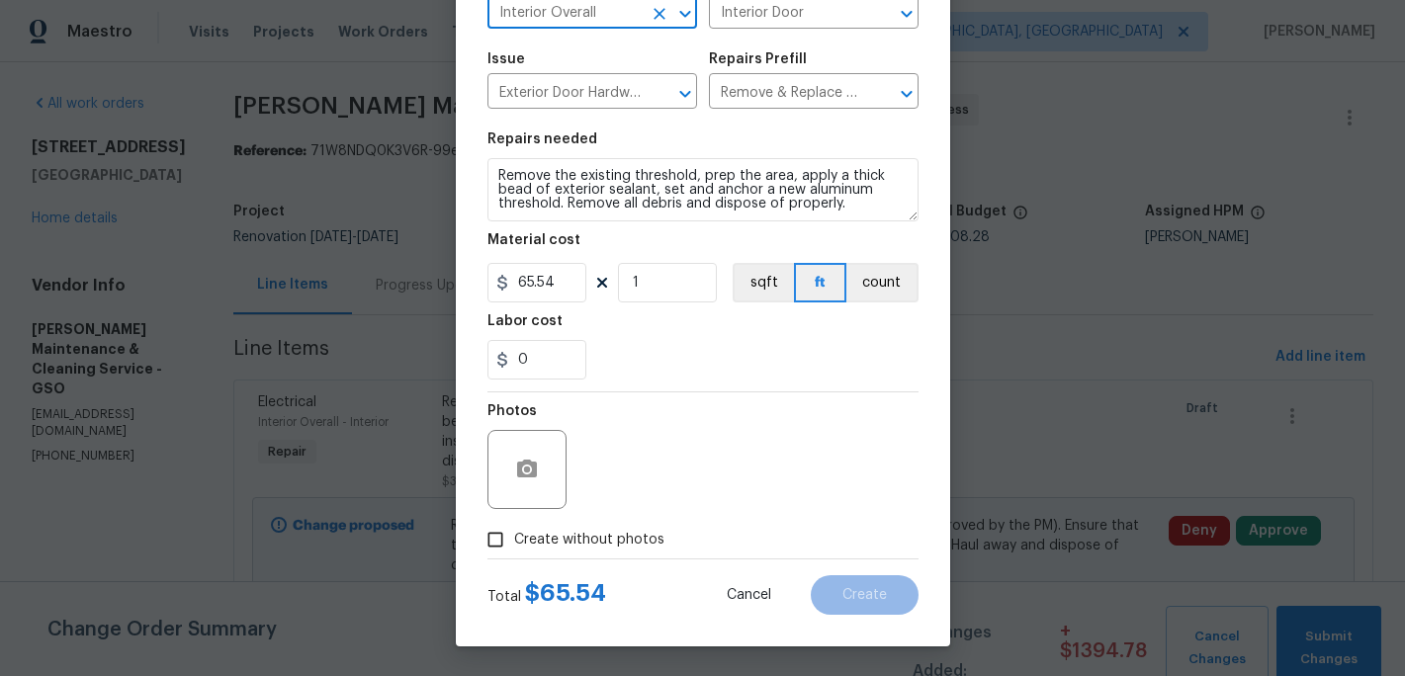
type input "Interior Overall"
click at [504, 543] on input "Create without photos" at bounding box center [496, 540] width 38 height 38
checkbox input "true"
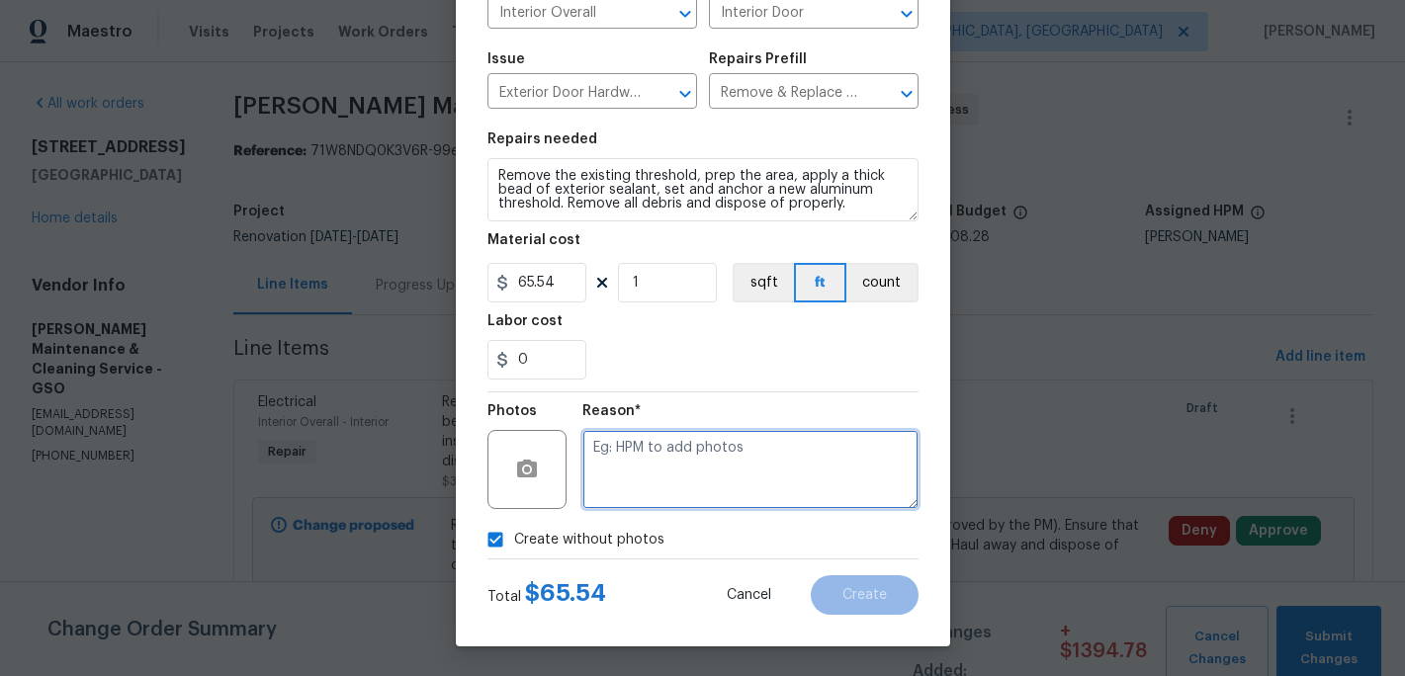
click at [626, 488] on textarea at bounding box center [750, 469] width 336 height 79
type textarea "c"
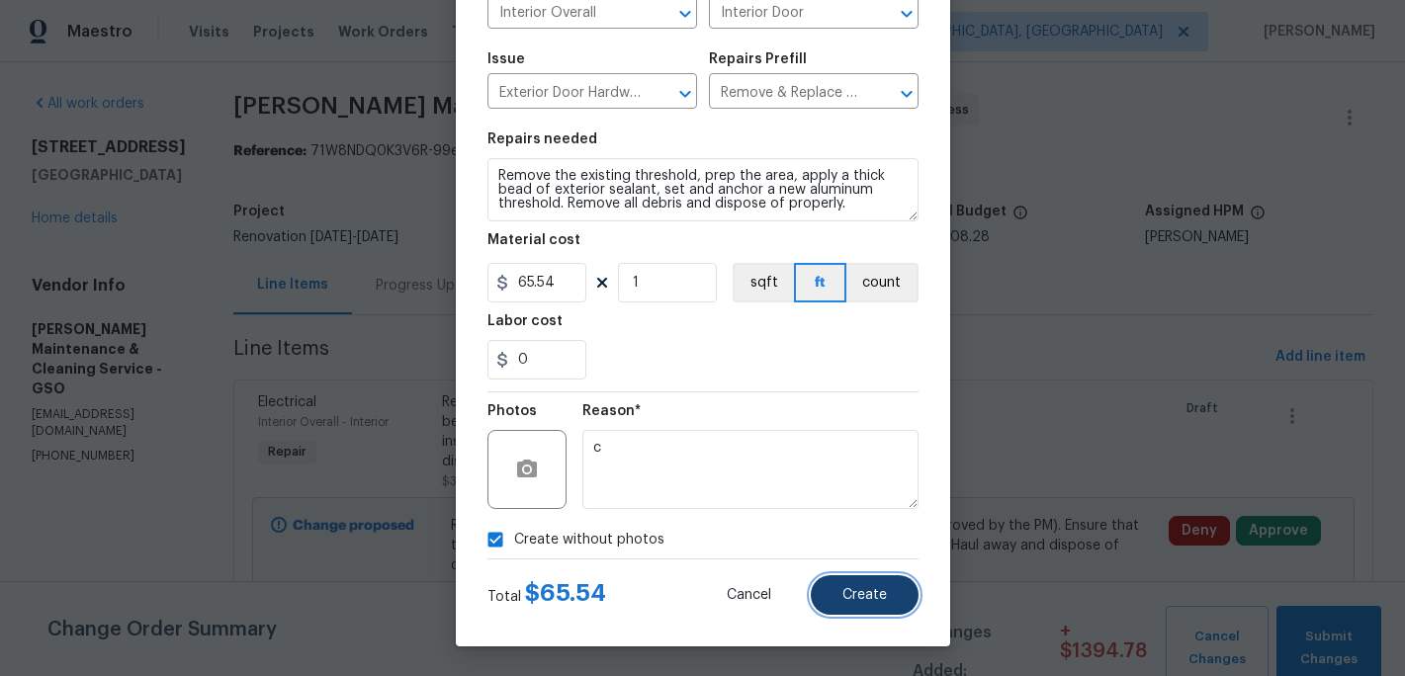
click at [852, 586] on button "Create" at bounding box center [865, 595] width 108 height 40
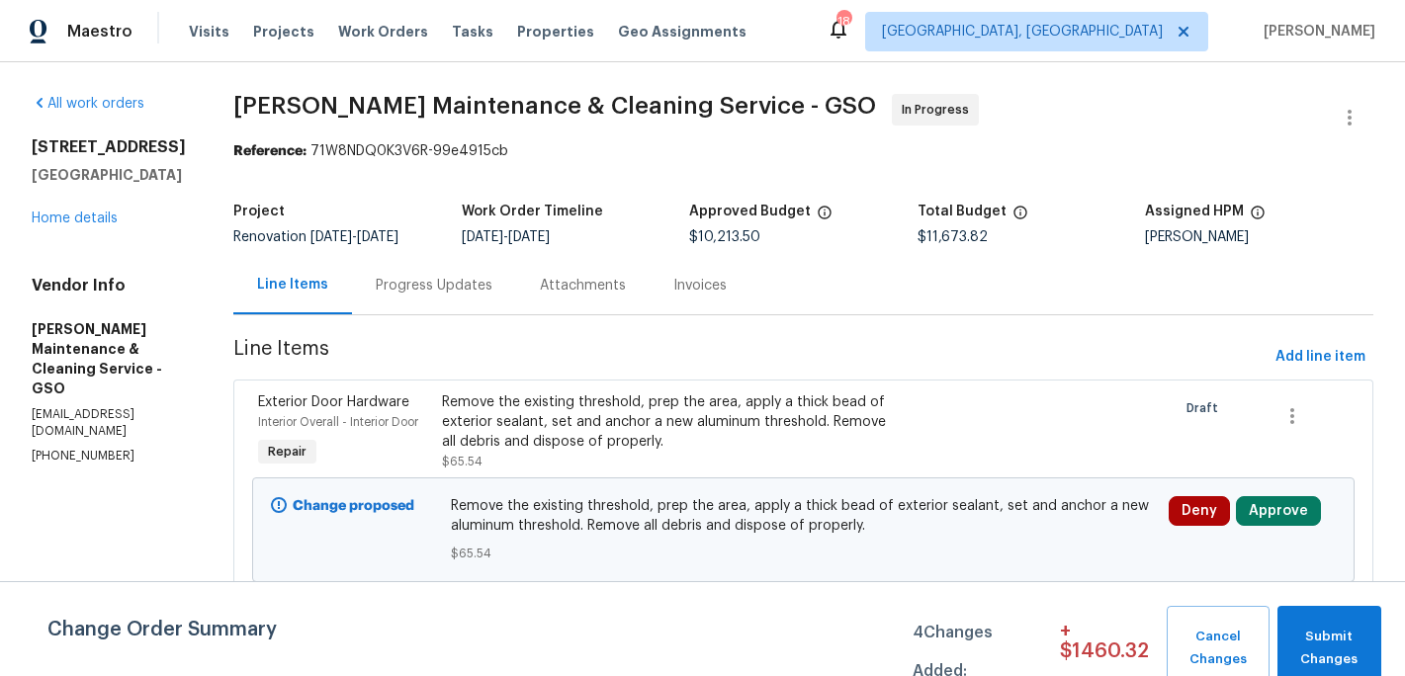
click at [1291, 380] on div "Exterior Door Hardware Interior Overall - Interior Door Repair Remove the exist…" at bounding box center [803, 490] width 1140 height 220
click at [1298, 363] on span "Add line item" at bounding box center [1321, 357] width 90 height 25
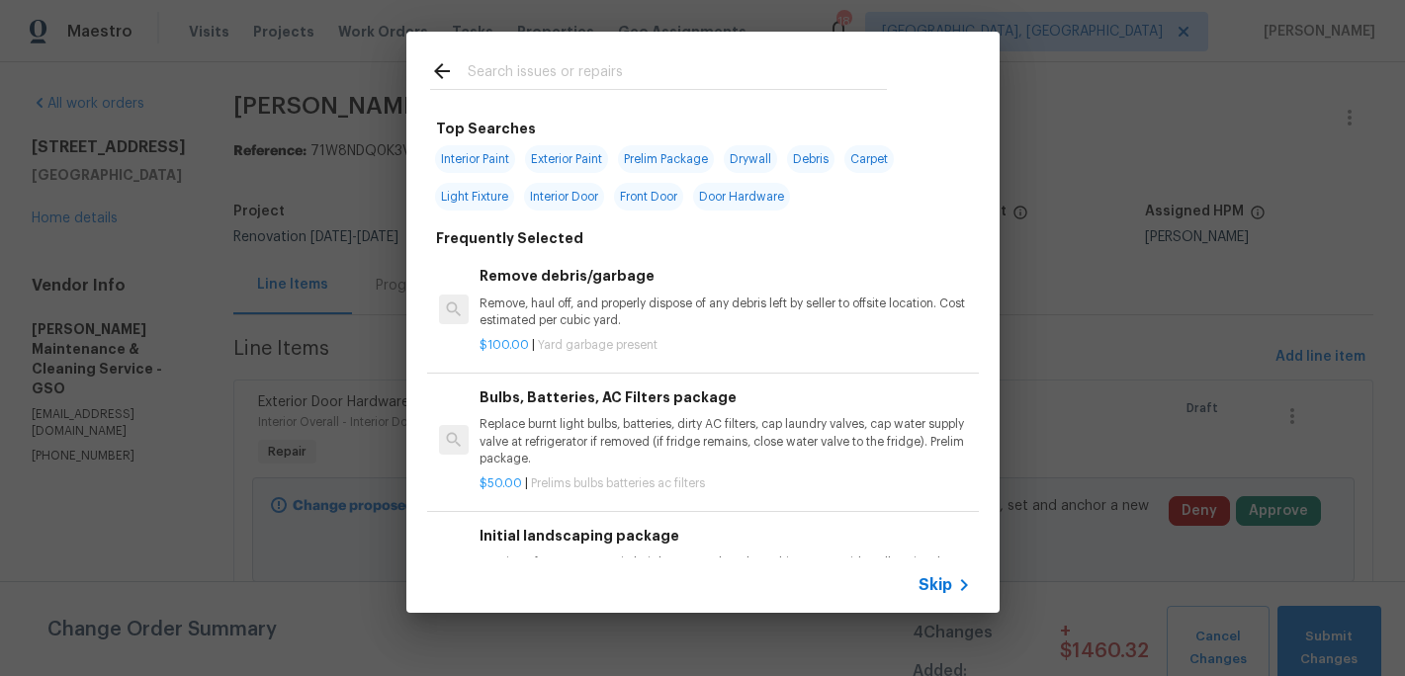
click at [516, 85] on input "text" at bounding box center [677, 74] width 419 height 30
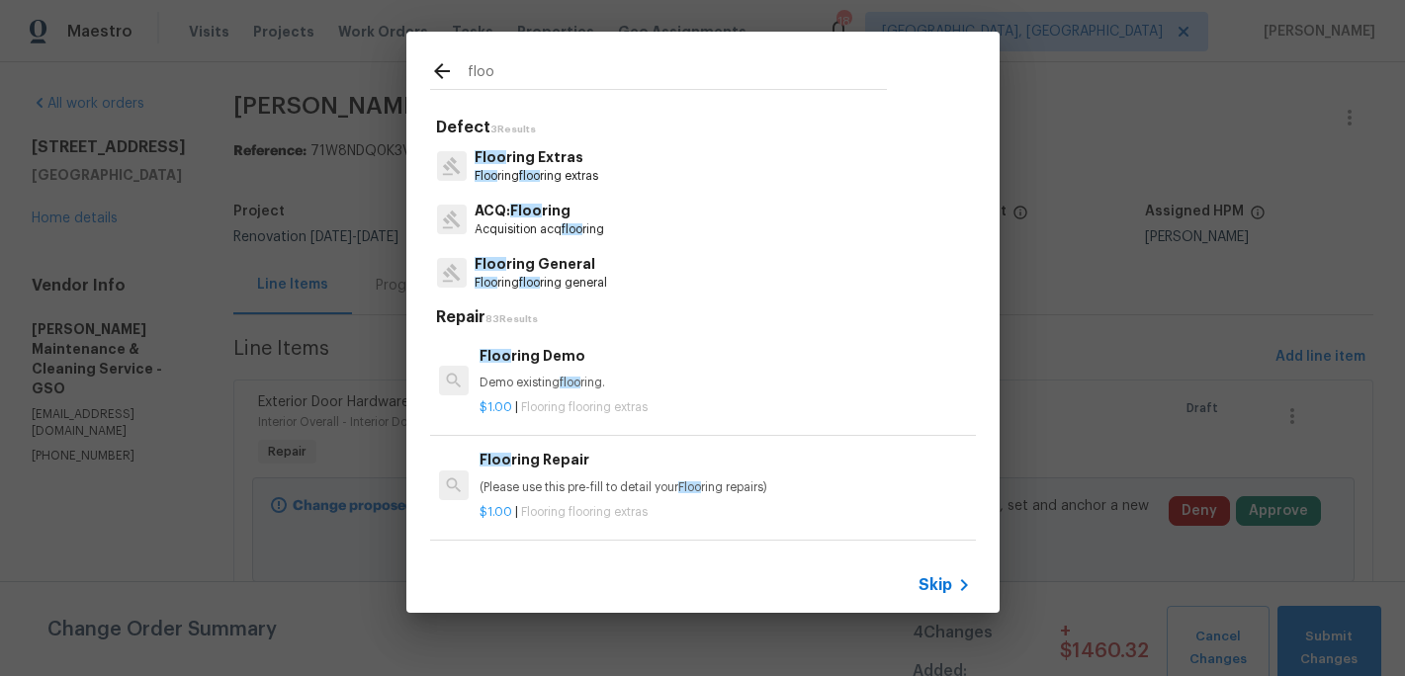
type input "floo"
click at [524, 170] on span "floo" at bounding box center [529, 176] width 21 height 12
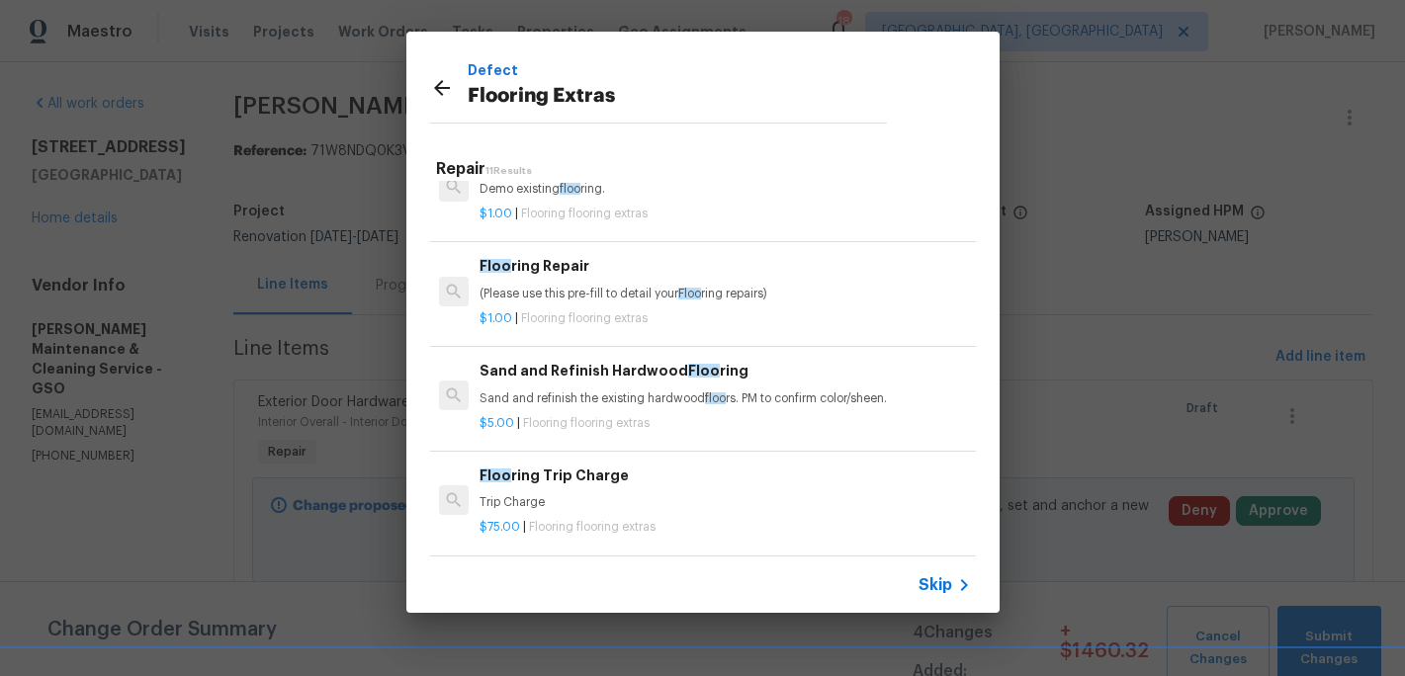
scroll to position [0, 0]
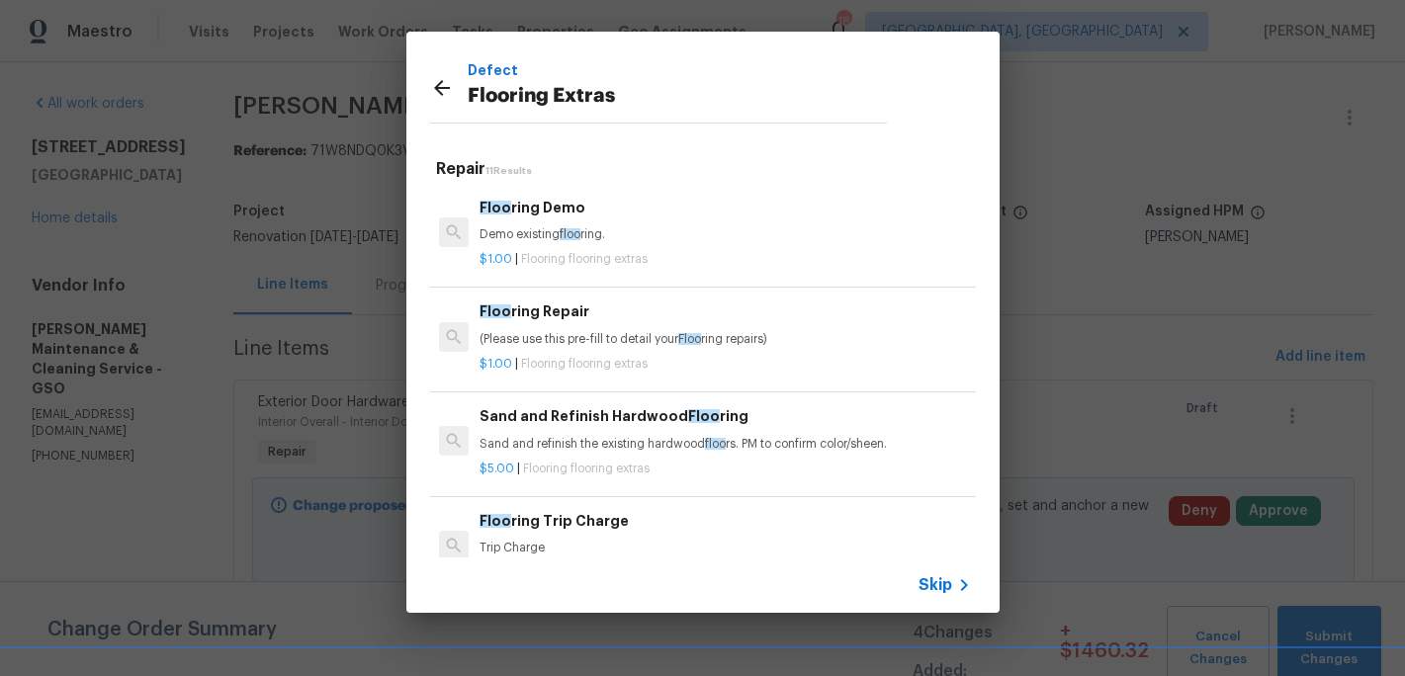
click at [538, 221] on div "Floo ring Demo Demo existing floo ring." at bounding box center [725, 220] width 490 height 47
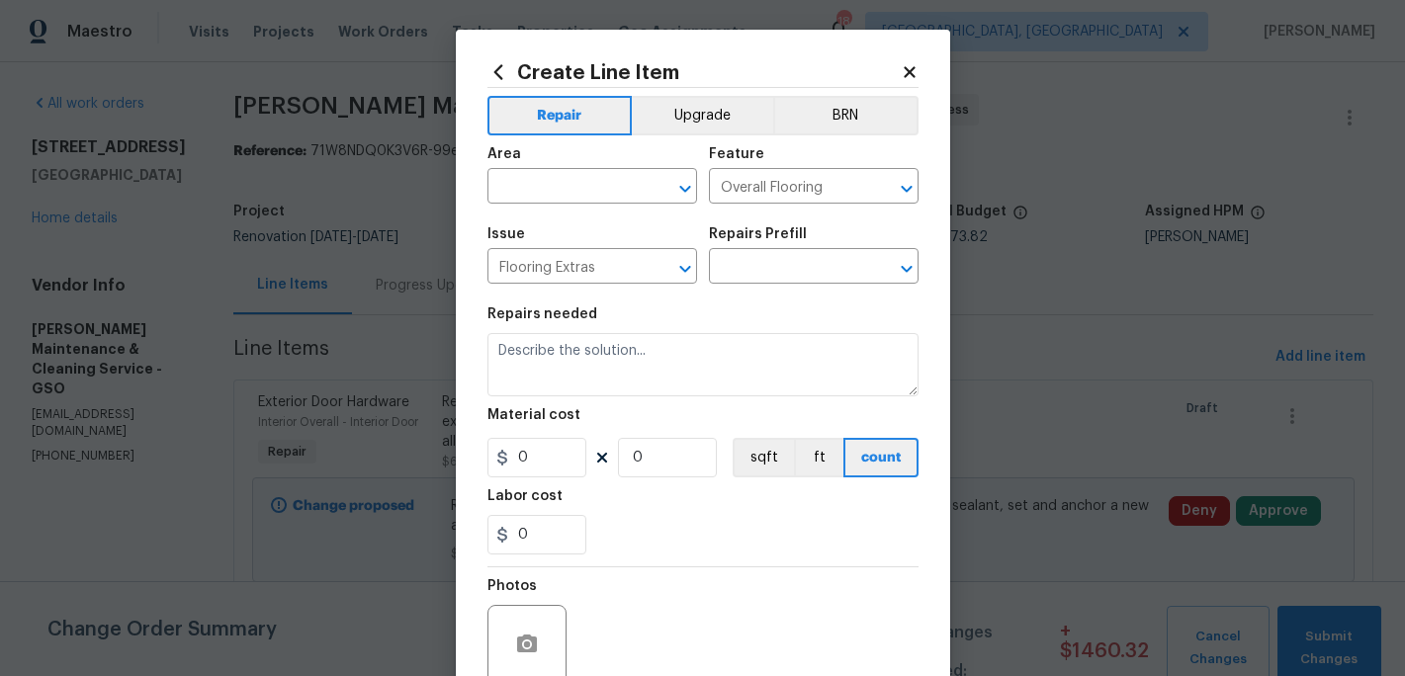
type input "Flooring Demo $1.00"
type textarea "Demo existing flooring."
type input "1"
click at [532, 198] on input "text" at bounding box center [564, 188] width 154 height 31
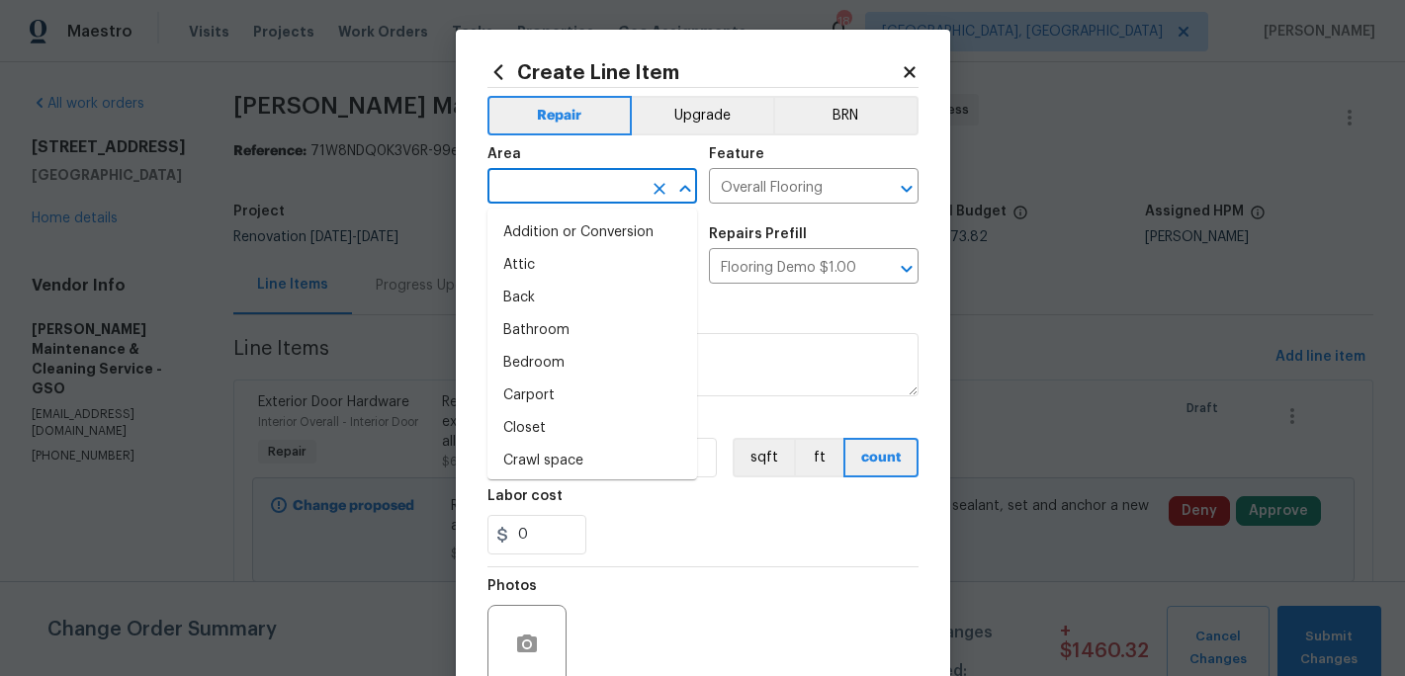
type input "u"
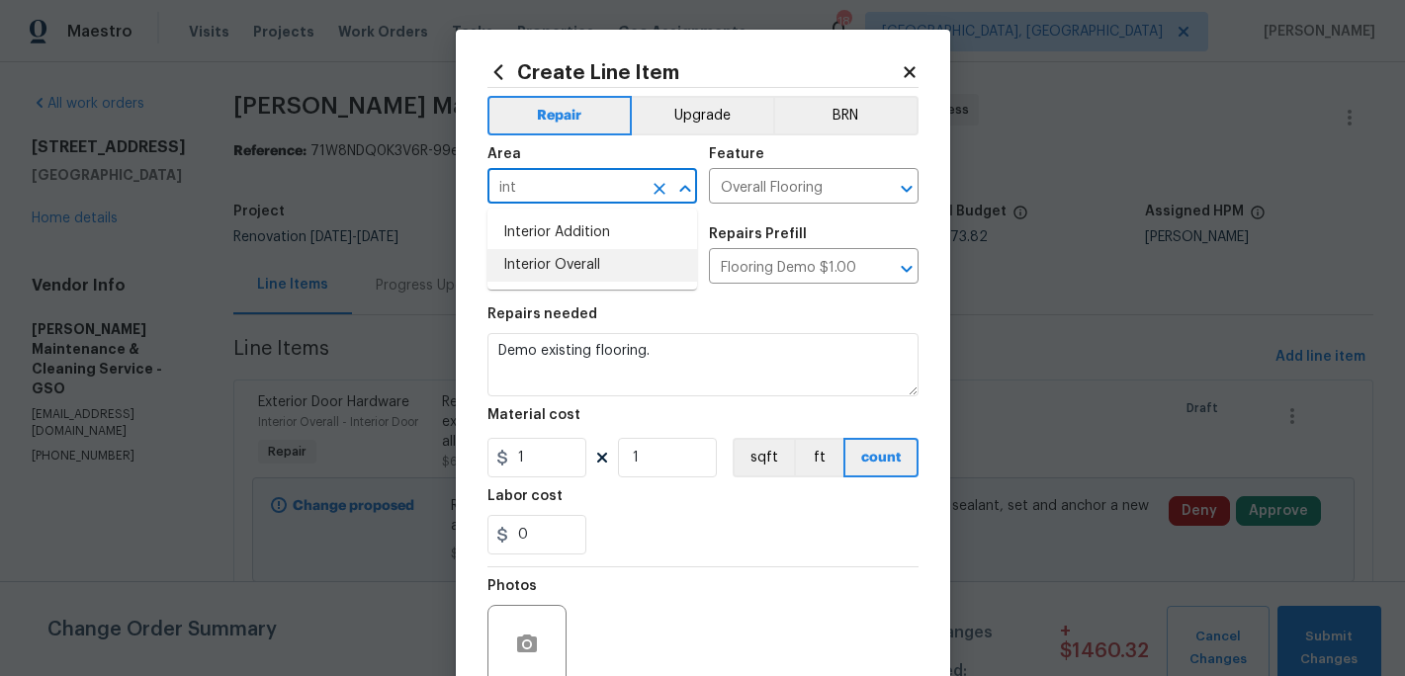
click at [546, 276] on li "Interior Overall" at bounding box center [592, 265] width 210 height 33
type input "Interior Overall"
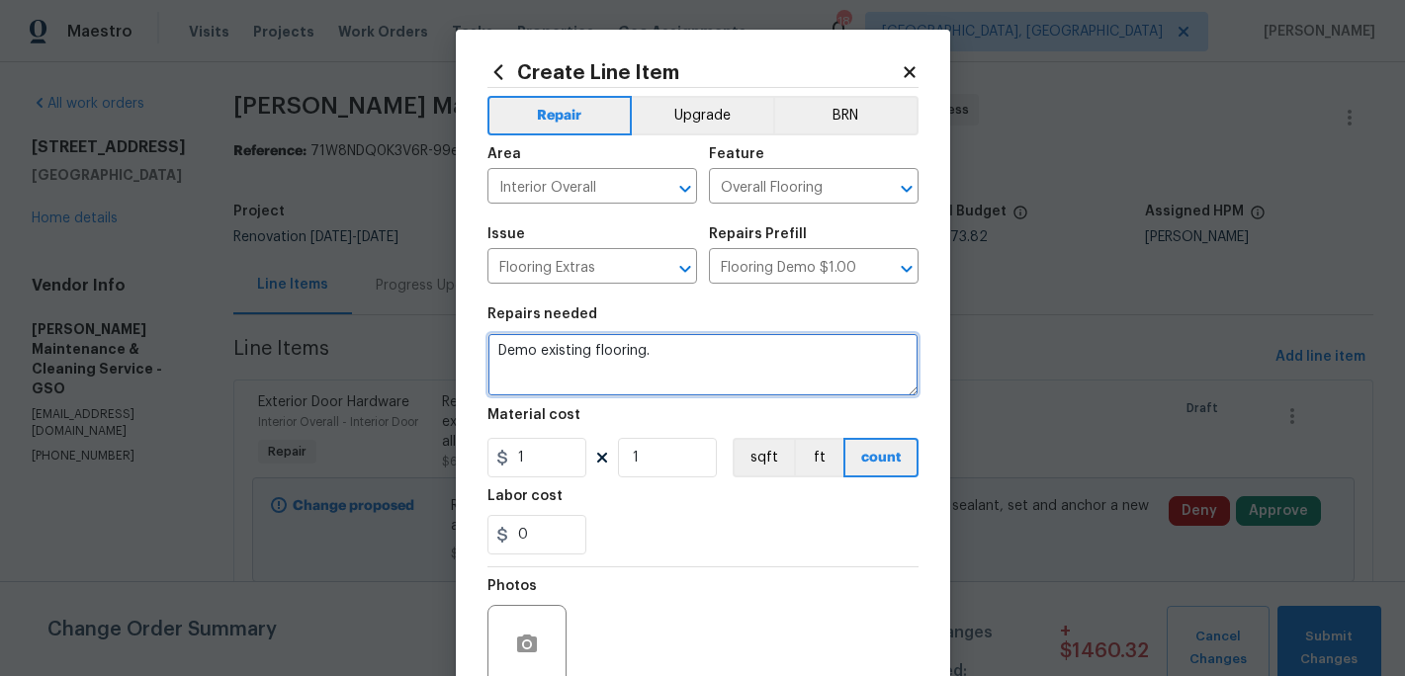
click at [678, 348] on textarea "Demo existing flooring." at bounding box center [702, 364] width 431 height 63
type textarea "D"
type textarea "Refinish wood floors"
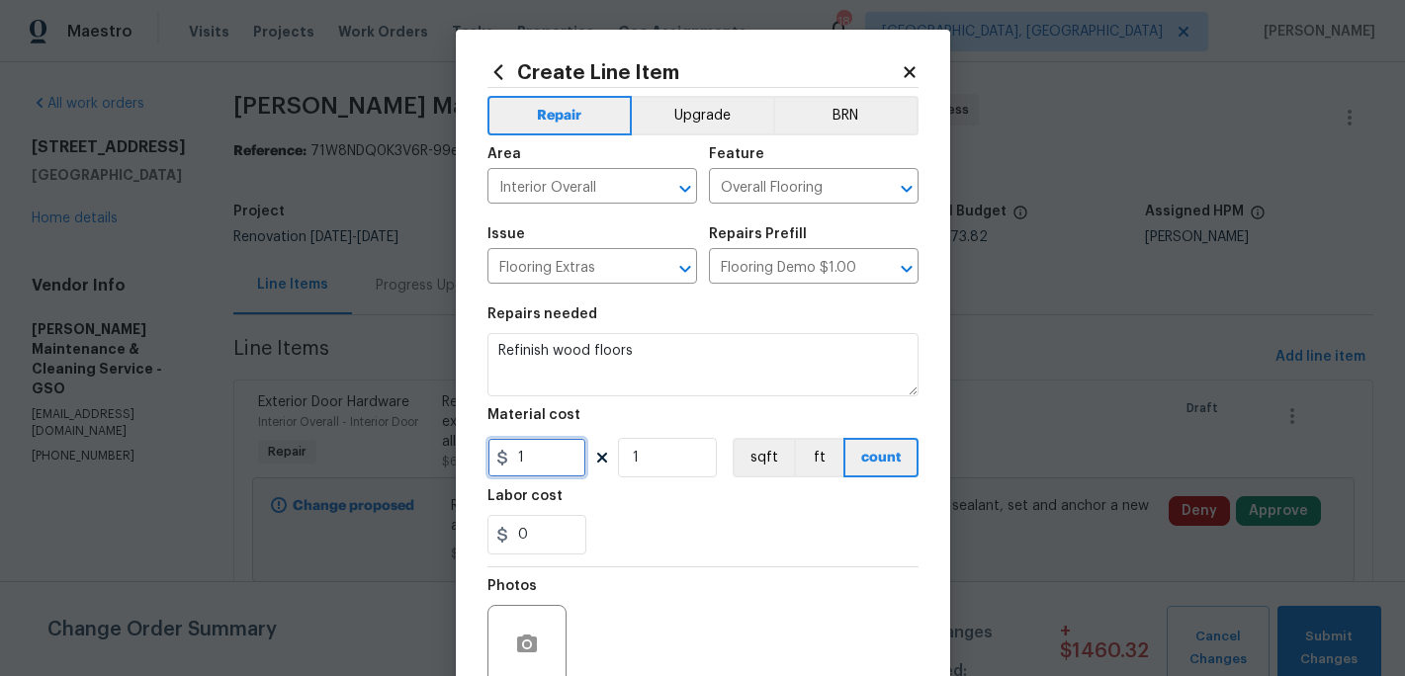
click at [546, 468] on input "1" at bounding box center [536, 458] width 99 height 40
type input "2500"
click at [610, 546] on div "0" at bounding box center [702, 535] width 431 height 40
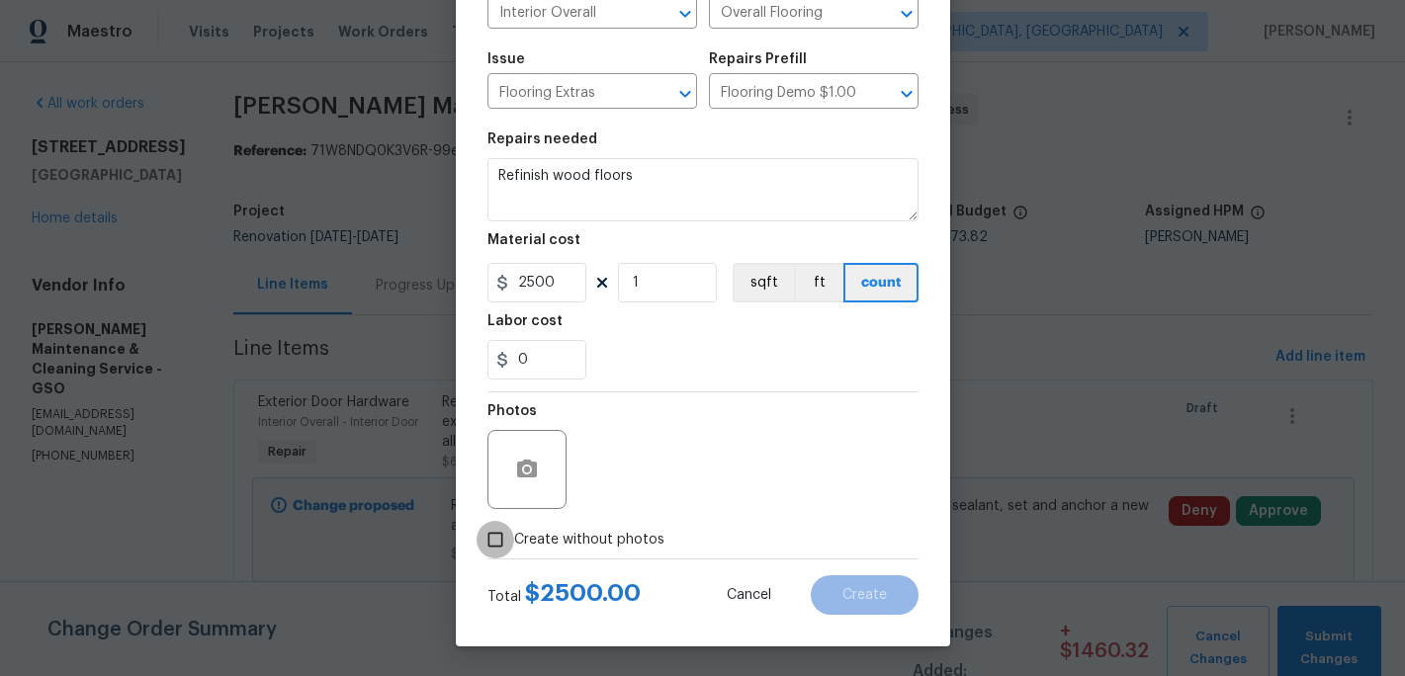
click at [503, 543] on input "Create without photos" at bounding box center [496, 540] width 38 height 38
checkbox input "true"
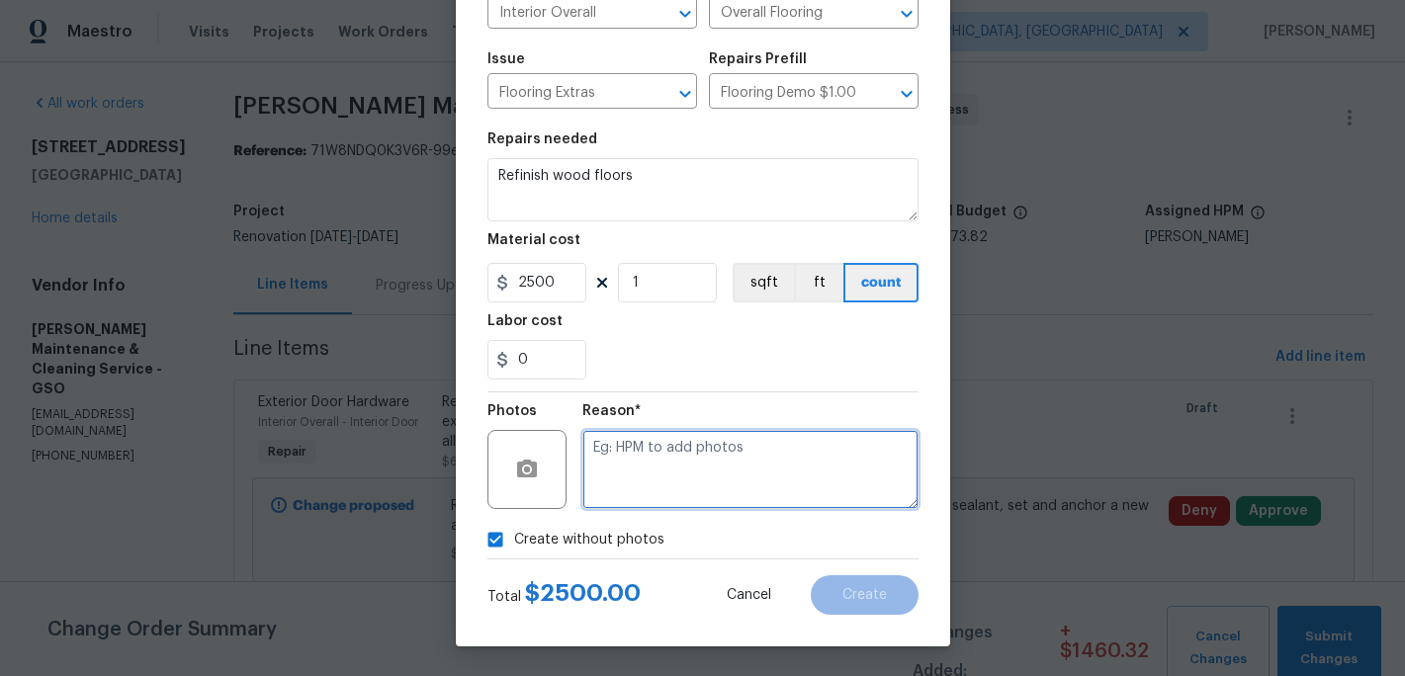
click at [602, 493] on textarea at bounding box center [750, 469] width 336 height 79
type textarea "c"
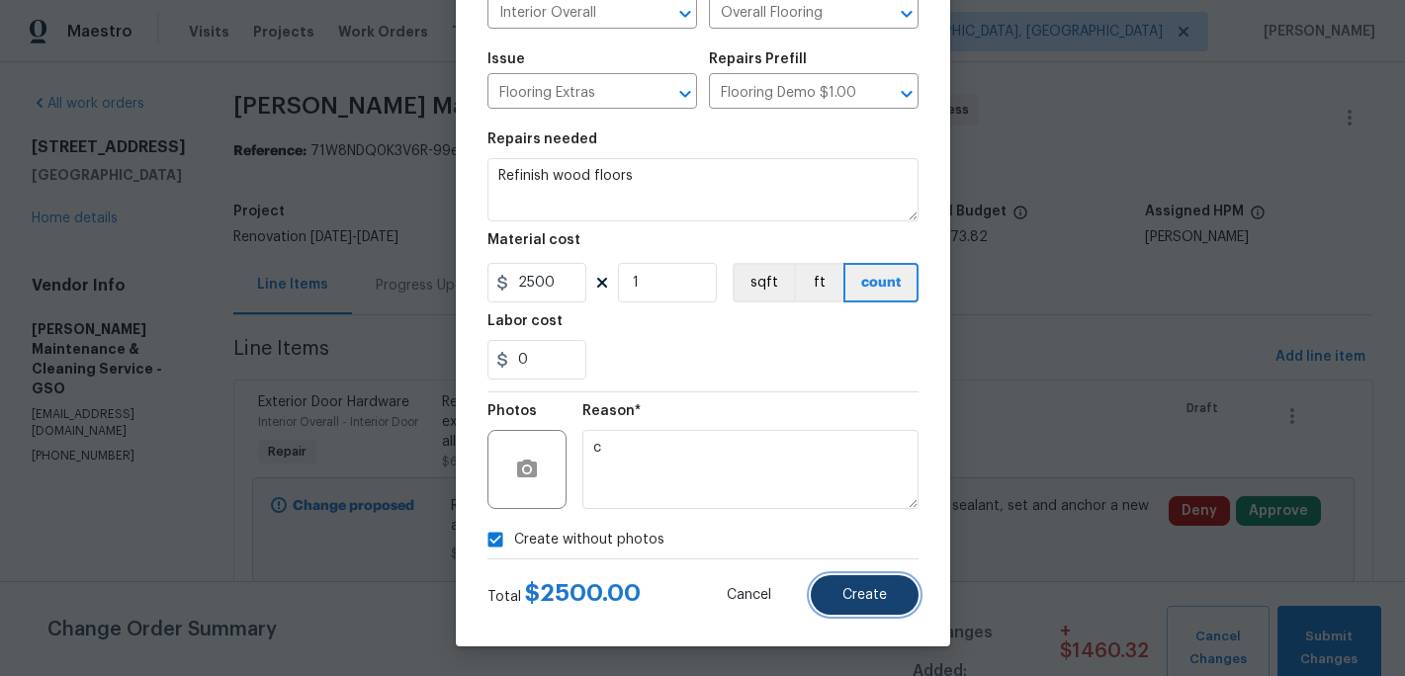
click at [852, 589] on span "Create" at bounding box center [864, 595] width 44 height 15
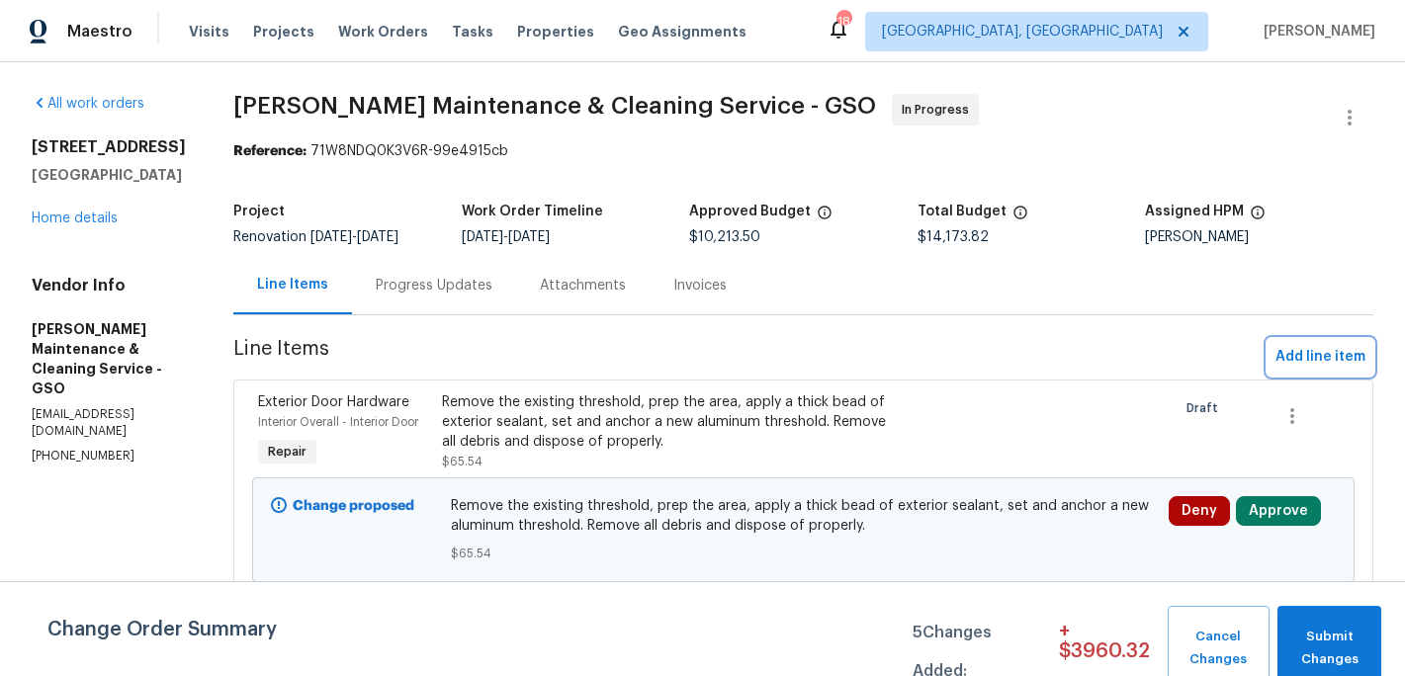
click at [1304, 364] on span "Add line item" at bounding box center [1321, 357] width 90 height 25
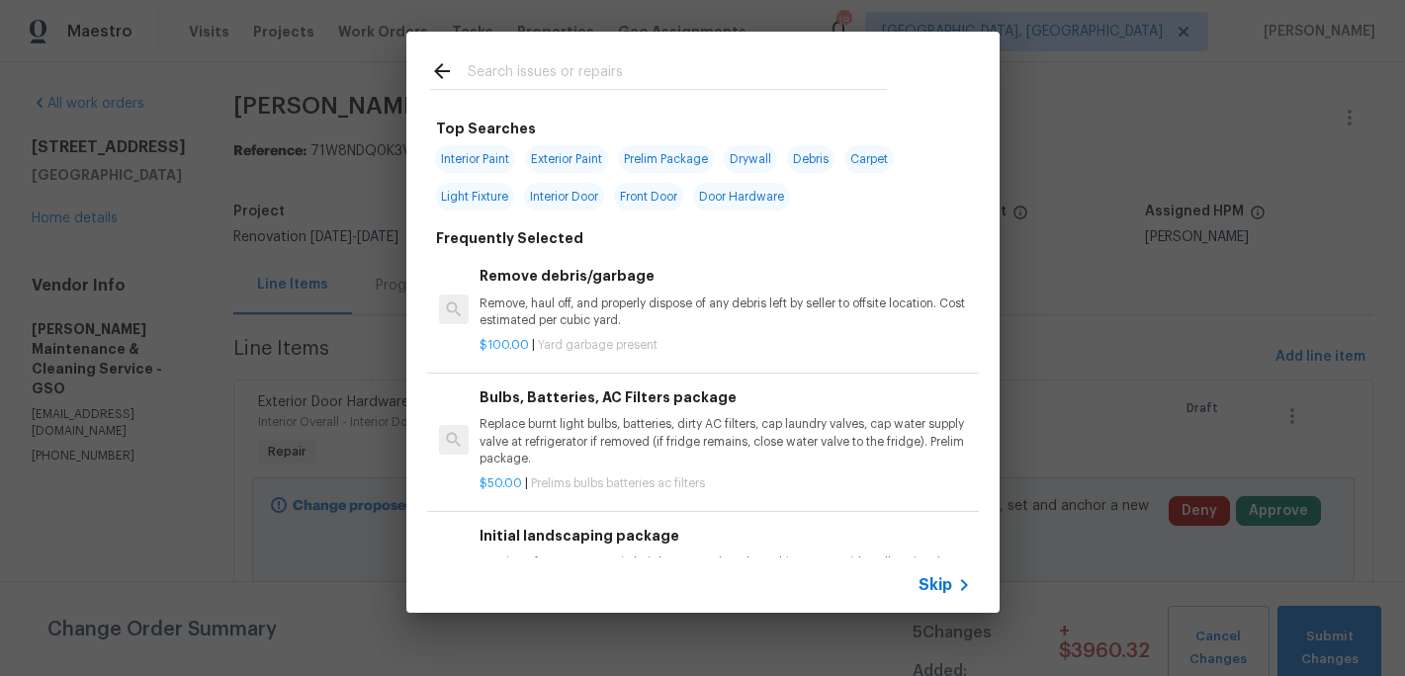
click at [526, 58] on div at bounding box center [658, 71] width 504 height 78
click at [524, 61] on input "text" at bounding box center [677, 74] width 419 height 30
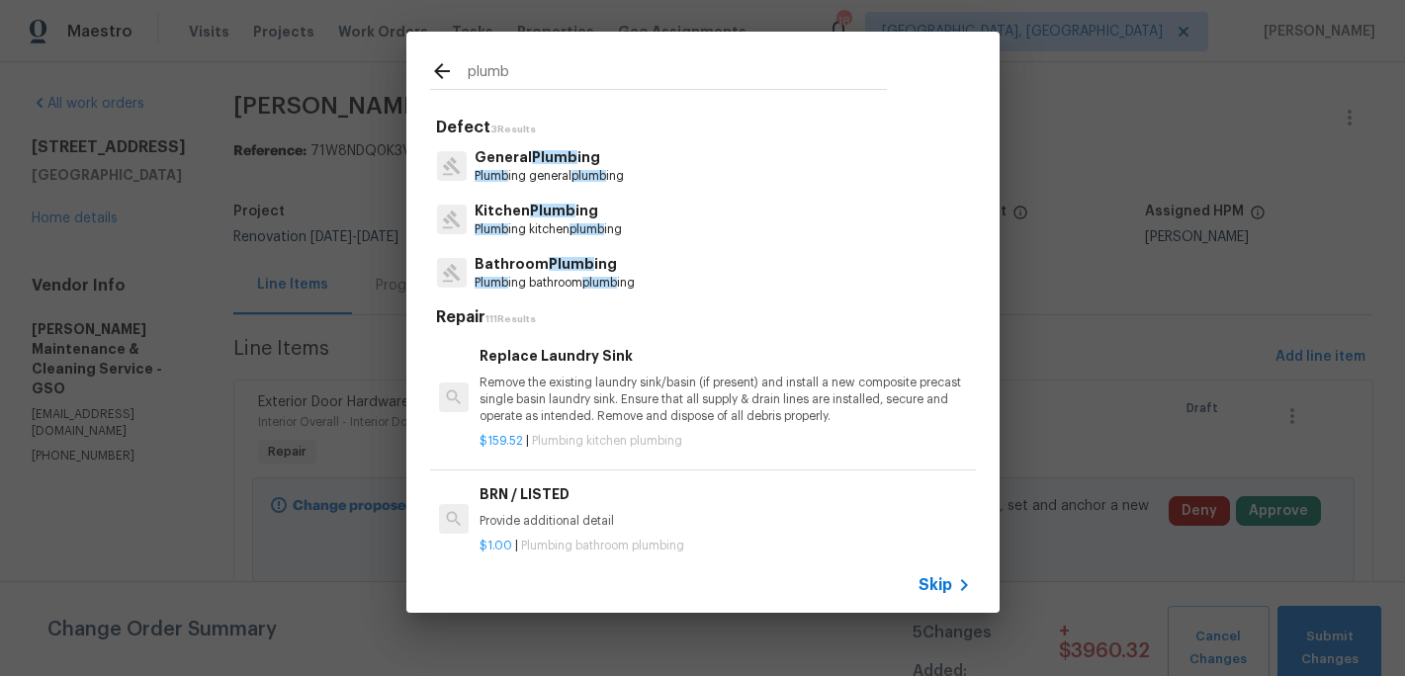
type input "plumb"
click at [542, 171] on p "Plumb ing general plumb ing" at bounding box center [549, 176] width 149 height 17
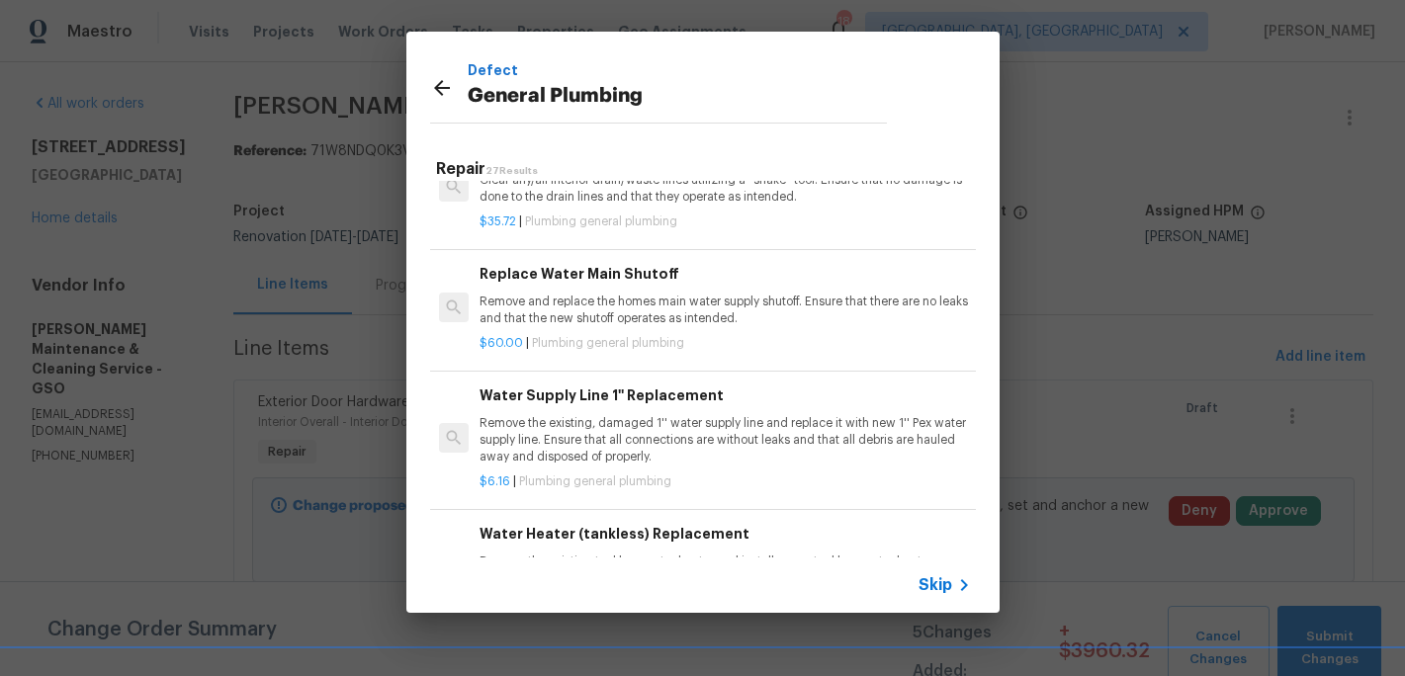
scroll to position [2409, 0]
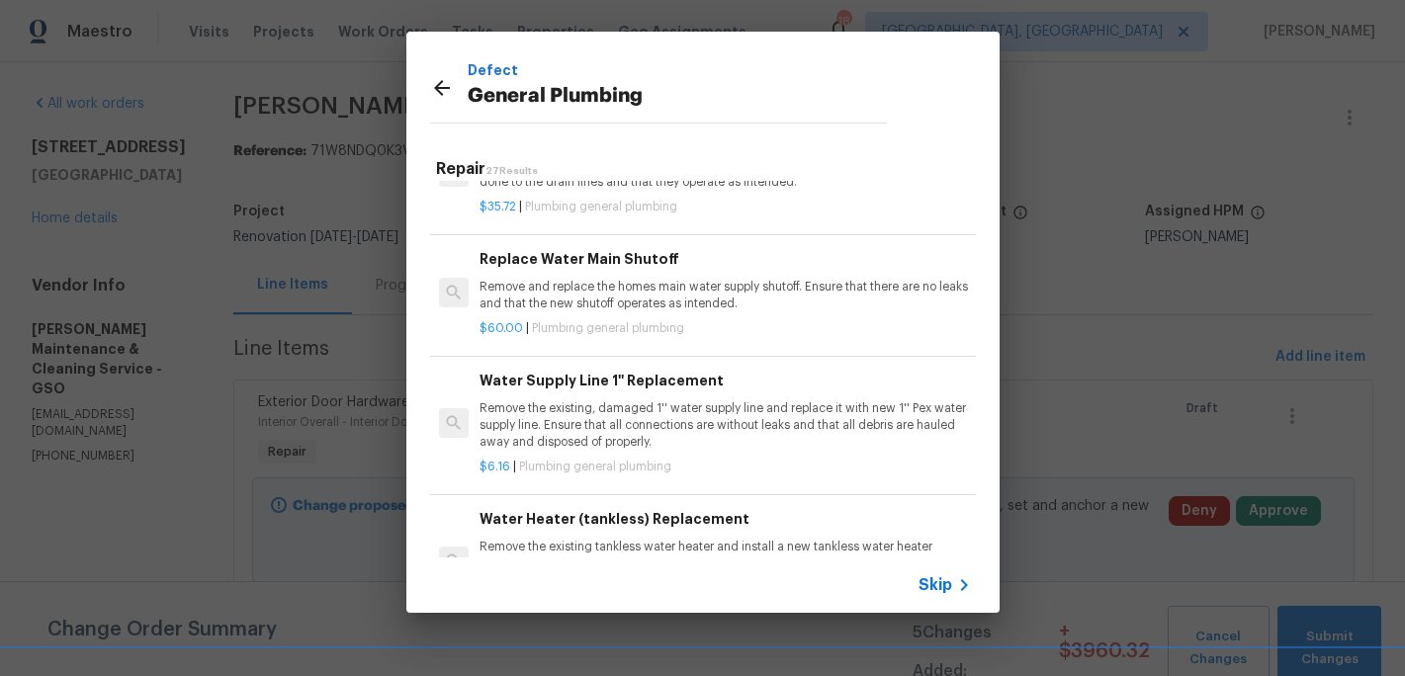
click at [556, 417] on p "Remove the existing, damaged 1'' water supply line and replace it with new 1'' …" at bounding box center [725, 425] width 490 height 50
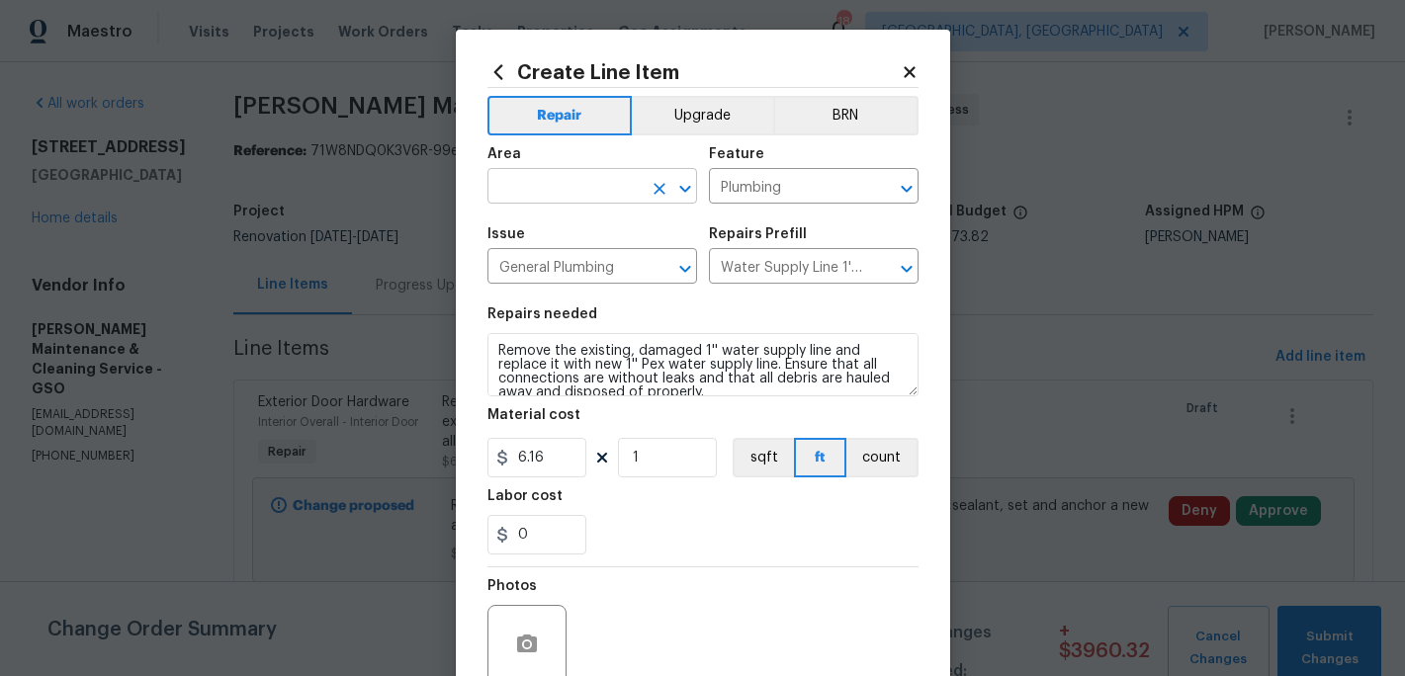
click at [550, 189] on input "text" at bounding box center [564, 188] width 154 height 31
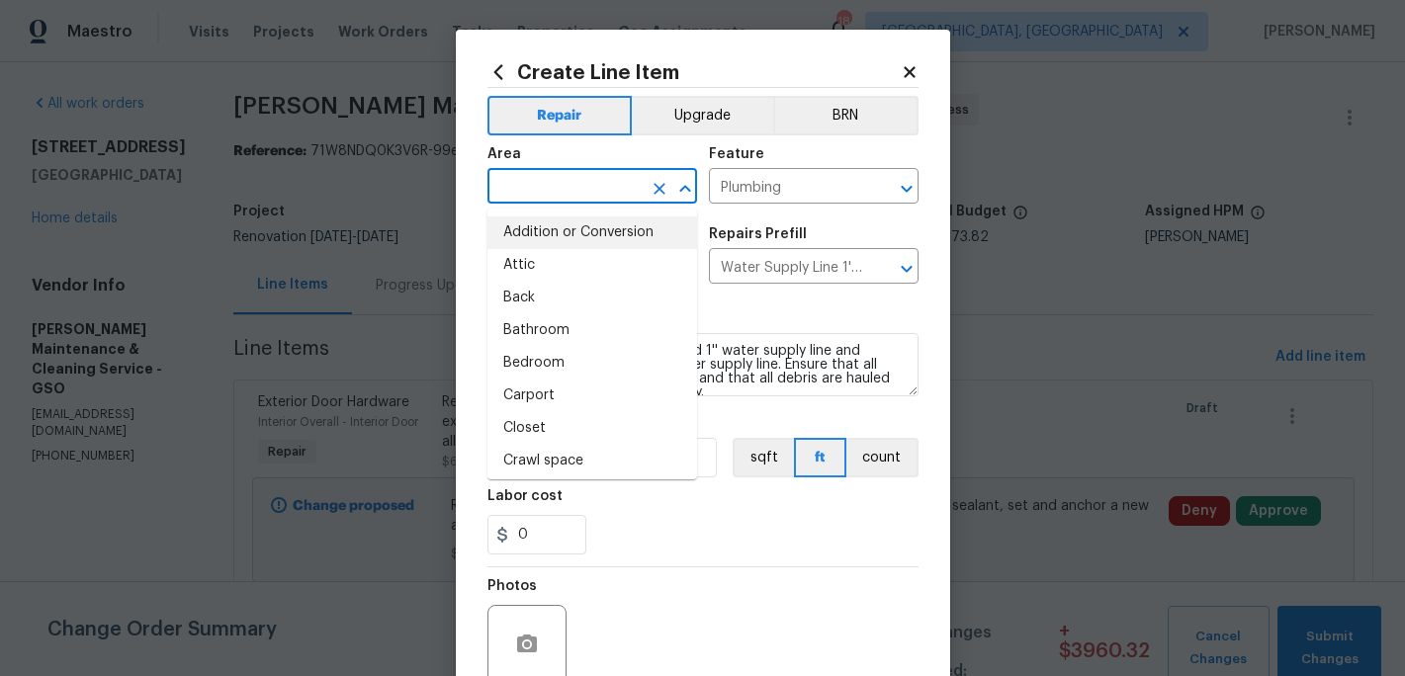
click at [549, 176] on input "text" at bounding box center [564, 188] width 154 height 31
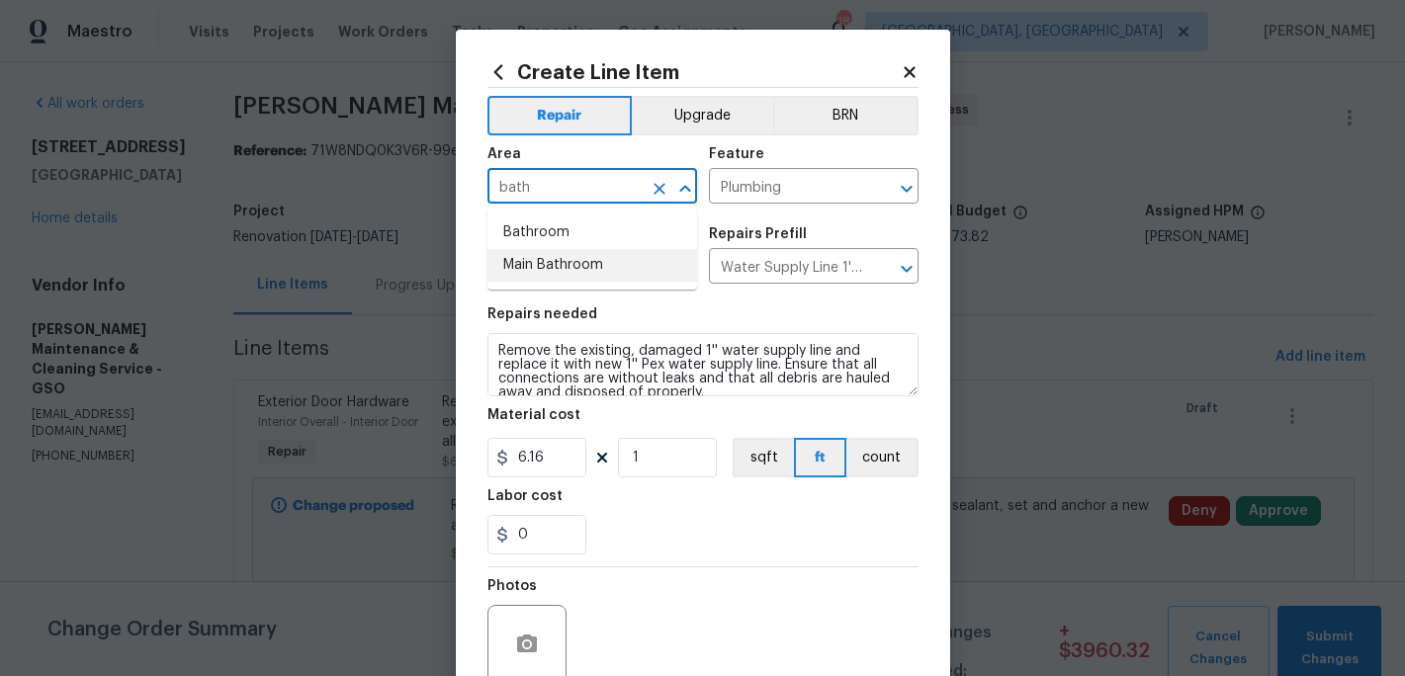
click at [554, 272] on li "Main Bathroom" at bounding box center [592, 265] width 210 height 33
type input "Main Bathroom"
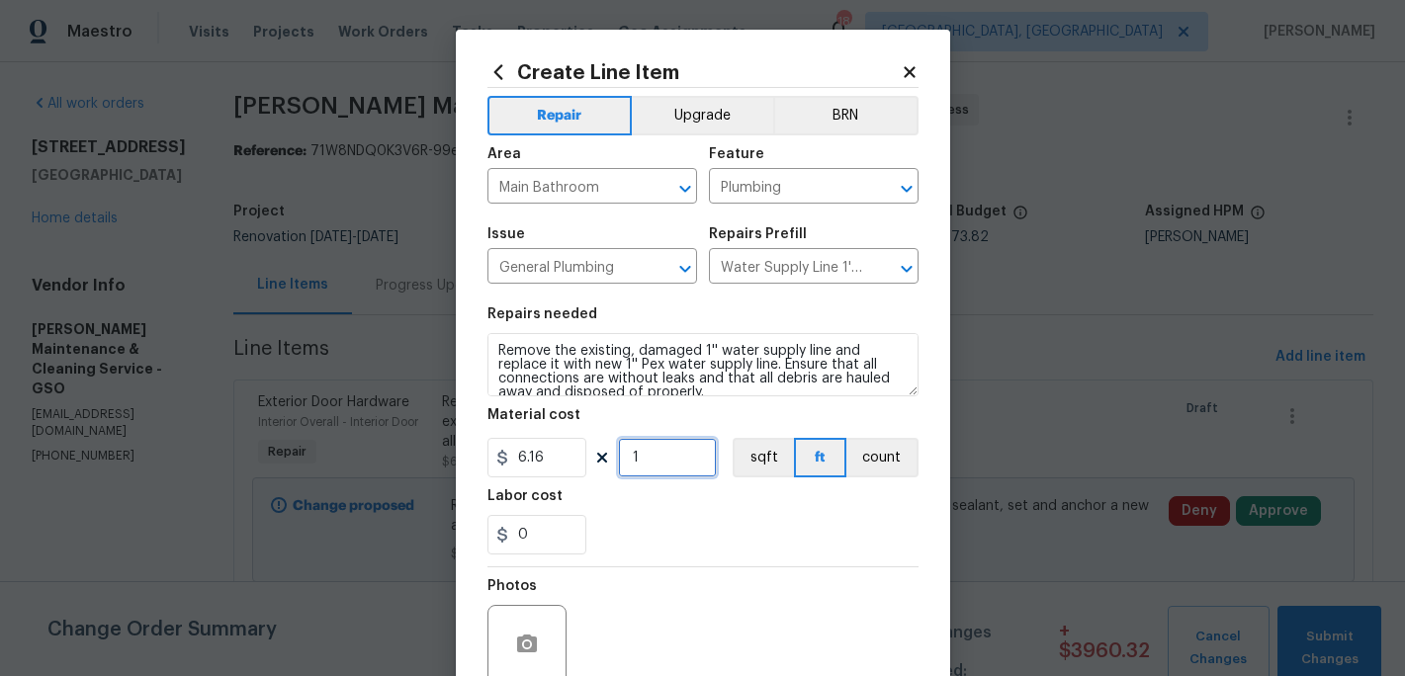
click at [648, 463] on input "1" at bounding box center [667, 458] width 99 height 40
type input "2"
click at [718, 498] on div "Labor cost" at bounding box center [702, 502] width 431 height 26
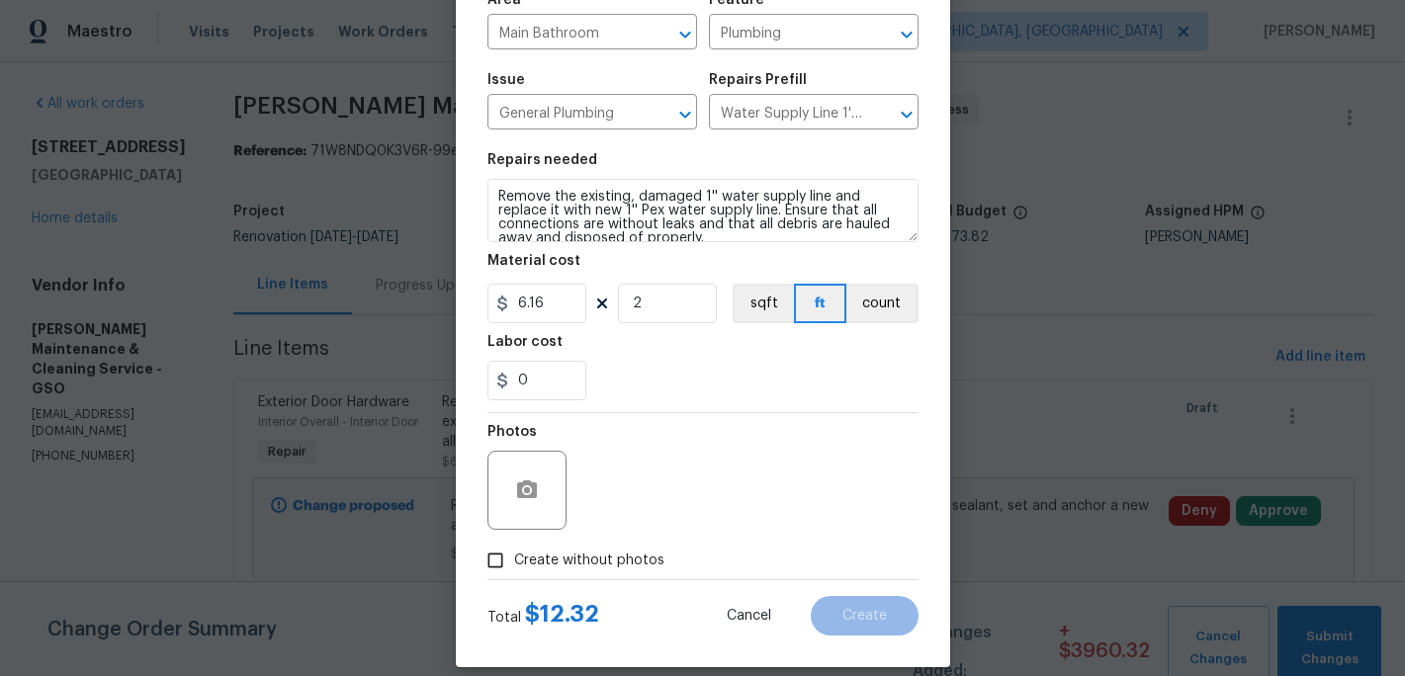
scroll to position [176, 0]
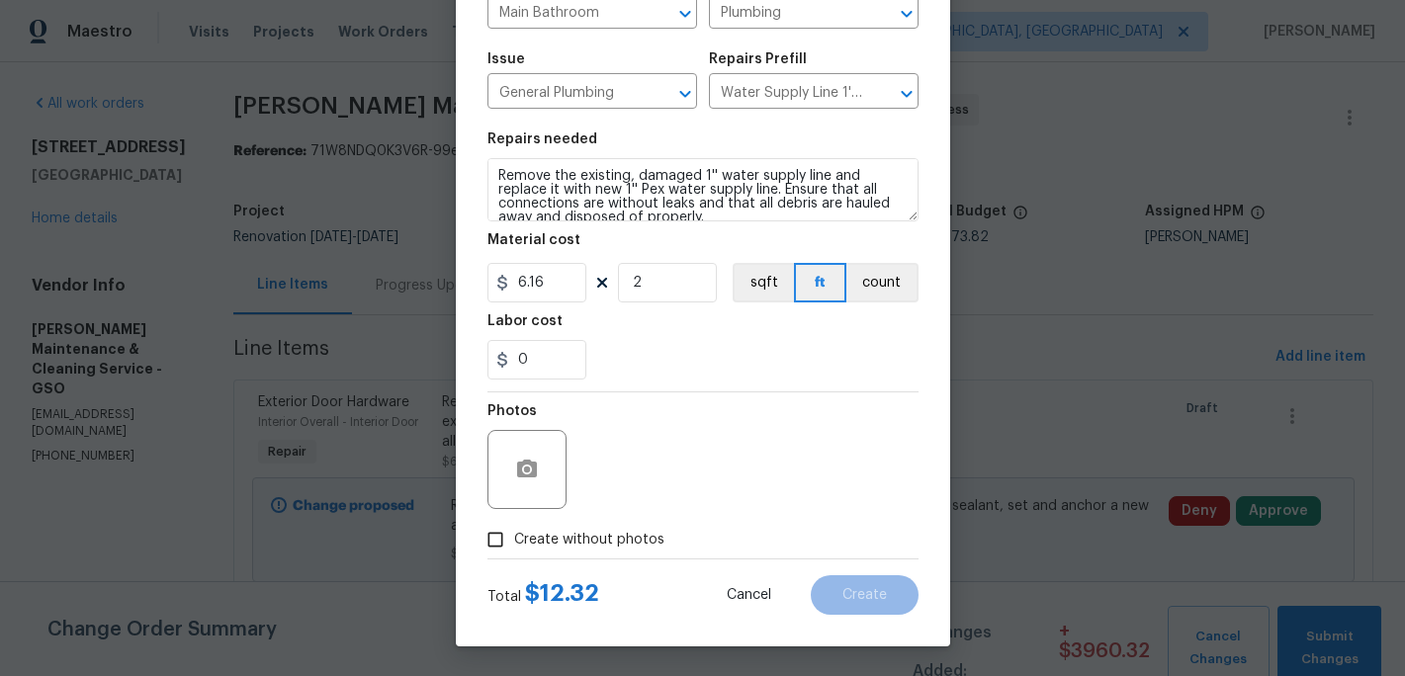
drag, startPoint x: 514, startPoint y: 539, endPoint x: 578, endPoint y: 511, distance: 70.0
click at [514, 539] on span "Create without photos" at bounding box center [589, 540] width 150 height 21
click at [514, 539] on input "Create without photos" at bounding box center [496, 540] width 38 height 38
checkbox input "true"
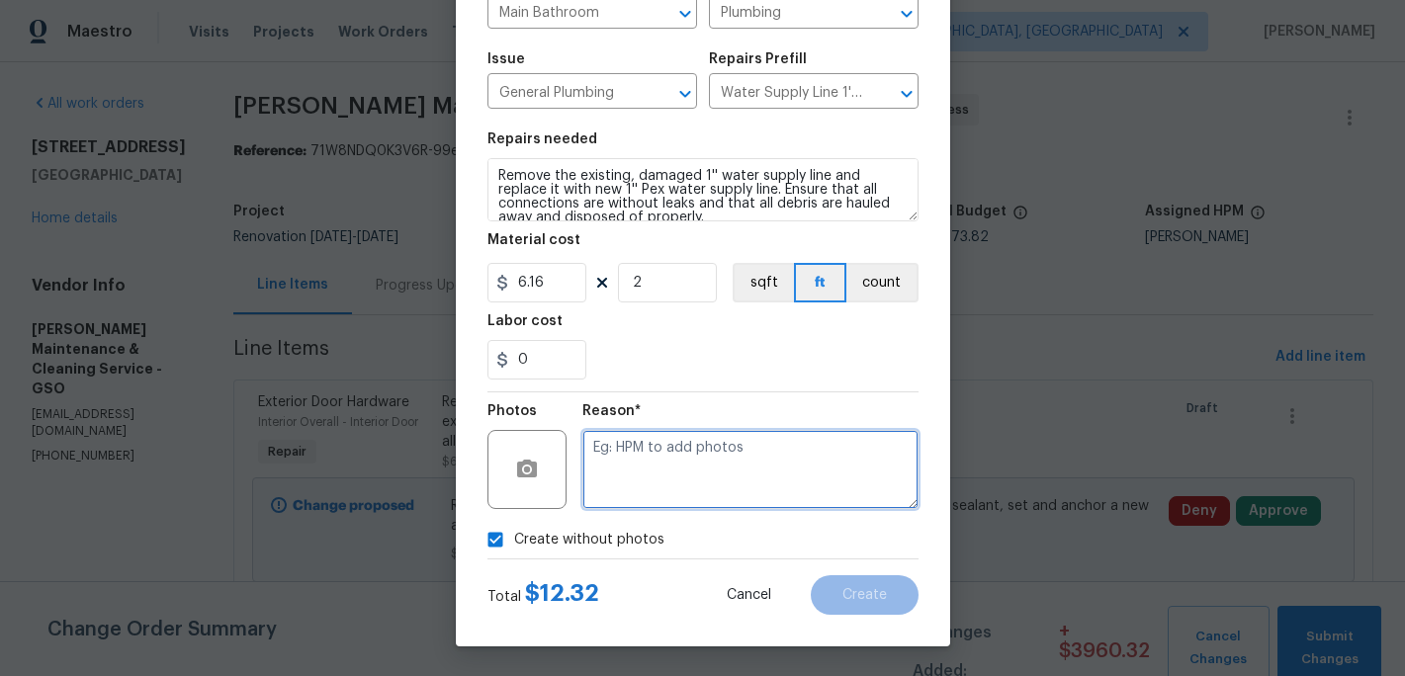
click at [616, 484] on textarea at bounding box center [750, 469] width 336 height 79
type textarea "c"
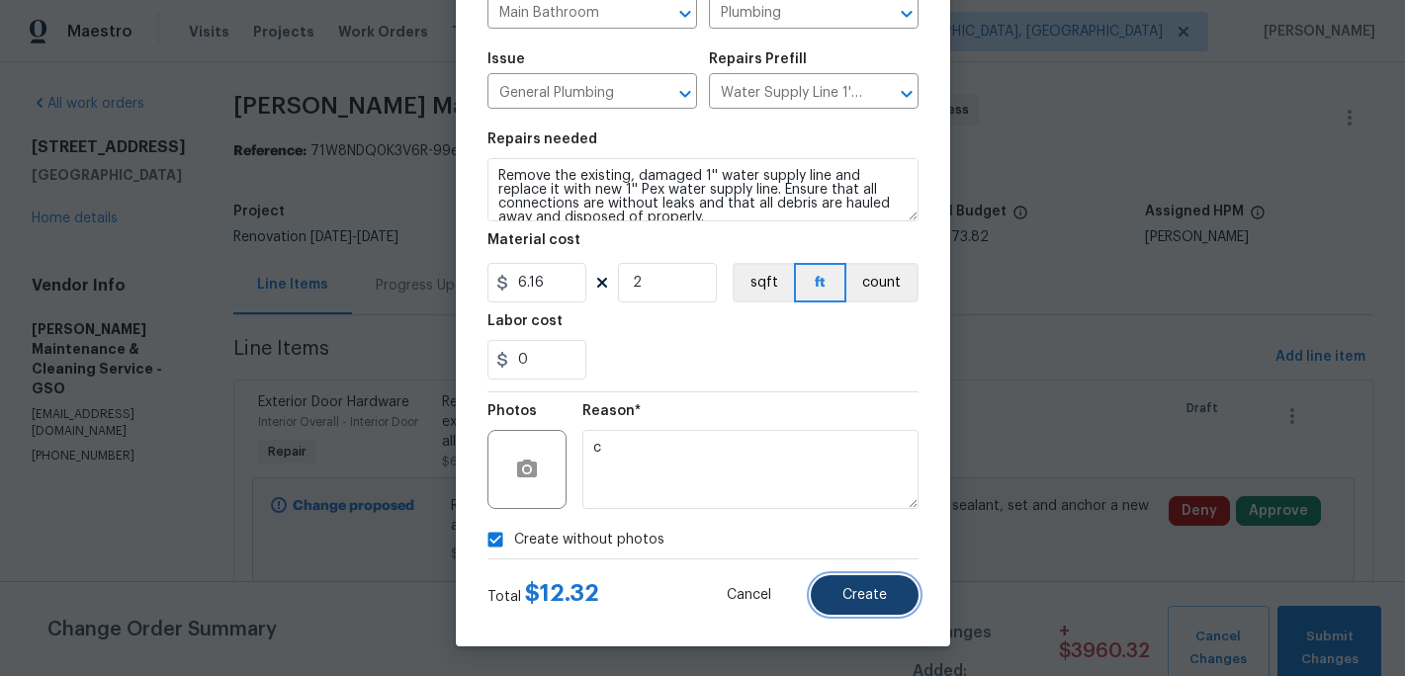
click at [872, 604] on button "Create" at bounding box center [865, 595] width 108 height 40
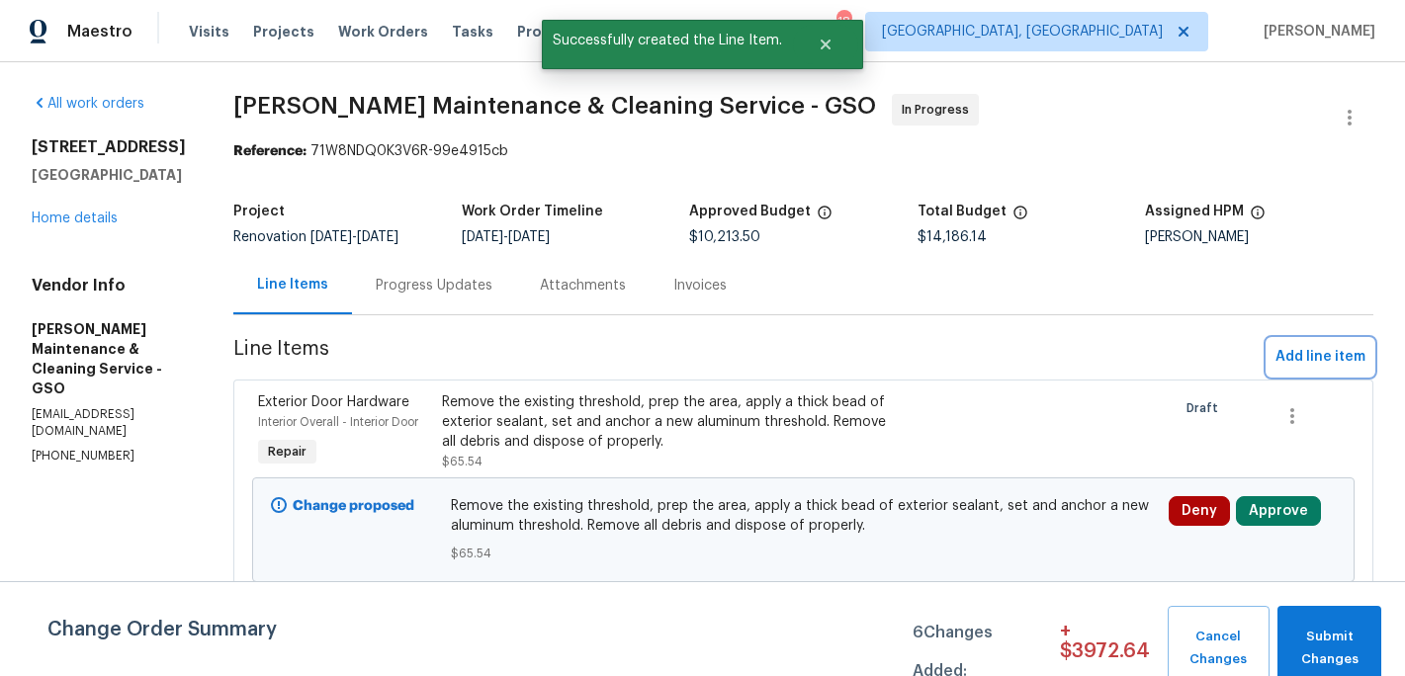
click at [1309, 346] on span "Add line item" at bounding box center [1321, 357] width 90 height 25
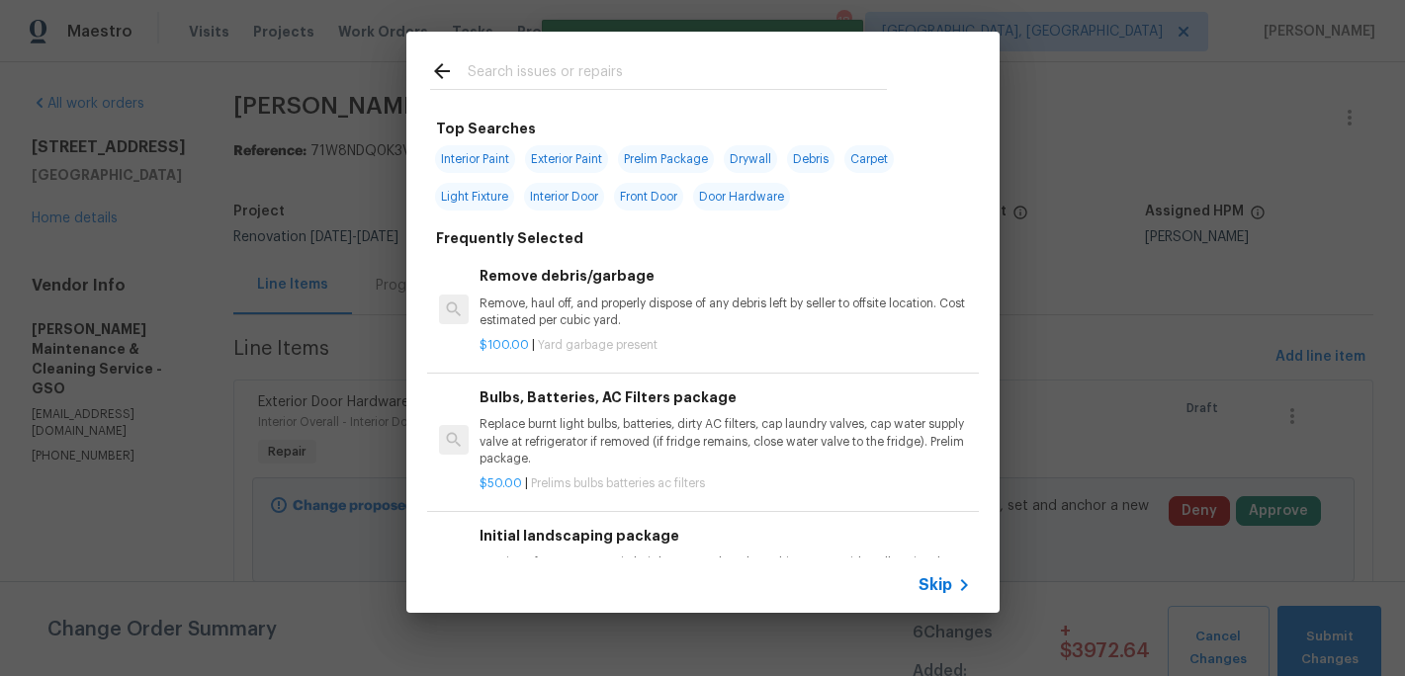
click at [490, 78] on input "text" at bounding box center [677, 74] width 419 height 30
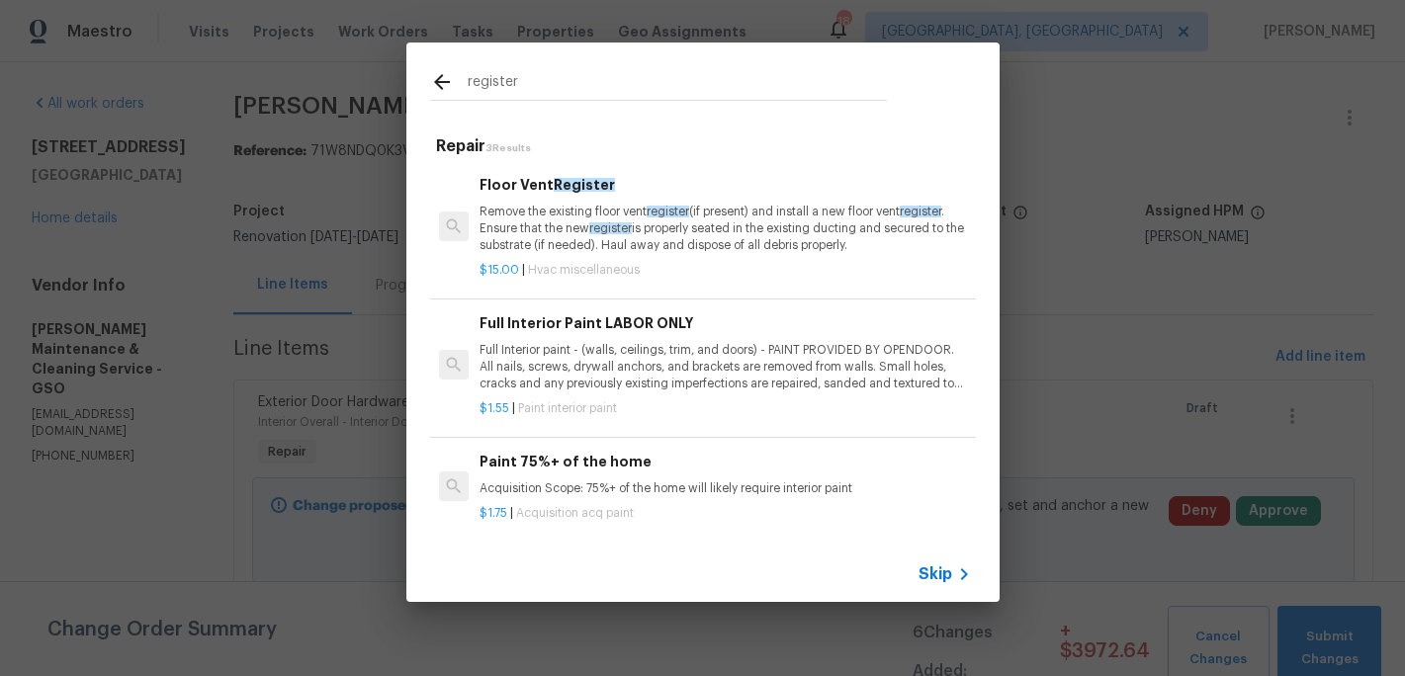
type input "register"
click at [550, 214] on p "Remove the existing floor vent register (if present) and install a new floor ve…" at bounding box center [725, 229] width 490 height 50
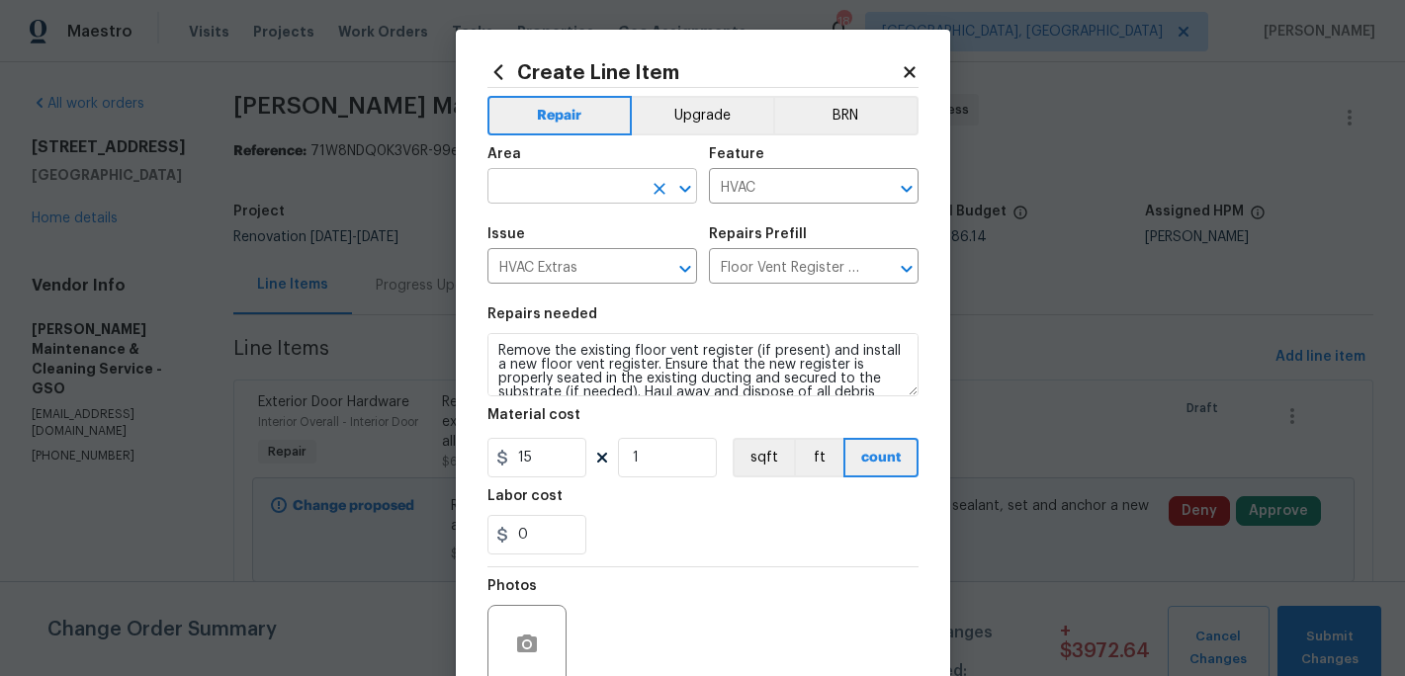
click at [555, 193] on input "text" at bounding box center [564, 188] width 154 height 31
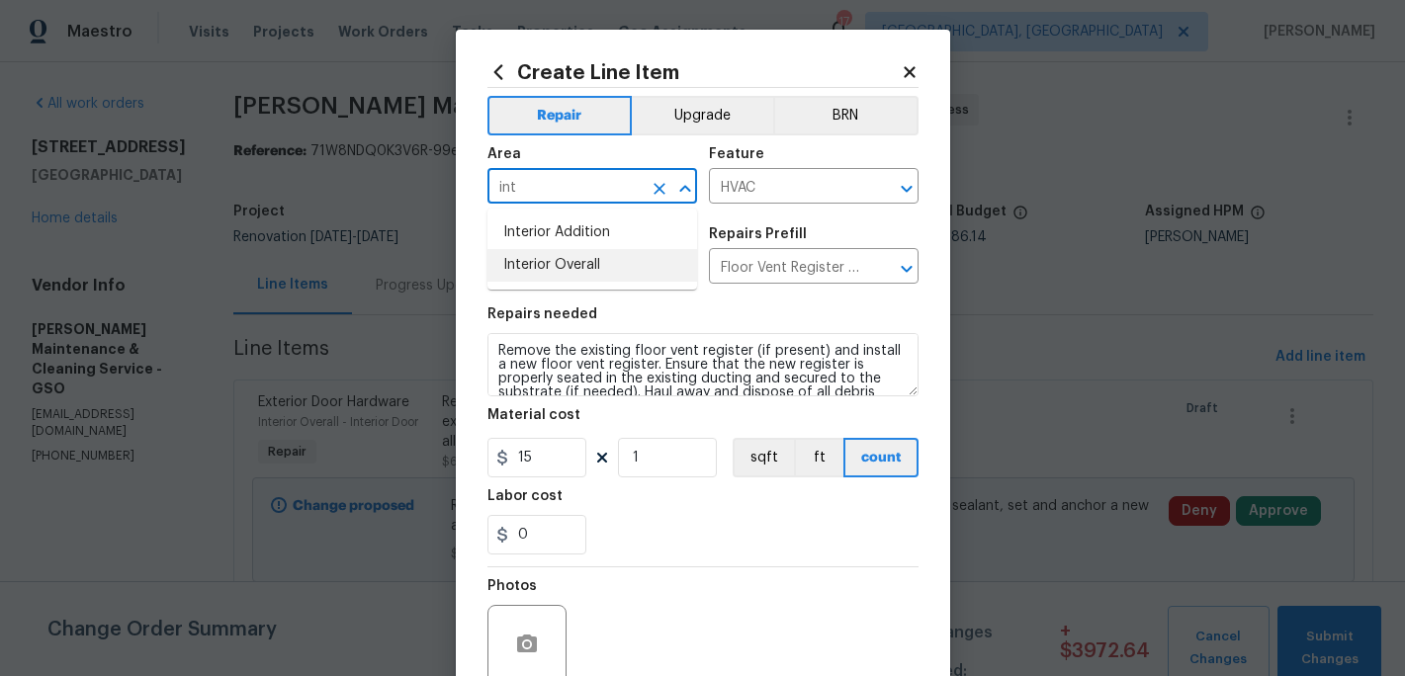
click at [559, 259] on li "Interior Overall" at bounding box center [592, 265] width 210 height 33
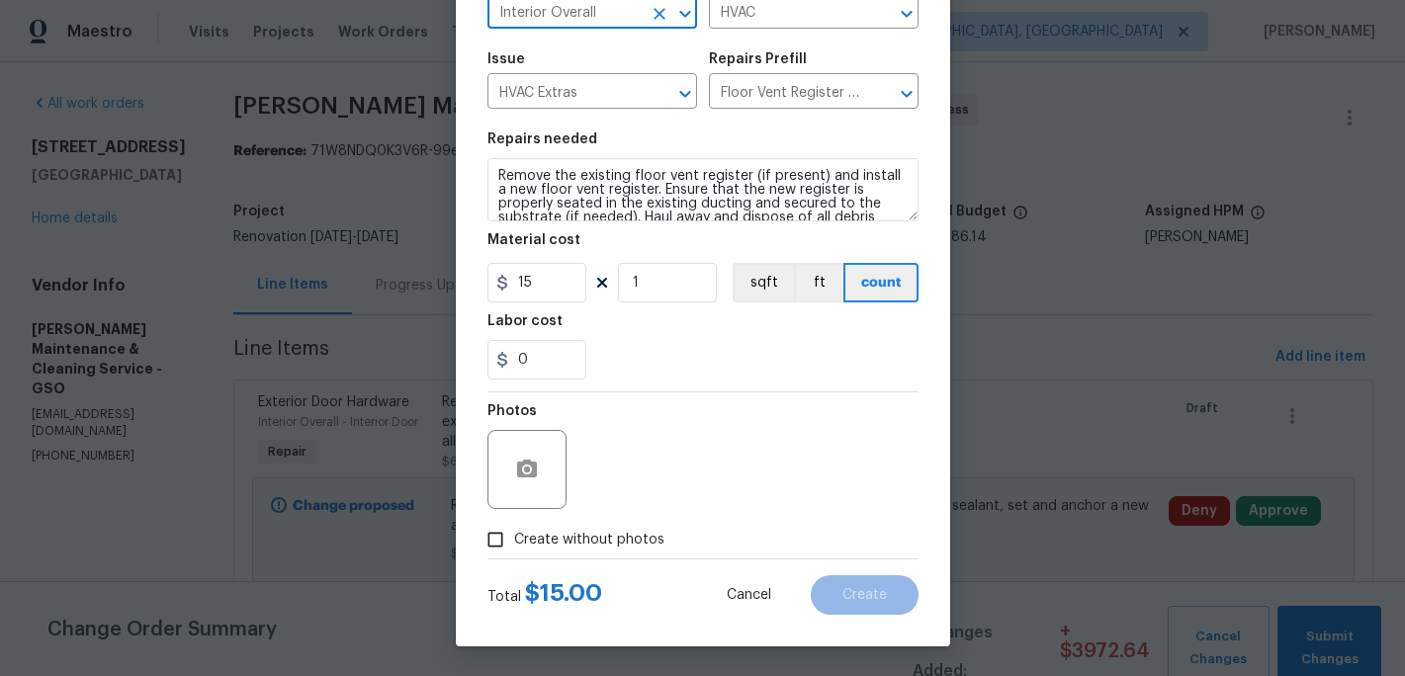
type input "Interior Overall"
click at [492, 542] on input "Create without photos" at bounding box center [496, 540] width 38 height 38
checkbox input "true"
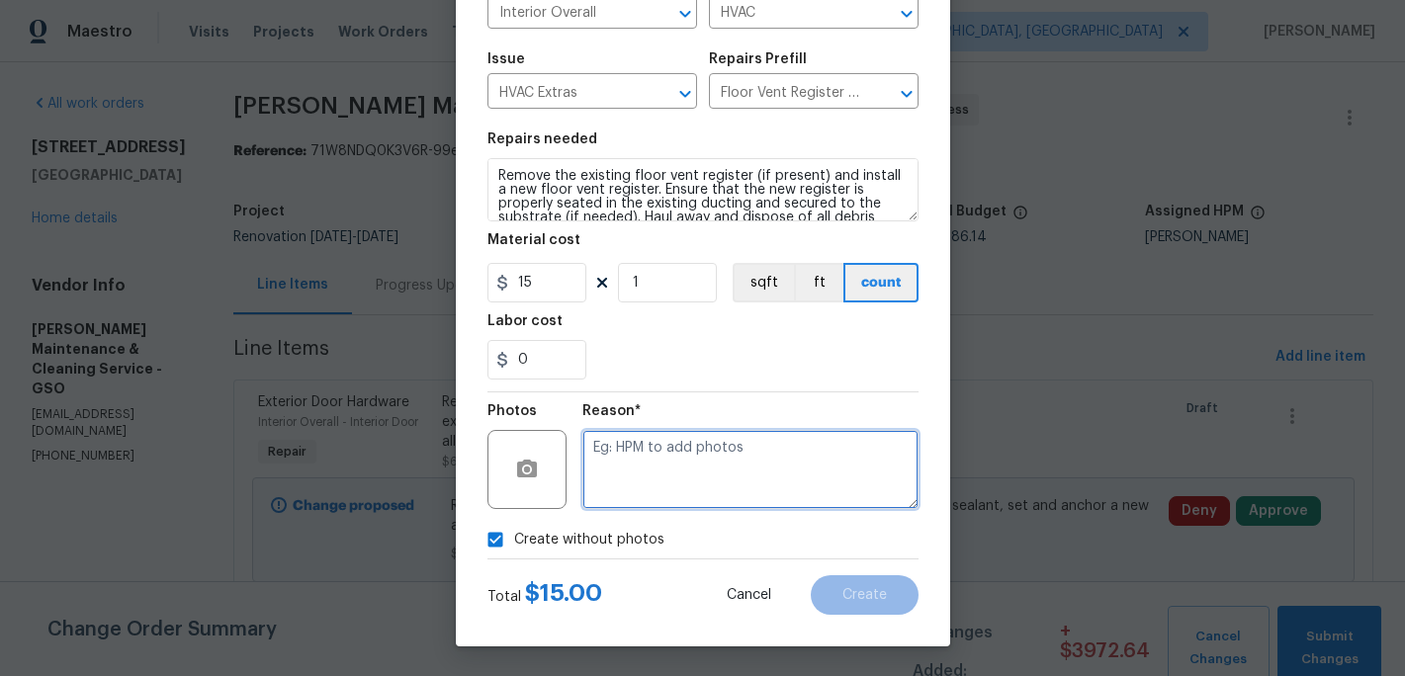
click at [655, 477] on textarea at bounding box center [750, 469] width 336 height 79
type textarea "c"
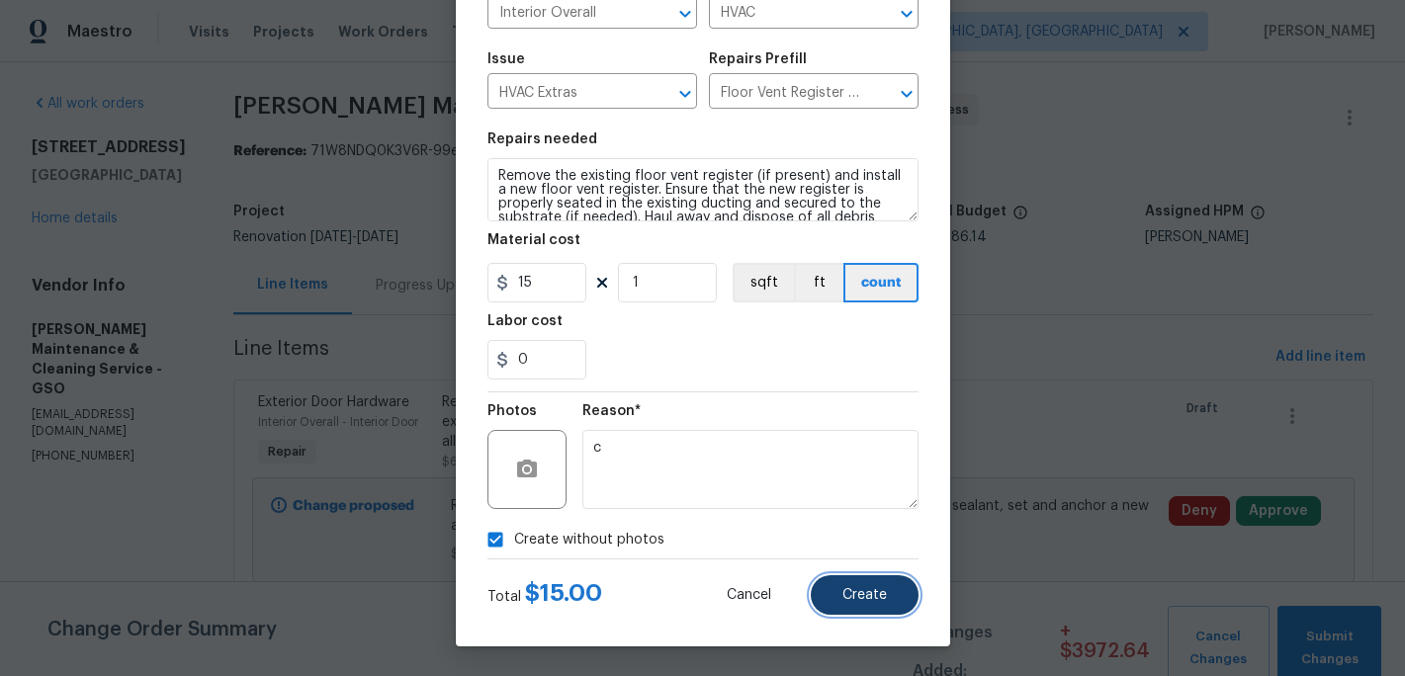
click at [860, 584] on button "Create" at bounding box center [865, 595] width 108 height 40
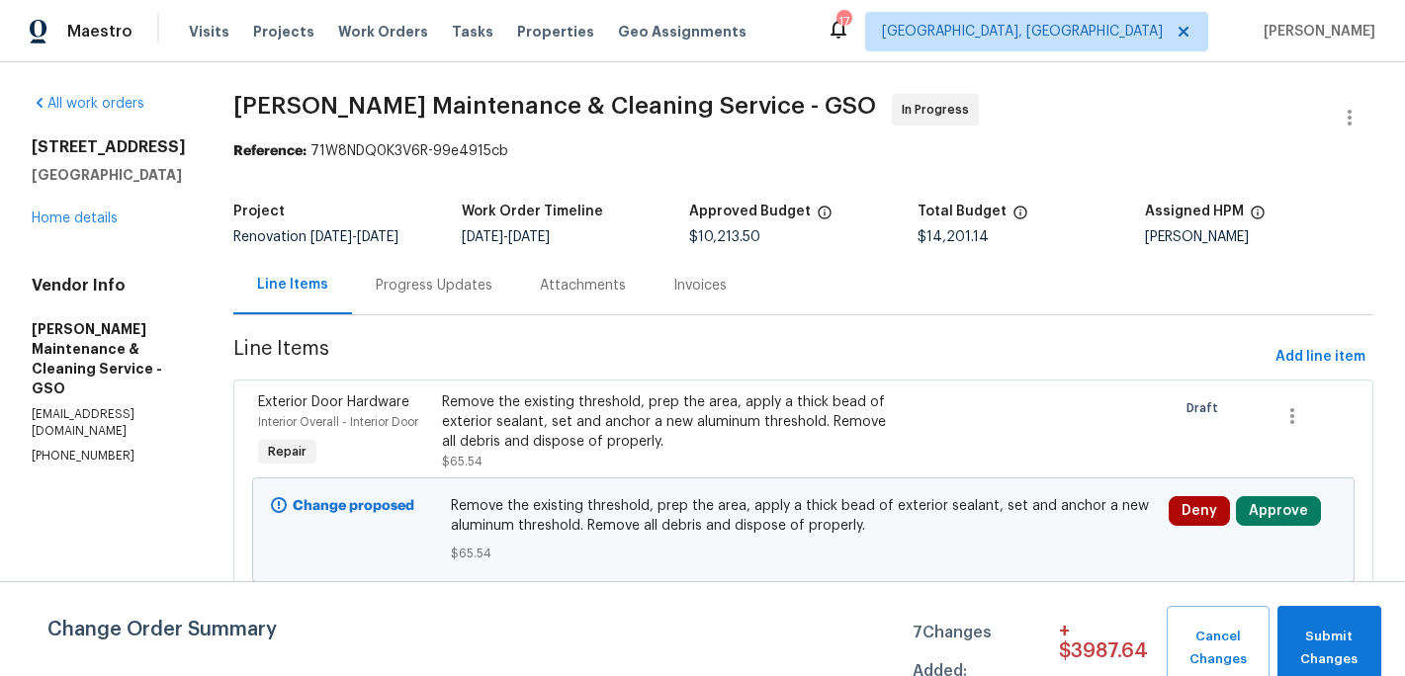
scroll to position [19, 0]
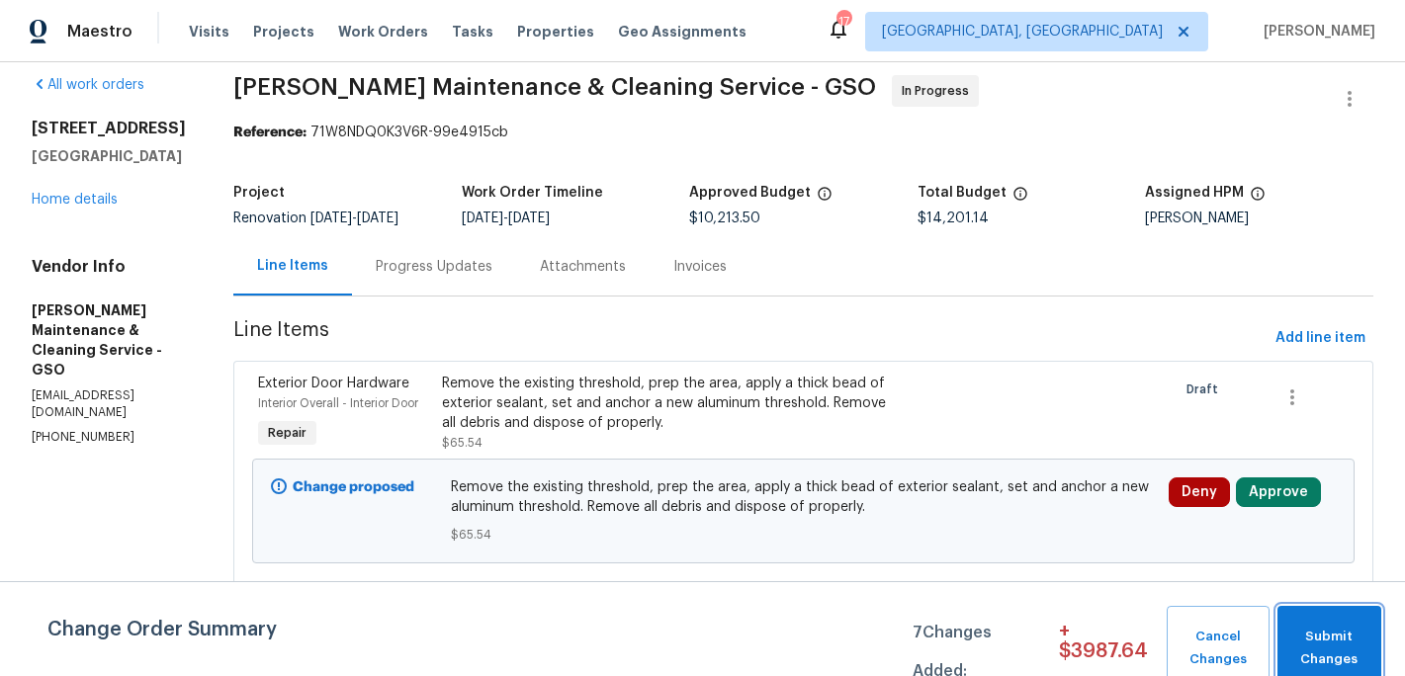
click at [1312, 648] on span "Submit Changes" at bounding box center [1329, 648] width 84 height 45
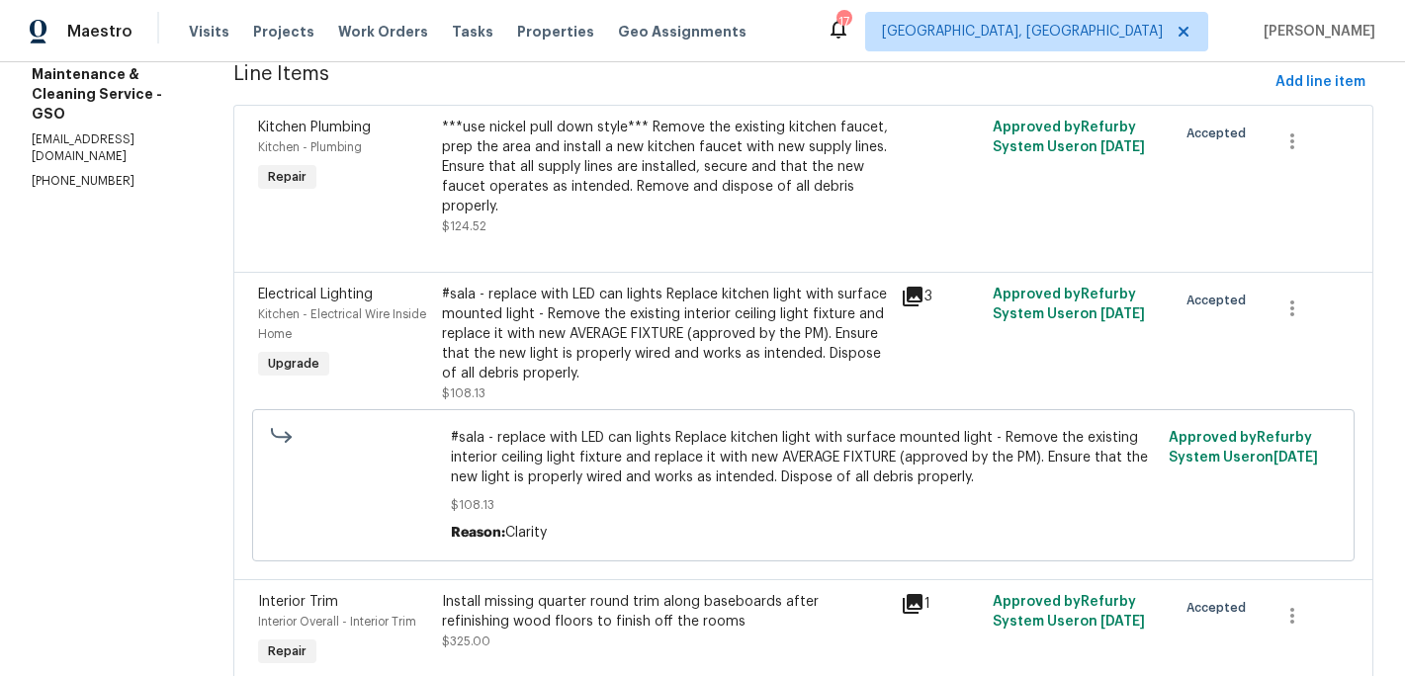
scroll to position [0, 0]
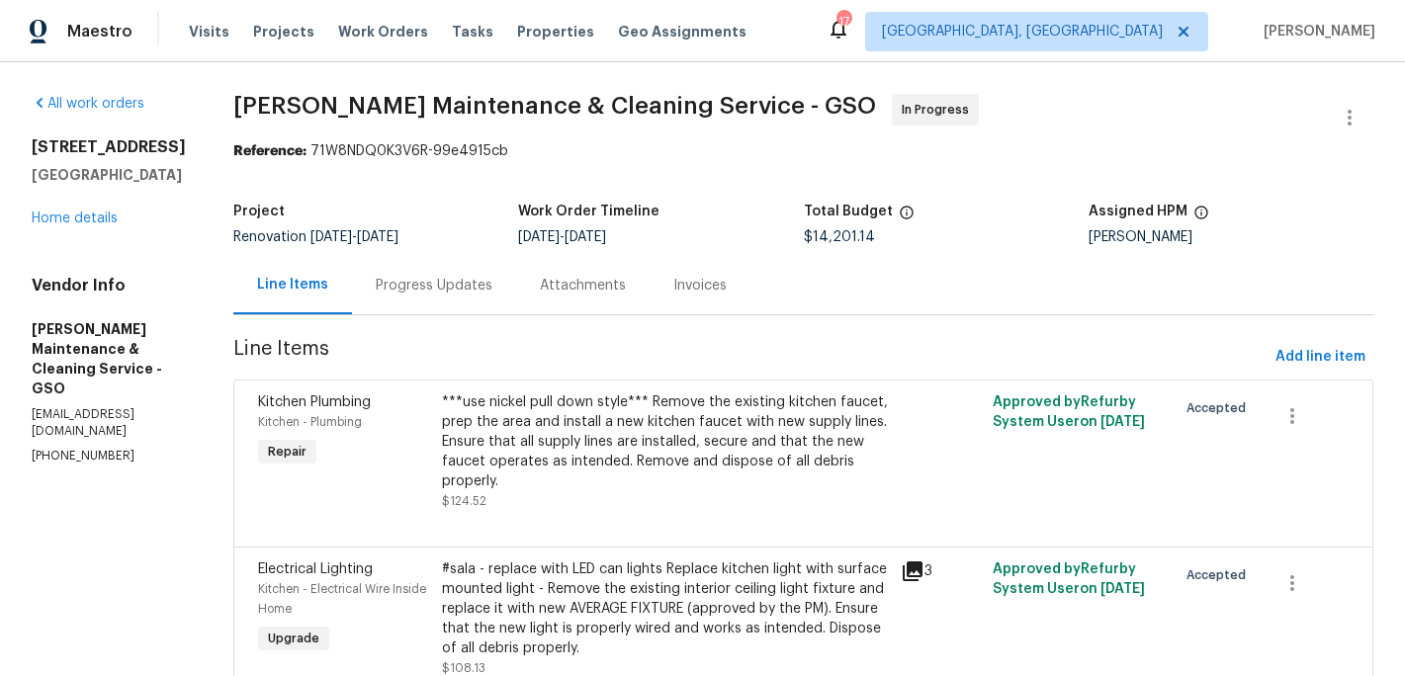
click at [457, 281] on div "Progress Updates" at bounding box center [434, 286] width 117 height 20
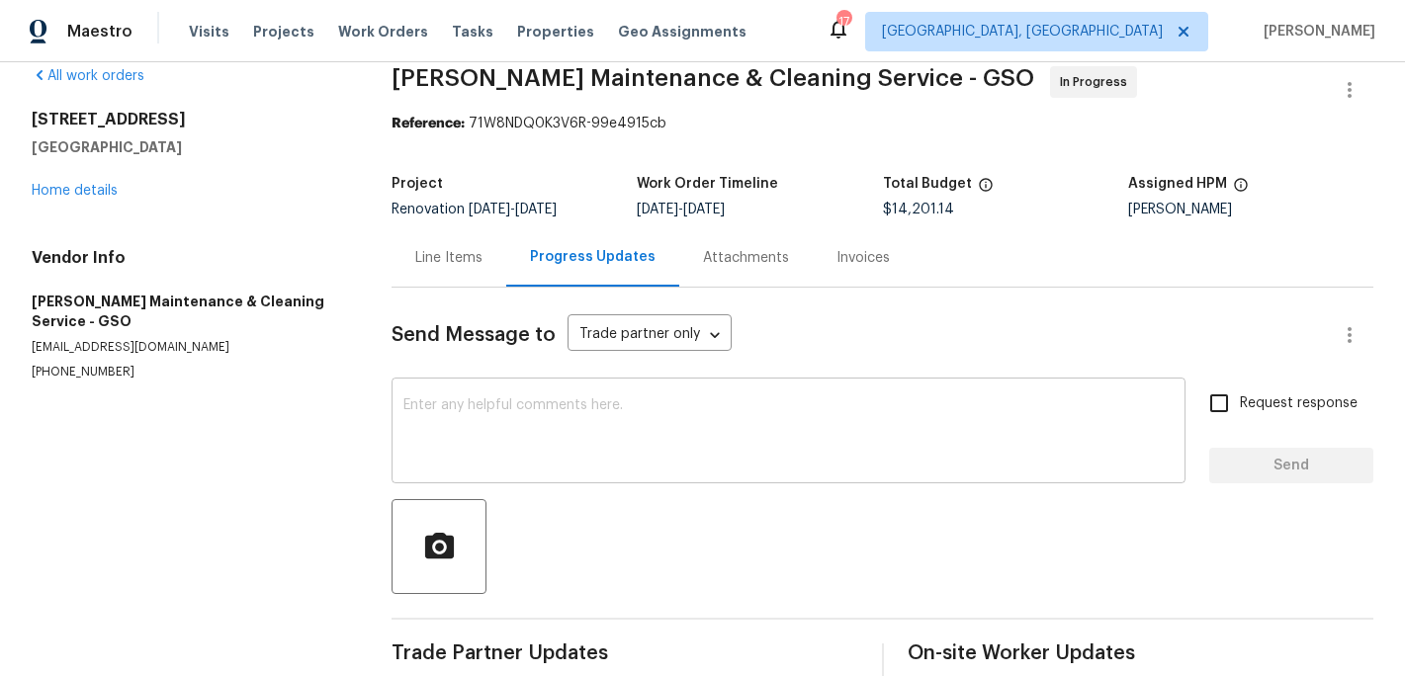
scroll to position [16, 0]
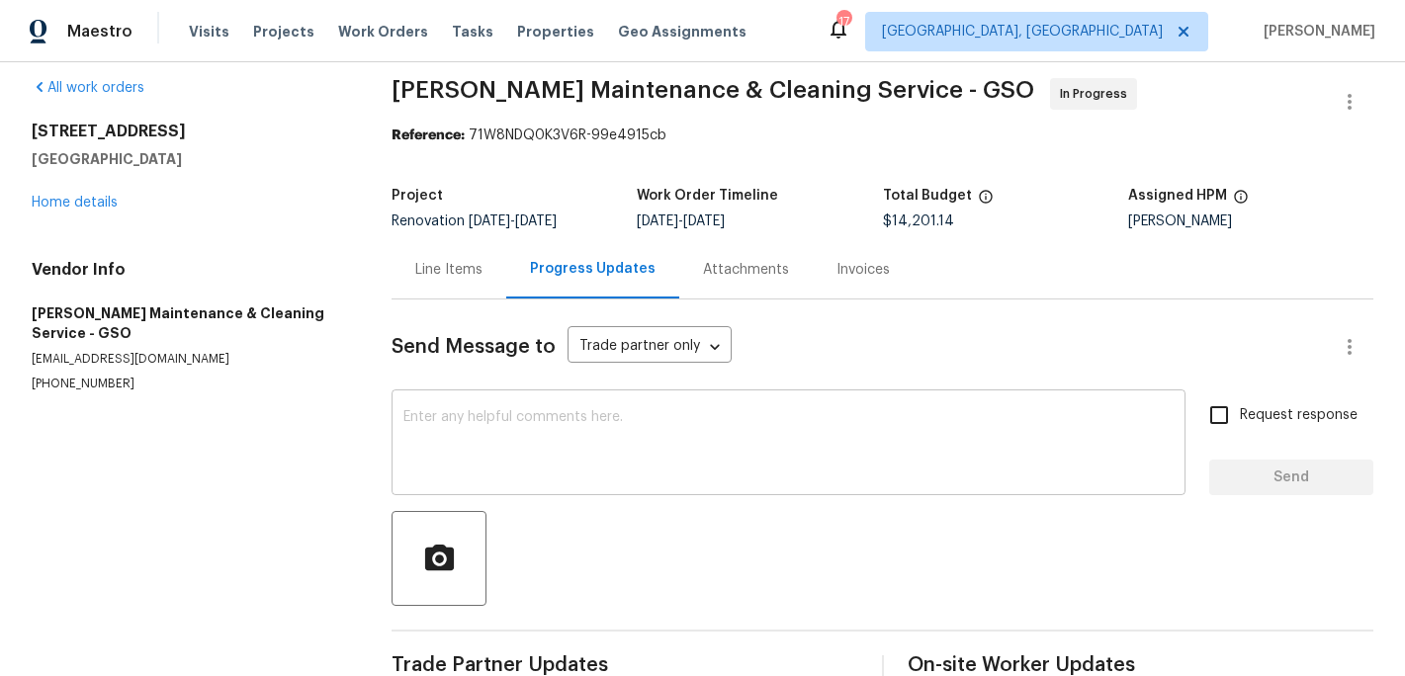
click at [478, 447] on textarea at bounding box center [788, 444] width 770 height 69
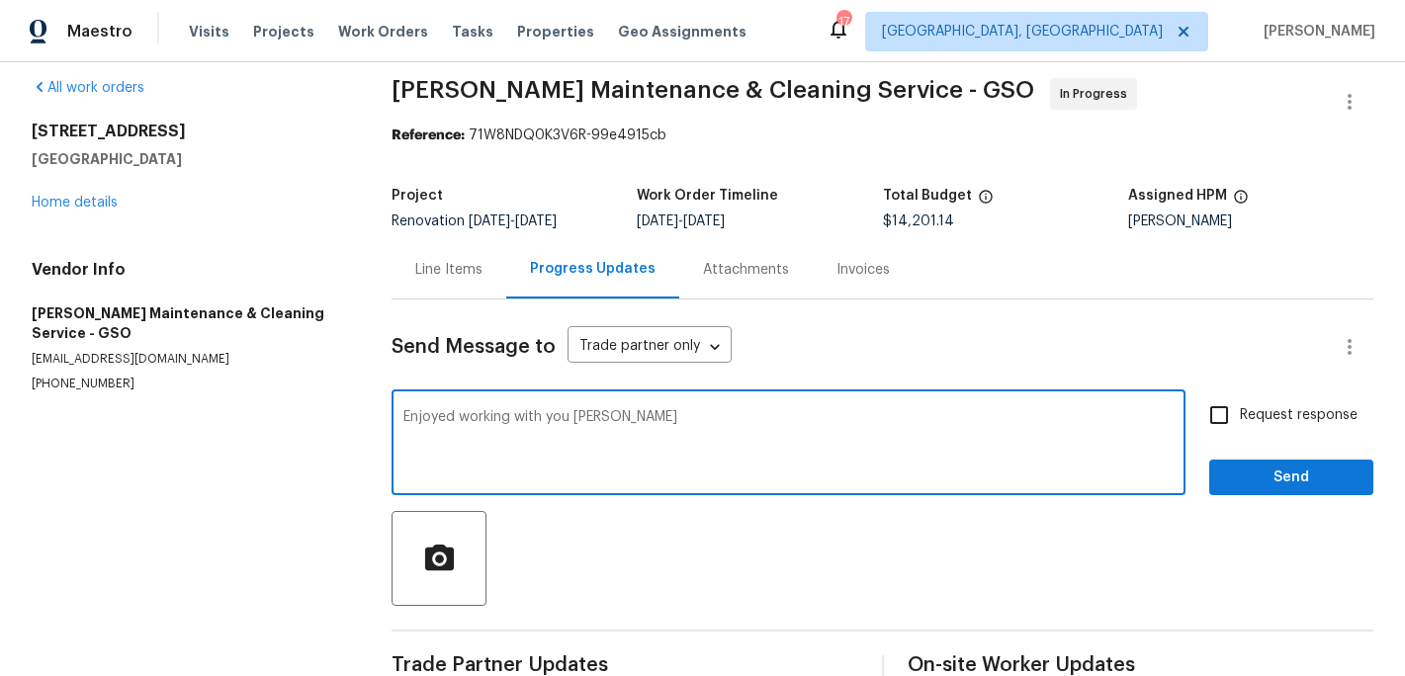
type textarea "Enjoyed working with you [PERSON_NAME]"
click at [1280, 474] on span "Send" at bounding box center [1291, 478] width 132 height 25
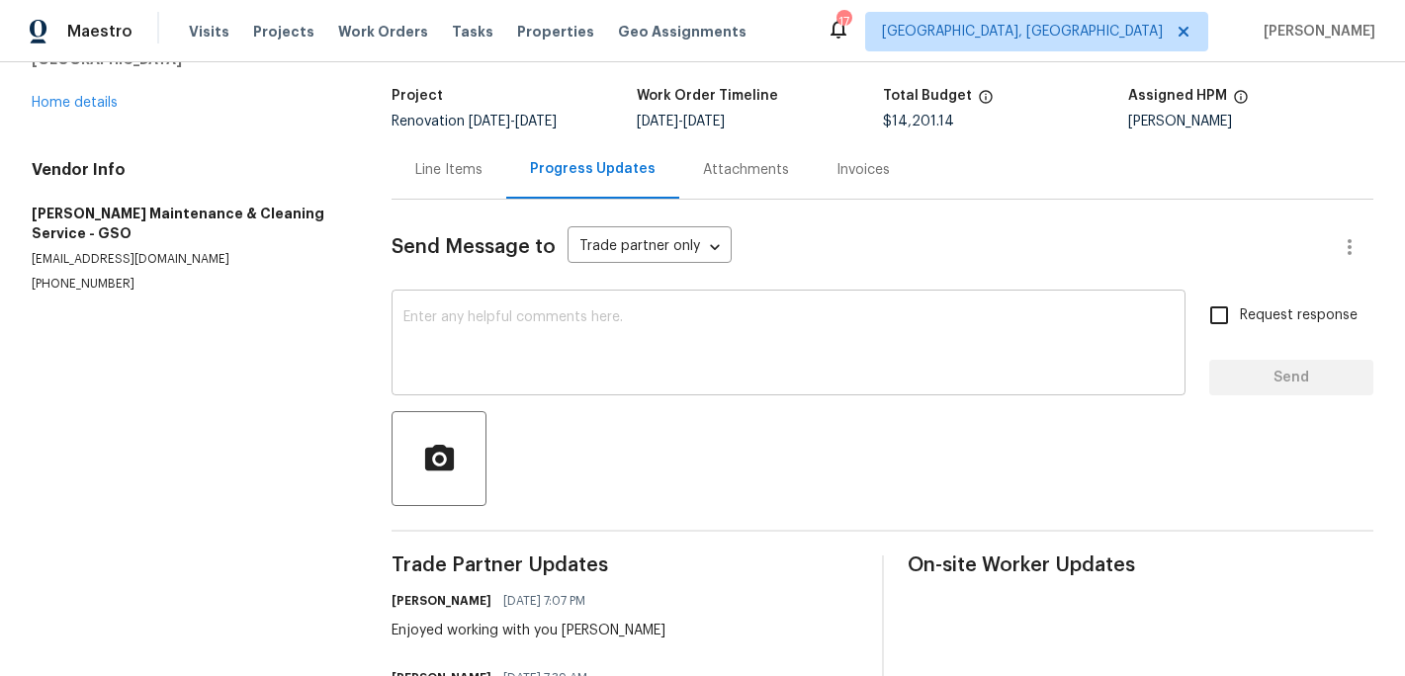
scroll to position [0, 0]
